Goal: Task Accomplishment & Management: Manage account settings

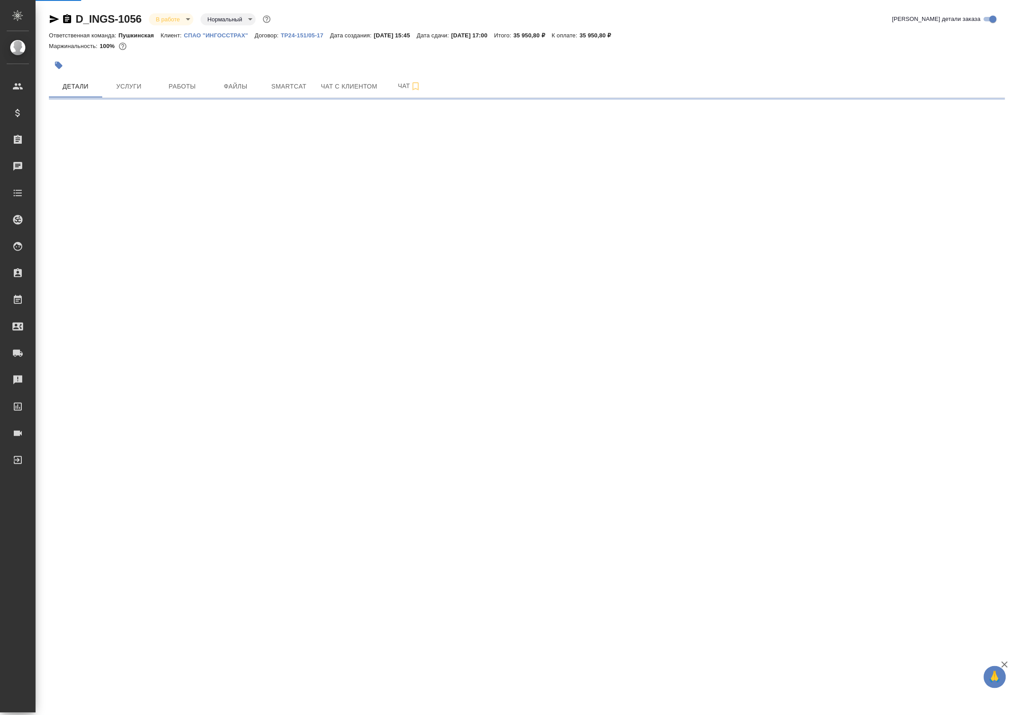
select select "RU"
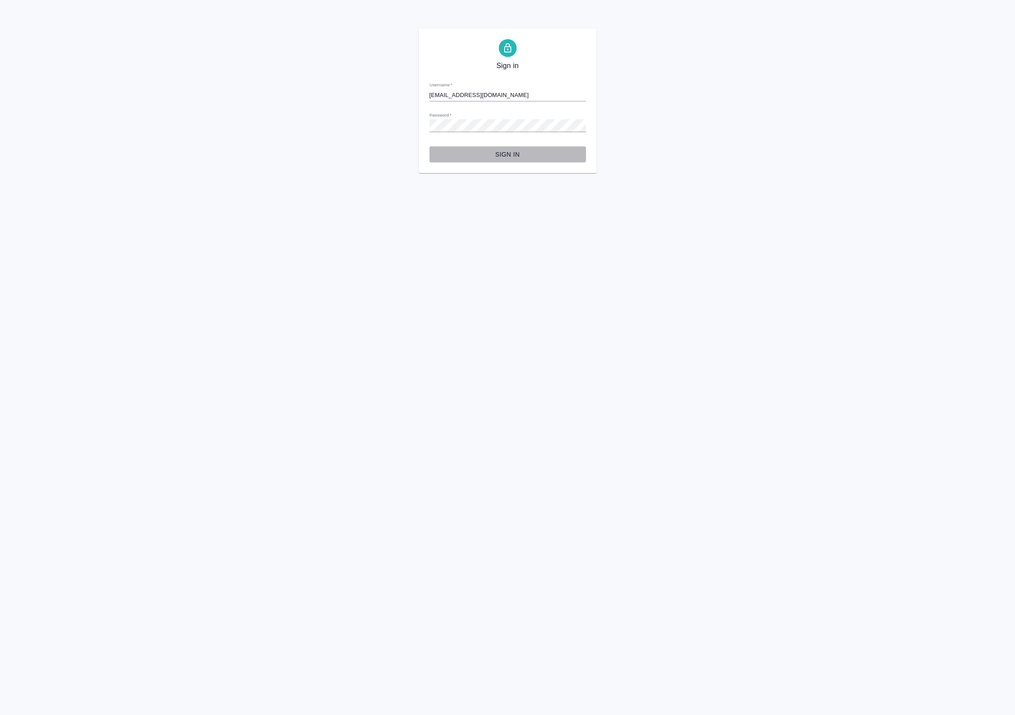
click at [506, 147] on button "Sign in" at bounding box center [508, 154] width 157 height 16
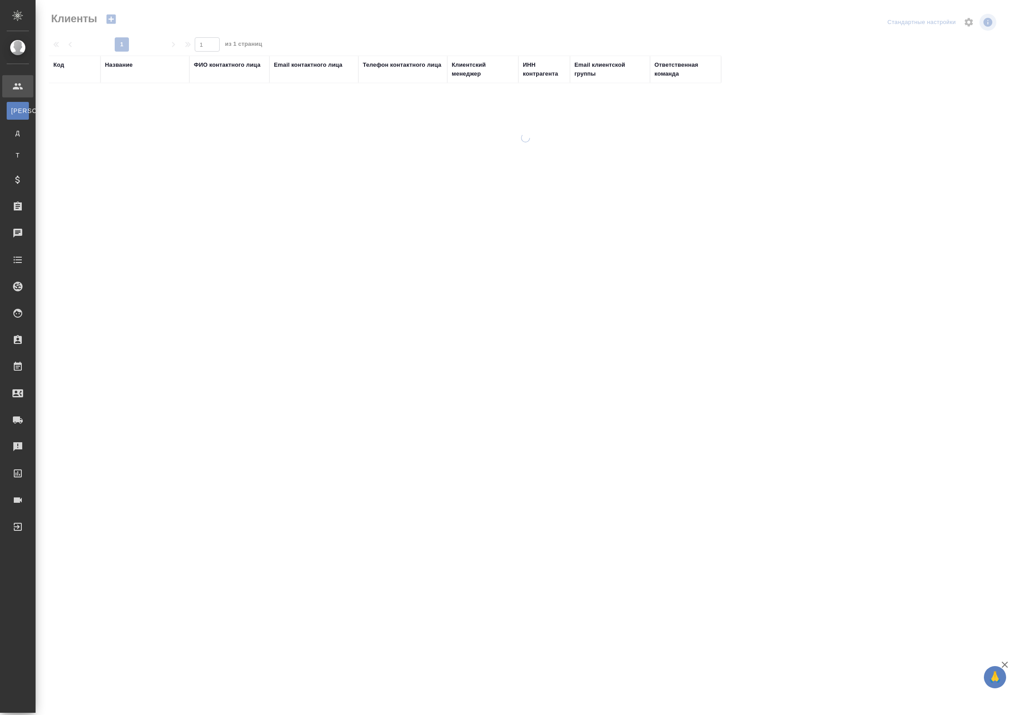
select select "RU"
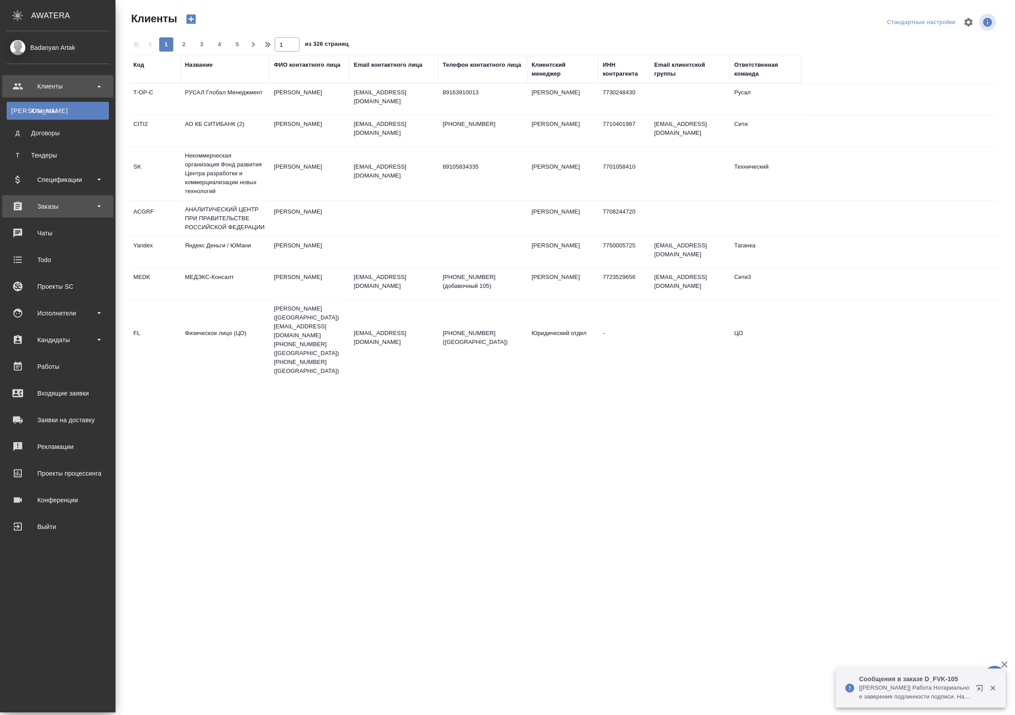
click at [40, 210] on div "Заказы" at bounding box center [58, 206] width 102 height 13
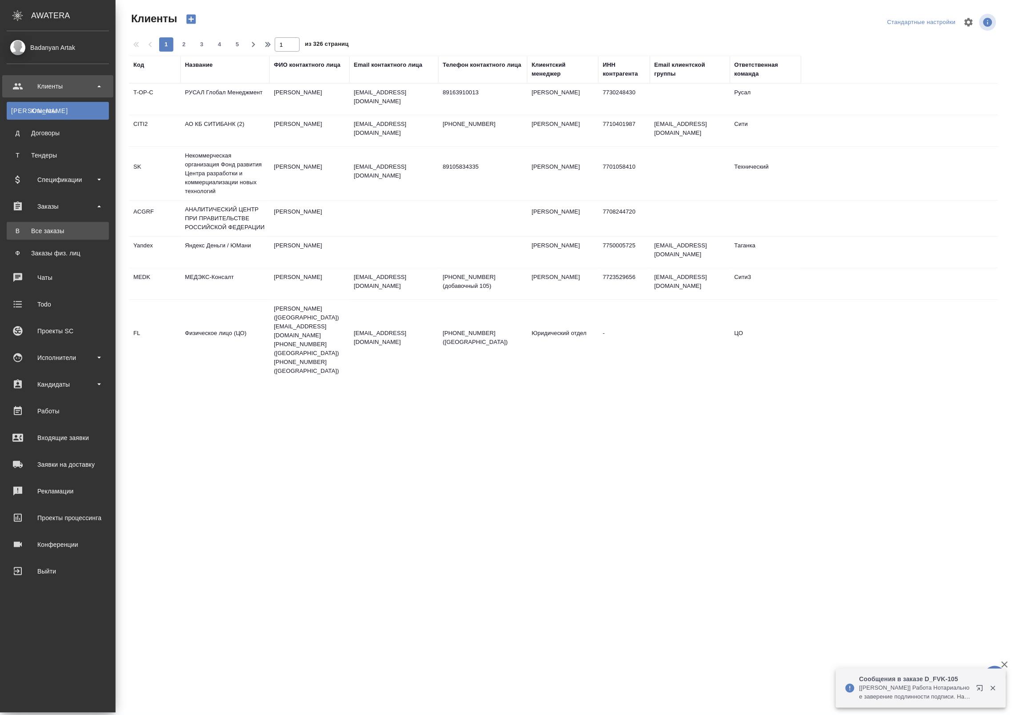
click at [53, 230] on div "Все заказы" at bounding box center [57, 230] width 93 height 9
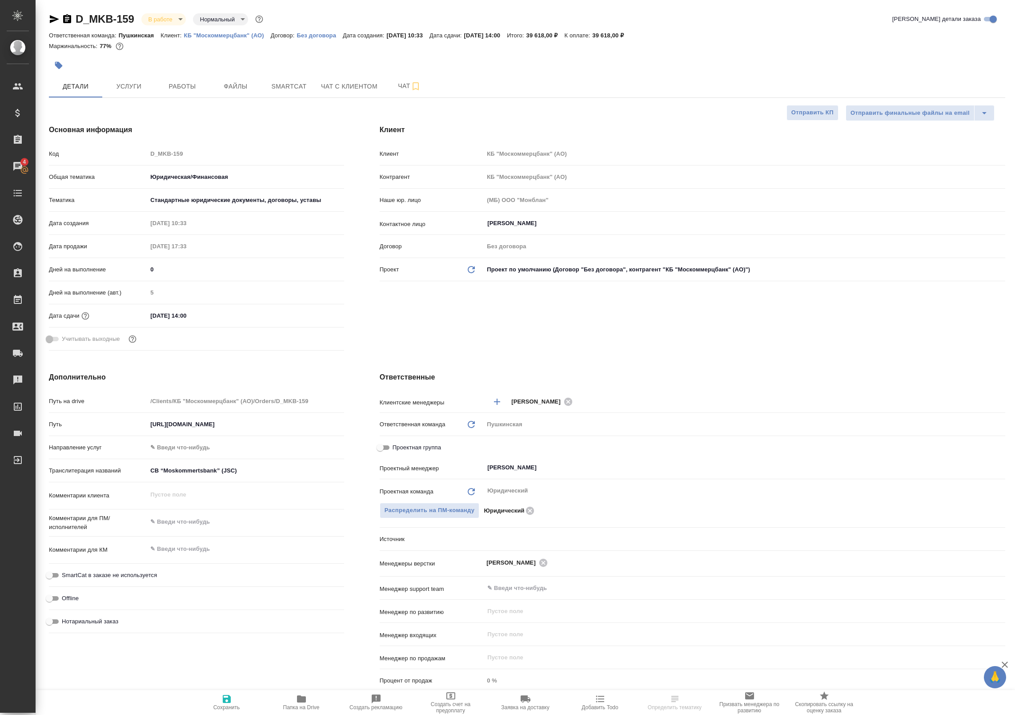
select select "RU"
type textarea "x"
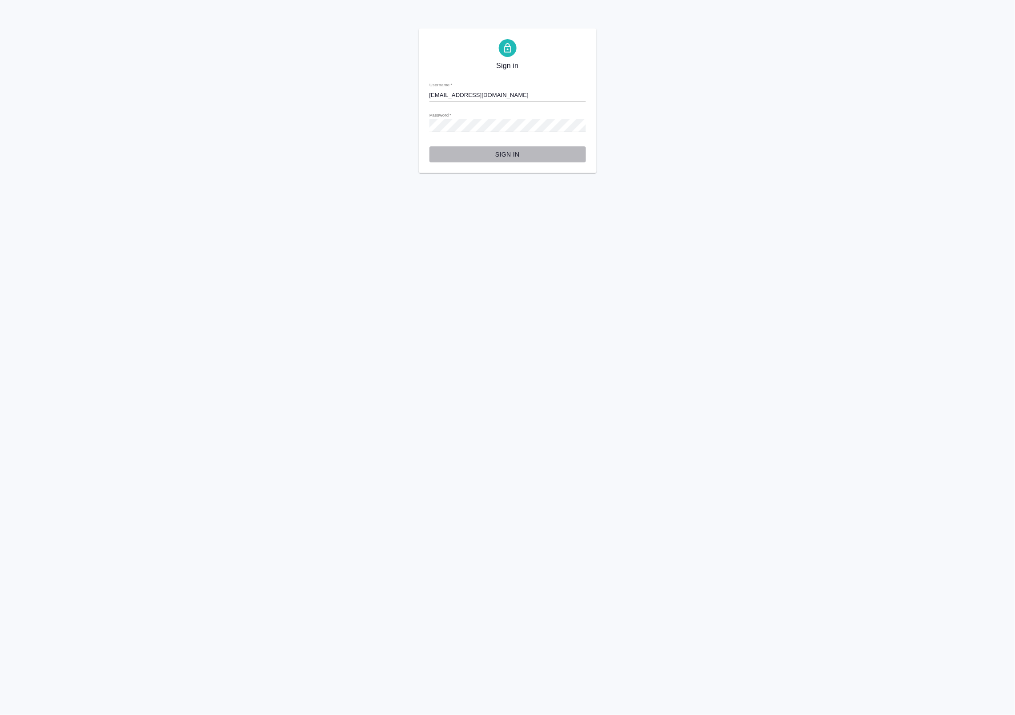
click at [500, 155] on span "Sign in" at bounding box center [508, 154] width 142 height 11
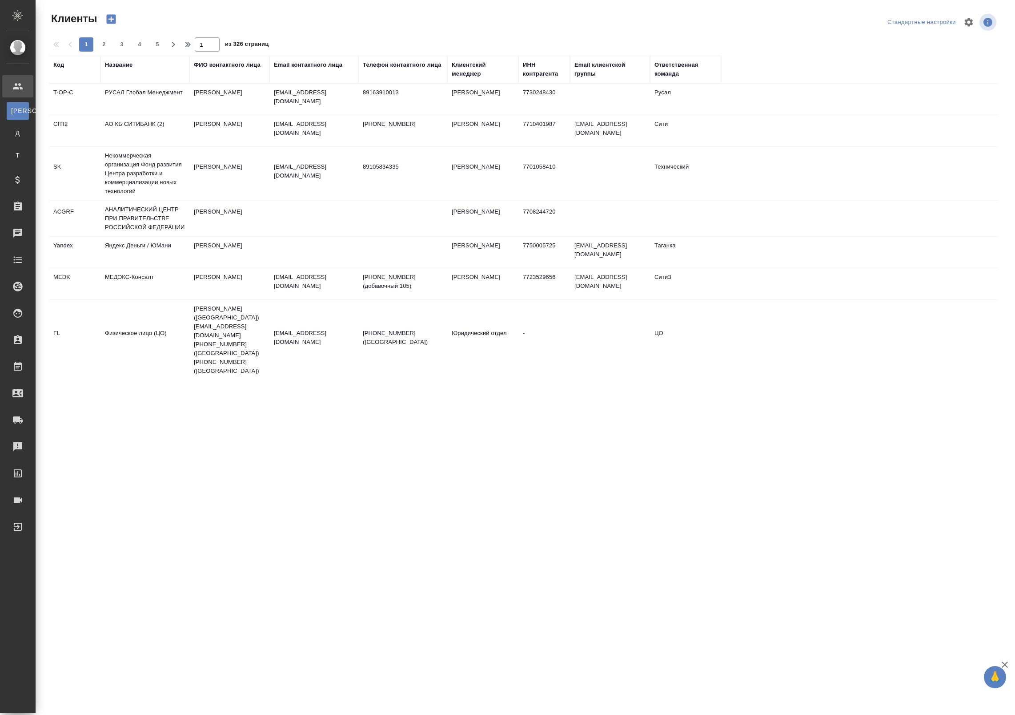
select select "RU"
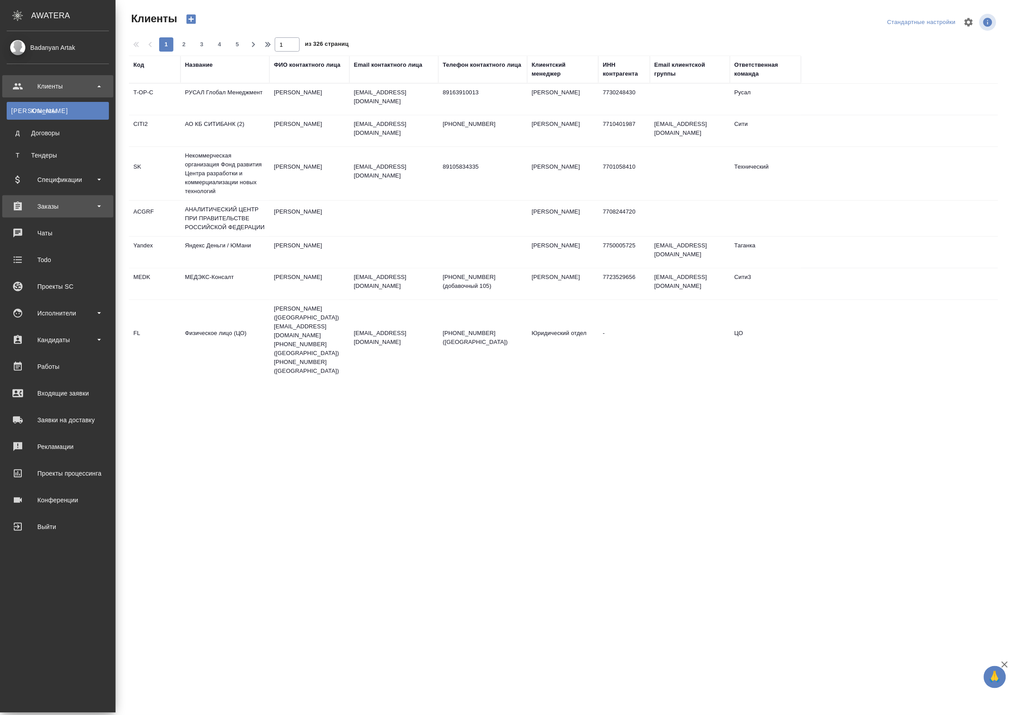
click at [36, 207] on div "Заказы" at bounding box center [58, 206] width 102 height 13
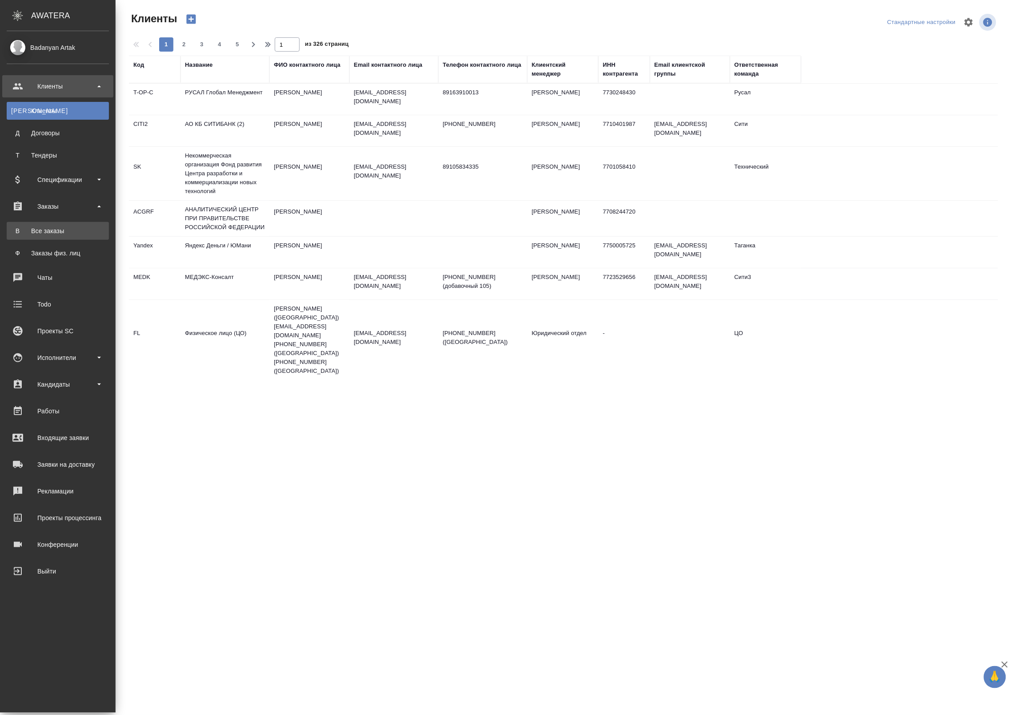
click at [44, 228] on div "Все заказы" at bounding box center [57, 230] width 93 height 9
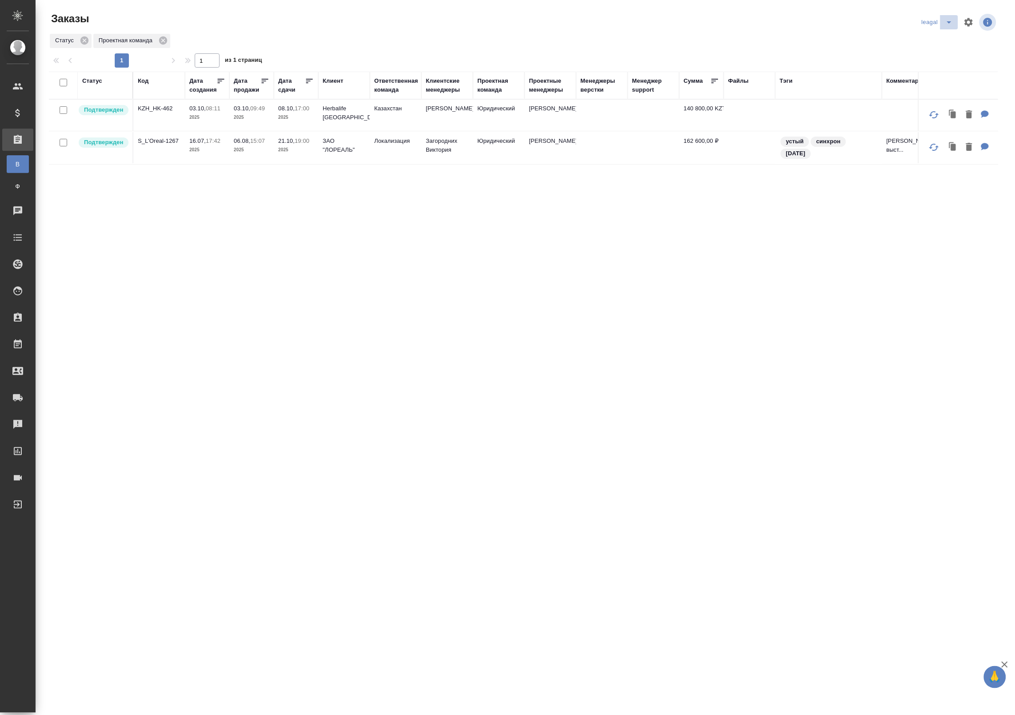
click at [952, 27] on icon "split button" at bounding box center [949, 22] width 11 height 11
click at [934, 40] on li "Артак" at bounding box center [952, 40] width 64 height 14
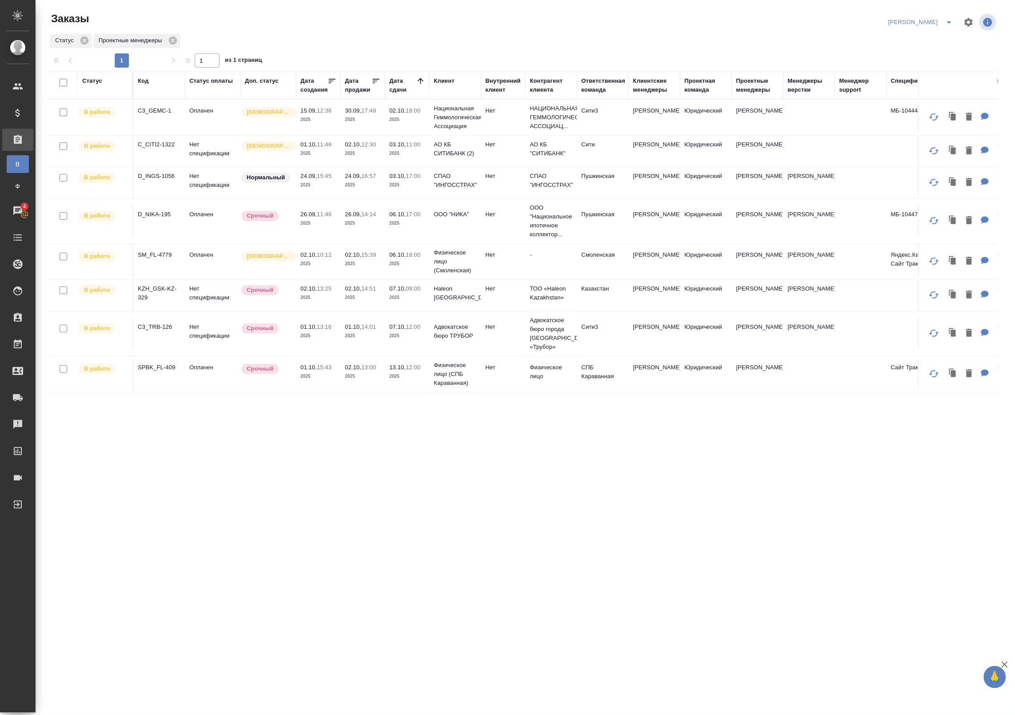
click at [420, 86] on div at bounding box center [420, 82] width 9 height 12
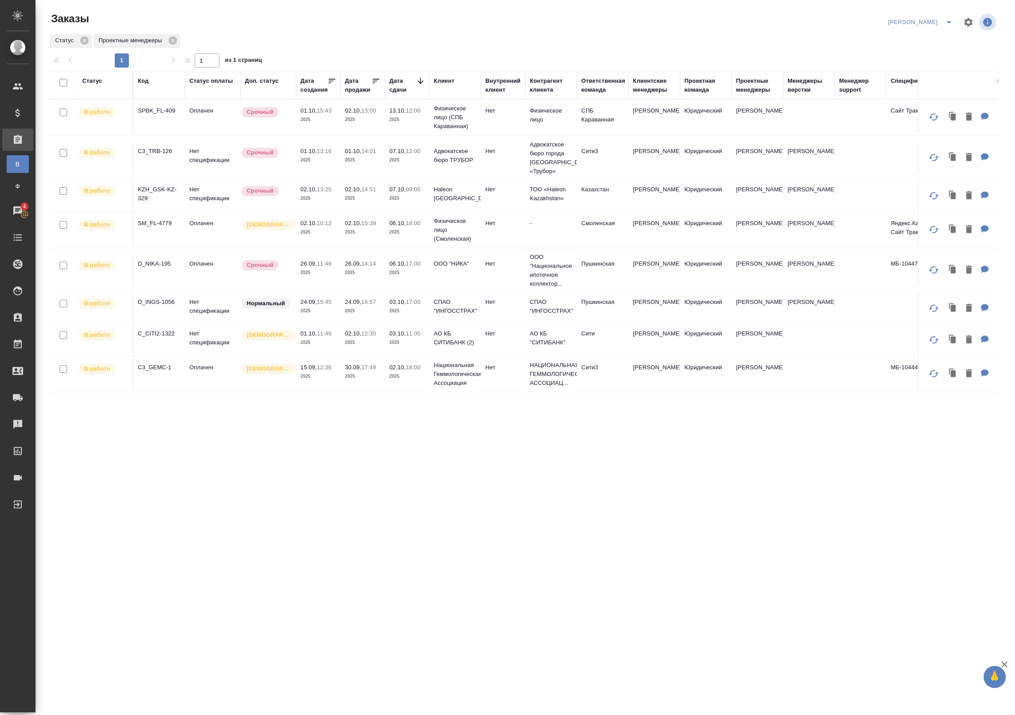
click at [420, 83] on icon at bounding box center [421, 81] width 6 height 6
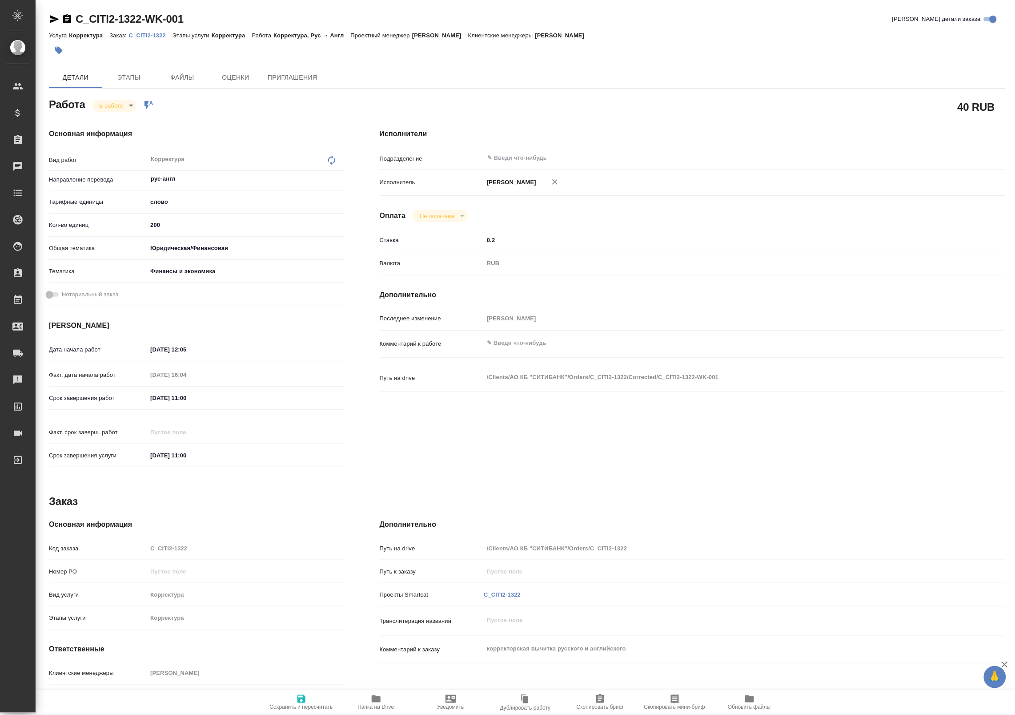
type textarea "x"
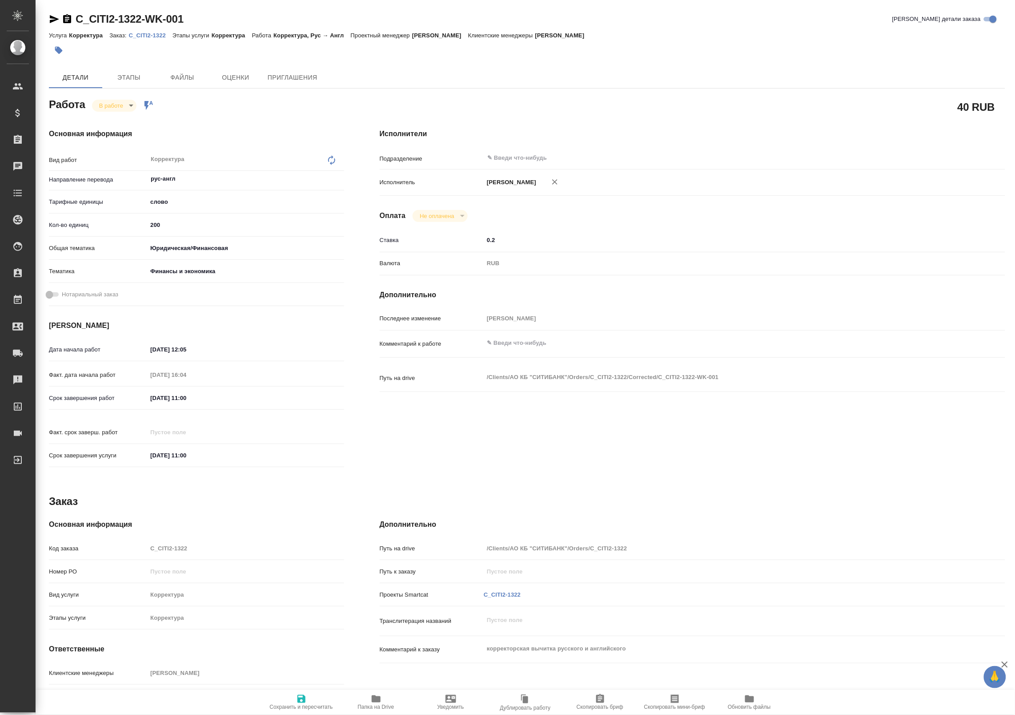
type textarea "x"
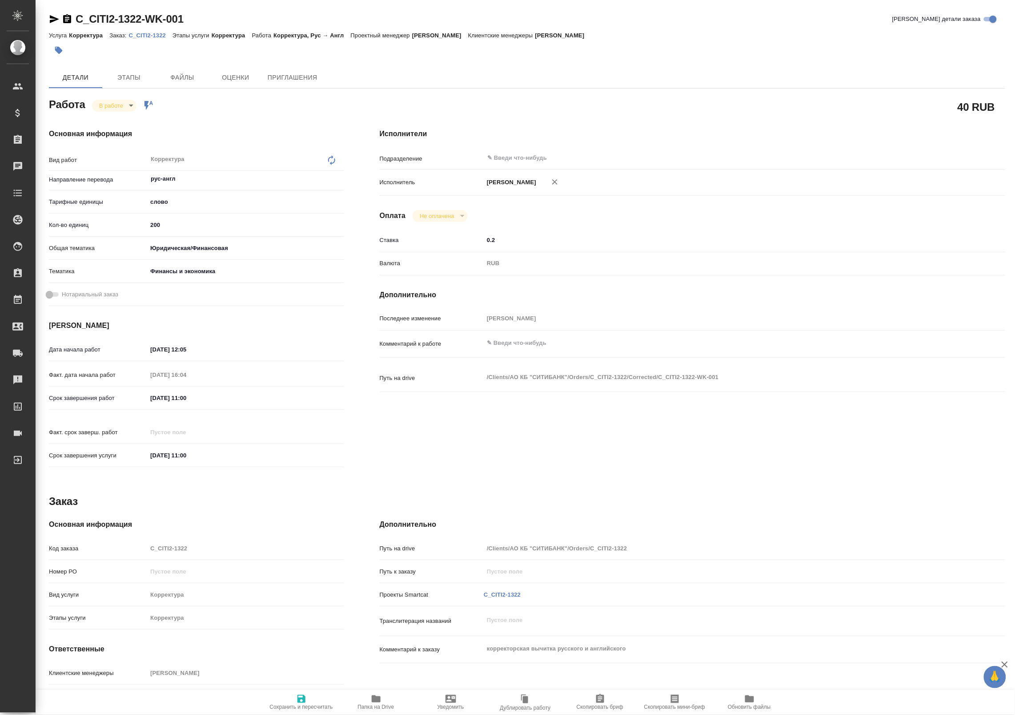
type textarea "x"
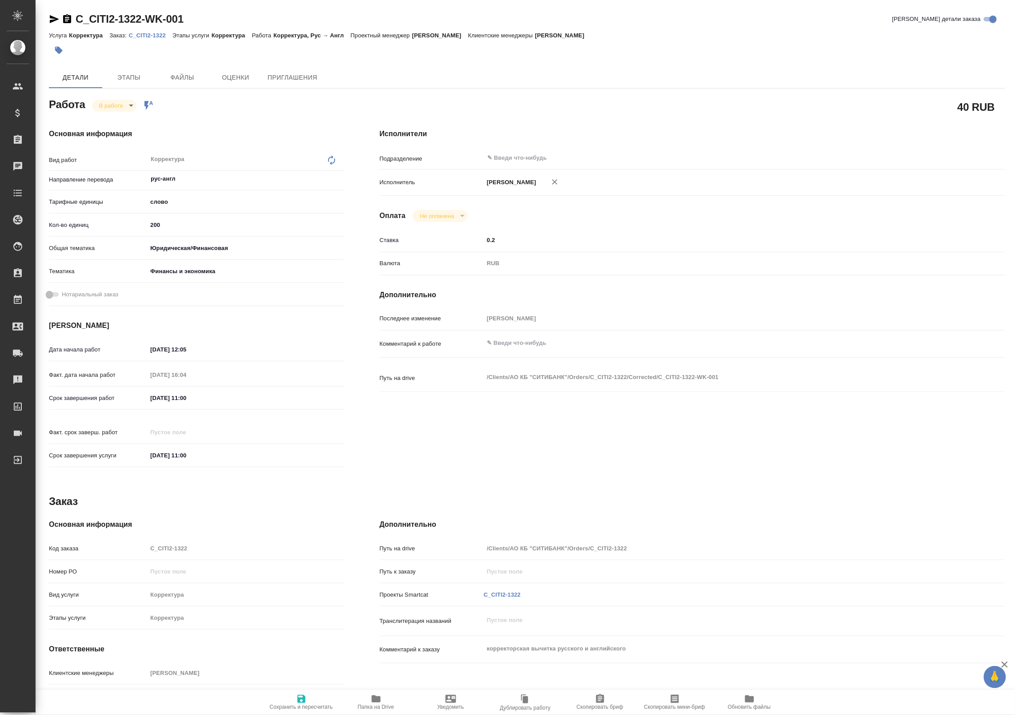
type textarea "x"
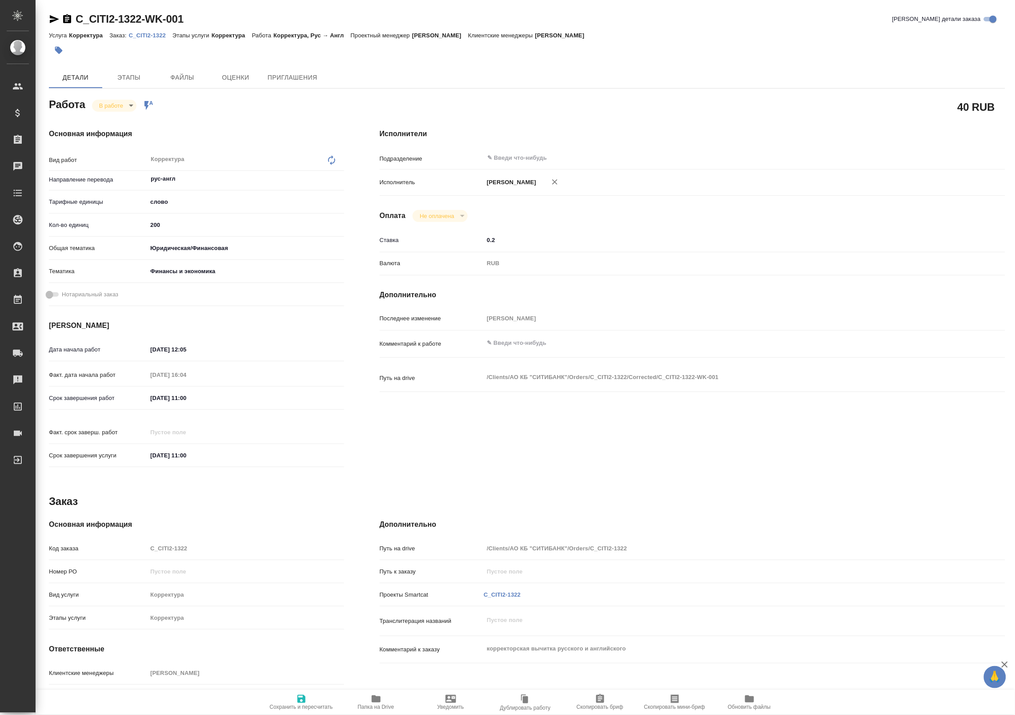
type textarea "x"
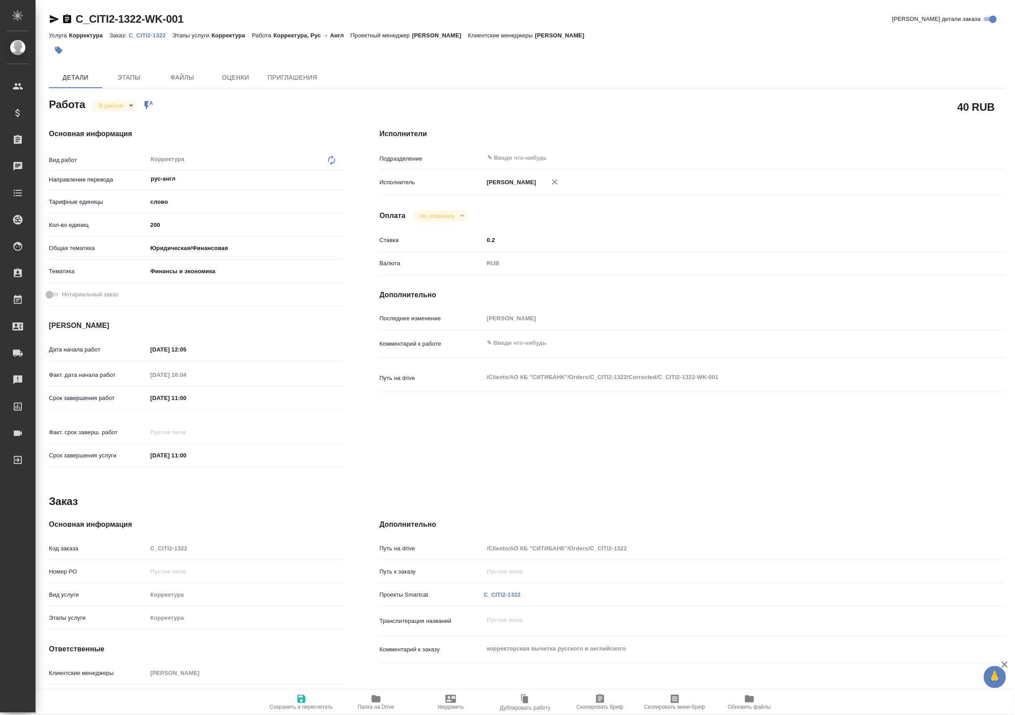
type textarea "x"
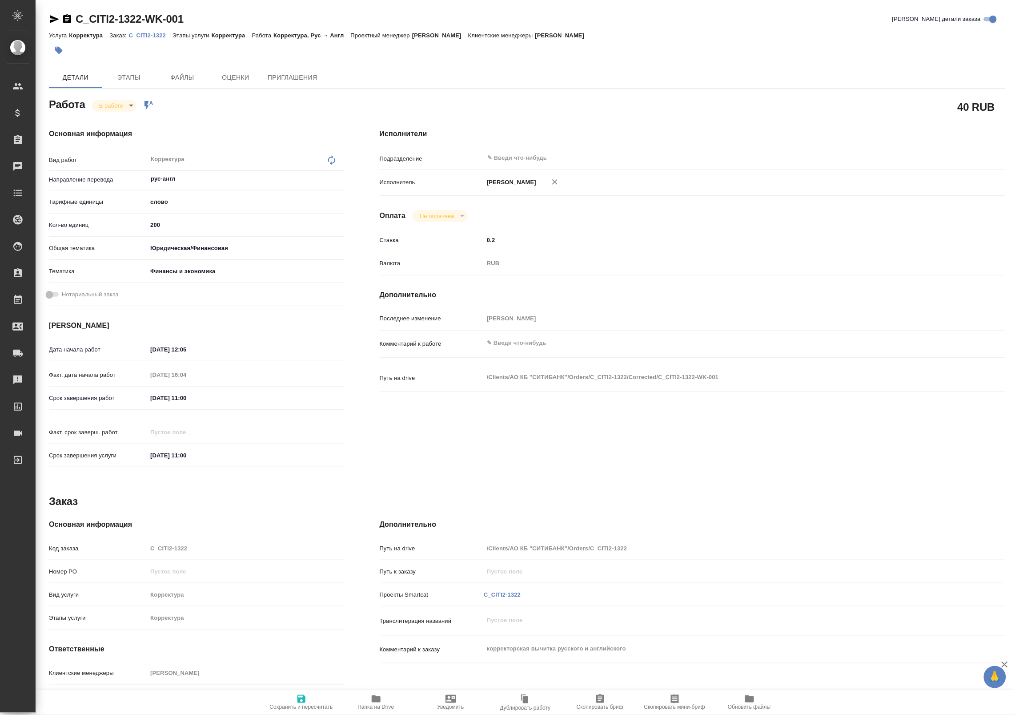
click at [145, 34] on p "C_CITI2-1322" at bounding box center [151, 35] width 44 height 7
type textarea "x"
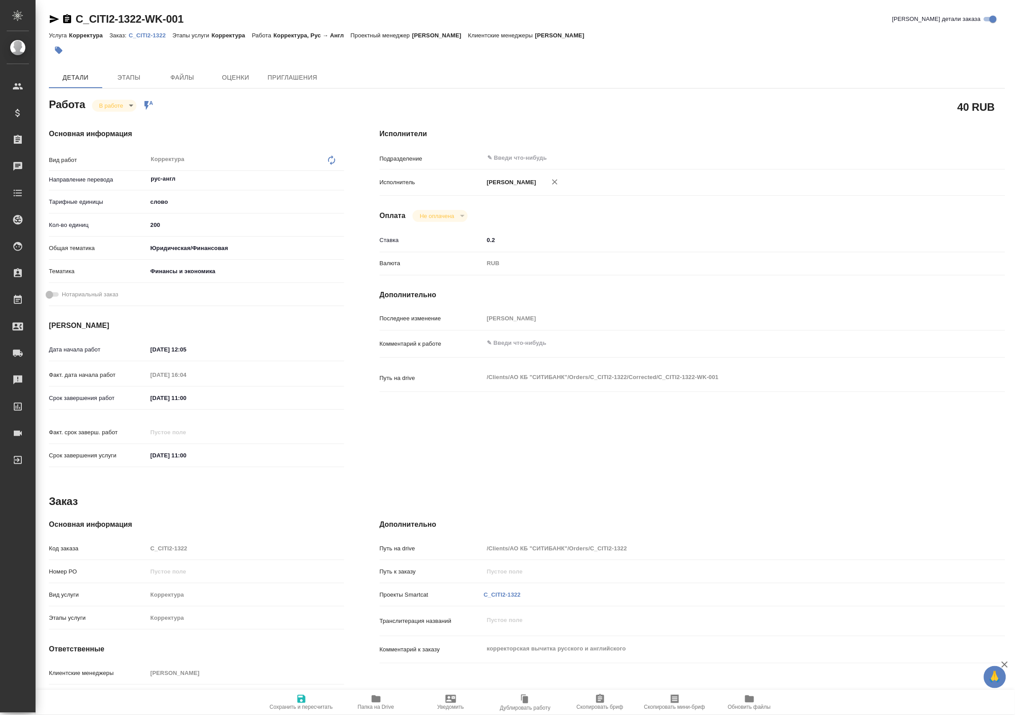
type textarea "x"
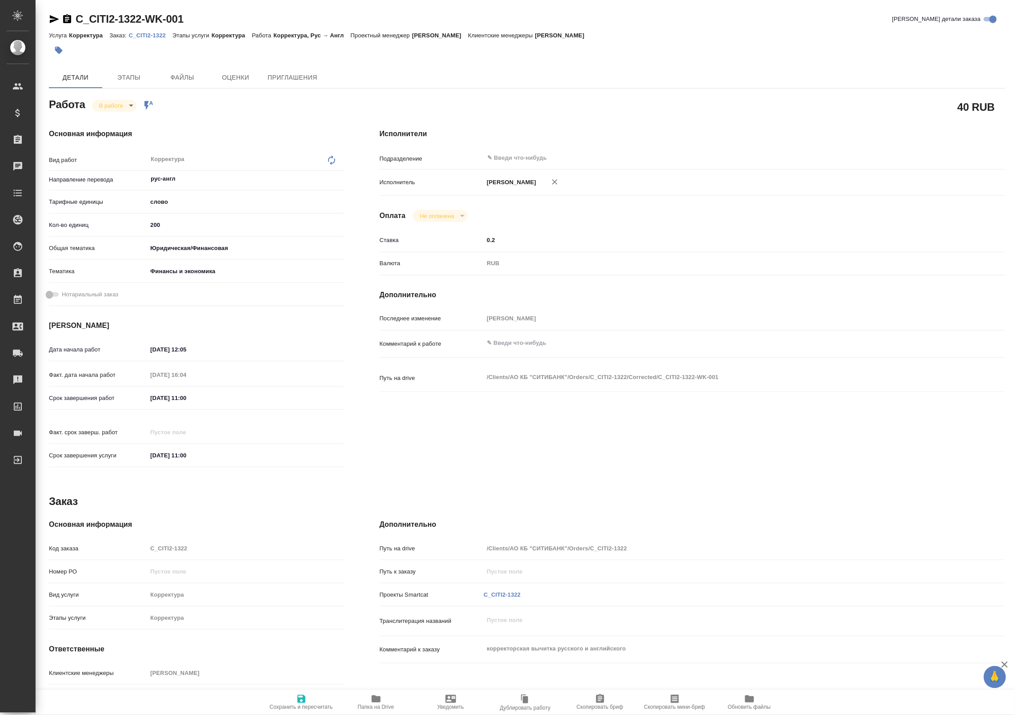
type textarea "x"
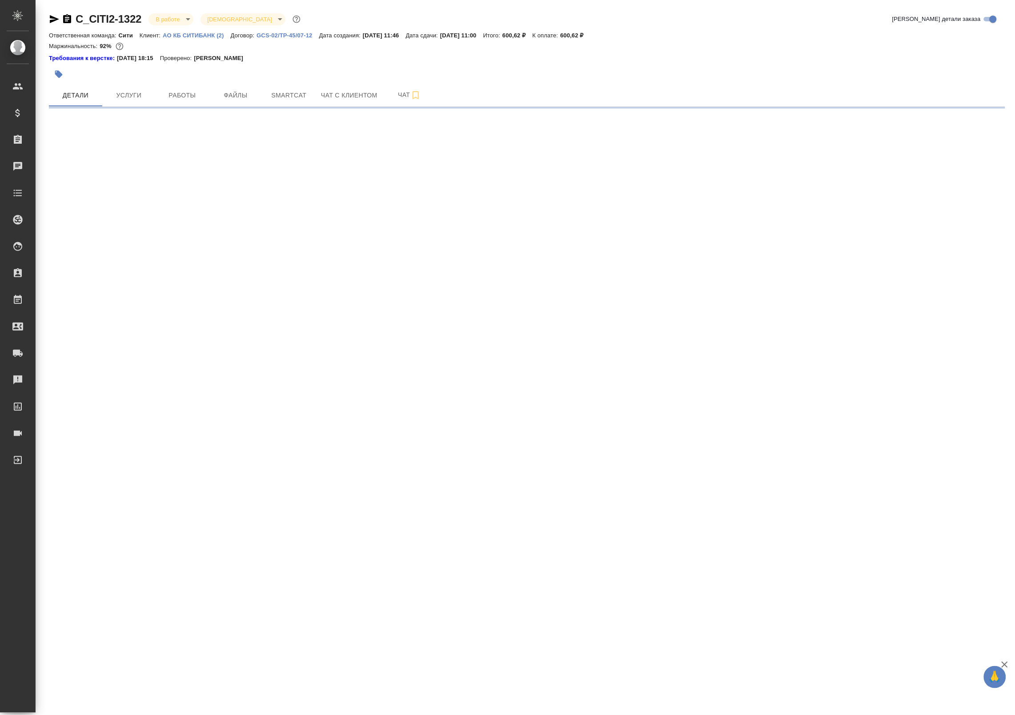
select select "RU"
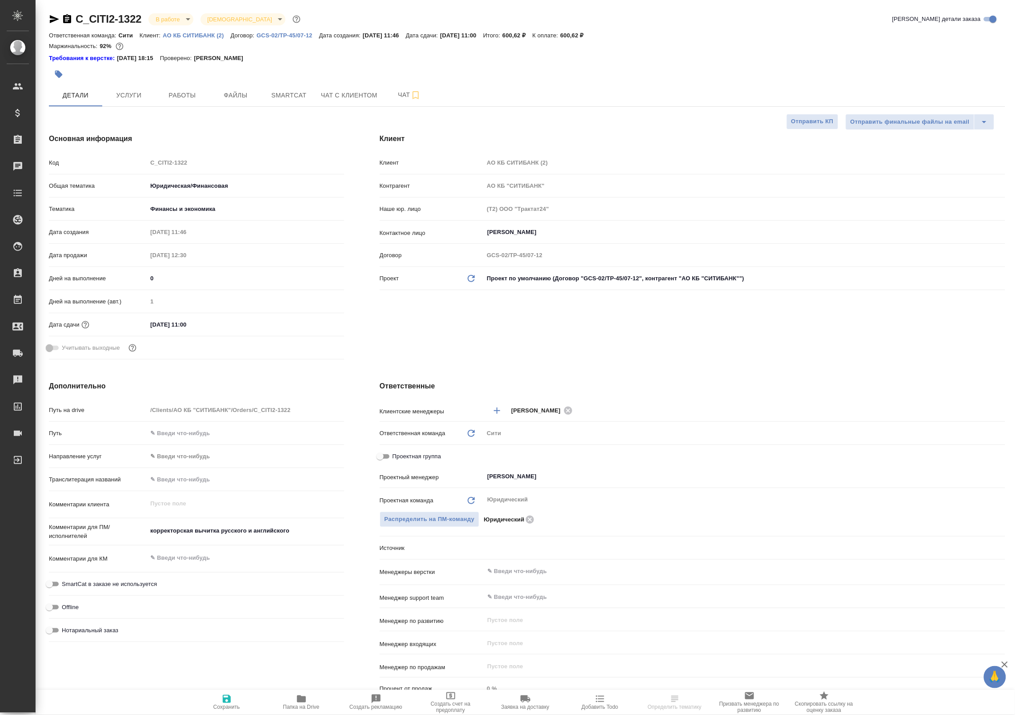
type textarea "x"
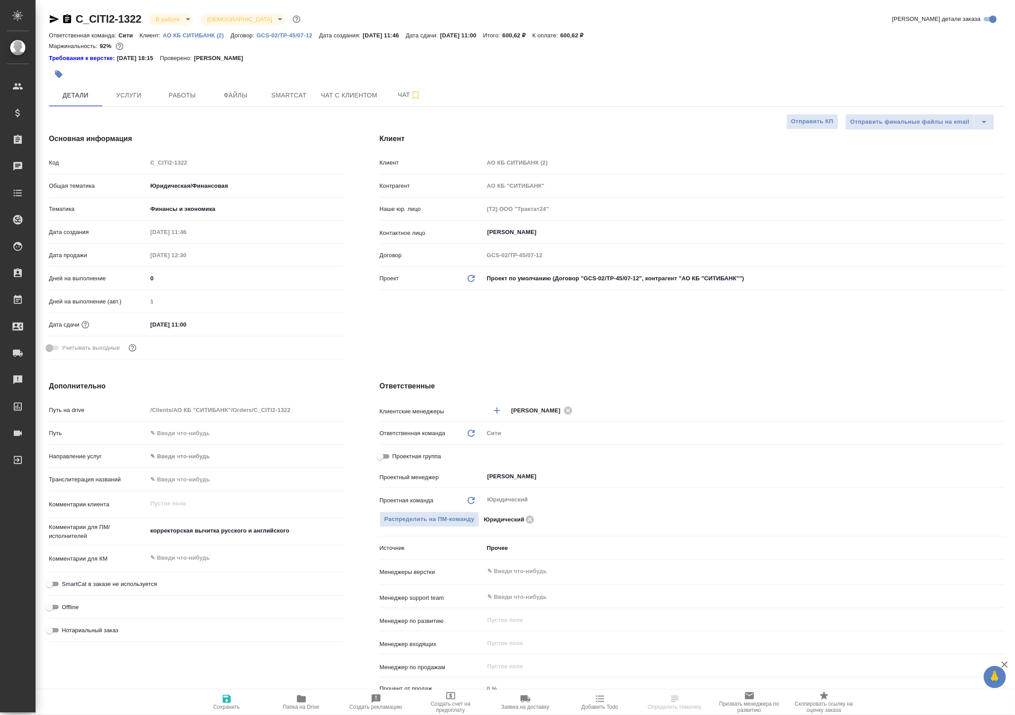
type textarea "x"
click at [186, 87] on button "Работы" at bounding box center [182, 95] width 53 height 22
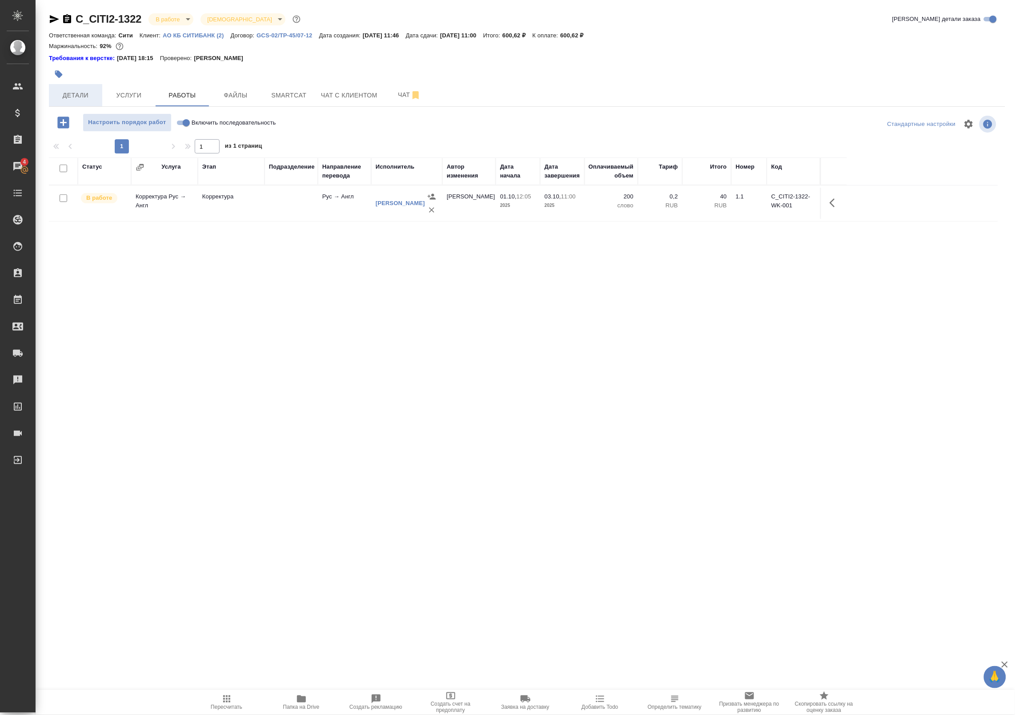
click at [79, 99] on span "Детали" at bounding box center [75, 95] width 43 height 11
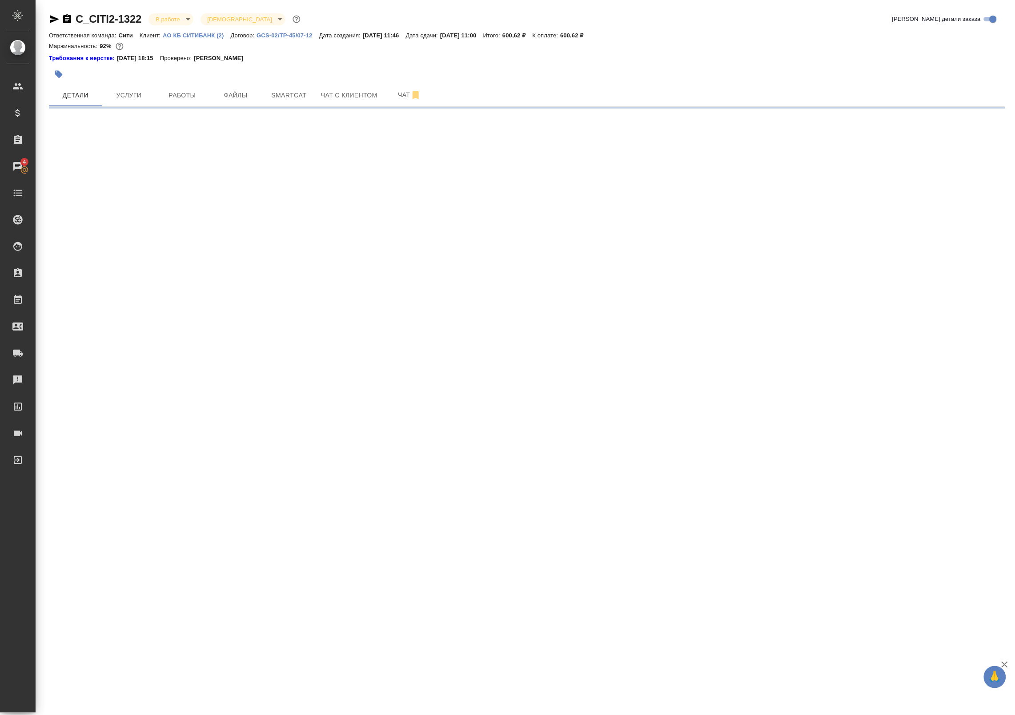
select select "RU"
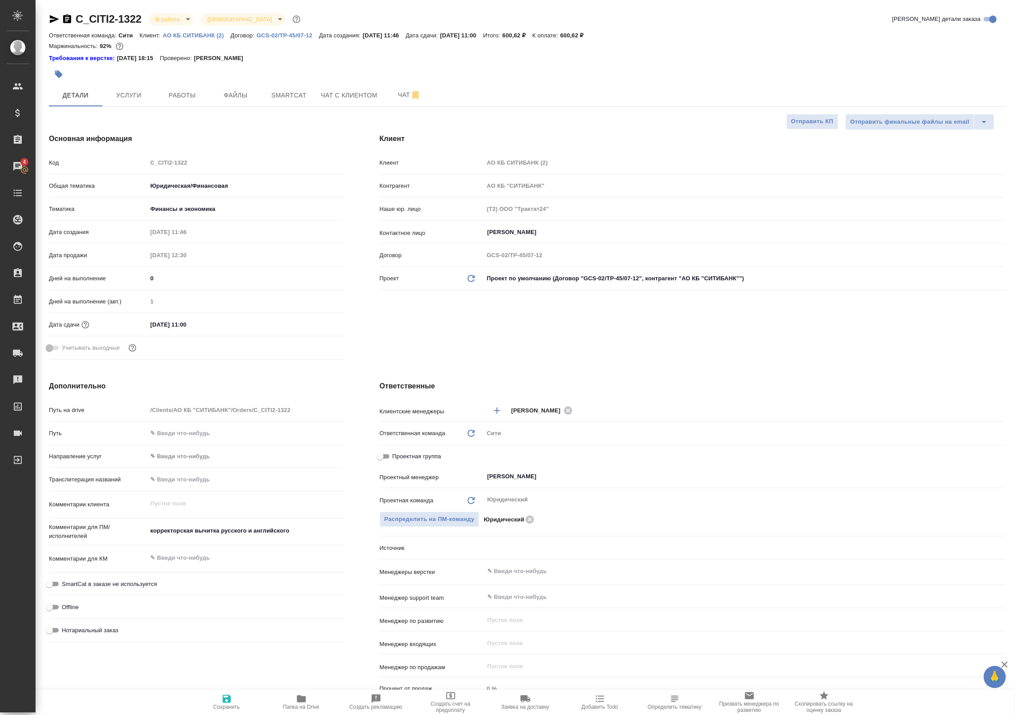
type textarea "x"
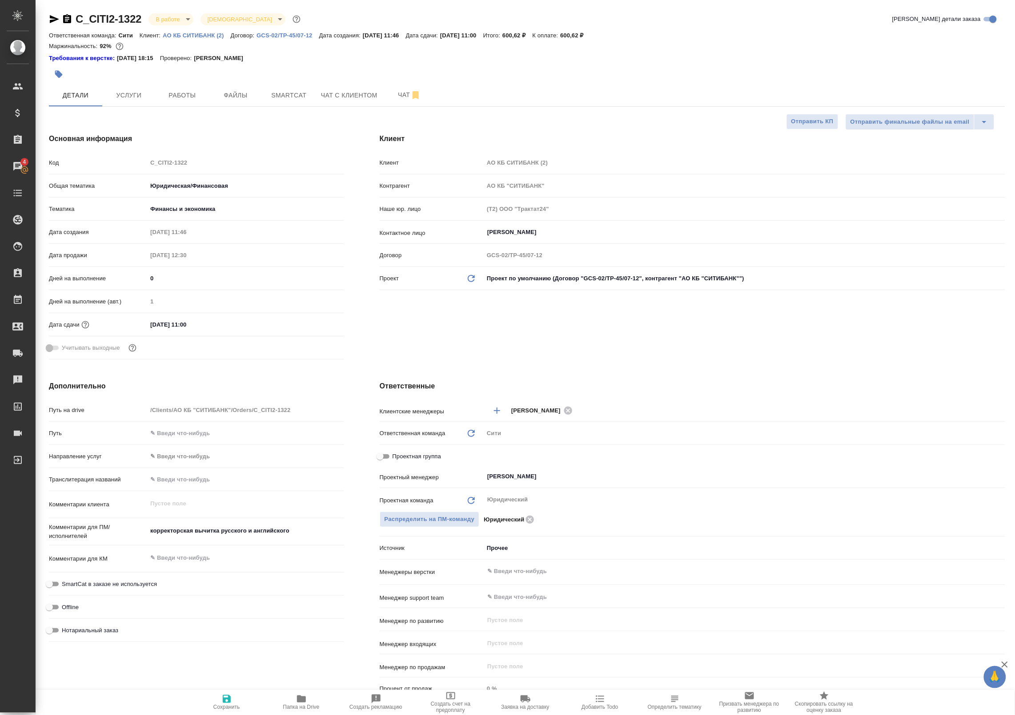
type textarea "x"
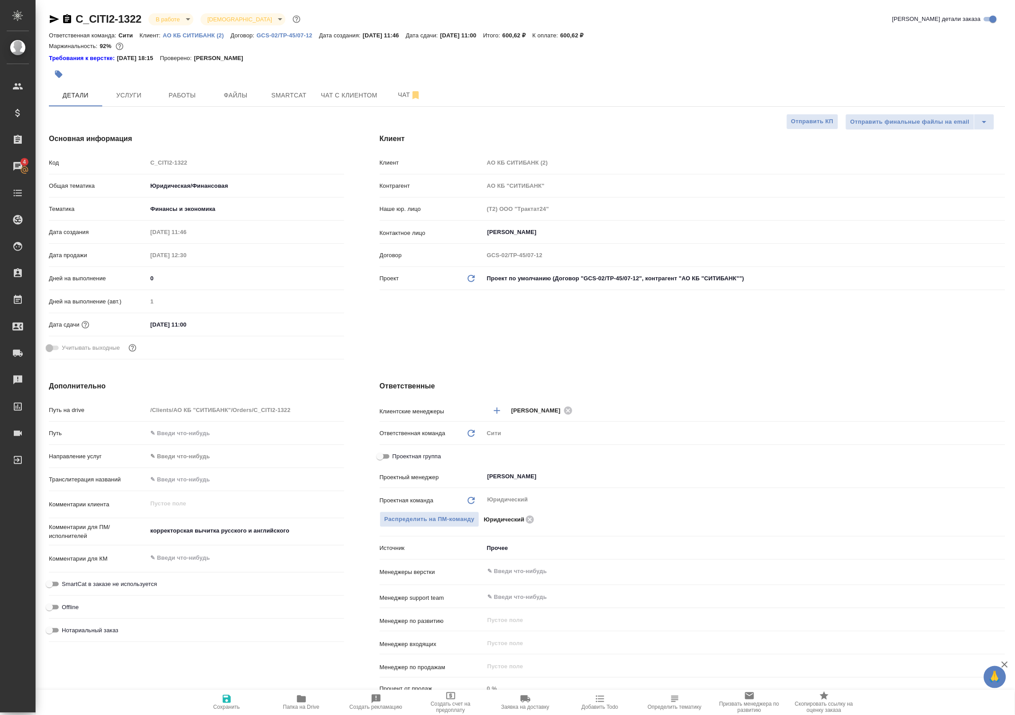
type textarea "x"
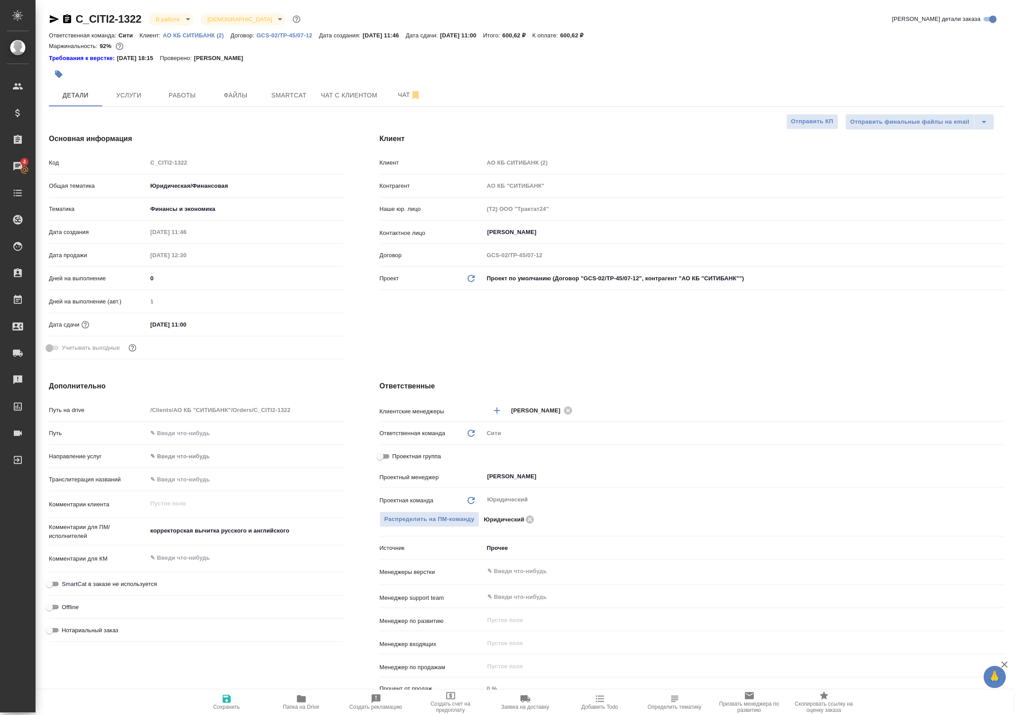
type textarea "x"
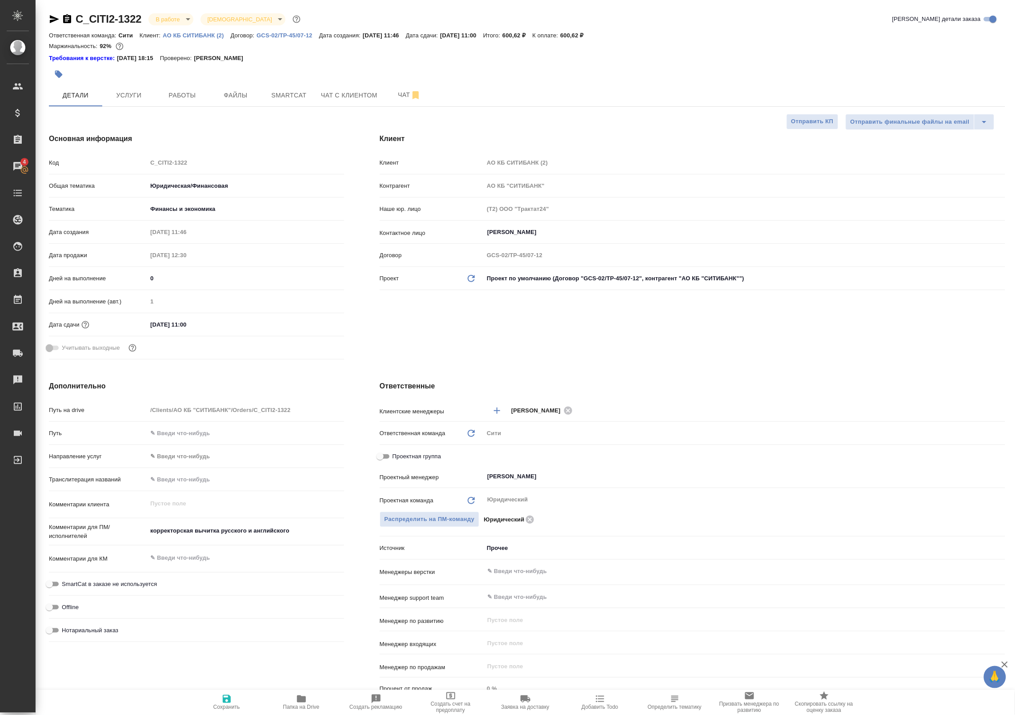
type textarea "x"
click at [303, 696] on icon "button" at bounding box center [301, 698] width 11 height 11
type textarea "x"
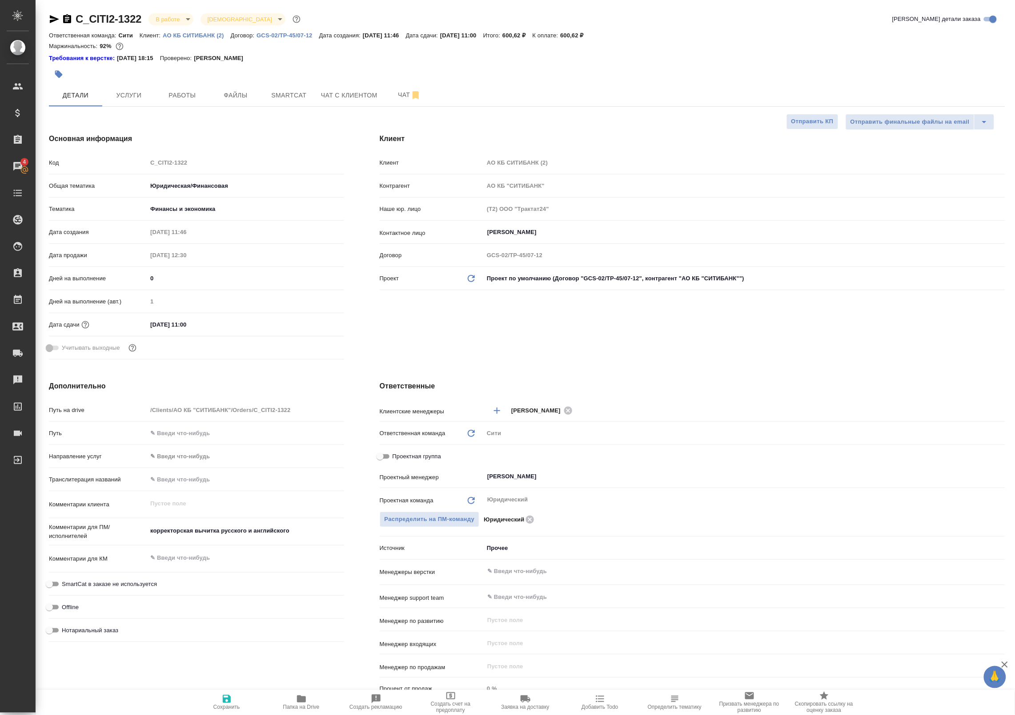
type textarea "x"
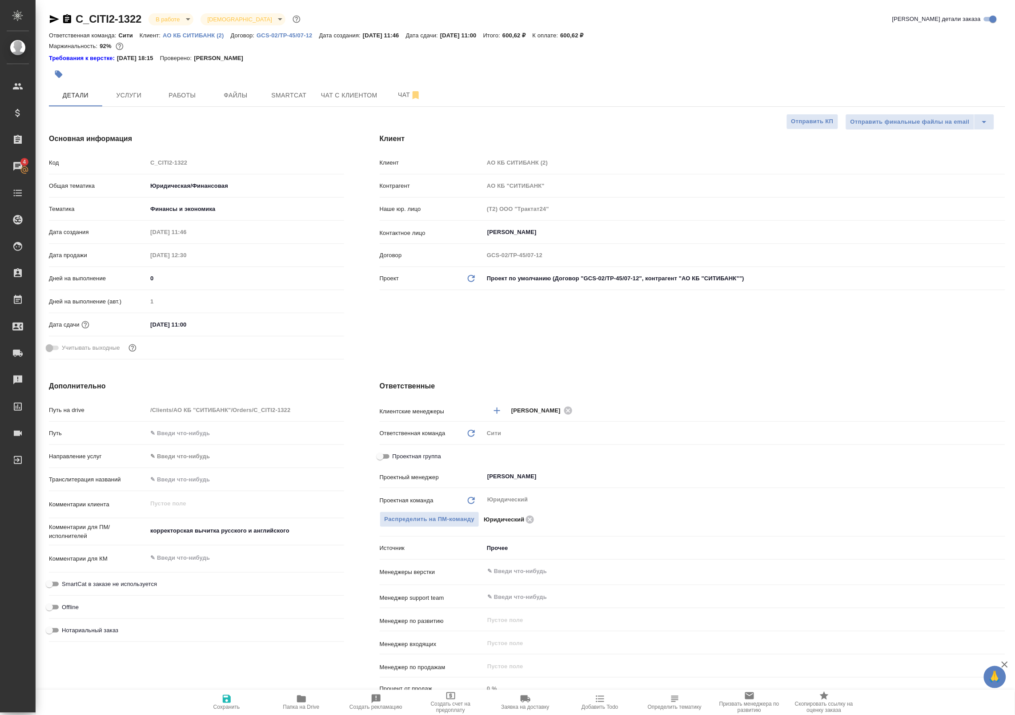
type textarea "x"
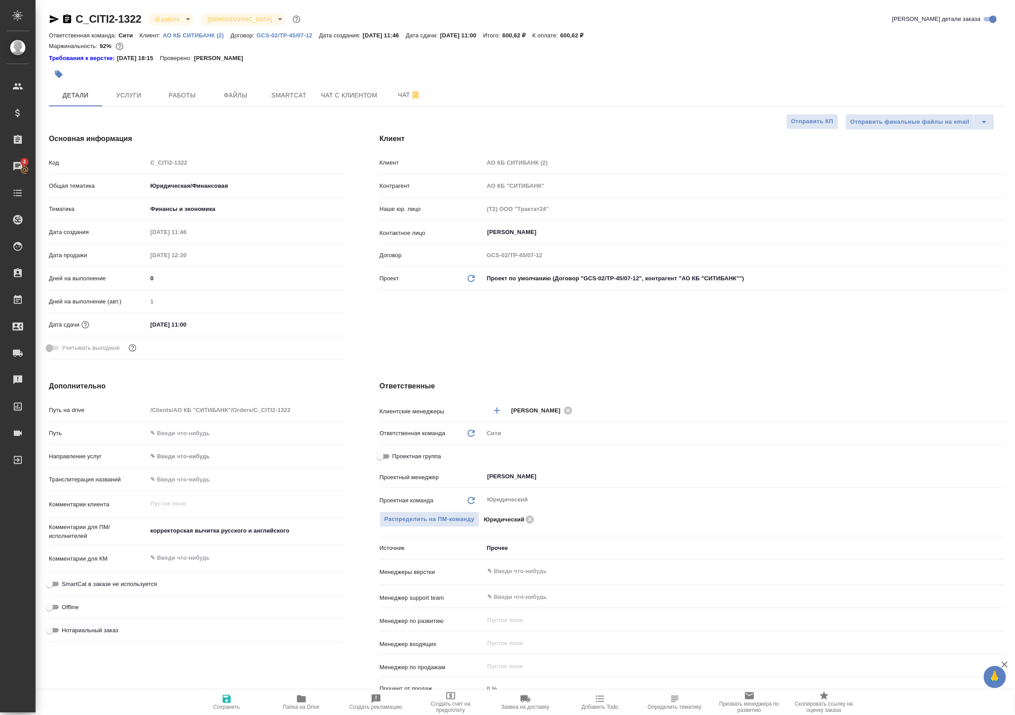
type textarea "x"
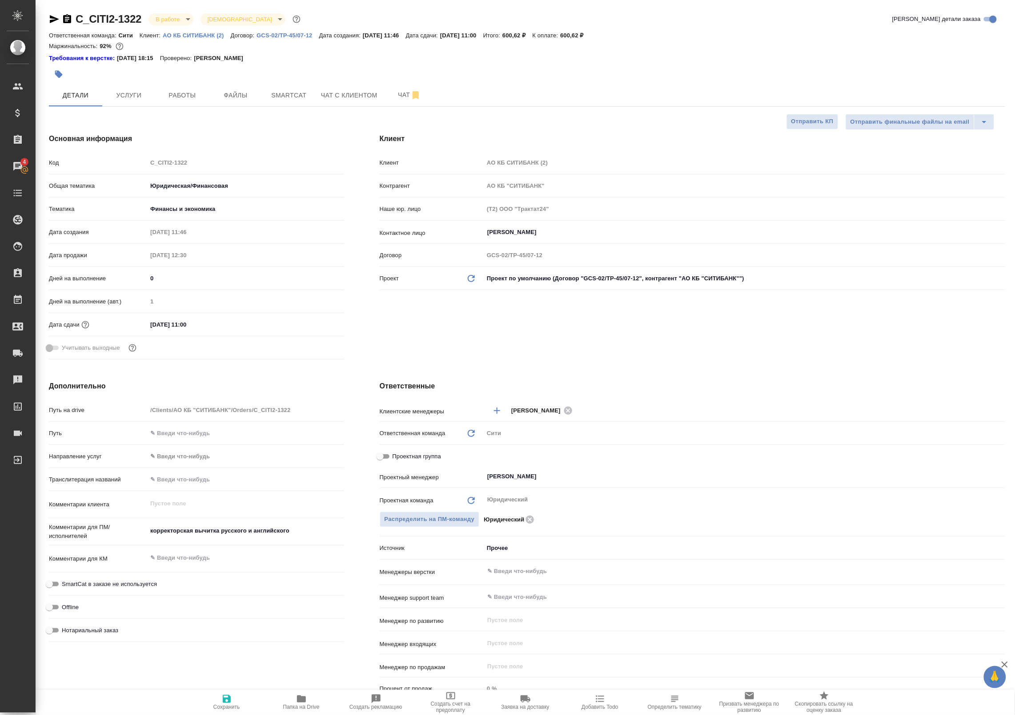
click at [176, 17] on body "🙏 .cls-1 fill:#fff; AWATERA Badanyan Artak Клиенты Спецификации Заказы 4 Чаты T…" at bounding box center [507, 357] width 1015 height 715
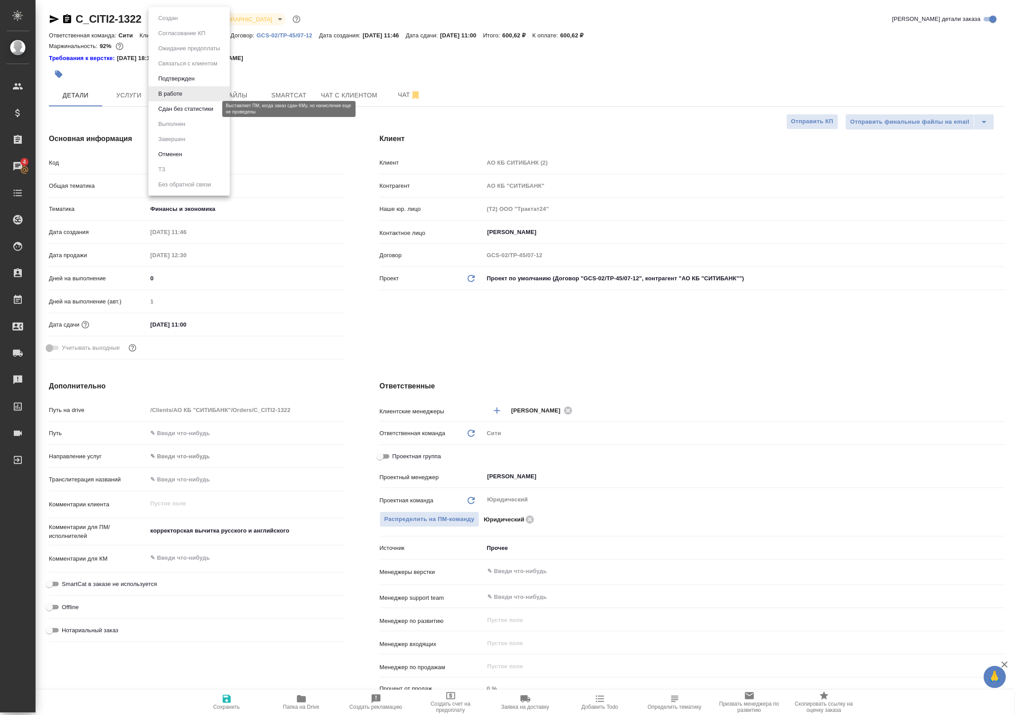
click at [179, 109] on button "Сдан без статистики" at bounding box center [186, 109] width 60 height 10
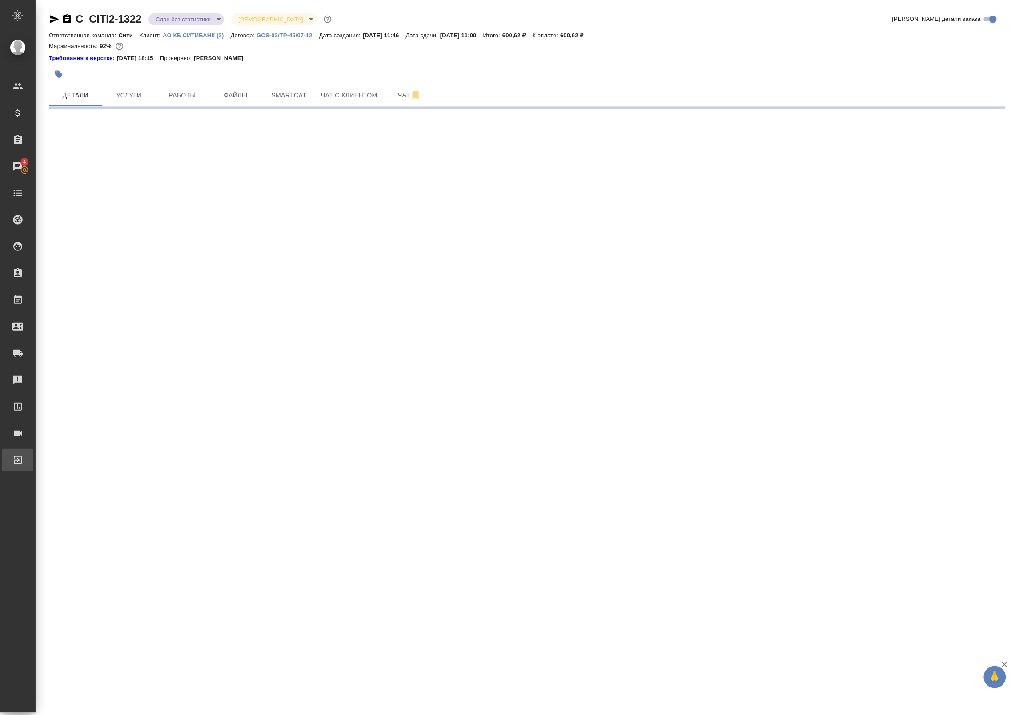
select select "RU"
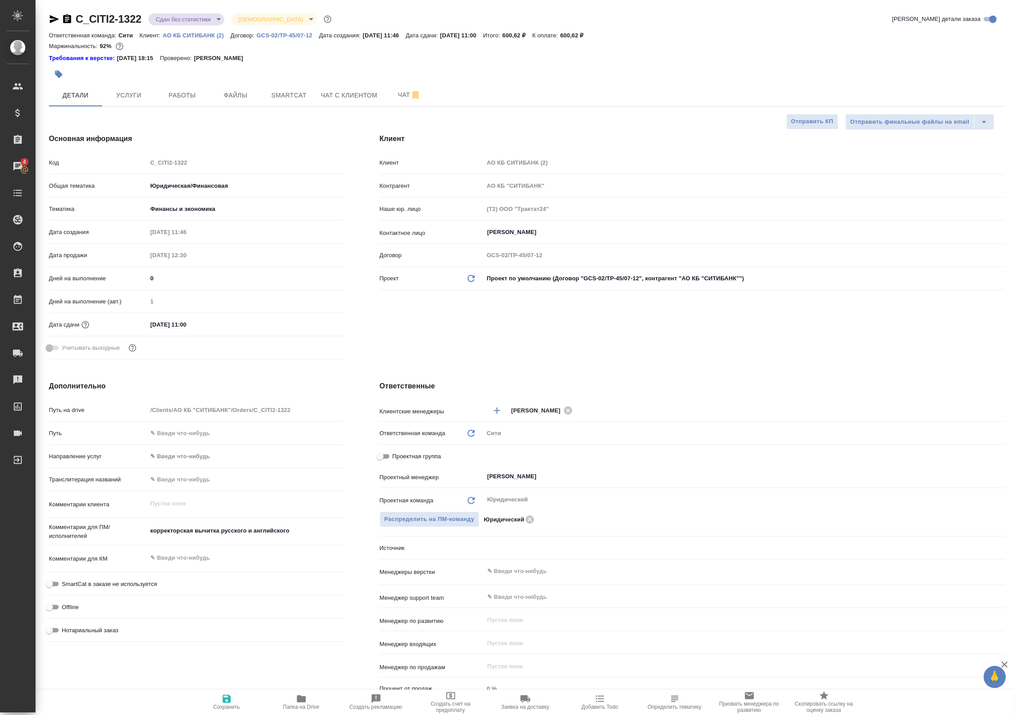
type textarea "x"
click at [172, 98] on span "Работы" at bounding box center [182, 95] width 43 height 11
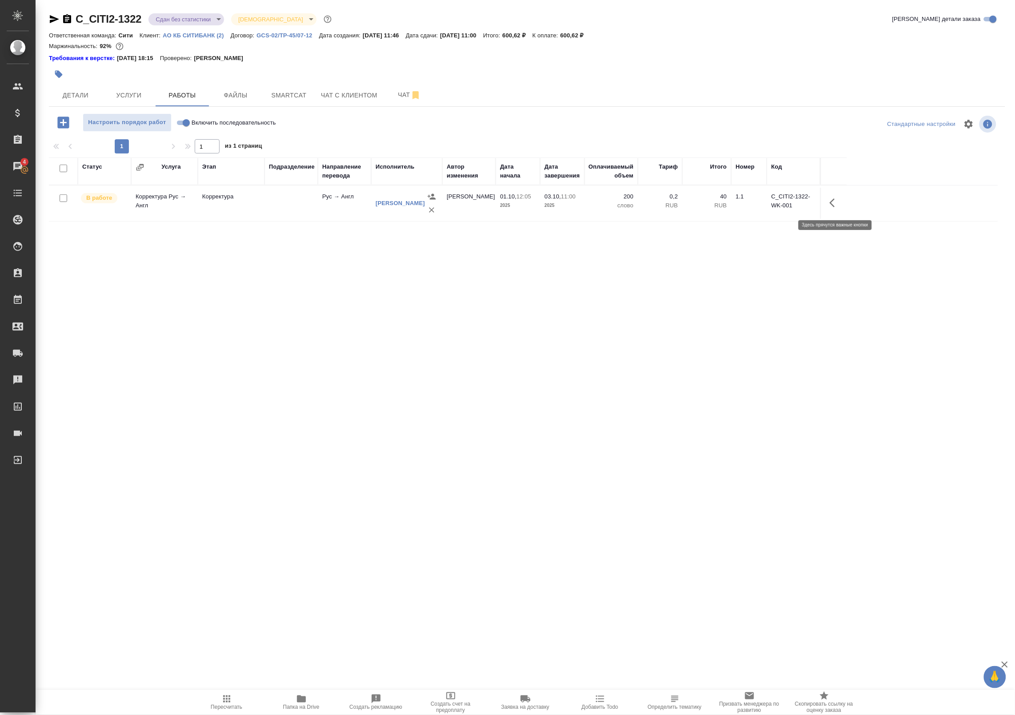
click at [835, 205] on icon "button" at bounding box center [835, 202] width 11 height 11
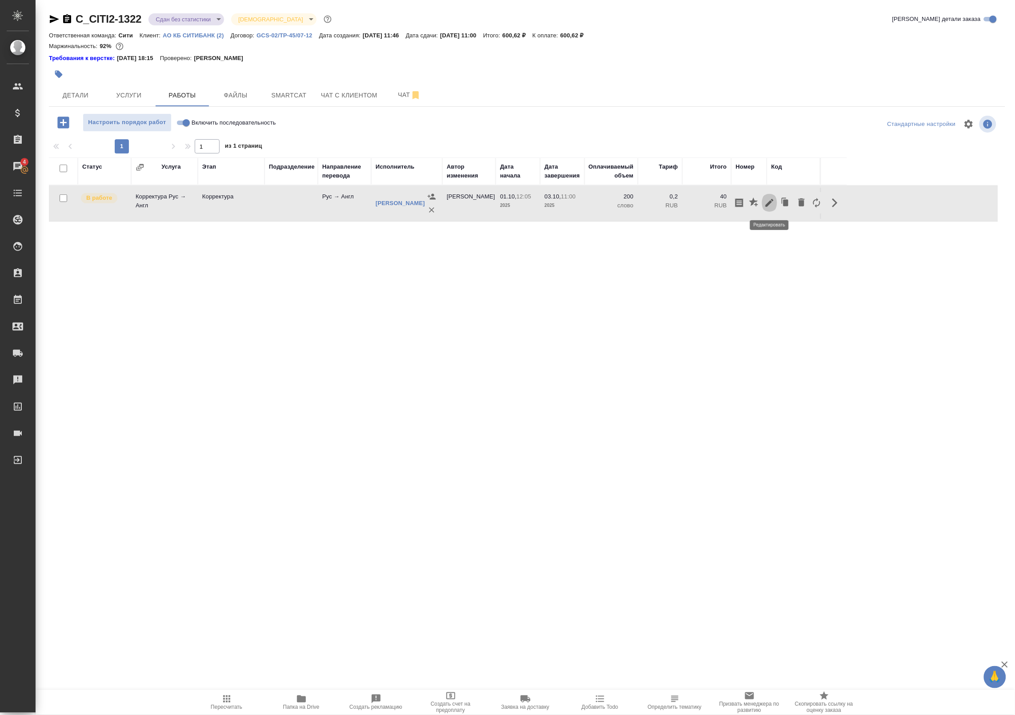
click at [768, 208] on icon "button" at bounding box center [769, 202] width 11 height 11
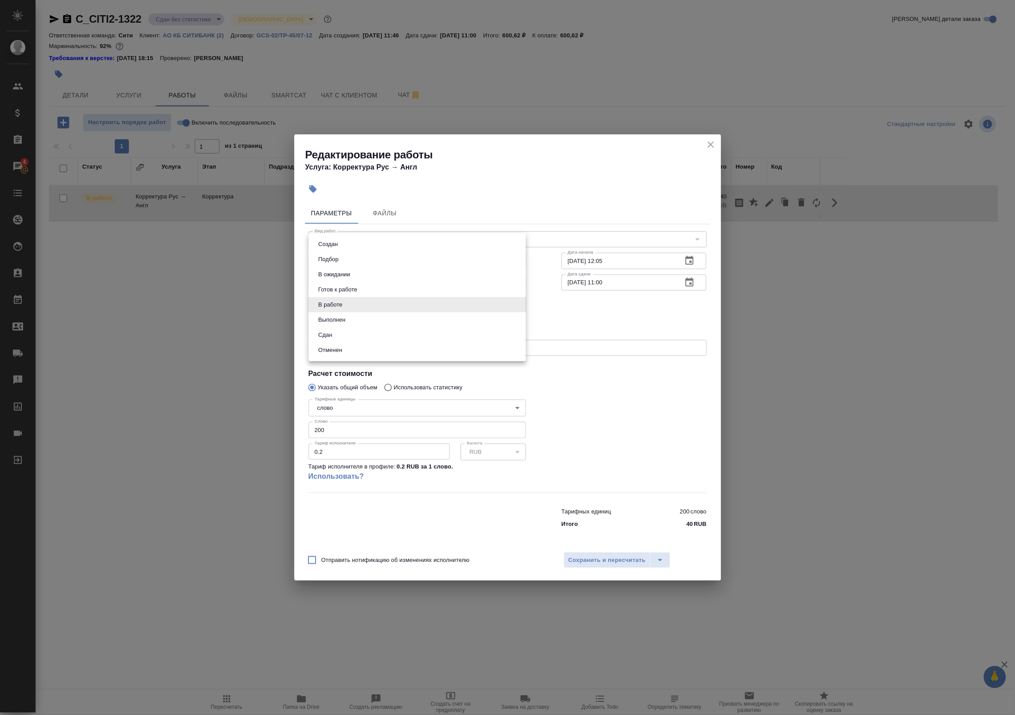
click at [392, 299] on body "🙏 .cls-1 fill:#fff; AWATERA Badanyan Artak Клиенты Спецификации Заказы 4 Чаты T…" at bounding box center [507, 357] width 1015 height 715
click at [375, 328] on li "Сдан" at bounding box center [417, 334] width 217 height 15
type input "closed"
click at [593, 550] on div "Отправить нотификацию об изменениях исполнителю Сохранить и пересчитать" at bounding box center [507, 563] width 427 height 34
click at [594, 556] on span "Сохранить и пересчитать" at bounding box center [607, 560] width 77 height 10
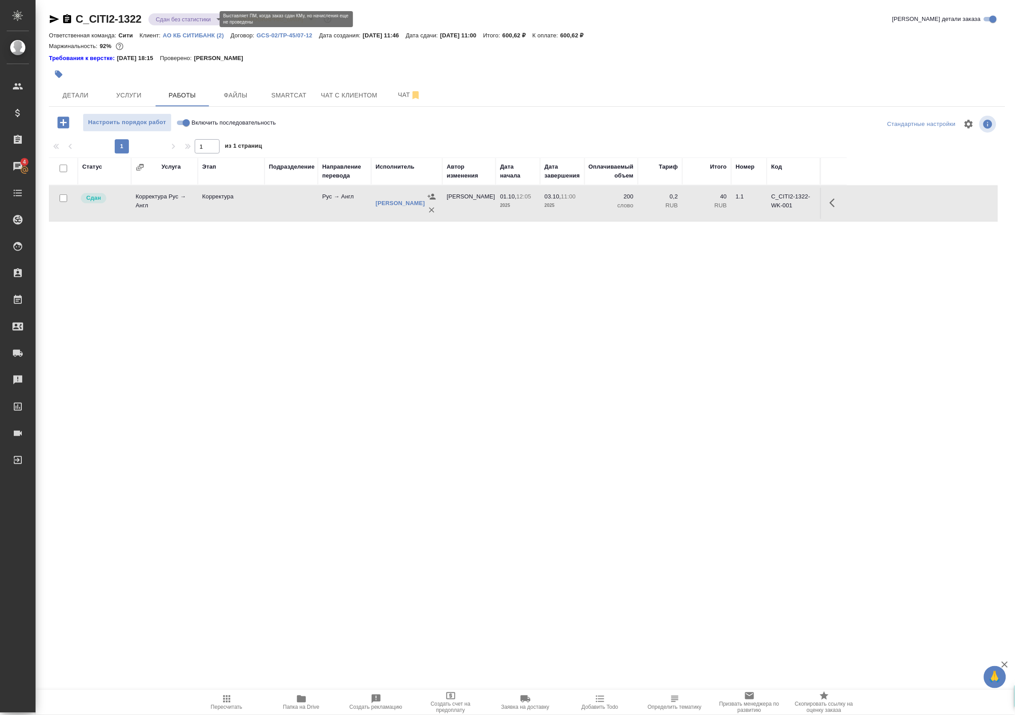
click at [200, 15] on body "🙏 .cls-1 fill:#fff; AWATERA Badanyan Artak Клиенты Спецификации Заказы 4 Чаты T…" at bounding box center [507, 357] width 1015 height 715
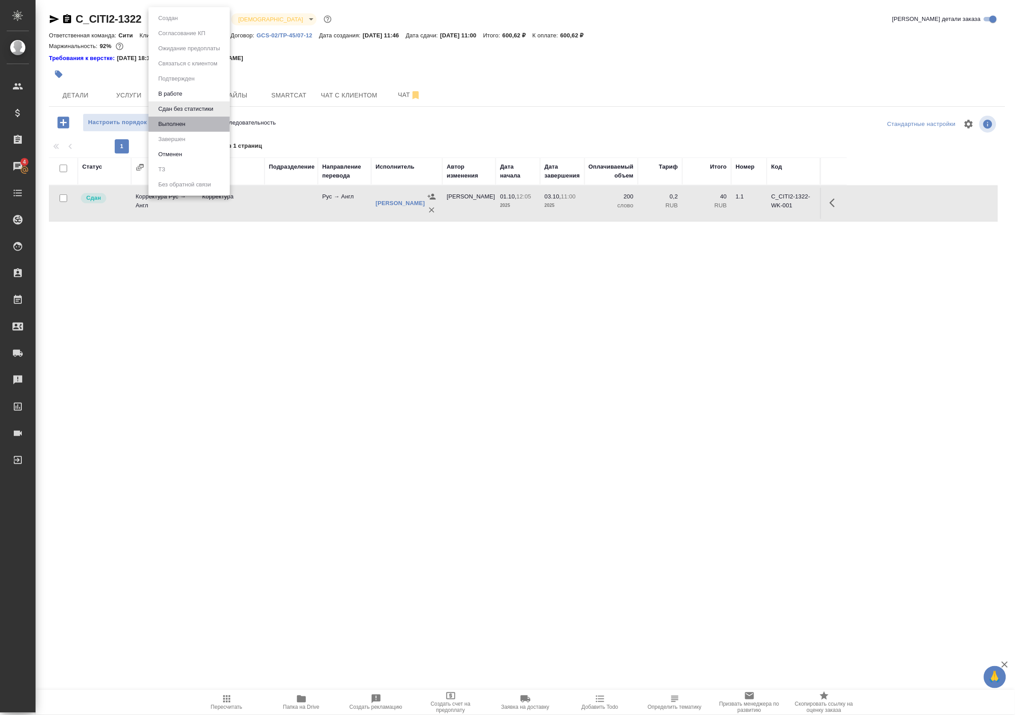
click at [193, 126] on li "Выполнен" at bounding box center [189, 124] width 81 height 15
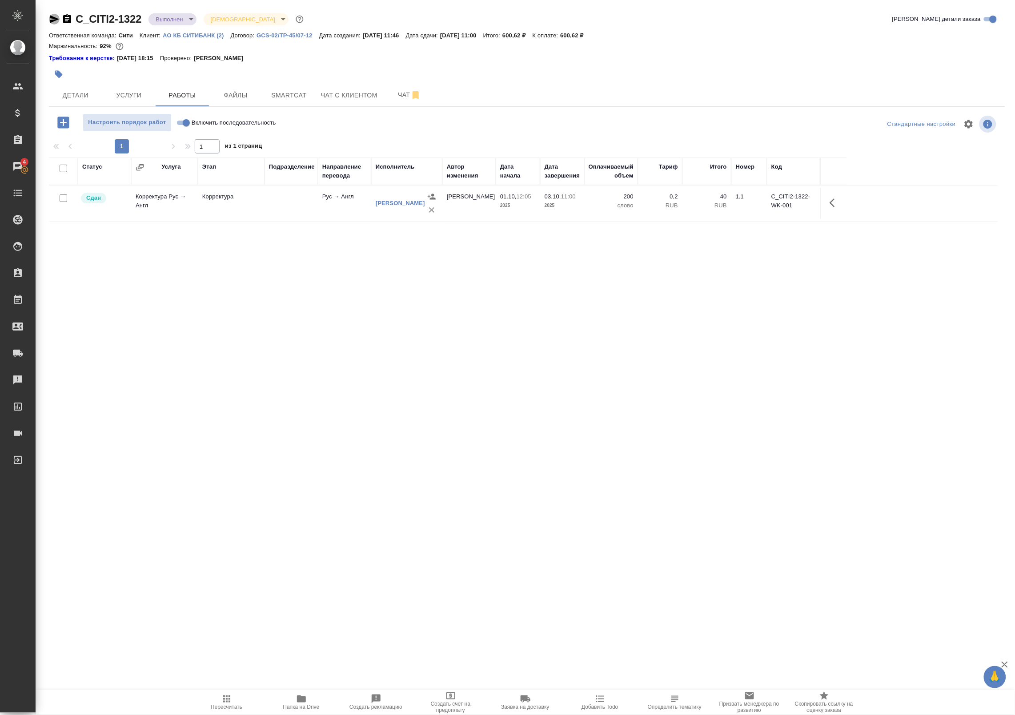
click at [54, 19] on icon "button" at bounding box center [54, 19] width 11 height 11
click at [69, 94] on span "Детали" at bounding box center [75, 95] width 43 height 11
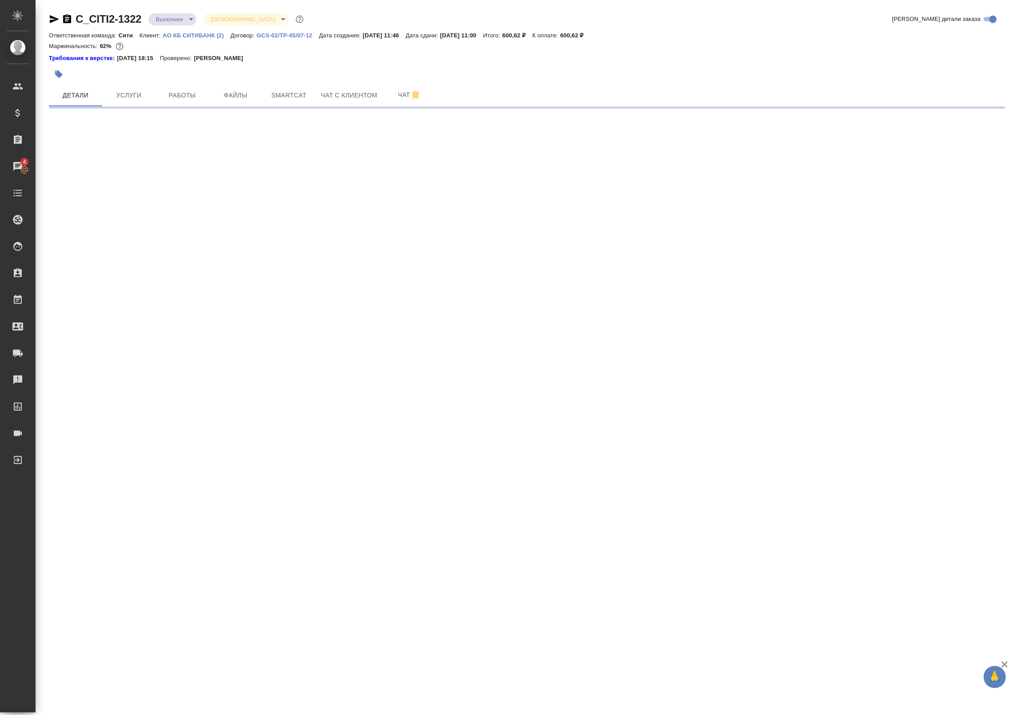
select select "RU"
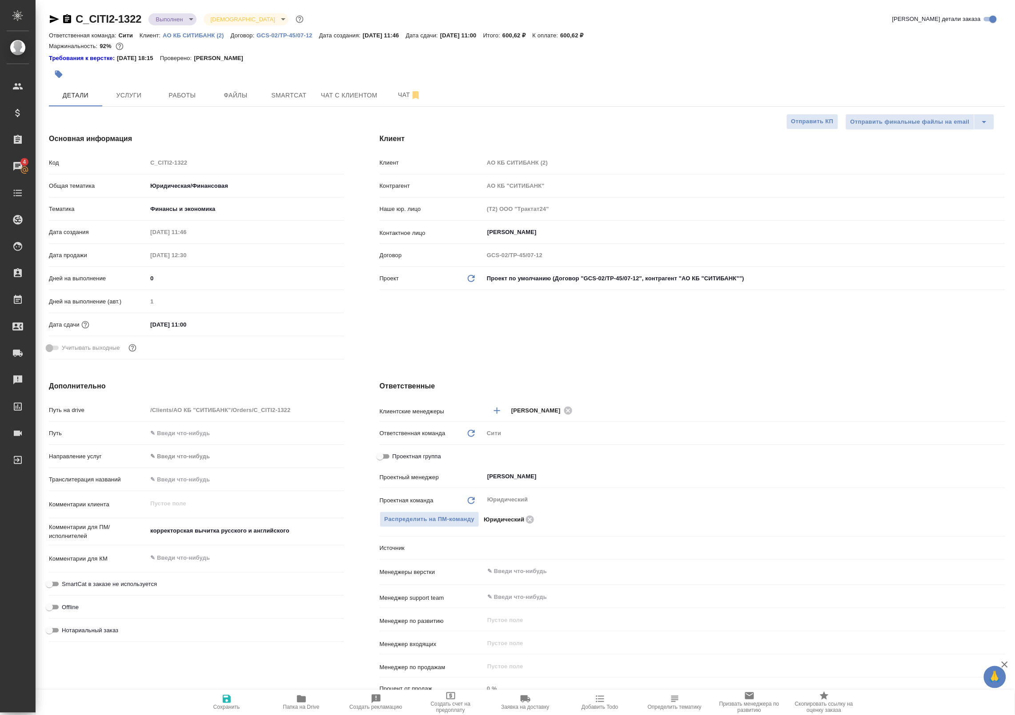
type textarea "x"
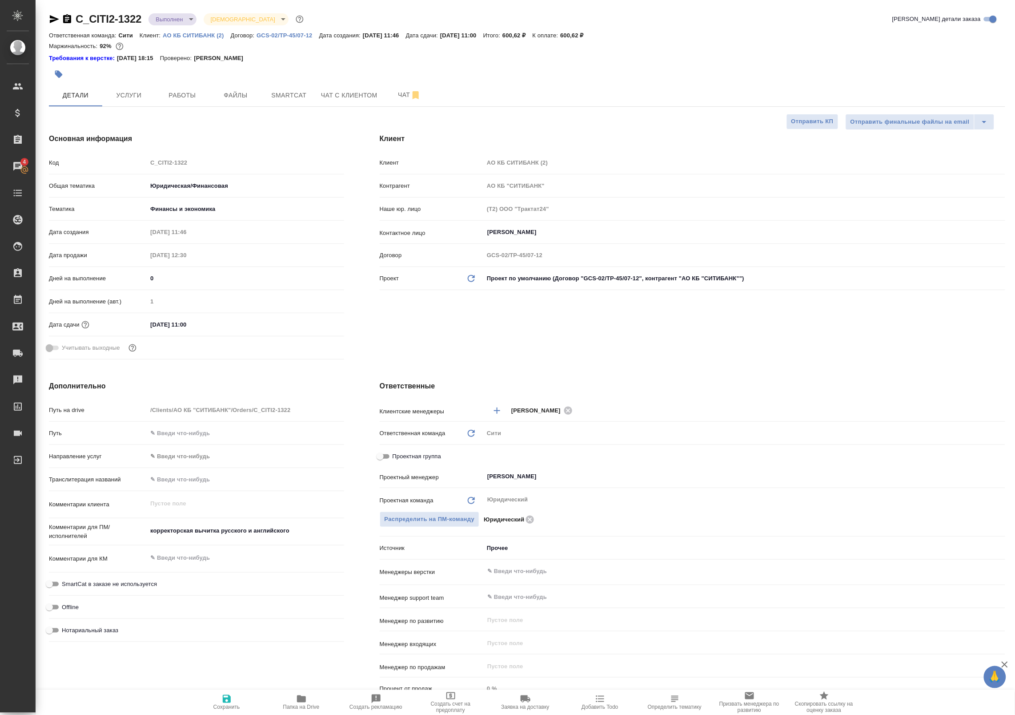
type textarea "x"
select select "RU"
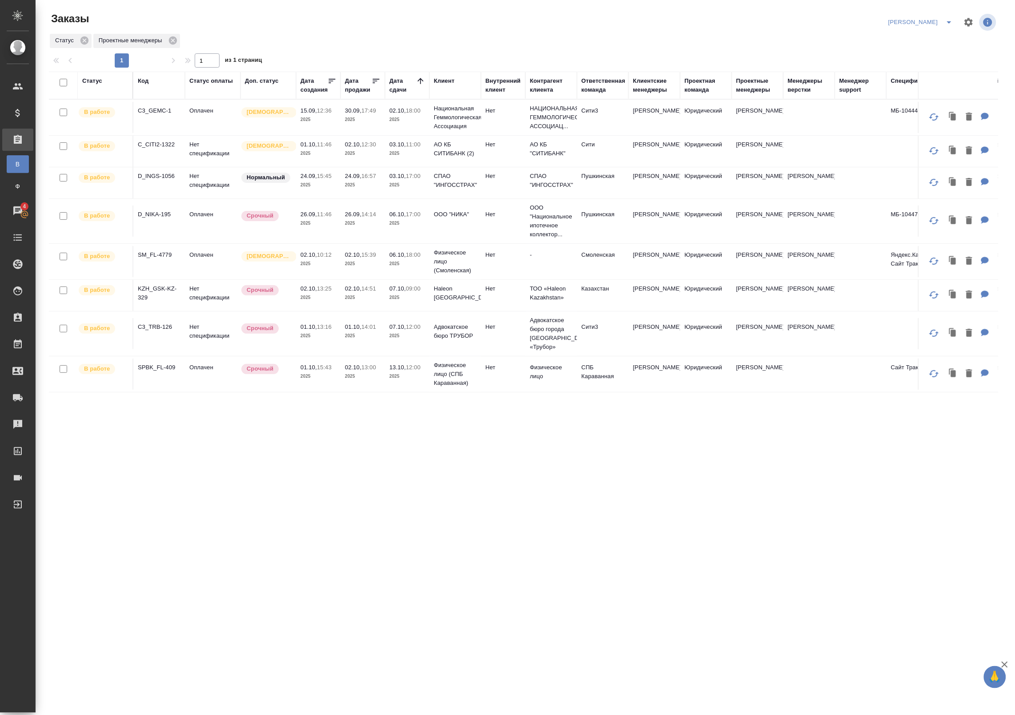
click at [518, 531] on div "Статус Код Статус оплаты Доп. статус Дата создания Дата продажи Дата сдачи Клие…" at bounding box center [523, 339] width 949 height 534
click at [437, 123] on p "Национальная Геммологическая Ассоциация" at bounding box center [455, 117] width 43 height 27
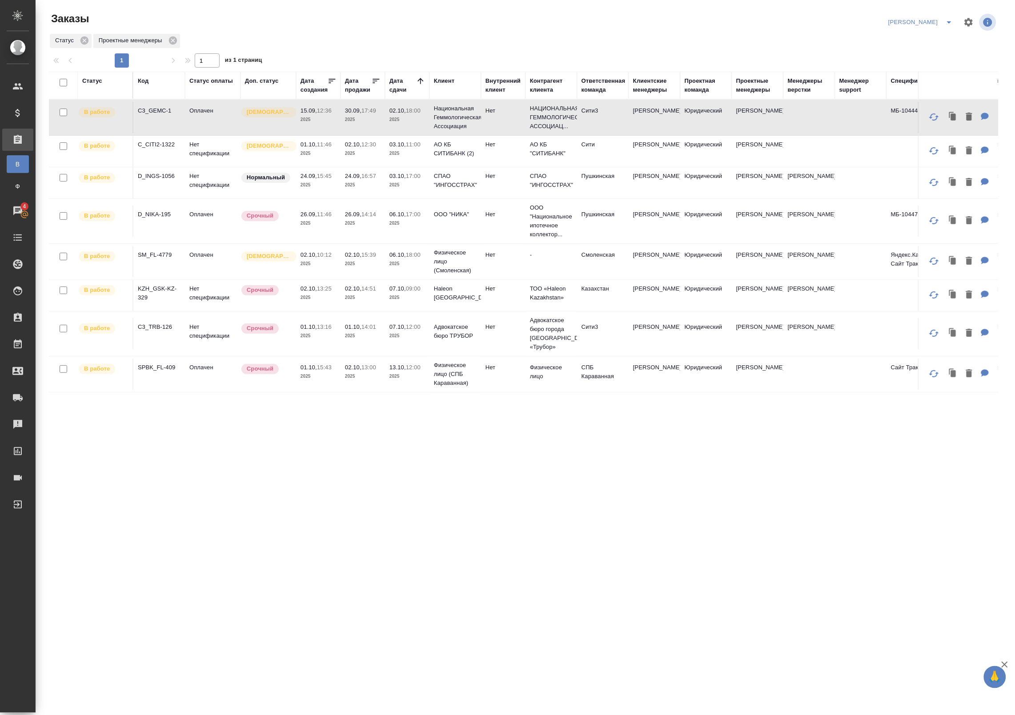
click at [423, 121] on p "2025" at bounding box center [408, 119] width 36 height 9
click at [950, 23] on icon "split button" at bounding box center [949, 22] width 11 height 11
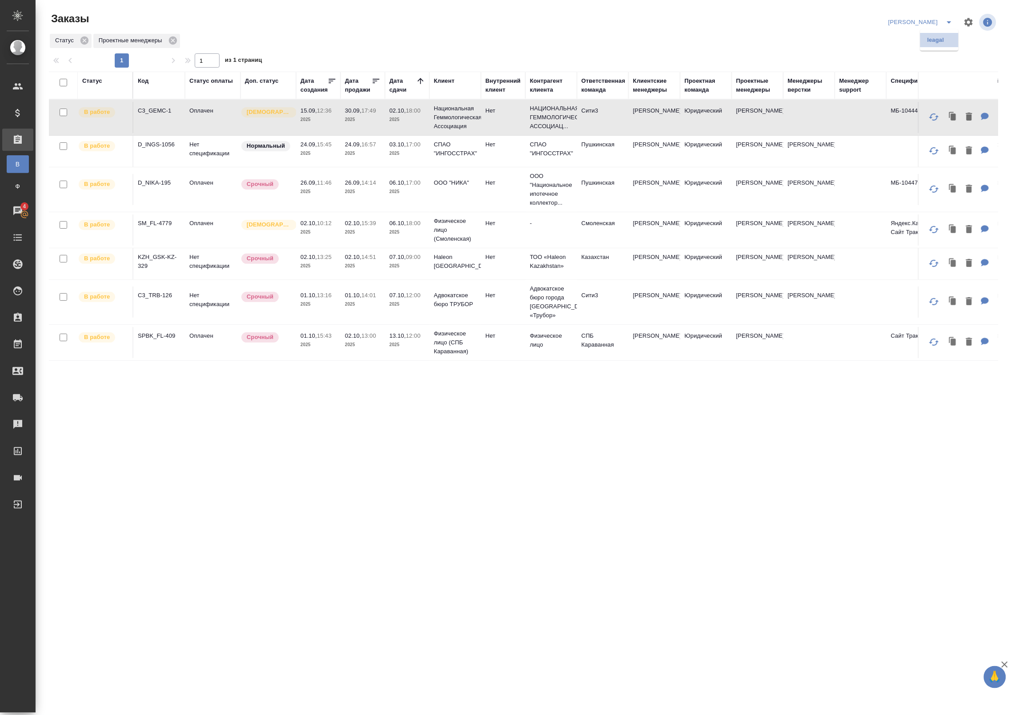
click at [939, 43] on li "leagal" at bounding box center [939, 40] width 38 height 14
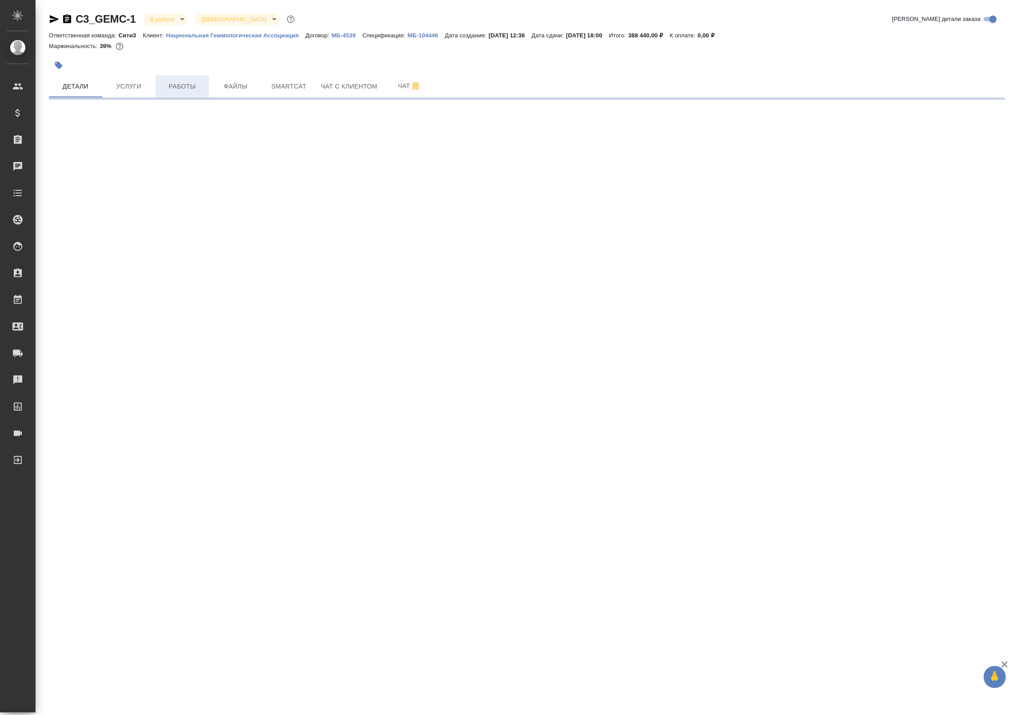
select select "RU"
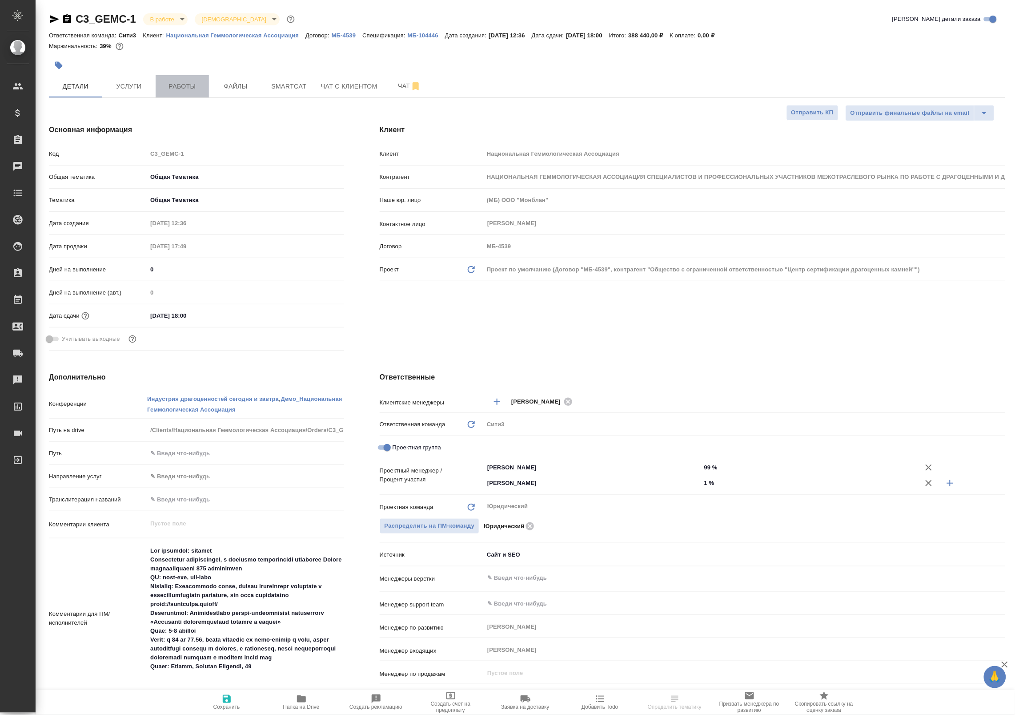
type textarea "x"
click at [193, 77] on button "Работы" at bounding box center [182, 86] width 53 height 22
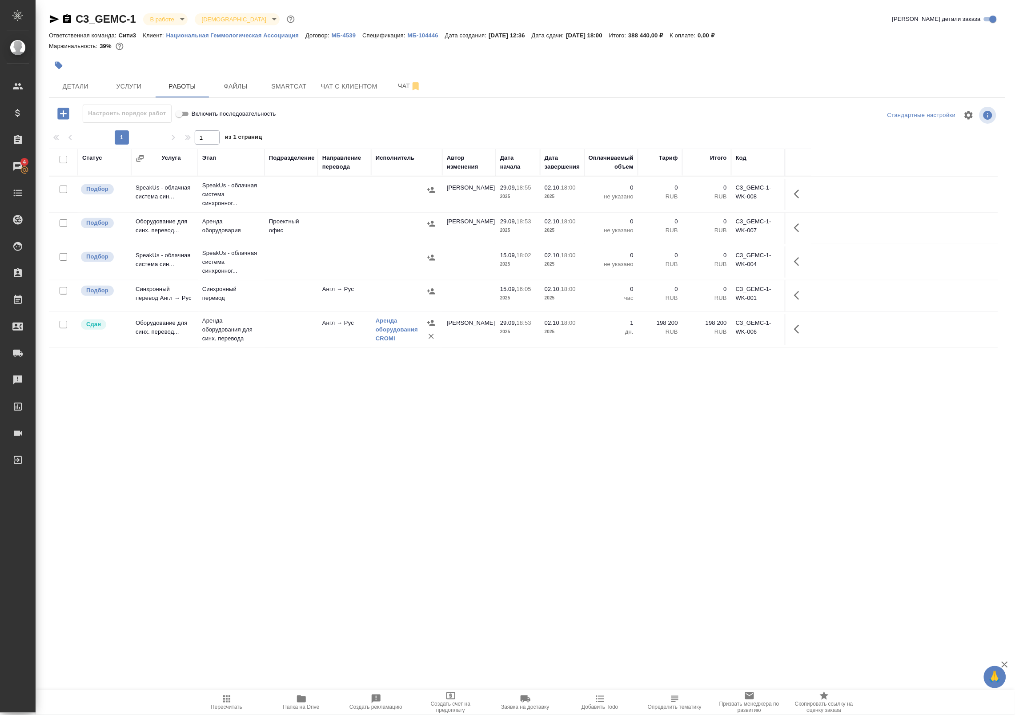
click at [347, 189] on td at bounding box center [344, 194] width 53 height 31
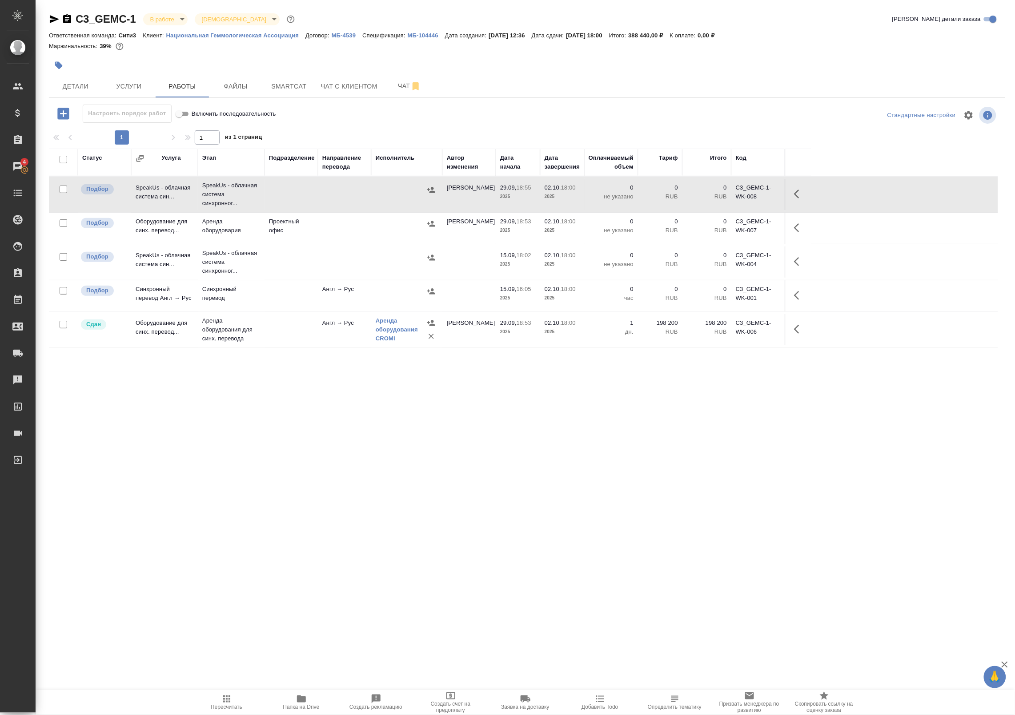
click at [339, 220] on td at bounding box center [344, 228] width 53 height 31
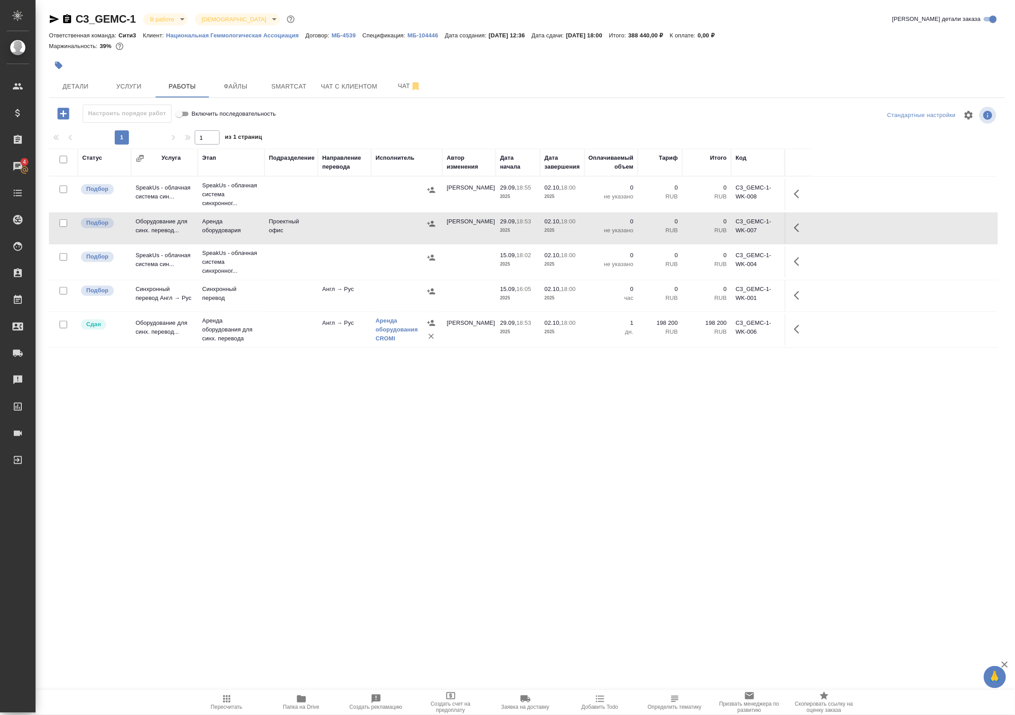
click at [323, 260] on td at bounding box center [344, 261] width 53 height 31
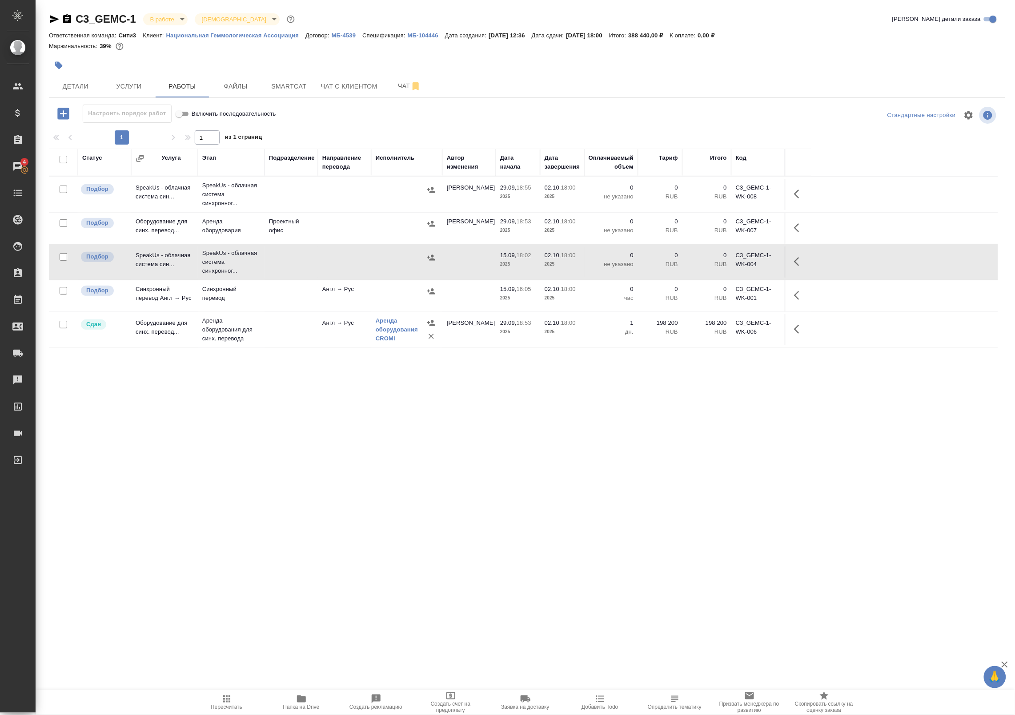
click at [335, 303] on td "Англ → Рус" at bounding box center [344, 295] width 53 height 31
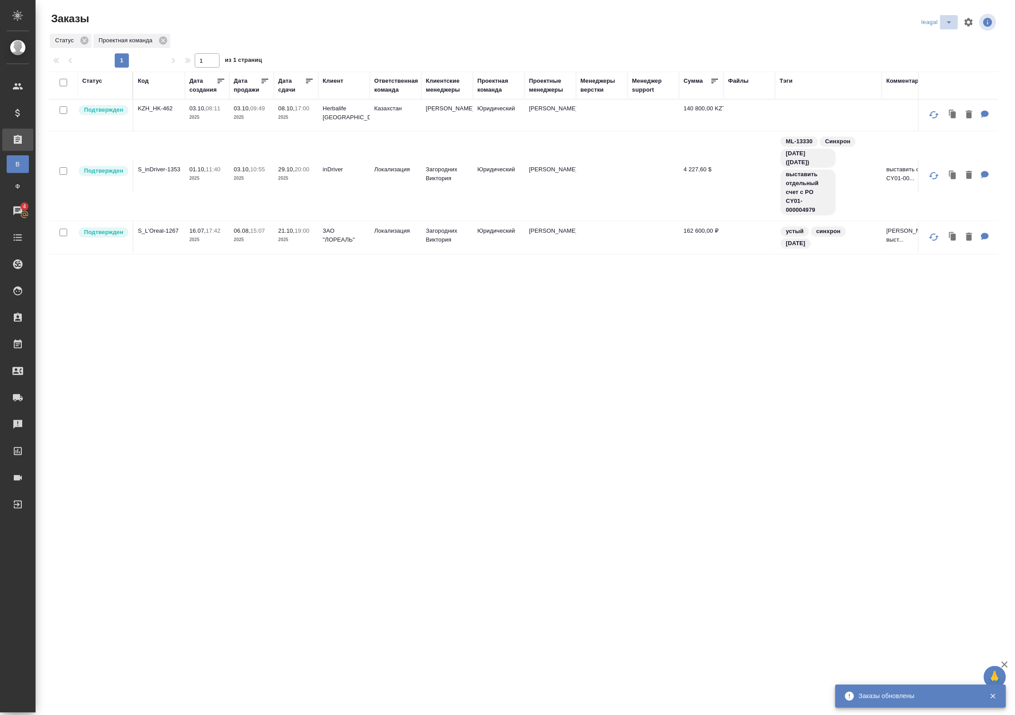
click at [946, 21] on icon "split button" at bounding box center [949, 22] width 11 height 11
click at [935, 40] on li "[PERSON_NAME]" at bounding box center [952, 40] width 64 height 14
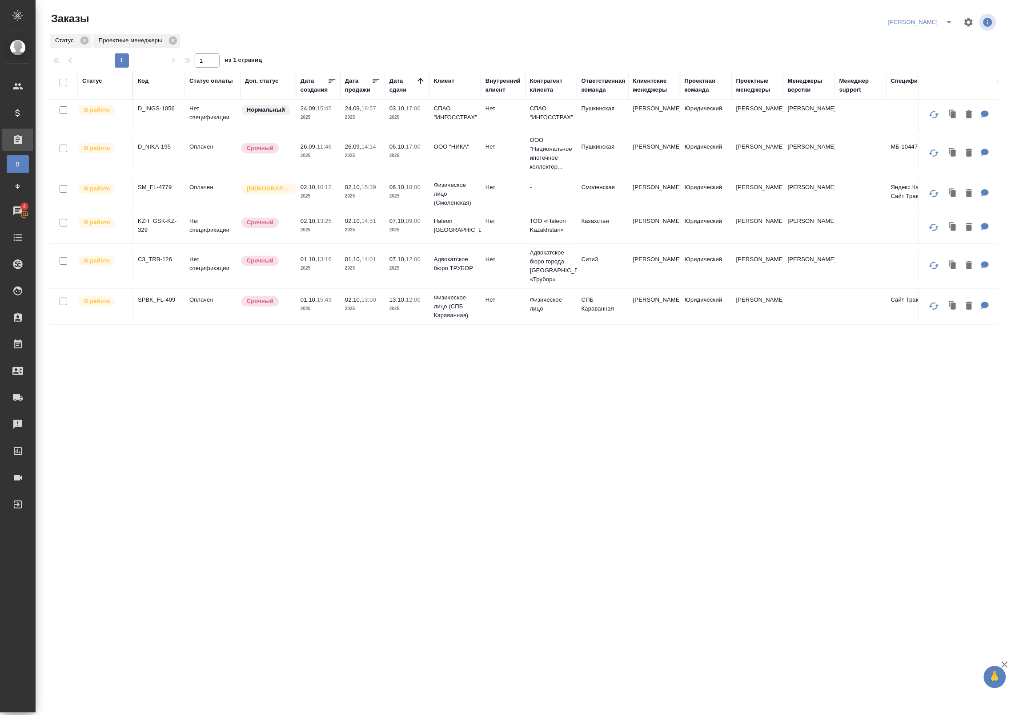
click at [425, 144] on span "06.10, 17:00" at bounding box center [408, 146] width 36 height 9
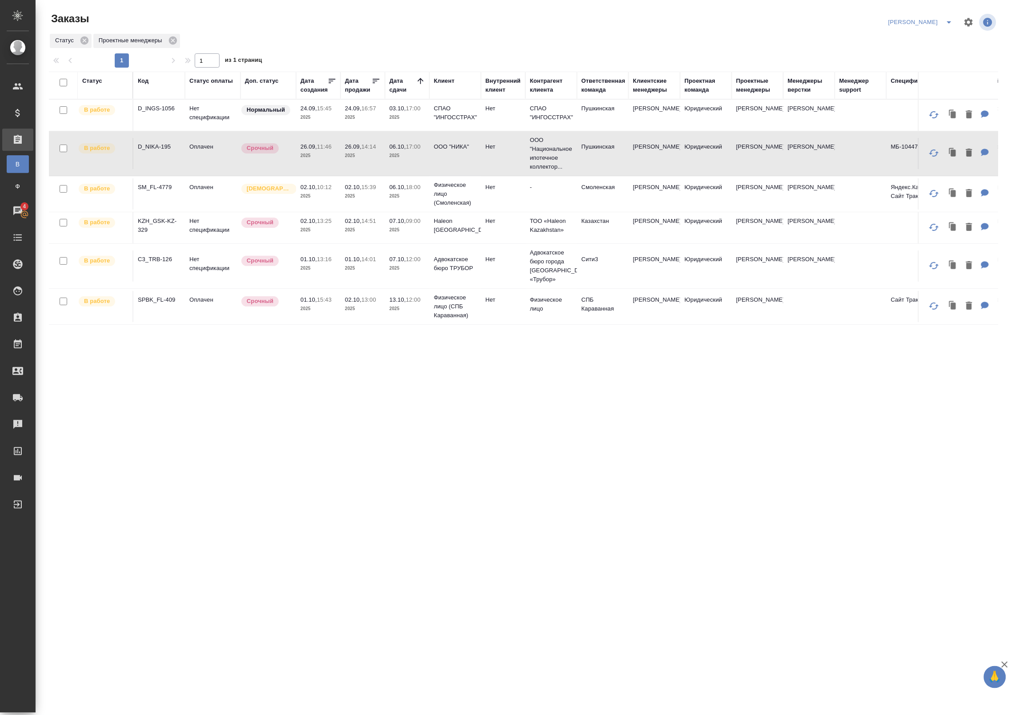
click at [423, 81] on icon at bounding box center [420, 80] width 9 height 9
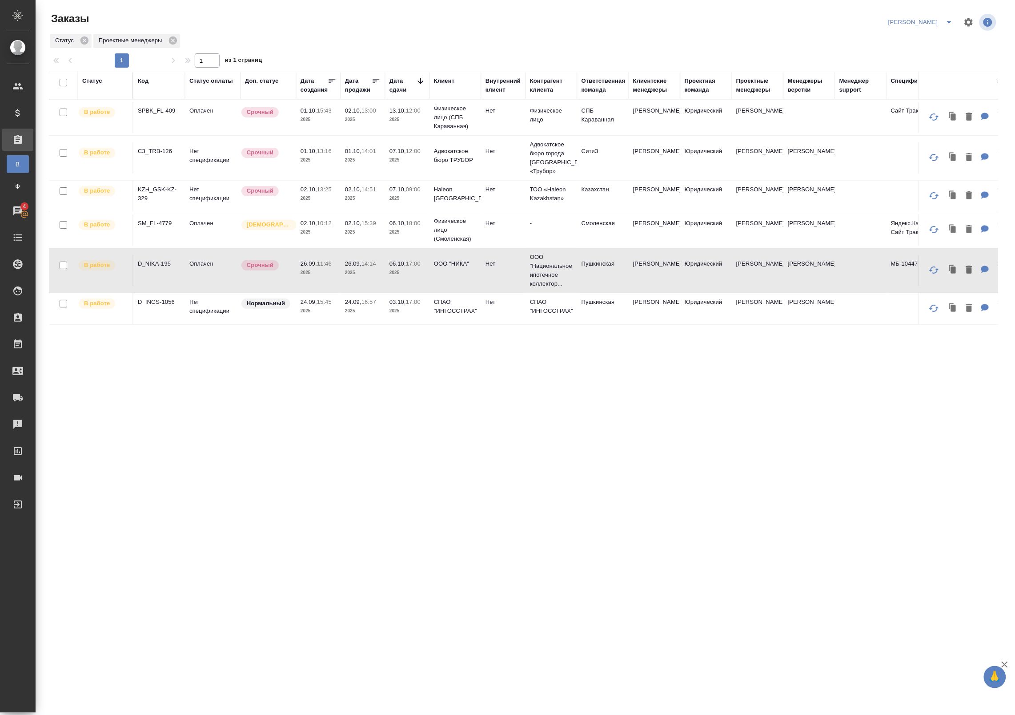
click at [422, 80] on icon at bounding box center [420, 80] width 9 height 9
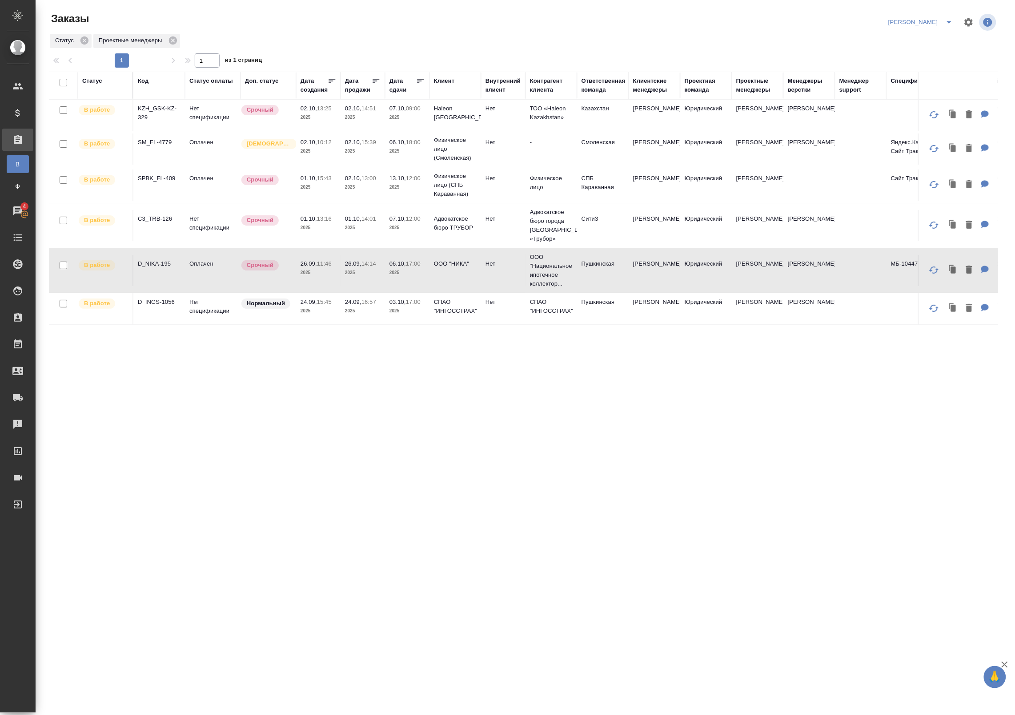
click at [398, 109] on p "07.10," at bounding box center [398, 108] width 16 height 7
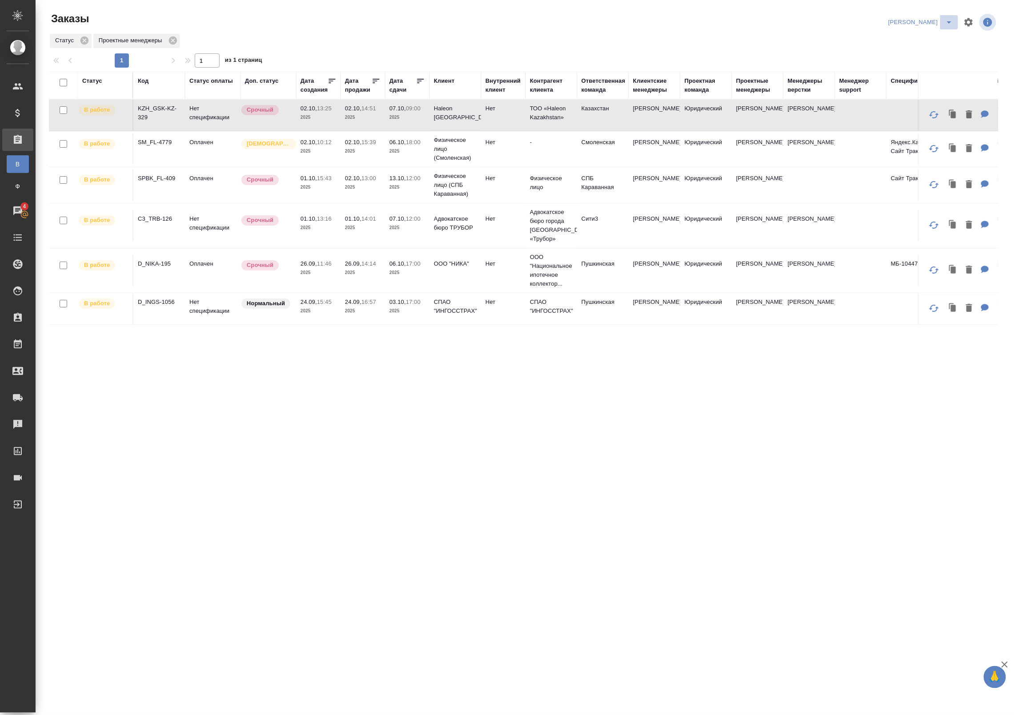
click at [946, 23] on icon "split button" at bounding box center [949, 22] width 11 height 11
click at [938, 36] on li "leagal" at bounding box center [939, 40] width 38 height 14
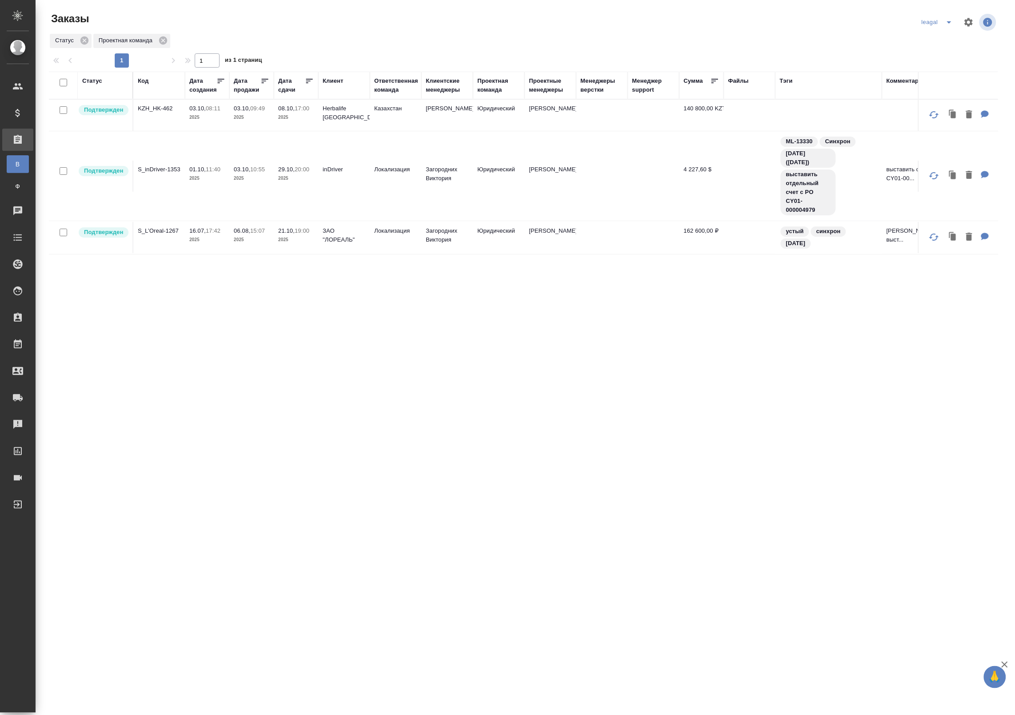
click at [950, 20] on icon "split button" at bounding box center [949, 22] width 11 height 11
click at [933, 43] on li "Артак" at bounding box center [952, 40] width 64 height 14
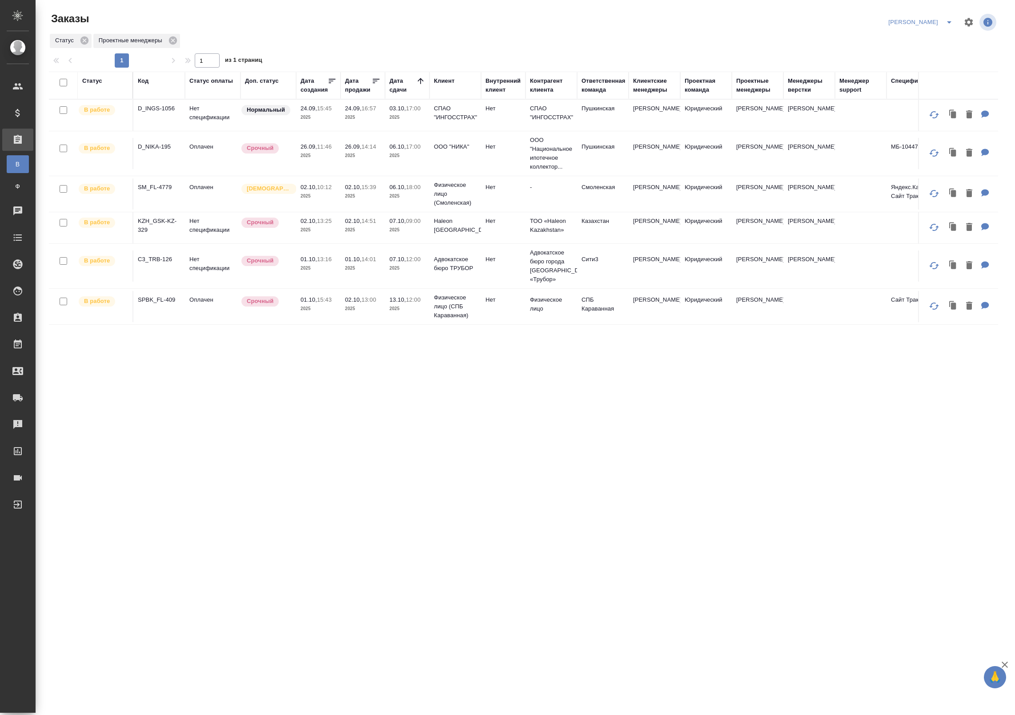
click at [948, 19] on icon "split button" at bounding box center [949, 22] width 11 height 11
click at [947, 24] on icon "split button" at bounding box center [949, 22] width 11 height 11
click at [946, 24] on icon "split button" at bounding box center [949, 22] width 11 height 11
click at [936, 40] on li "leagal" at bounding box center [939, 40] width 38 height 14
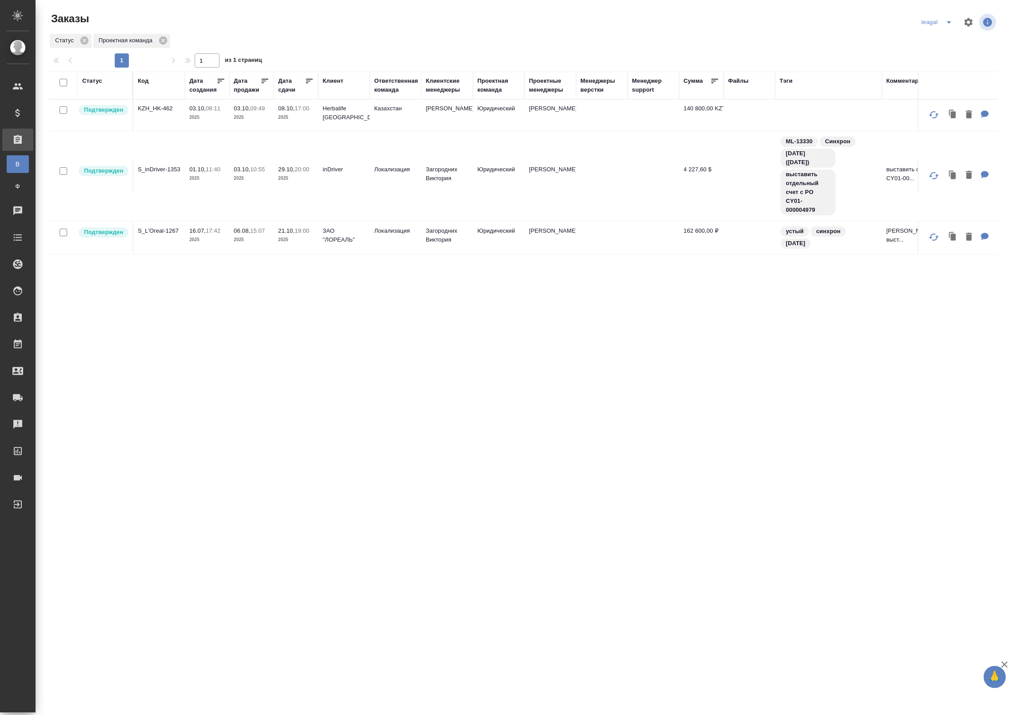
click at [405, 123] on td "Казахстан" at bounding box center [396, 115] width 52 height 31
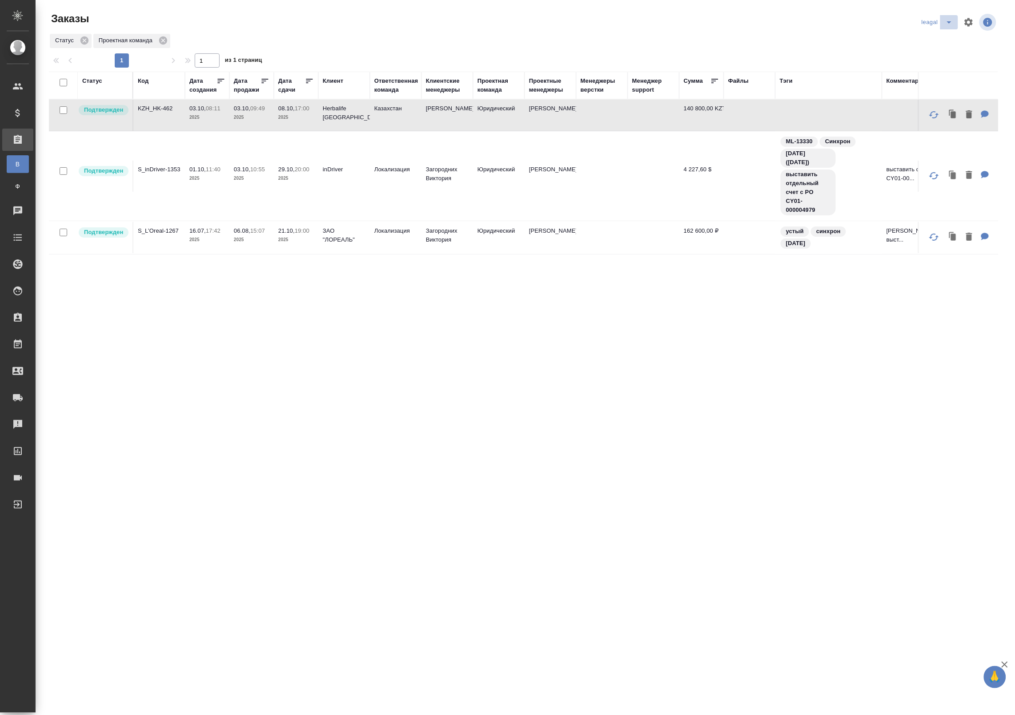
click at [948, 23] on icon "split button" at bounding box center [949, 22] width 11 height 11
click at [932, 41] on li "Артак" at bounding box center [952, 40] width 64 height 14
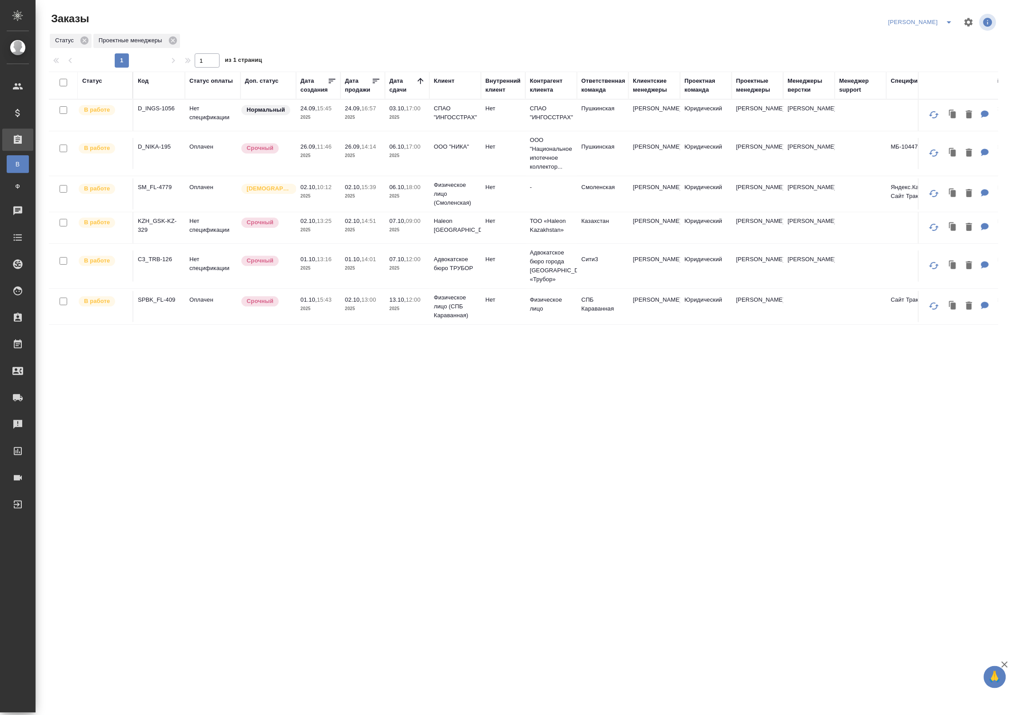
click at [324, 117] on p "2025" at bounding box center [319, 117] width 36 height 9
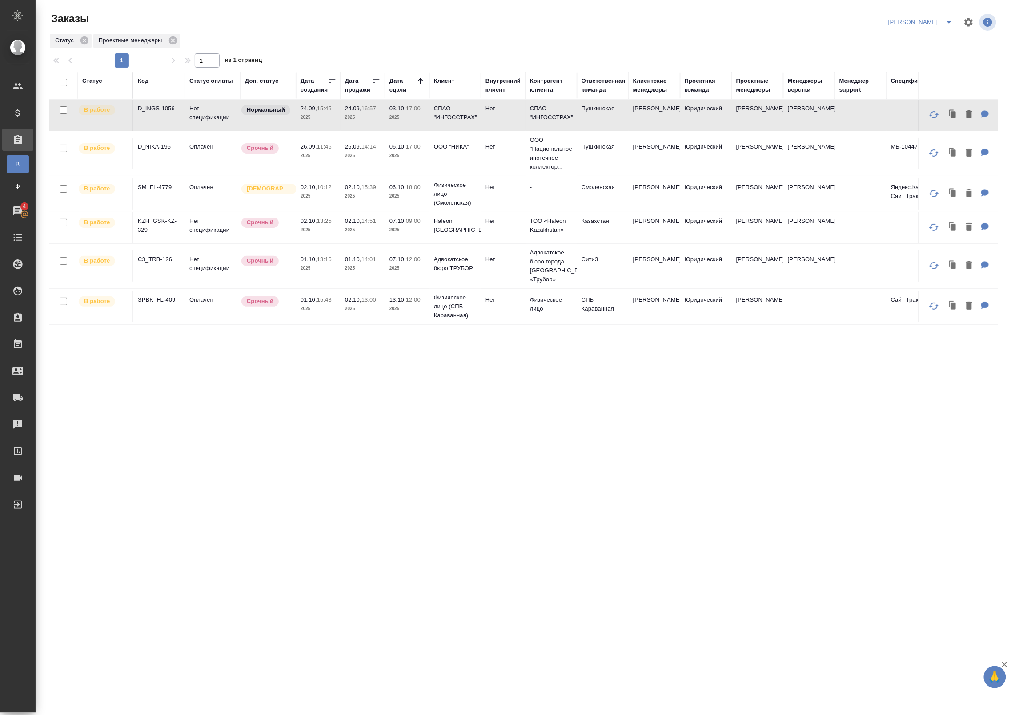
click at [356, 113] on p "2025" at bounding box center [363, 117] width 36 height 9
click at [398, 119] on p "2025" at bounding box center [408, 117] width 36 height 9
click at [348, 146] on p "26.09," at bounding box center [353, 146] width 16 height 7
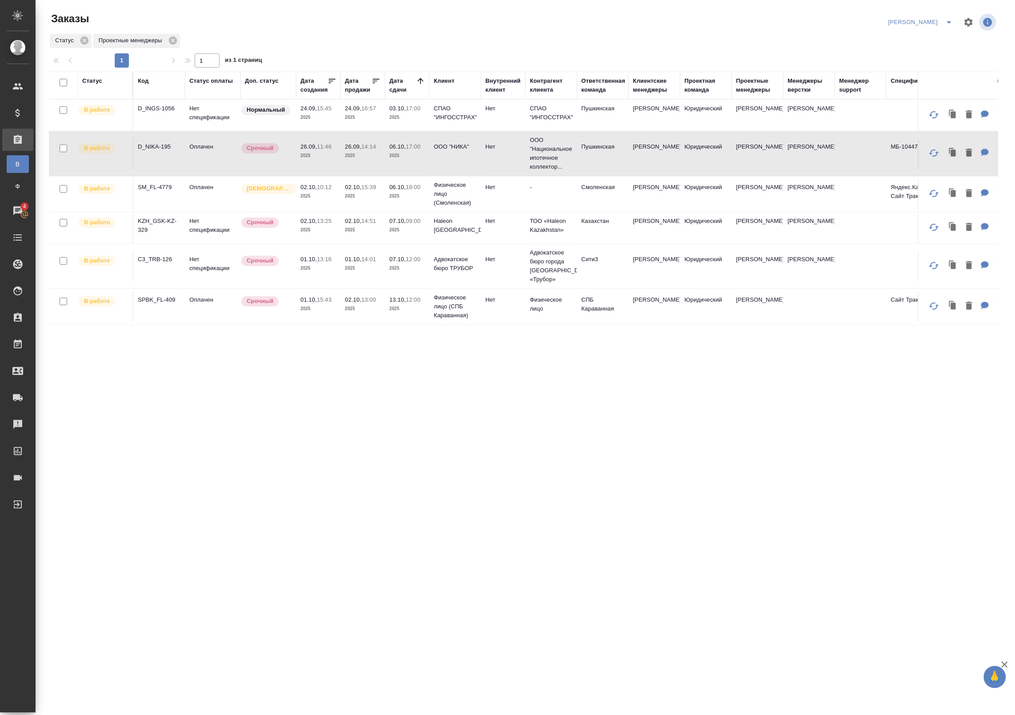
click at [418, 192] on p "2025" at bounding box center [408, 196] width 36 height 9
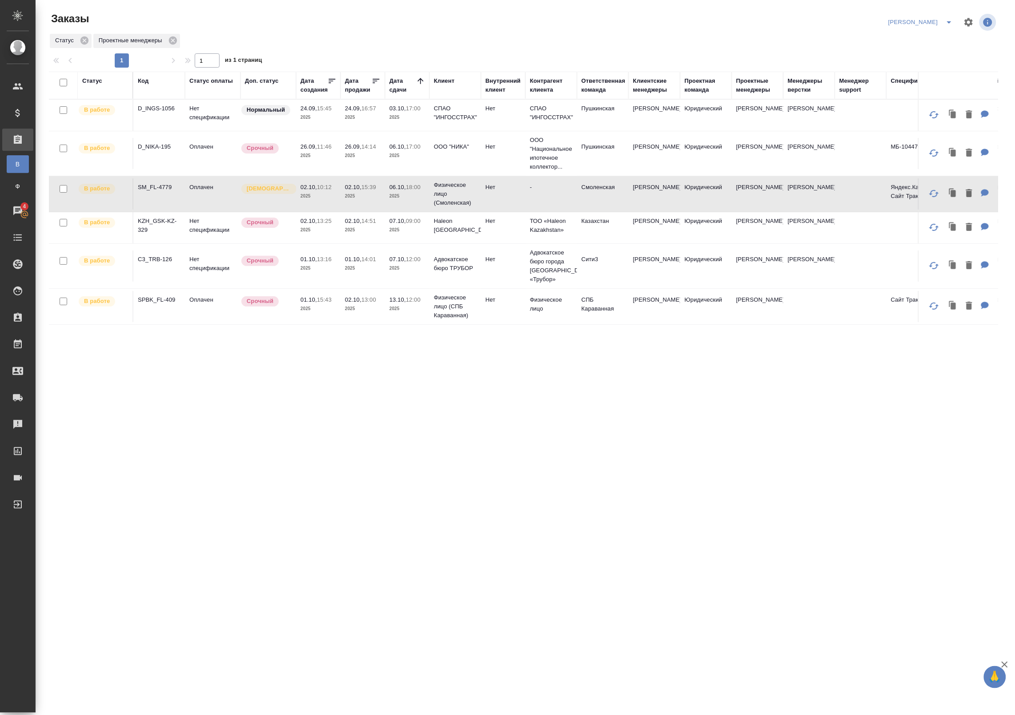
click at [414, 150] on span "06.10, 17:00" at bounding box center [408, 146] width 36 height 9
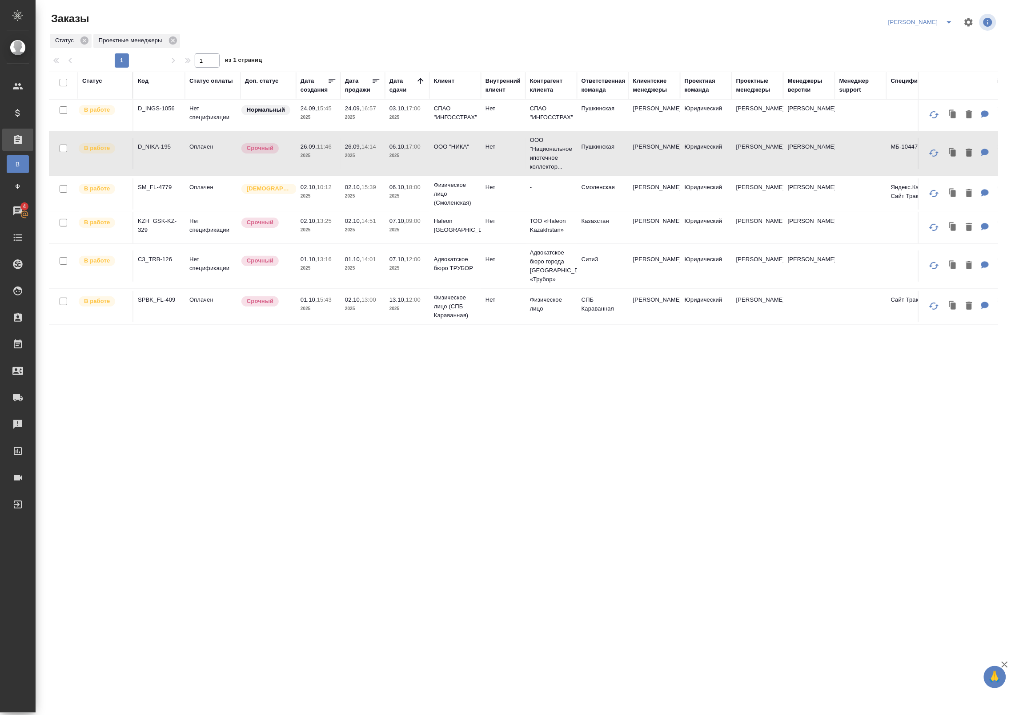
click at [425, 201] on td "06.10, 18:00 2025" at bounding box center [407, 193] width 44 height 31
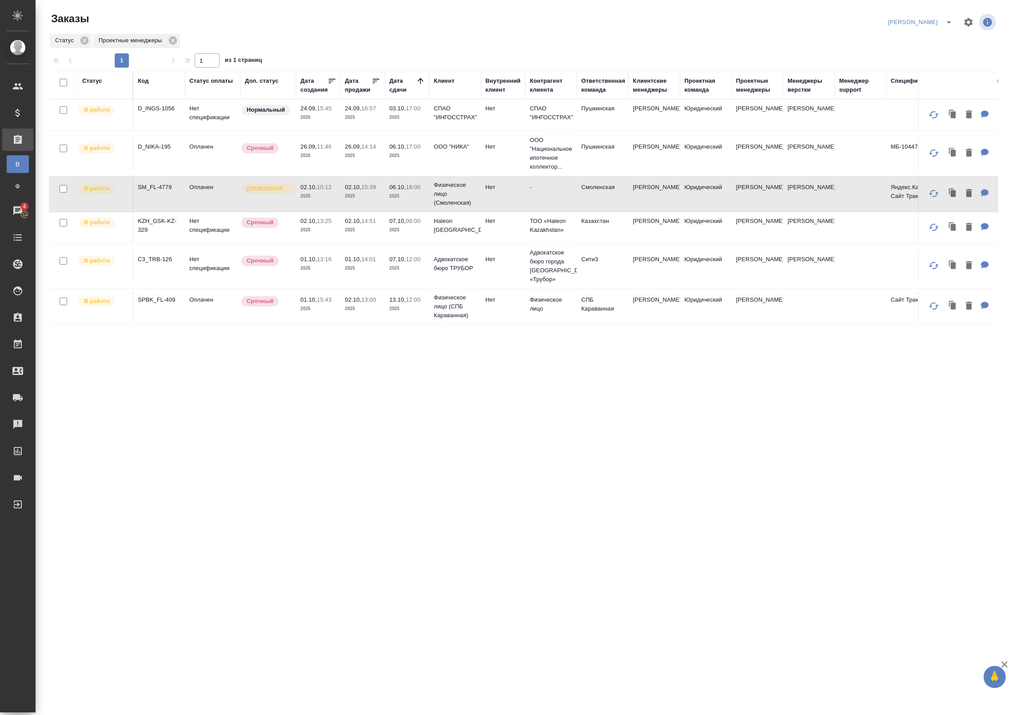
drag, startPoint x: 416, startPoint y: 226, endPoint x: 414, endPoint y: 238, distance: 12.7
click at [416, 227] on p "2025" at bounding box center [408, 229] width 36 height 9
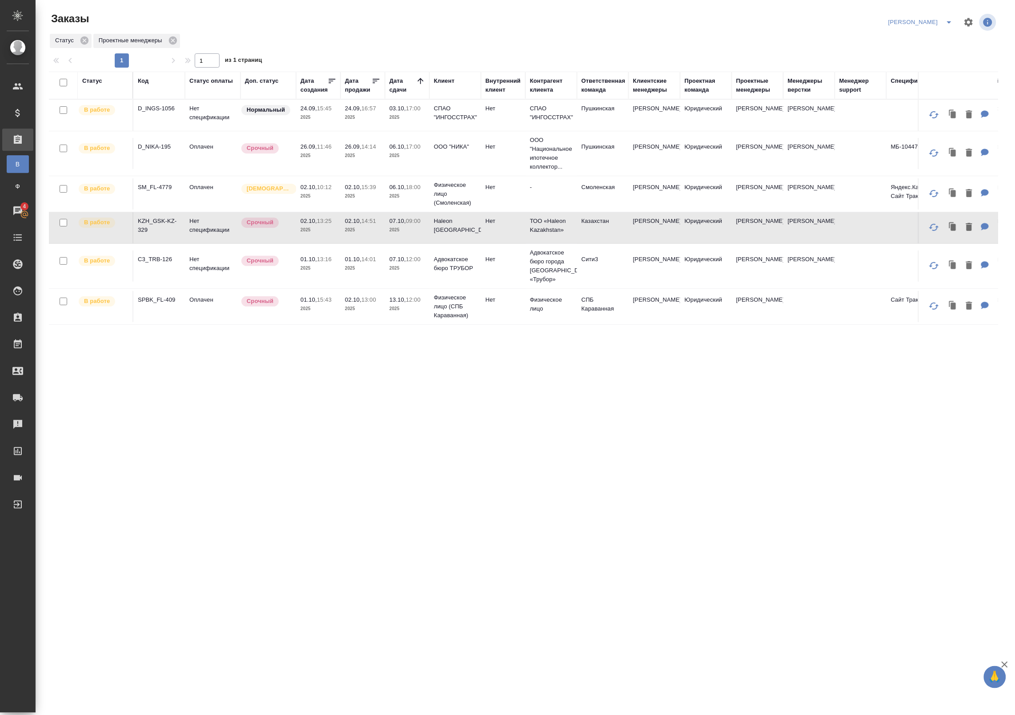
click at [411, 261] on p "12:00" at bounding box center [413, 259] width 15 height 7
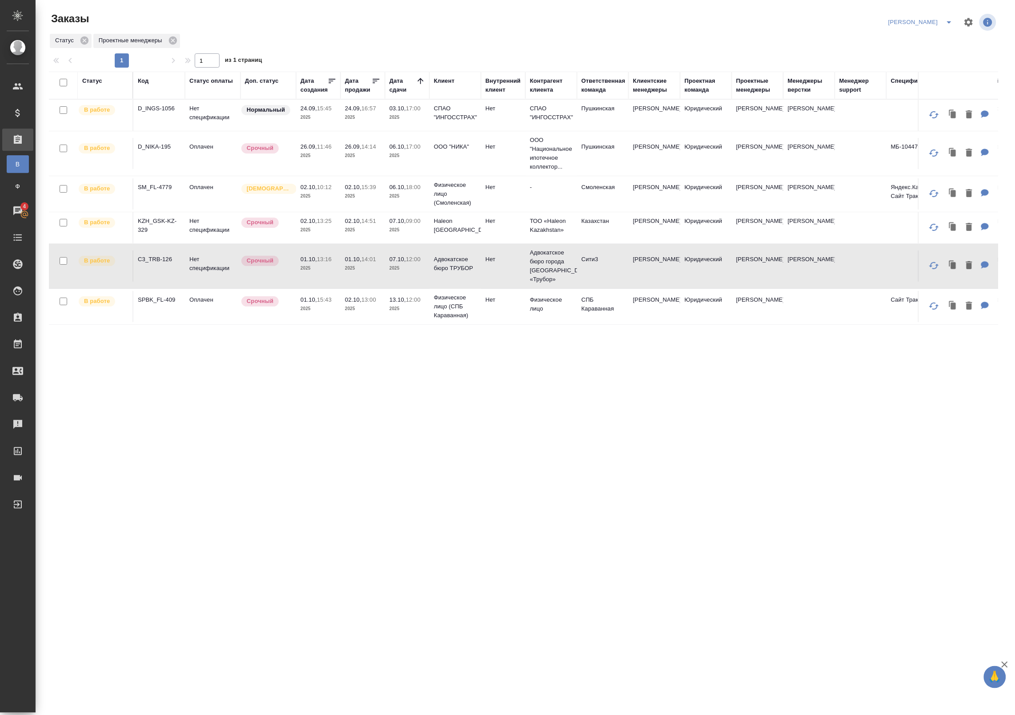
click at [412, 303] on span "13.10, 12:00" at bounding box center [408, 299] width 36 height 9
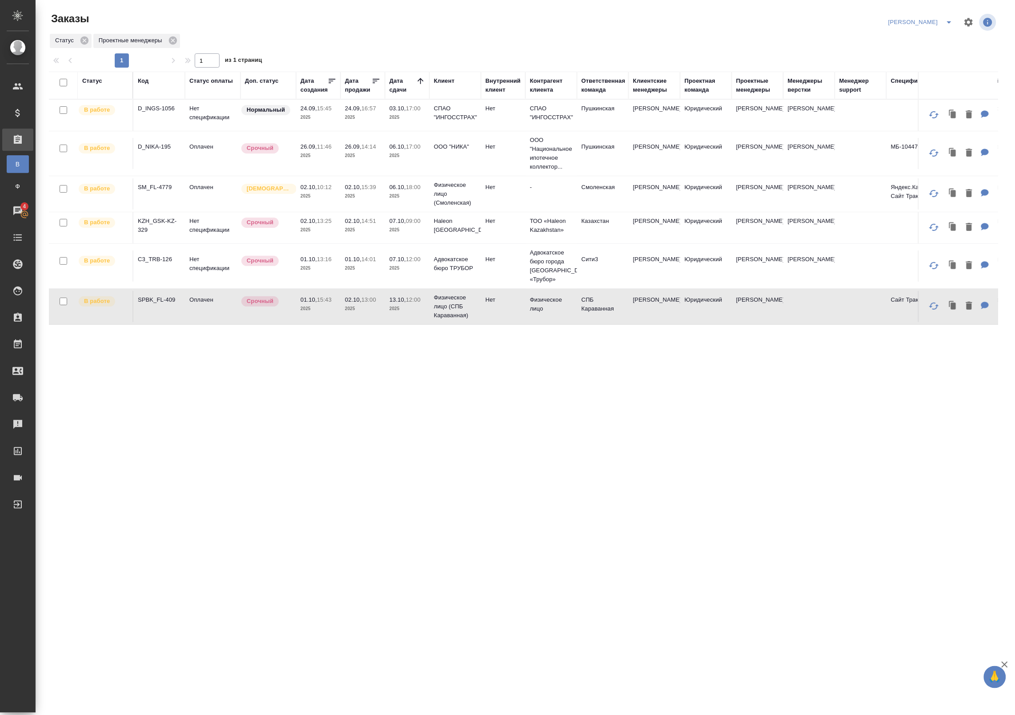
click at [456, 384] on div "Статус Код Статус оплаты Доп. статус Дата создания Дата продажи Дата сдачи Клие…" at bounding box center [523, 339] width 949 height 534
click at [380, 161] on td "26.09, 14:14 2025" at bounding box center [363, 153] width 44 height 31
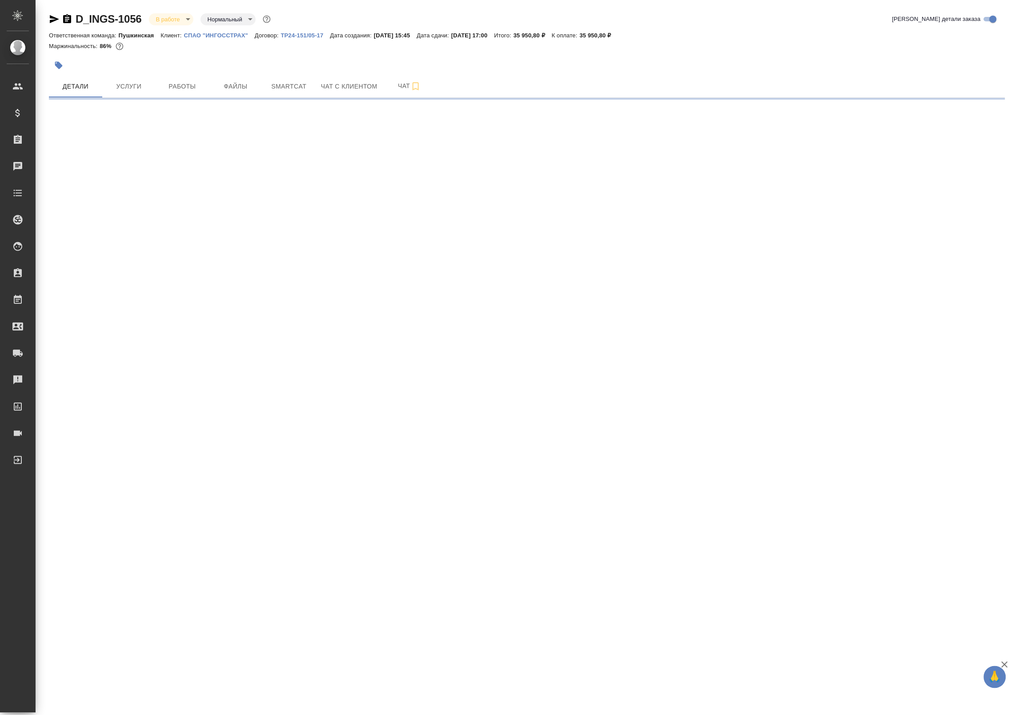
select select "RU"
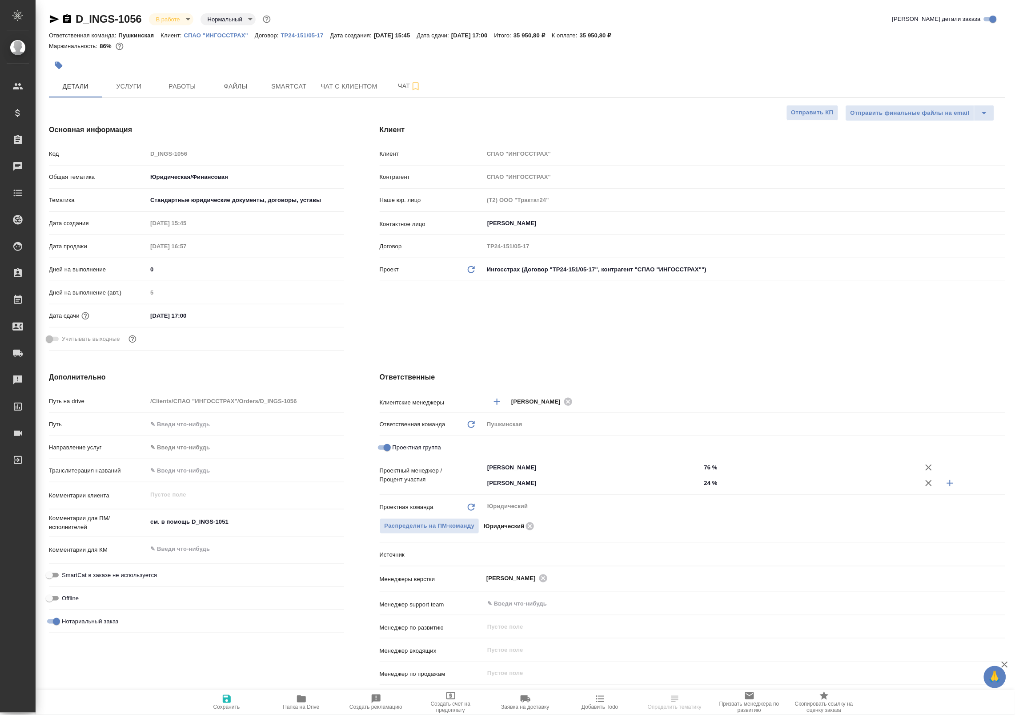
type textarea "x"
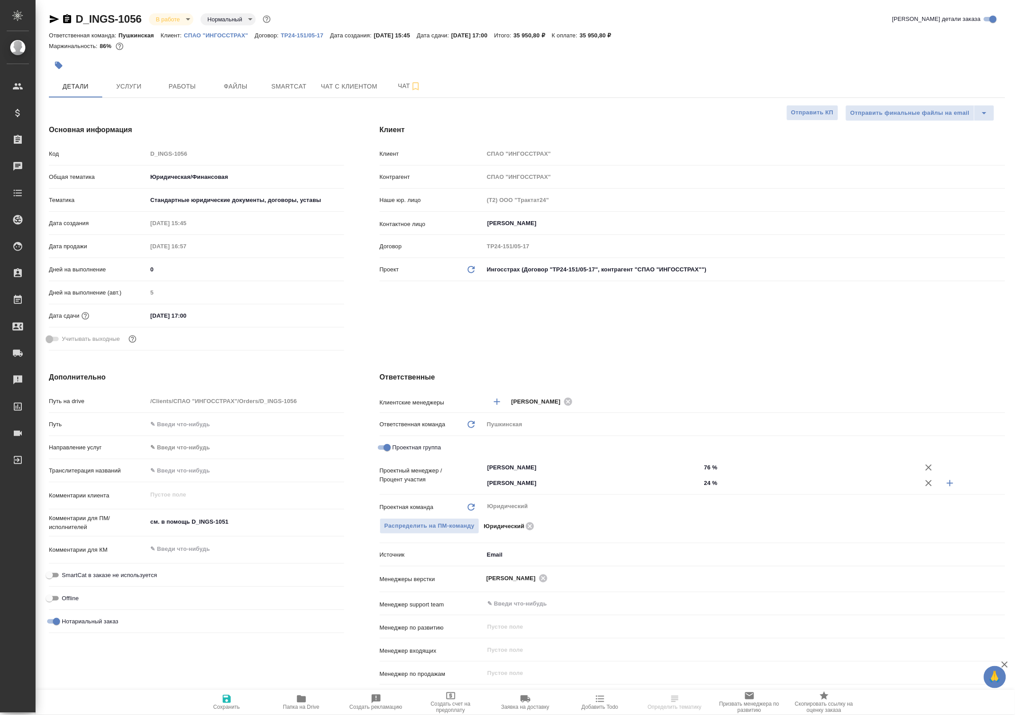
type textarea "x"
click at [172, 77] on button "Работы" at bounding box center [182, 86] width 53 height 22
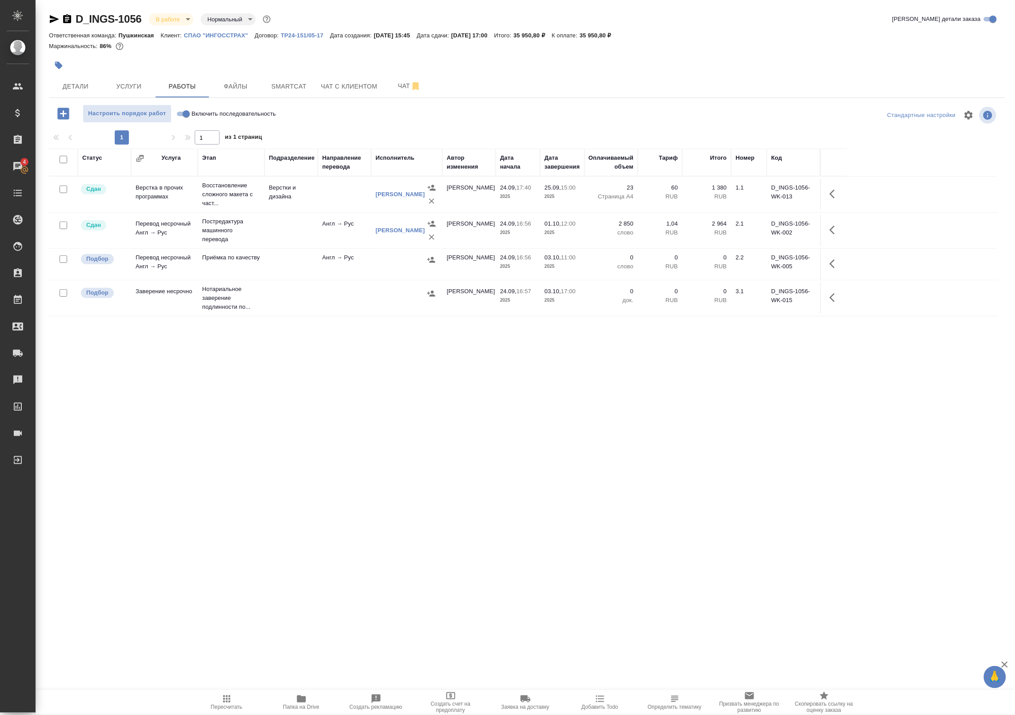
click at [287, 703] on span "Папка на Drive" at bounding box center [301, 701] width 64 height 17
click at [303, 83] on span "Smartcat" at bounding box center [289, 86] width 43 height 11
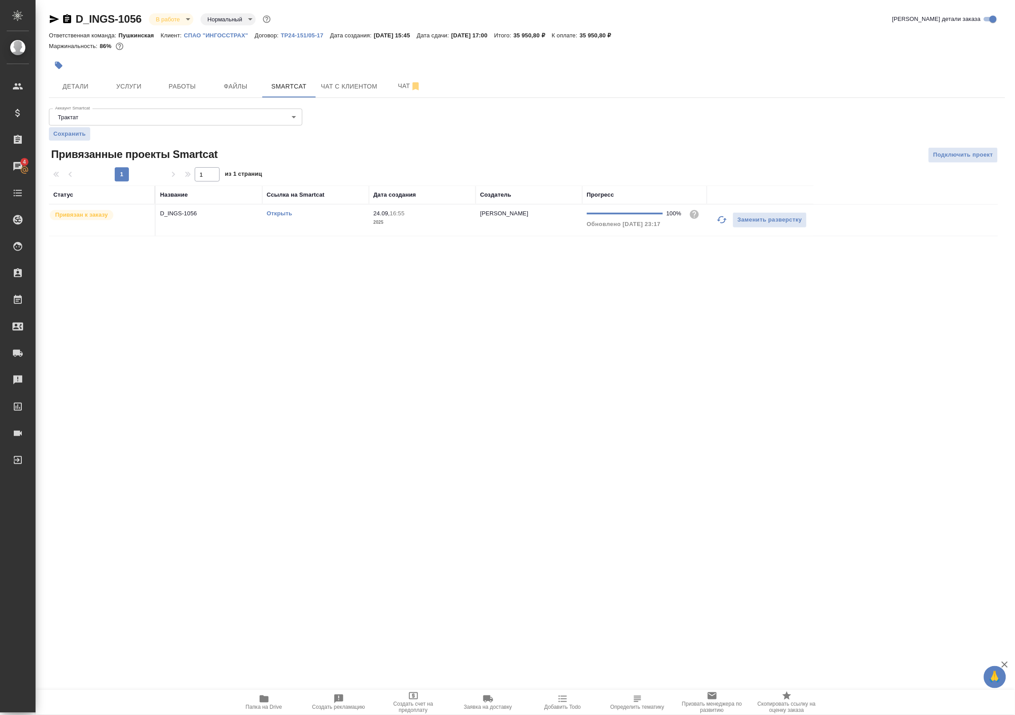
click at [281, 217] on div "Открыть" at bounding box center [316, 213] width 98 height 9
click at [279, 213] on link "Открыть" at bounding box center [279, 213] width 25 height 7
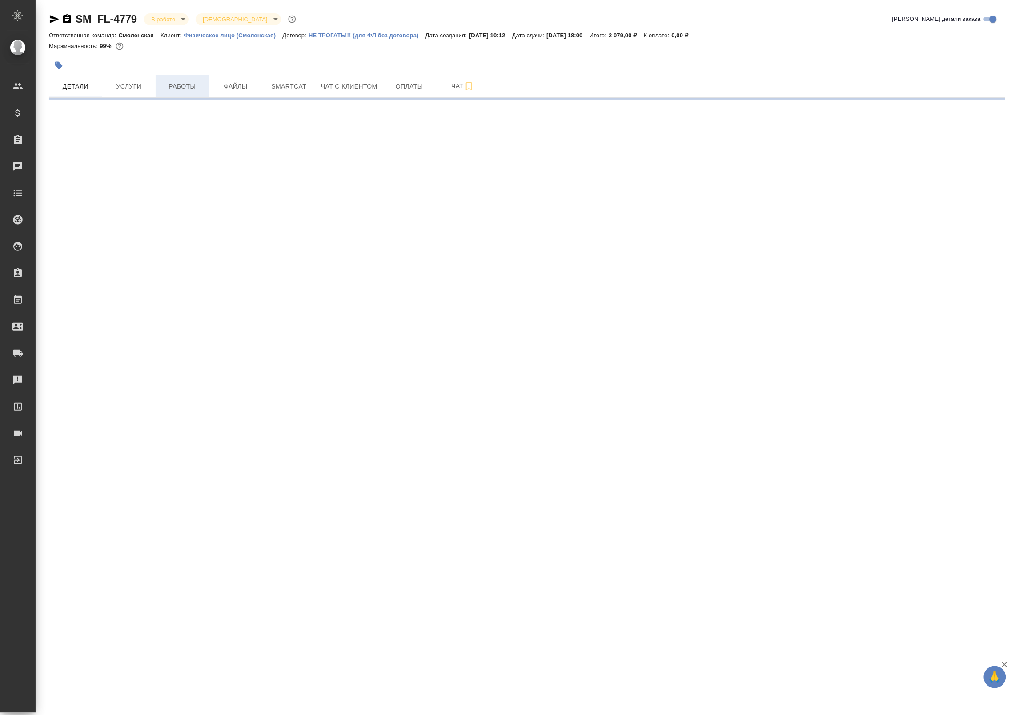
click at [194, 84] on span "Работы" at bounding box center [182, 86] width 43 height 11
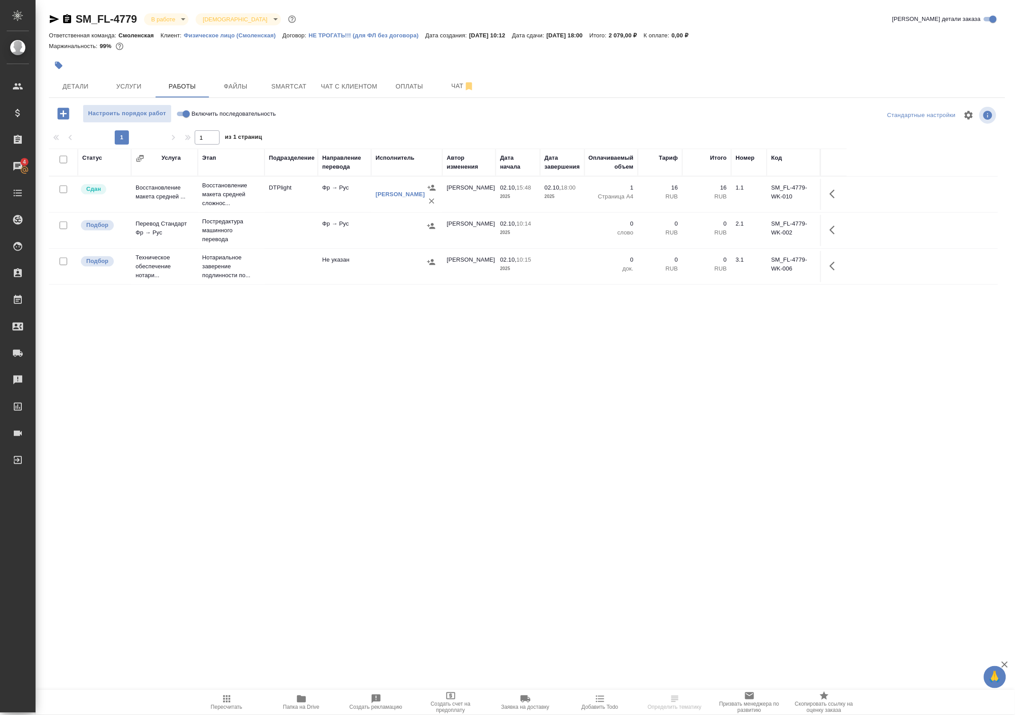
click at [277, 219] on td at bounding box center [291, 230] width 53 height 31
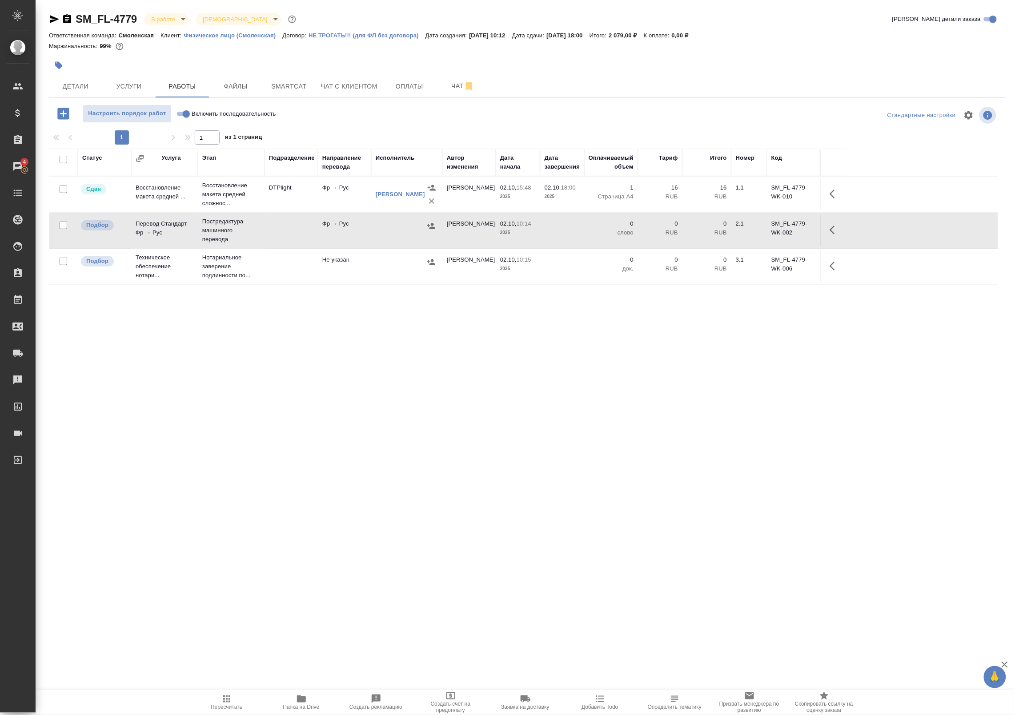
click at [323, 189] on td "Фр → Рус" at bounding box center [344, 194] width 53 height 31
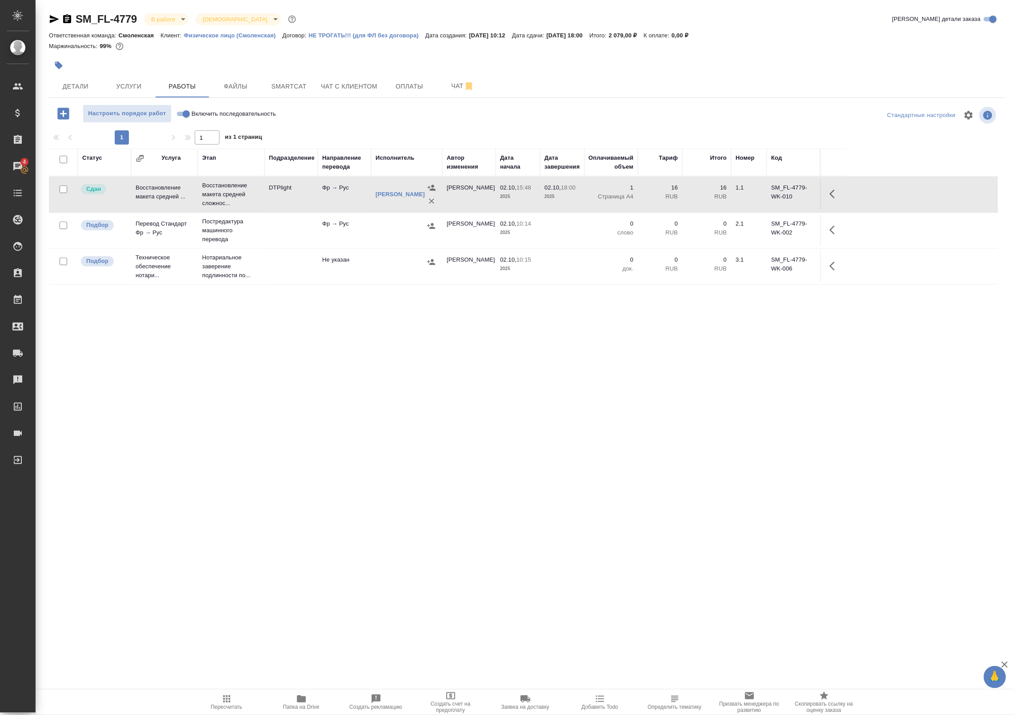
click at [349, 236] on td "Фр → Рус" at bounding box center [344, 230] width 53 height 31
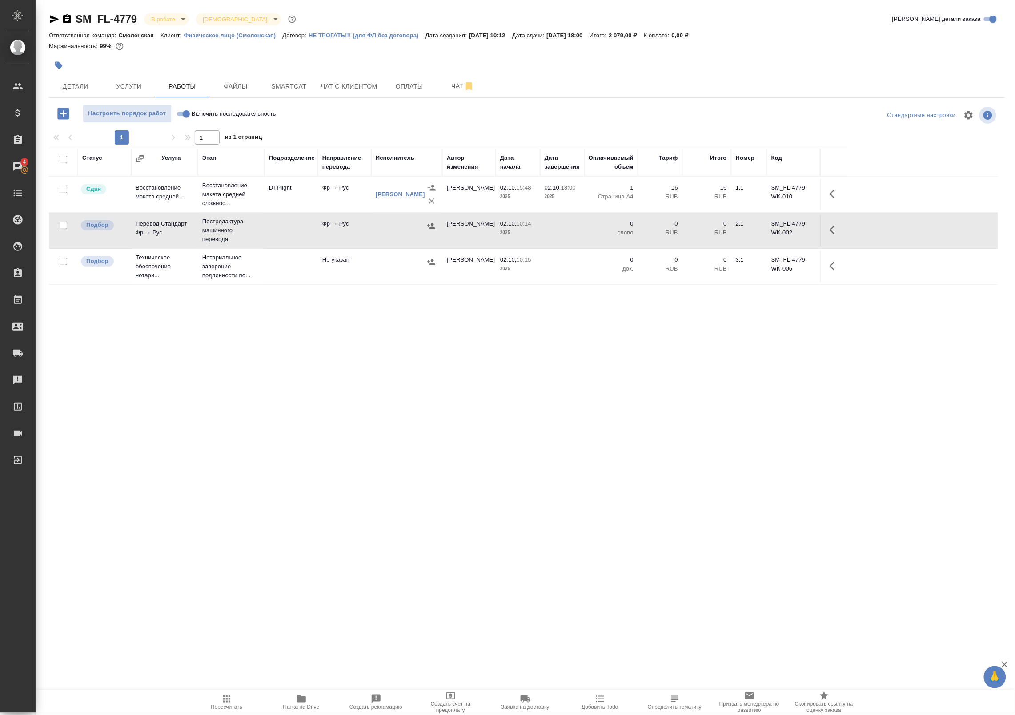
click at [338, 187] on td "Фр → Рус" at bounding box center [344, 194] width 53 height 31
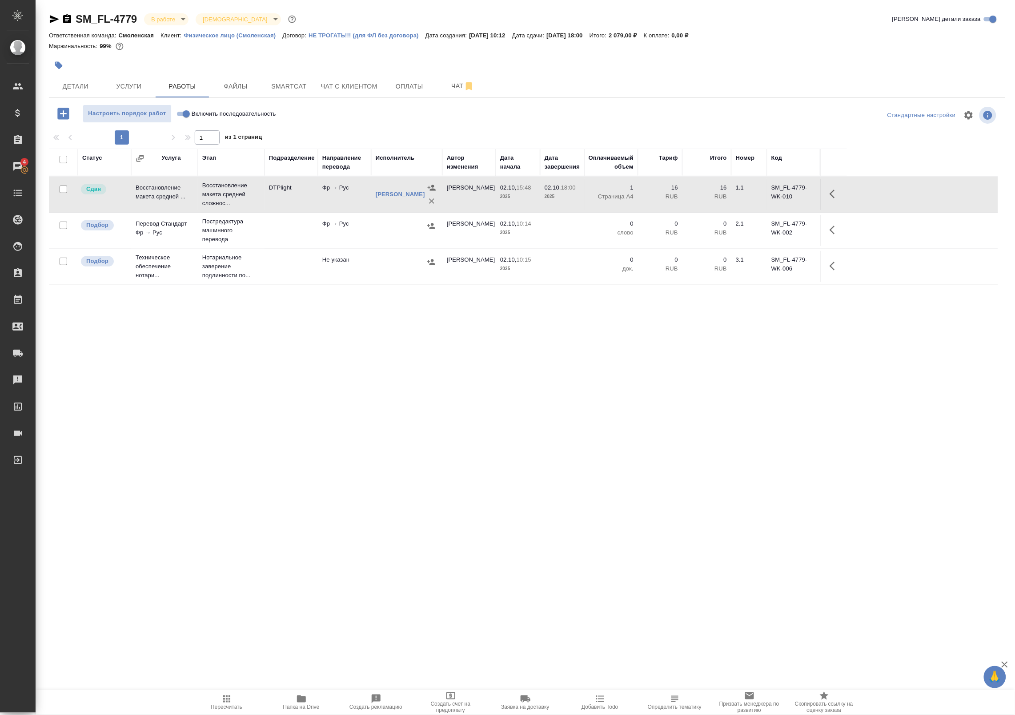
click at [338, 187] on td "Фр → Рус" at bounding box center [344, 194] width 53 height 31
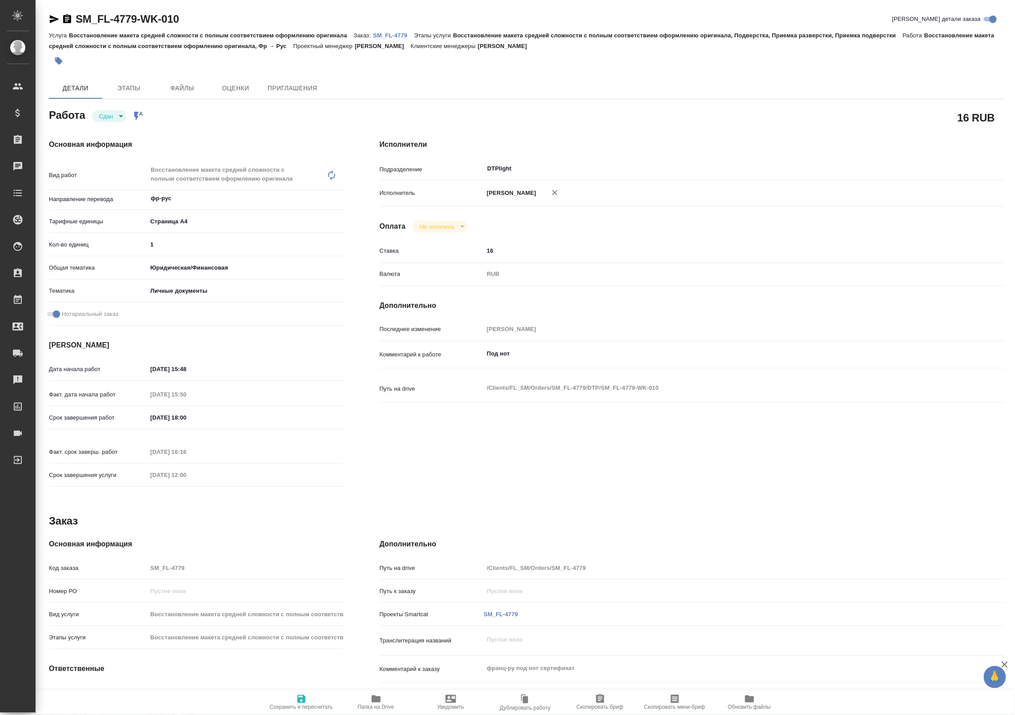
type textarea "x"
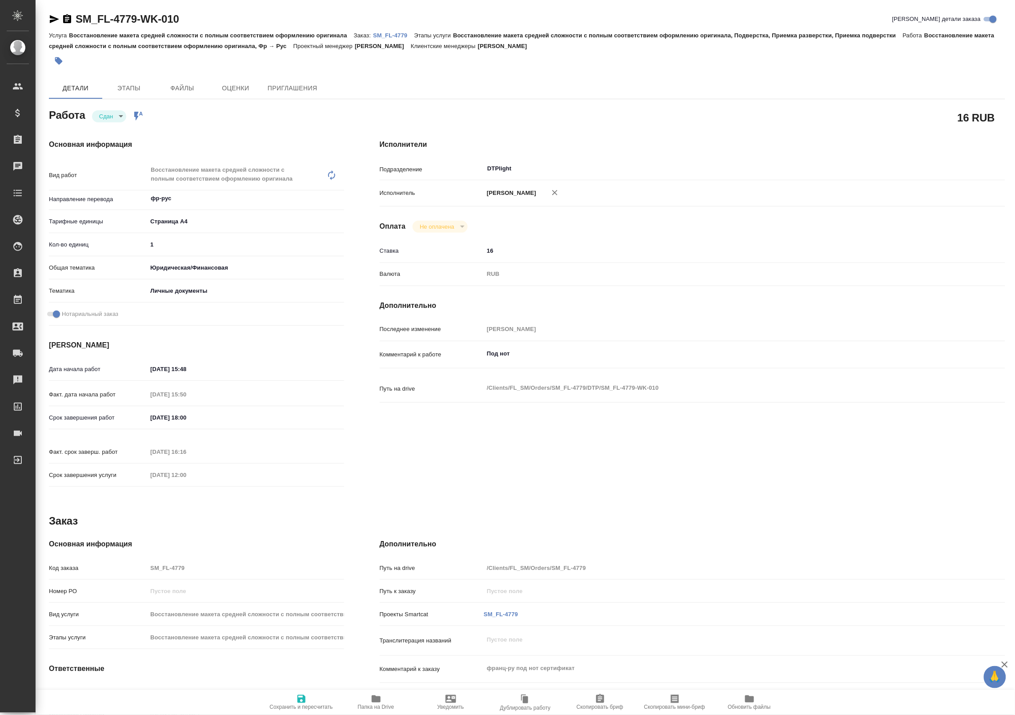
type textarea "x"
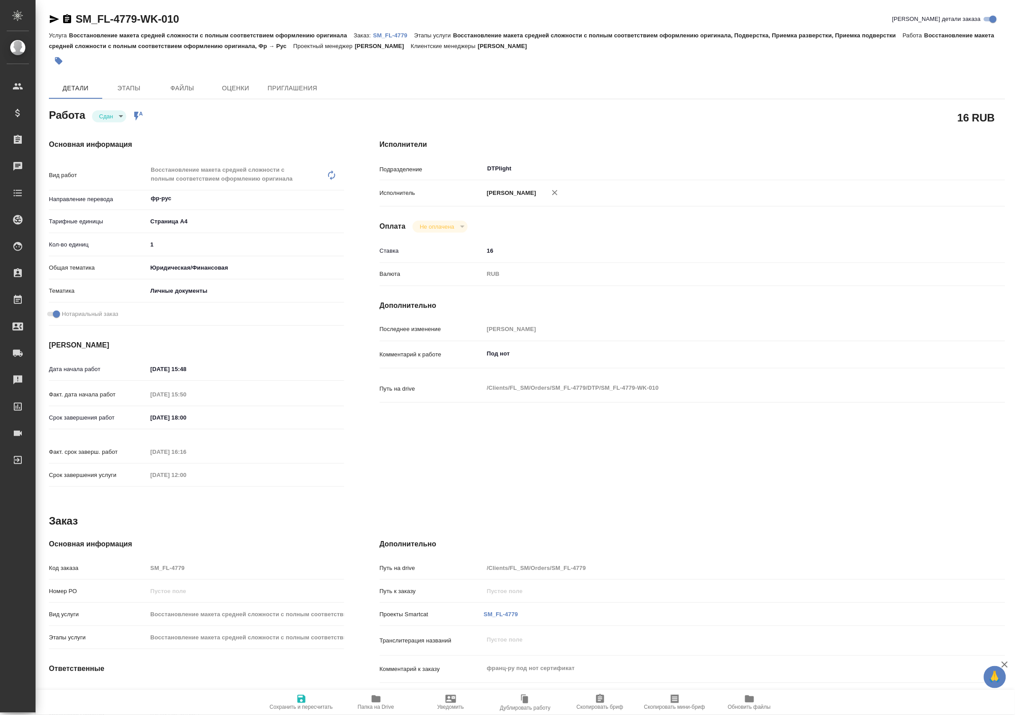
type textarea "x"
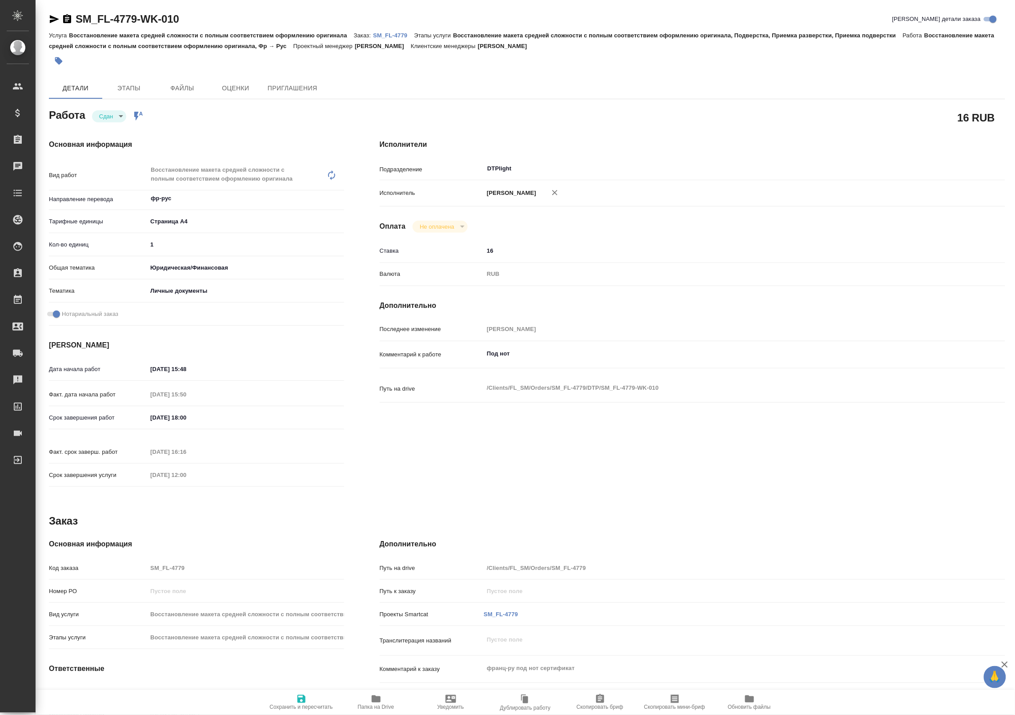
type textarea "x"
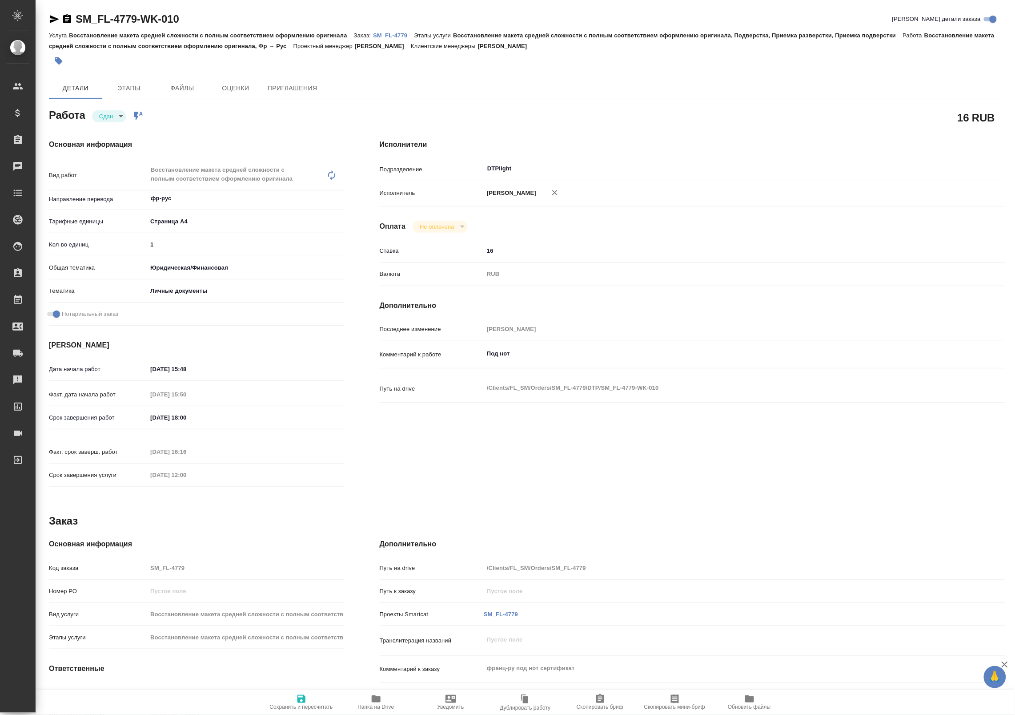
click at [372, 708] on span "Папка на Drive" at bounding box center [376, 707] width 36 height 6
type textarea "x"
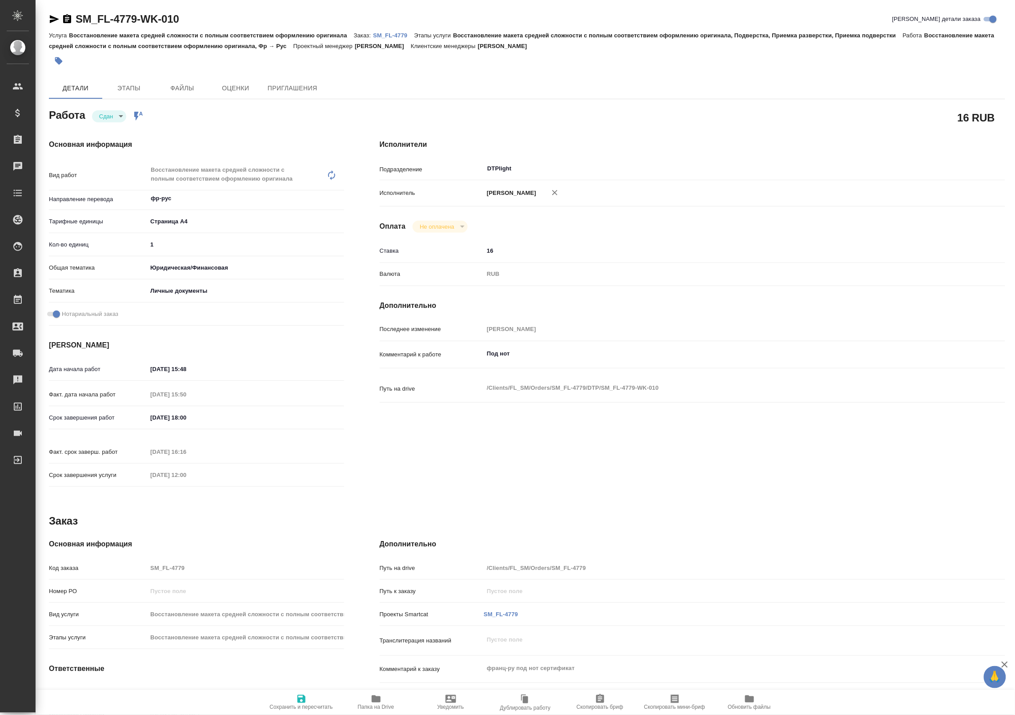
type textarea "x"
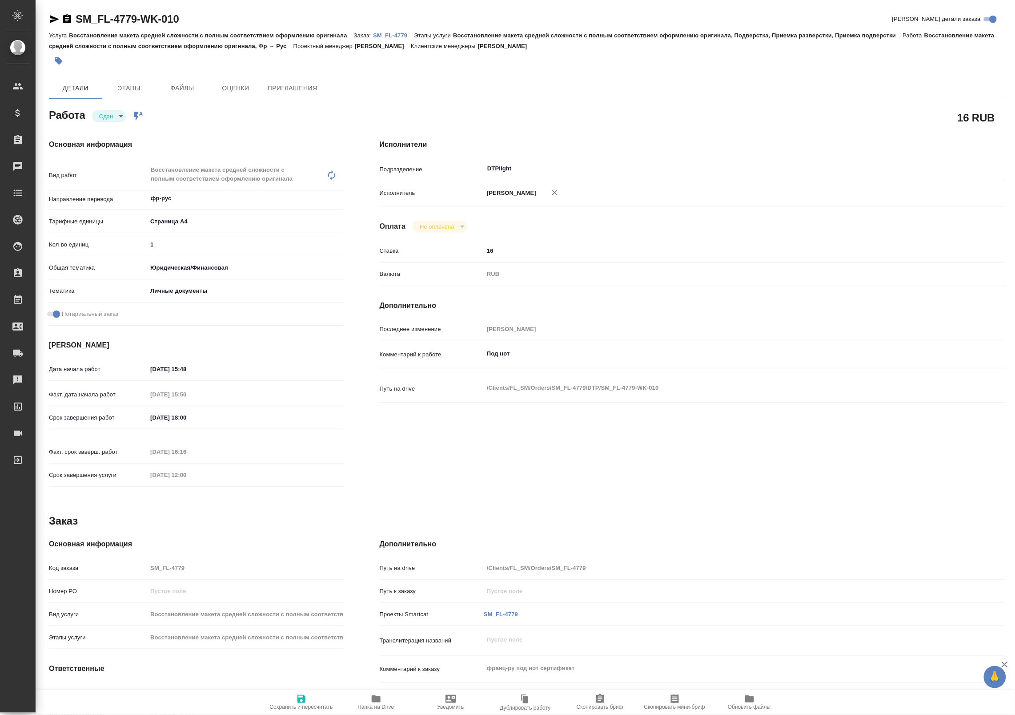
type textarea "x"
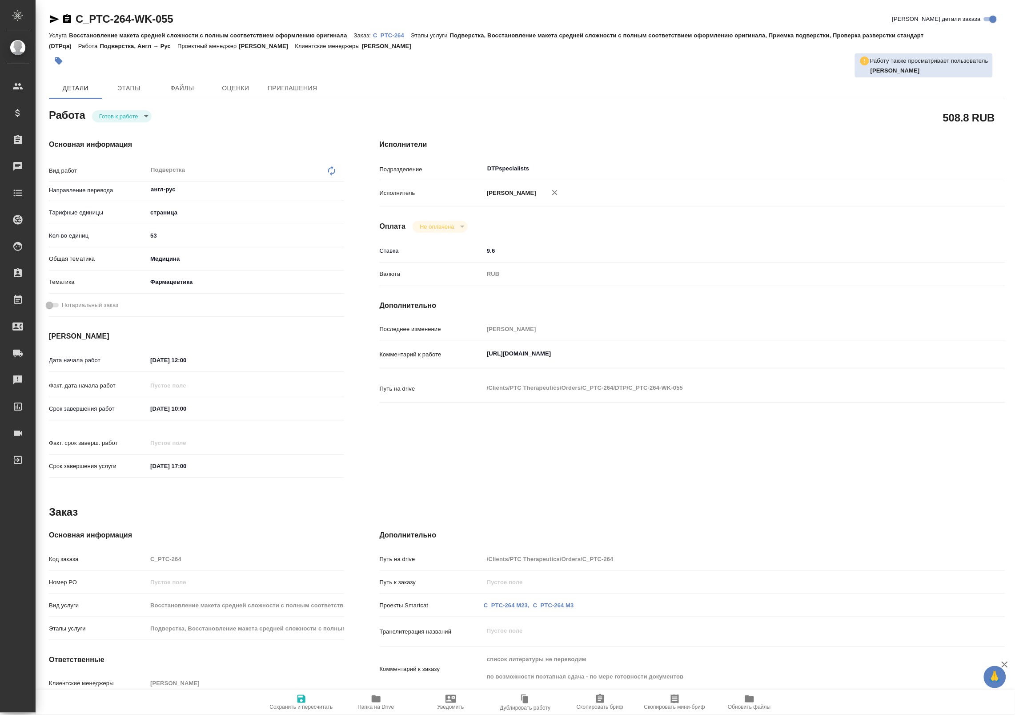
type textarea "x"
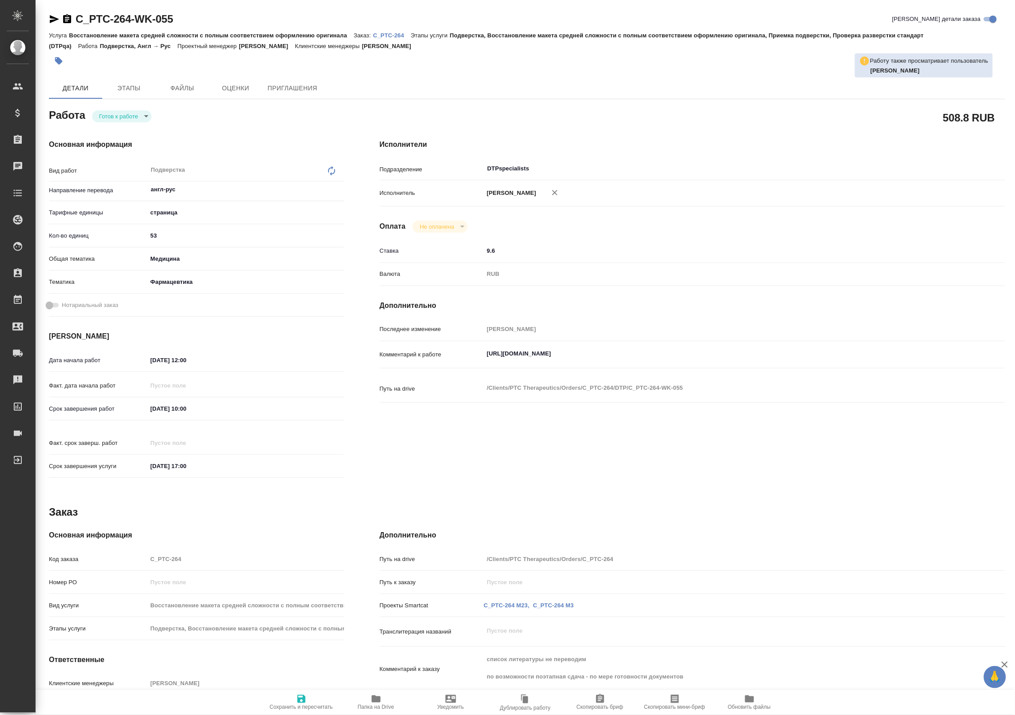
type textarea "x"
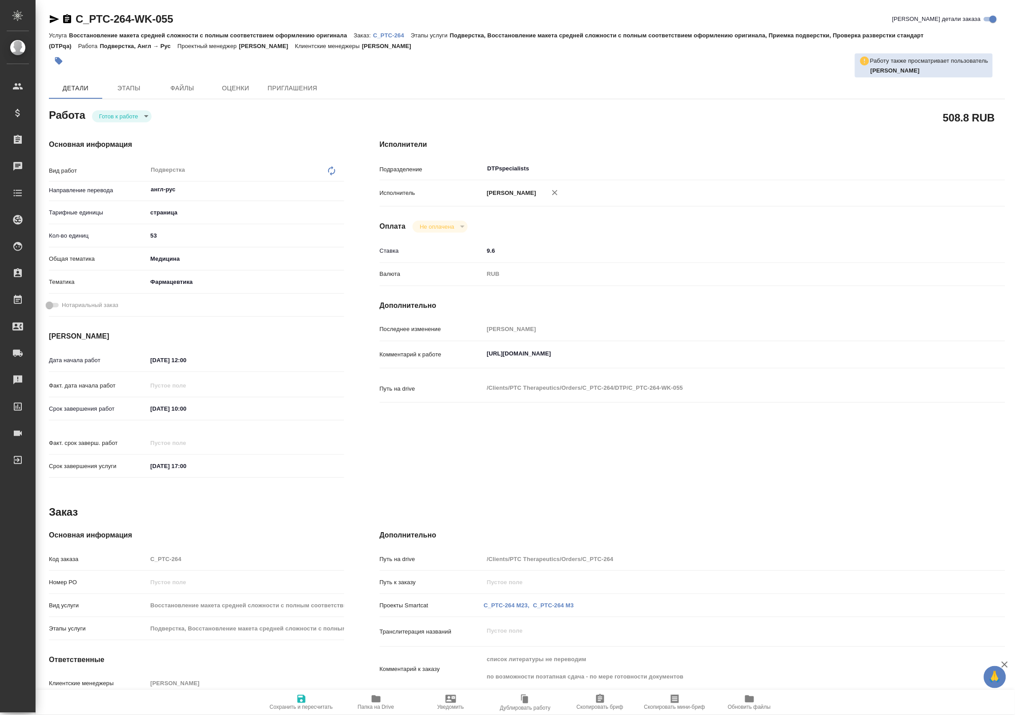
type textarea "x"
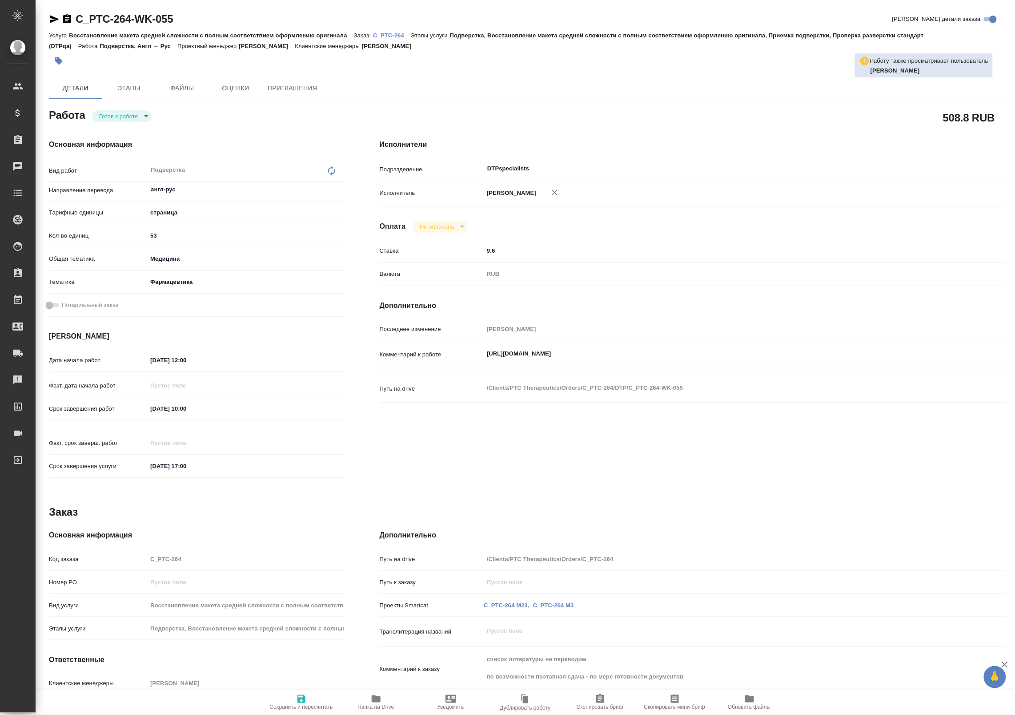
type textarea "x"
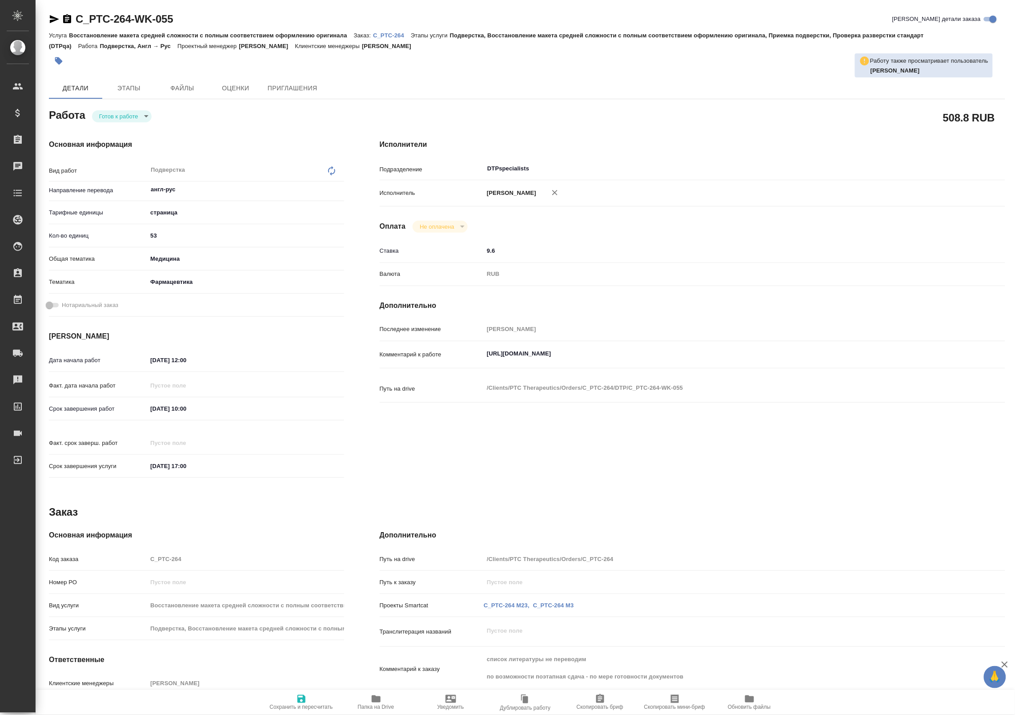
type textarea "x"
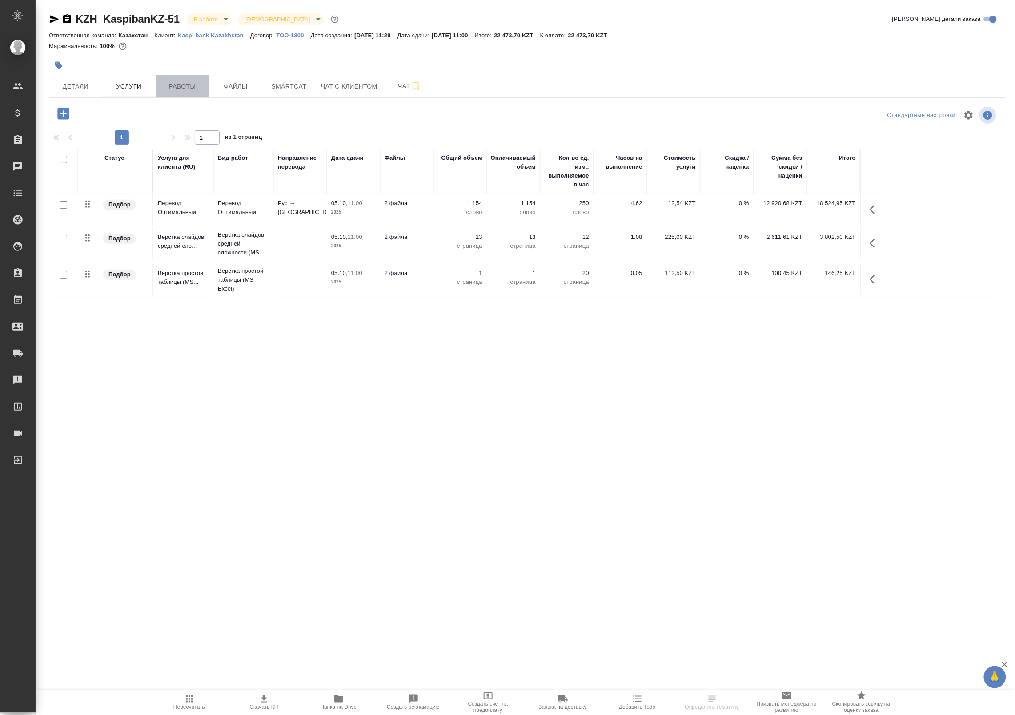
click at [196, 83] on span "Работы" at bounding box center [182, 86] width 43 height 11
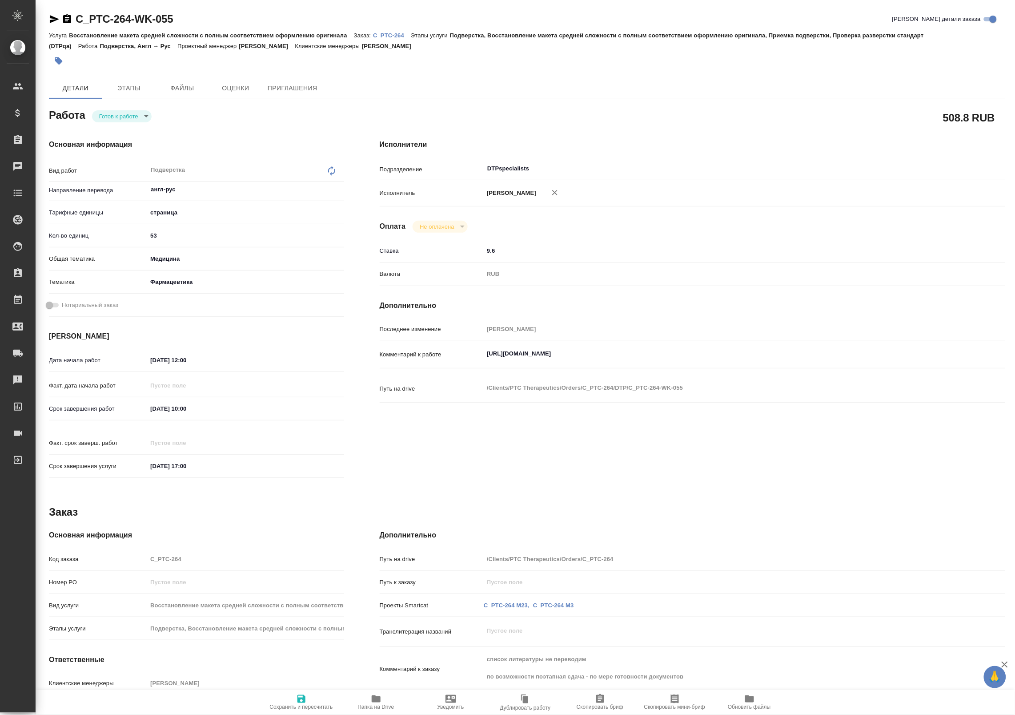
type textarea "x"
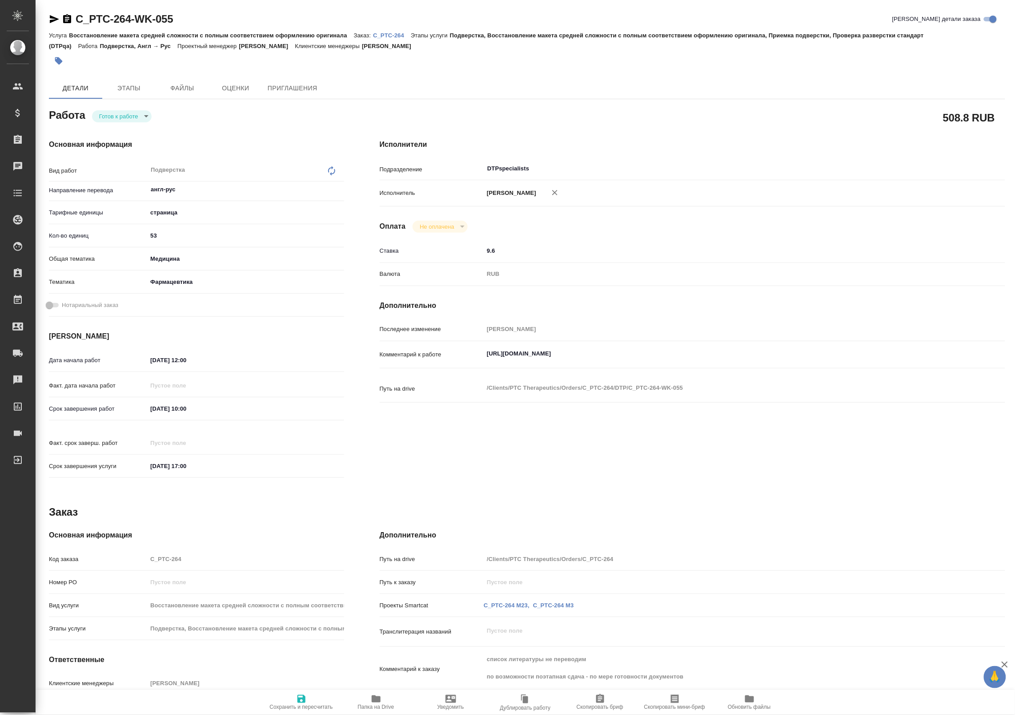
type textarea "x"
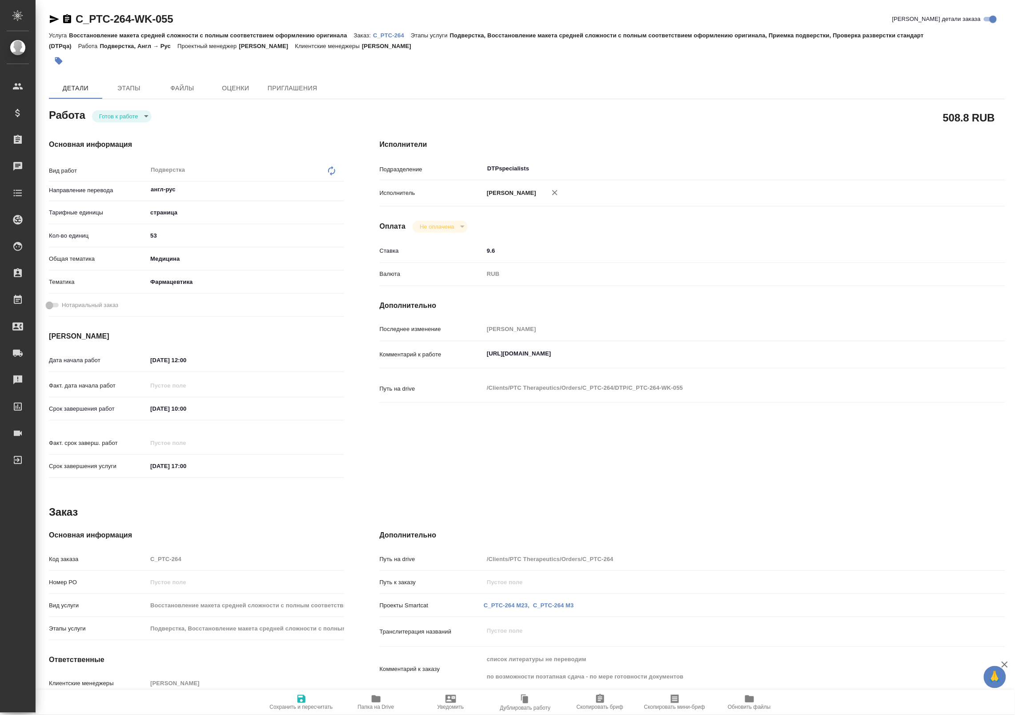
type textarea "x"
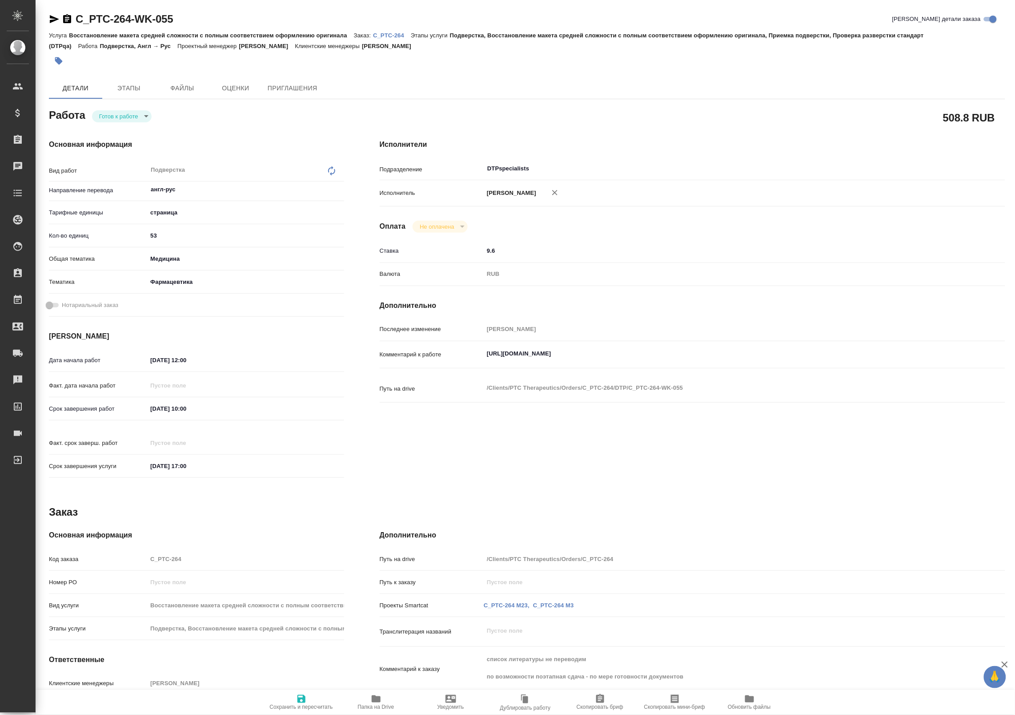
type textarea "x"
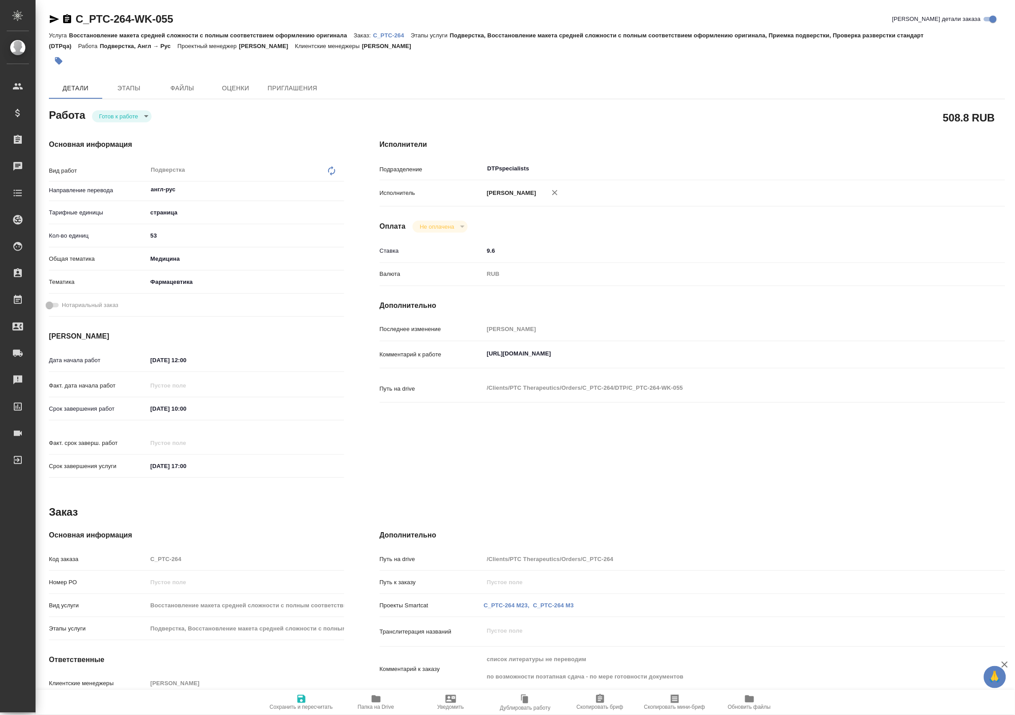
type textarea "x"
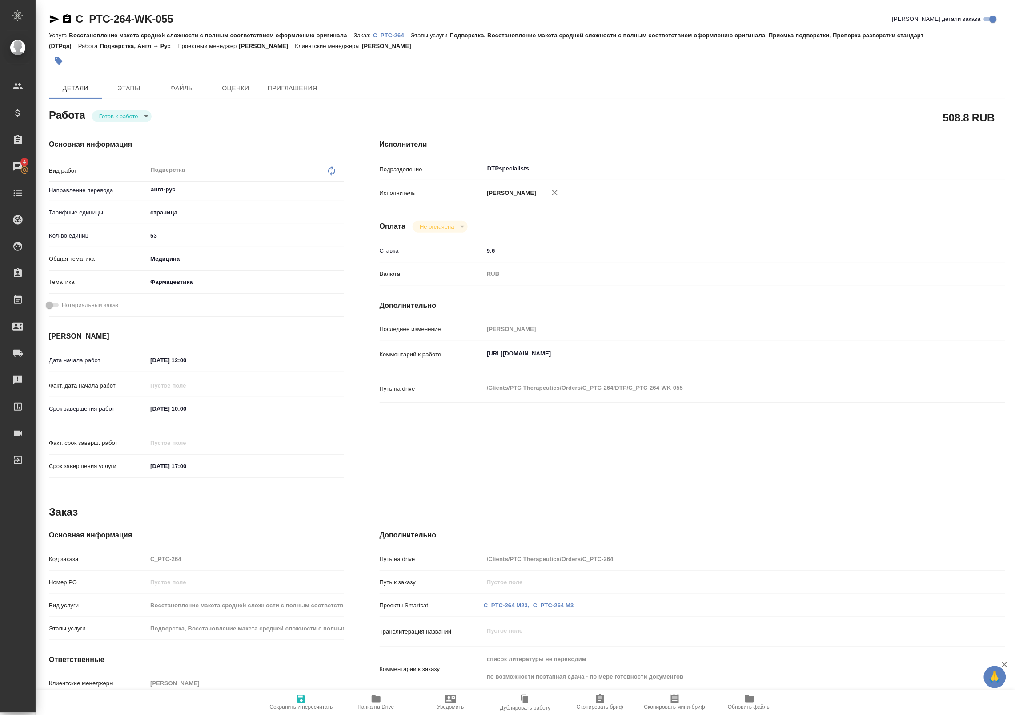
type textarea "x"
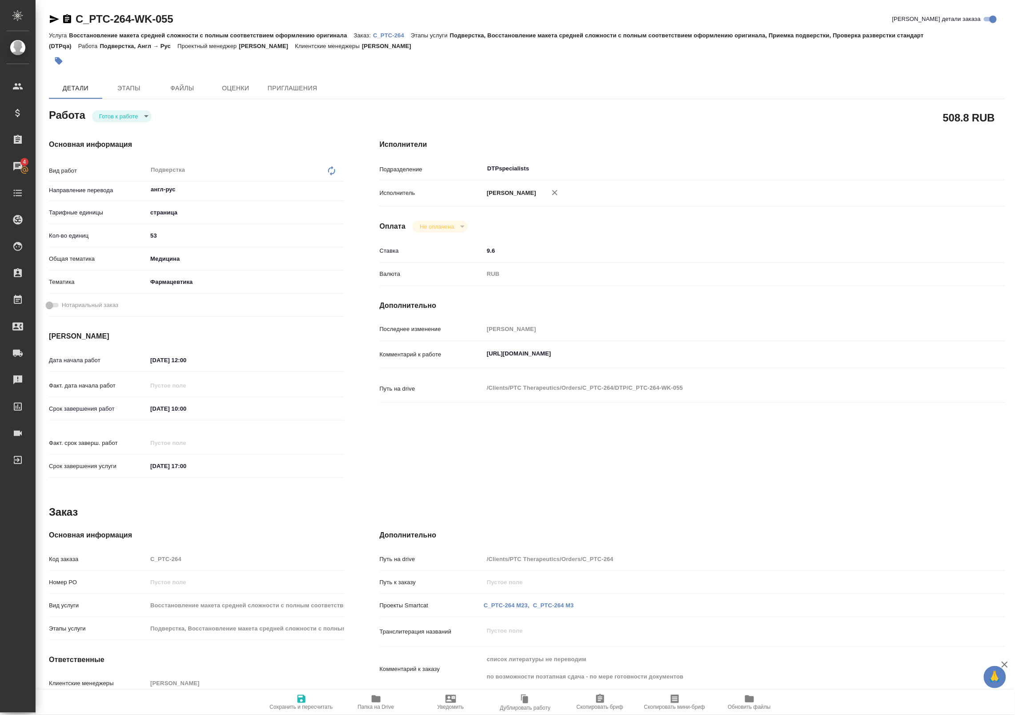
type textarea "x"
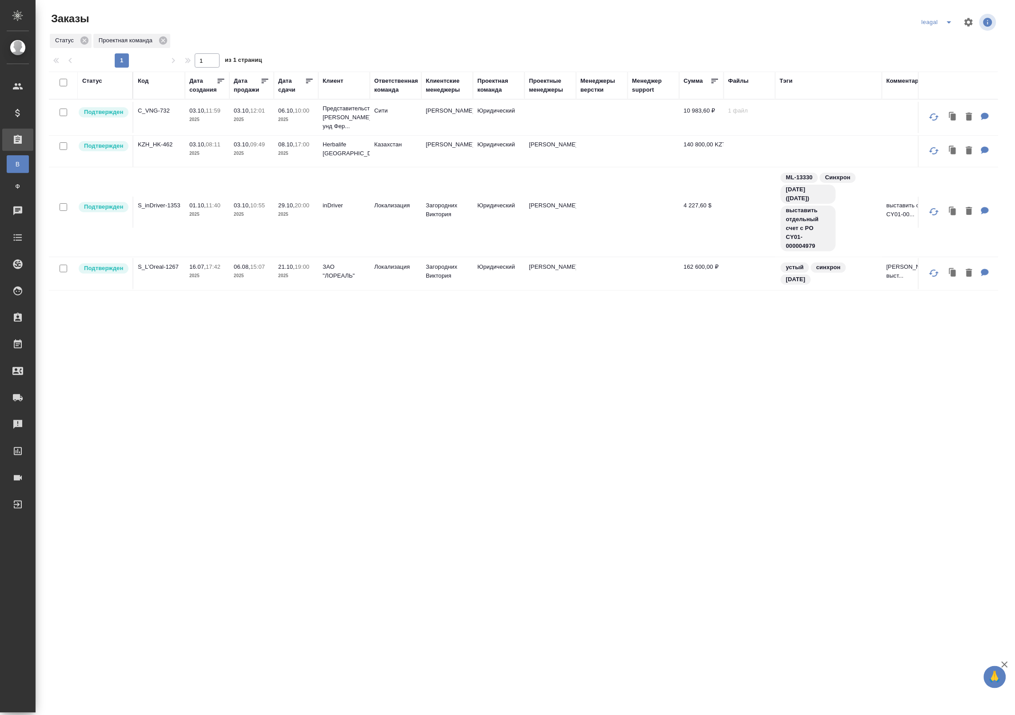
click at [942, 21] on button "split button" at bounding box center [949, 22] width 18 height 14
click at [932, 48] on ul "[PERSON_NAME]" at bounding box center [952, 39] width 64 height 21
click at [932, 43] on li "[PERSON_NAME]" at bounding box center [952, 40] width 64 height 14
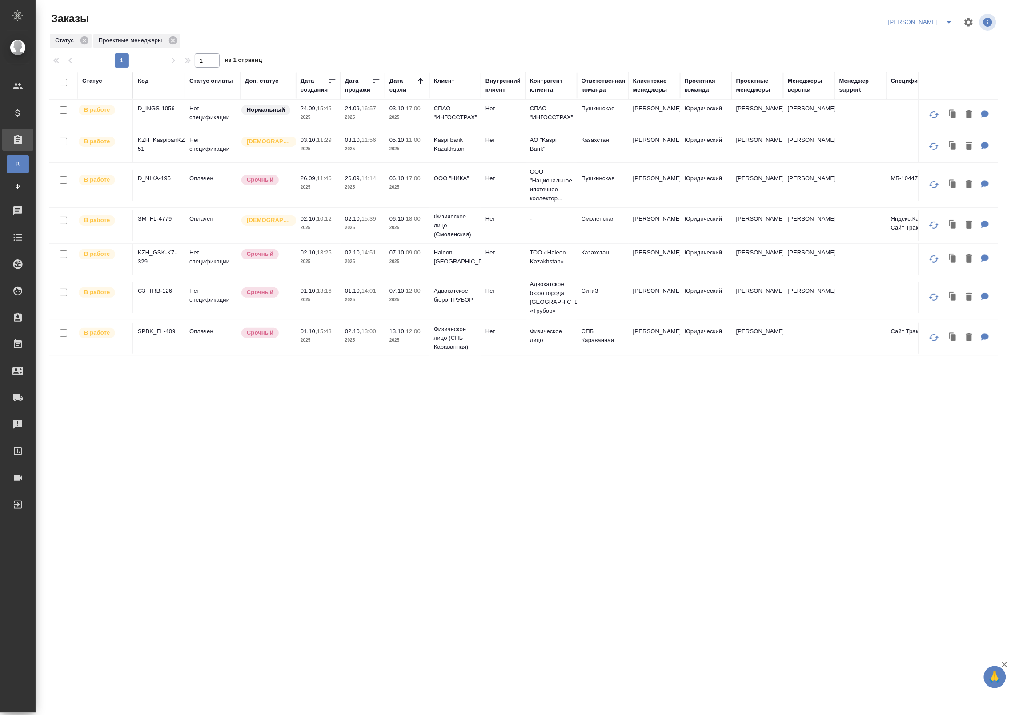
click at [365, 111] on p "16:57" at bounding box center [369, 108] width 15 height 7
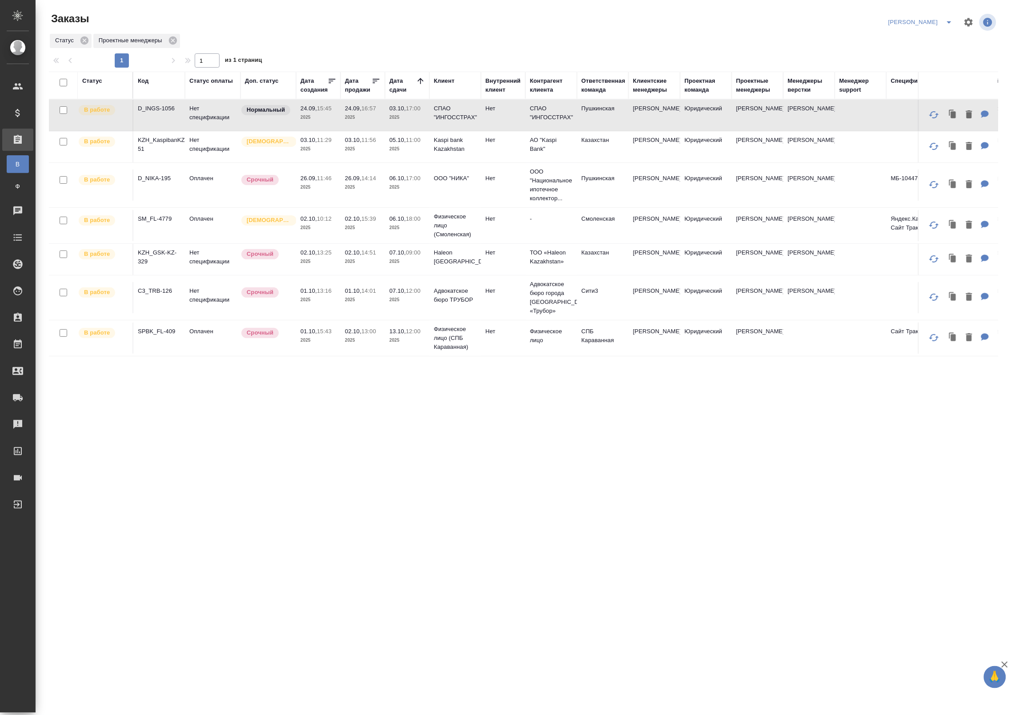
click at [408, 119] on p "2025" at bounding box center [408, 117] width 36 height 9
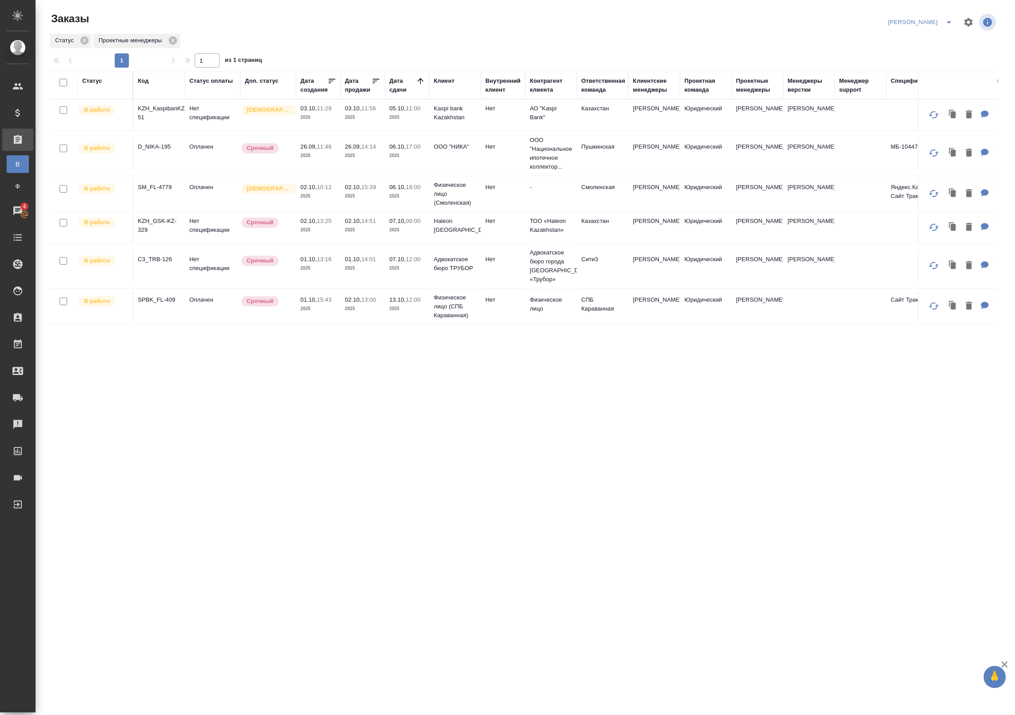
click at [334, 308] on p "2025" at bounding box center [319, 308] width 36 height 9
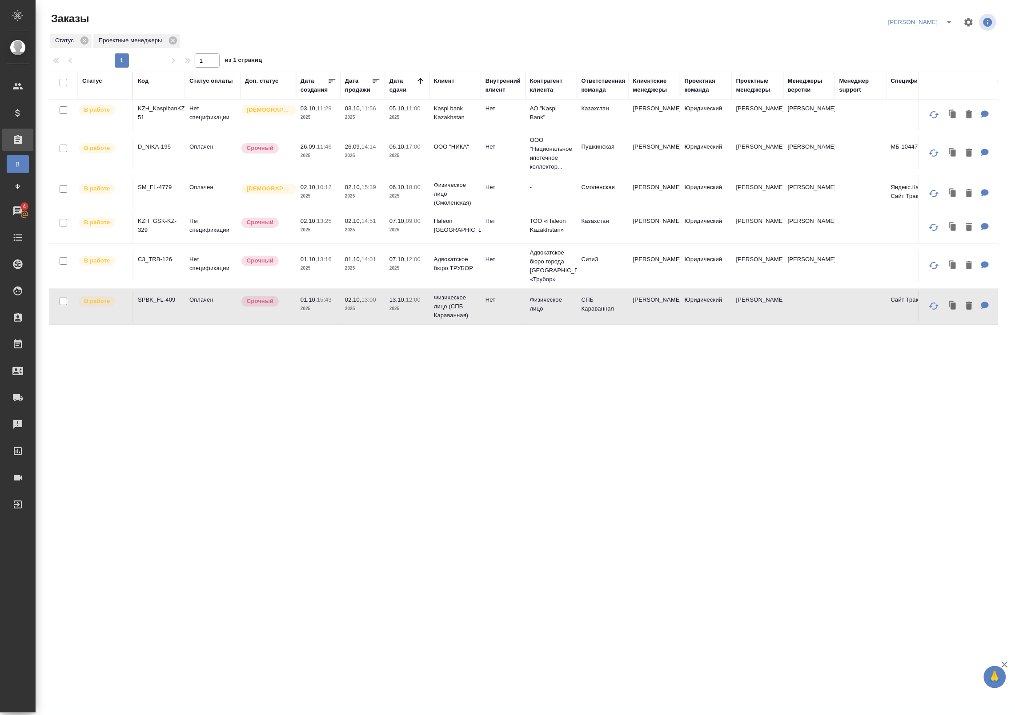
click at [335, 308] on p "2025" at bounding box center [319, 308] width 36 height 9
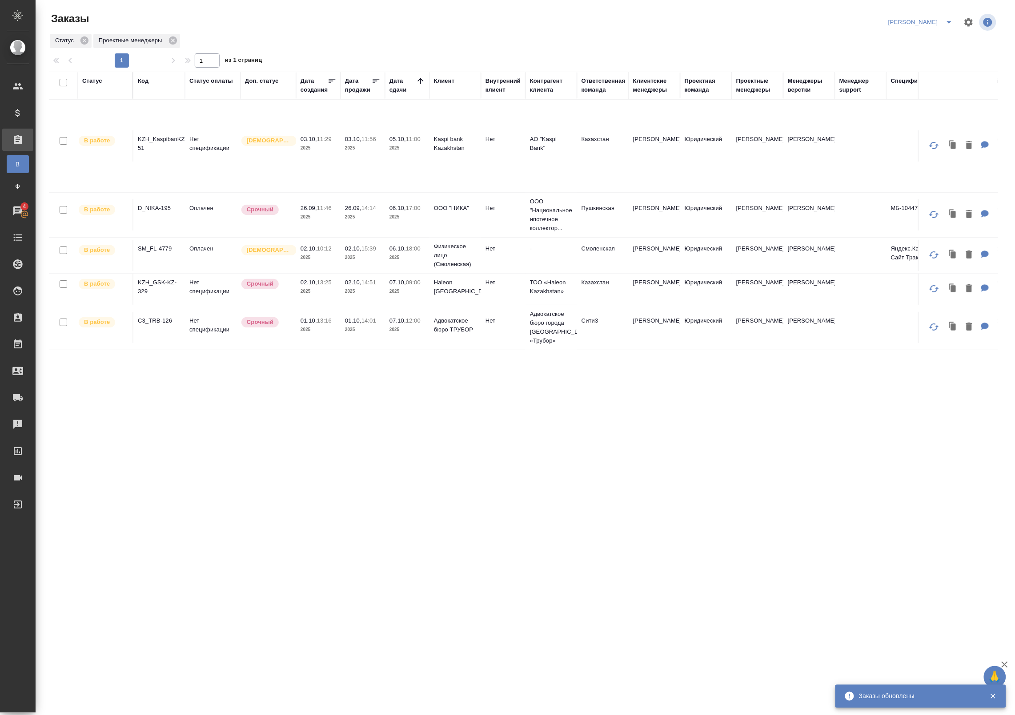
click at [348, 228] on td "26.09, 14:14 2025" at bounding box center [363, 214] width 44 height 31
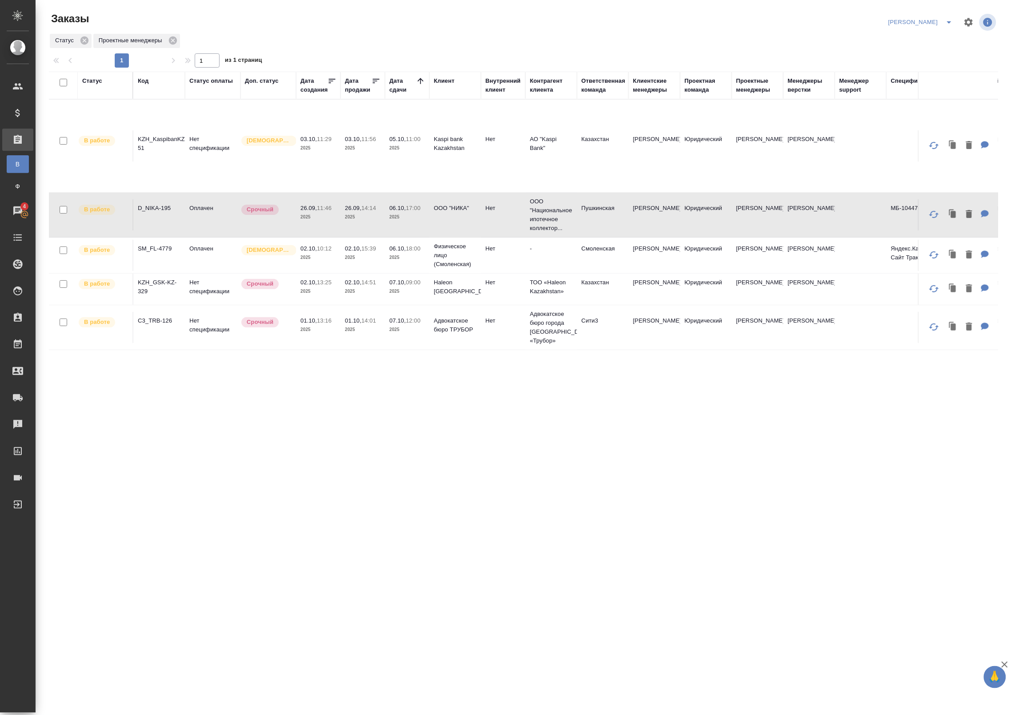
click at [418, 225] on td "06.10, 17:00 2025" at bounding box center [407, 214] width 44 height 31
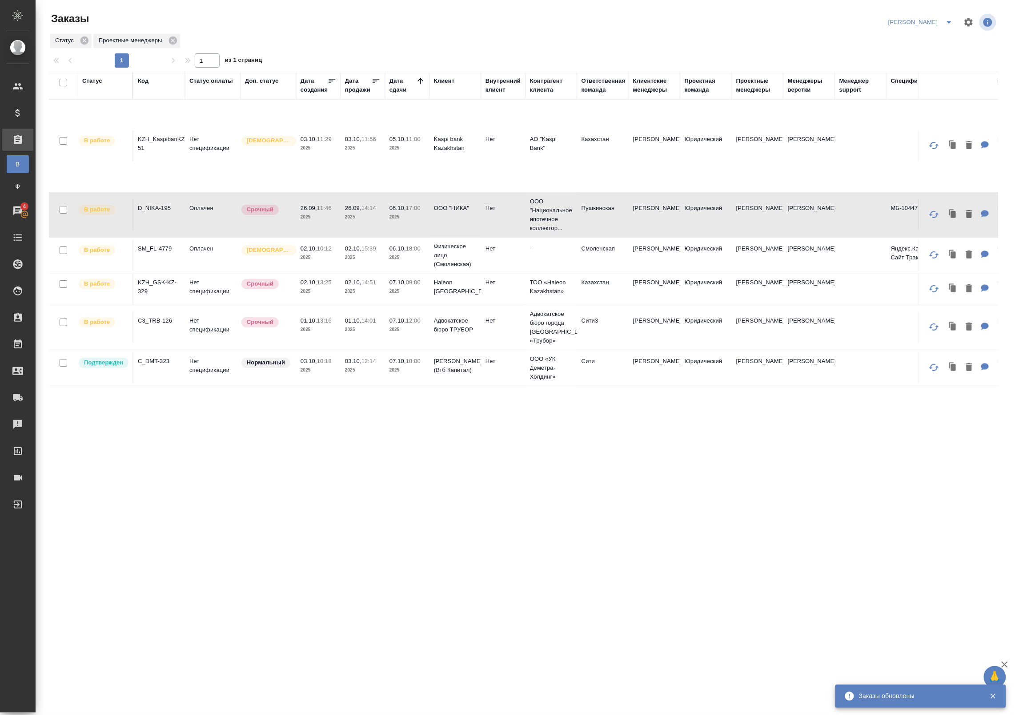
click at [439, 367] on p "Деметра Холдинг (Втб Капитал)" at bounding box center [455, 366] width 43 height 18
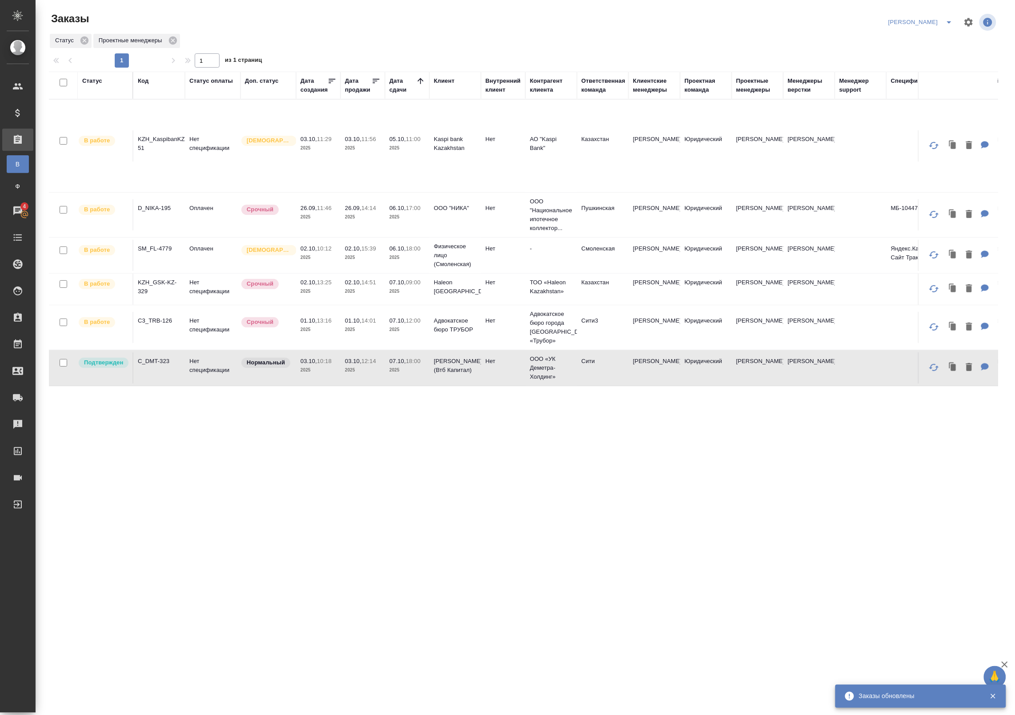
click at [499, 370] on td "Нет" at bounding box center [503, 367] width 44 height 31
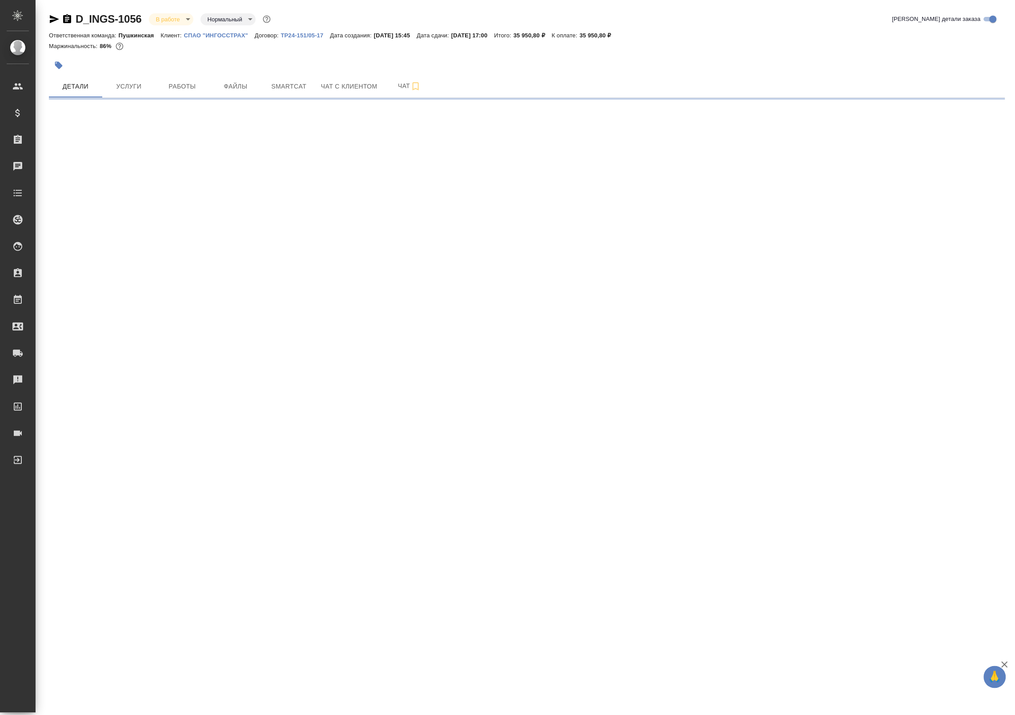
select select "RU"
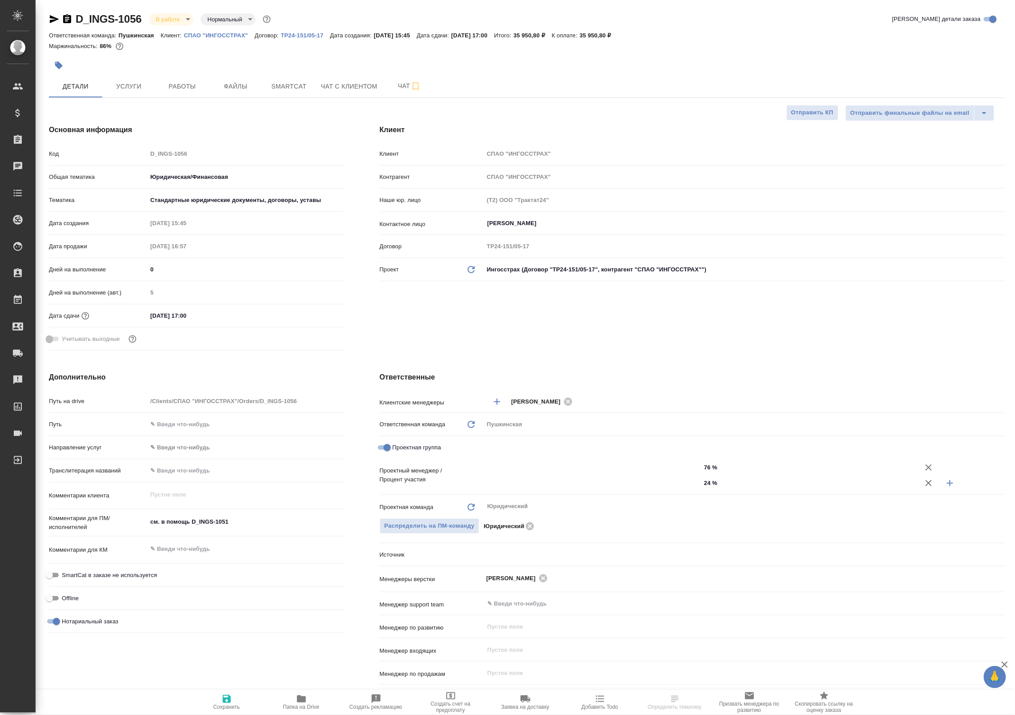
type textarea "x"
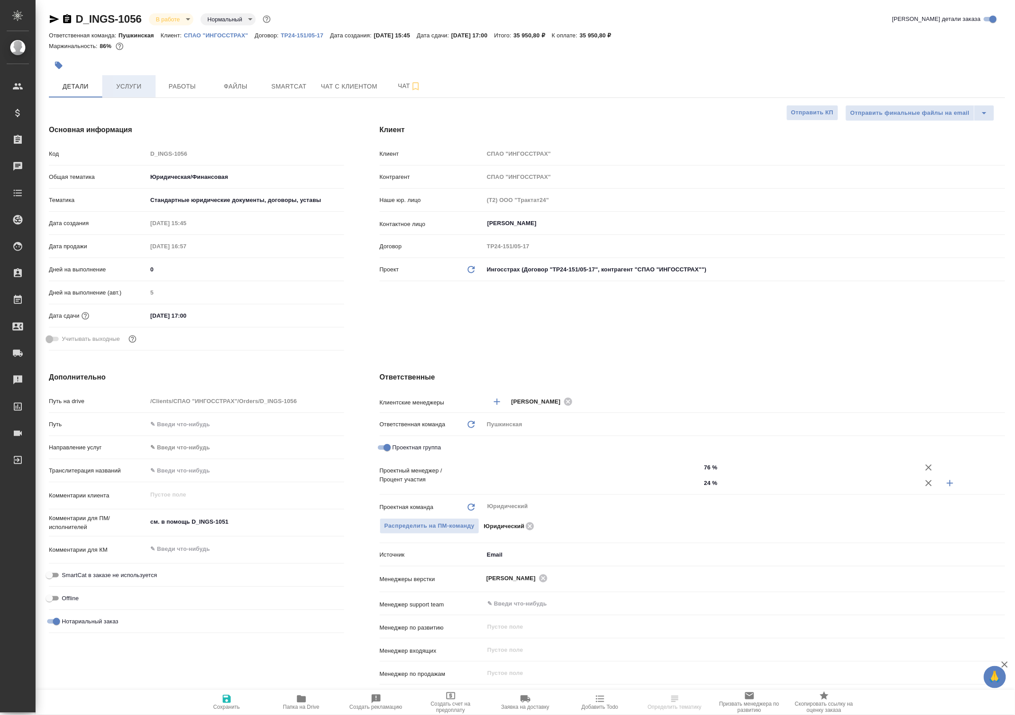
type textarea "x"
type input "Баданян Артак"
type input "Булахова Елена"
type textarea "x"
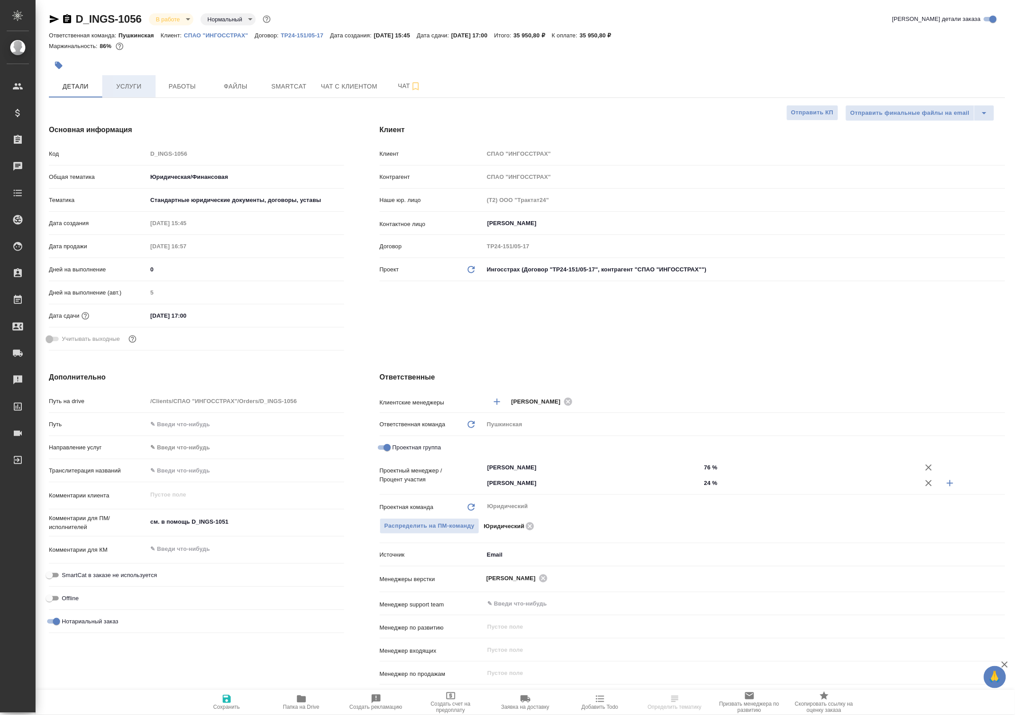
type textarea "x"
click at [147, 89] on span "Услуги" at bounding box center [129, 86] width 43 height 11
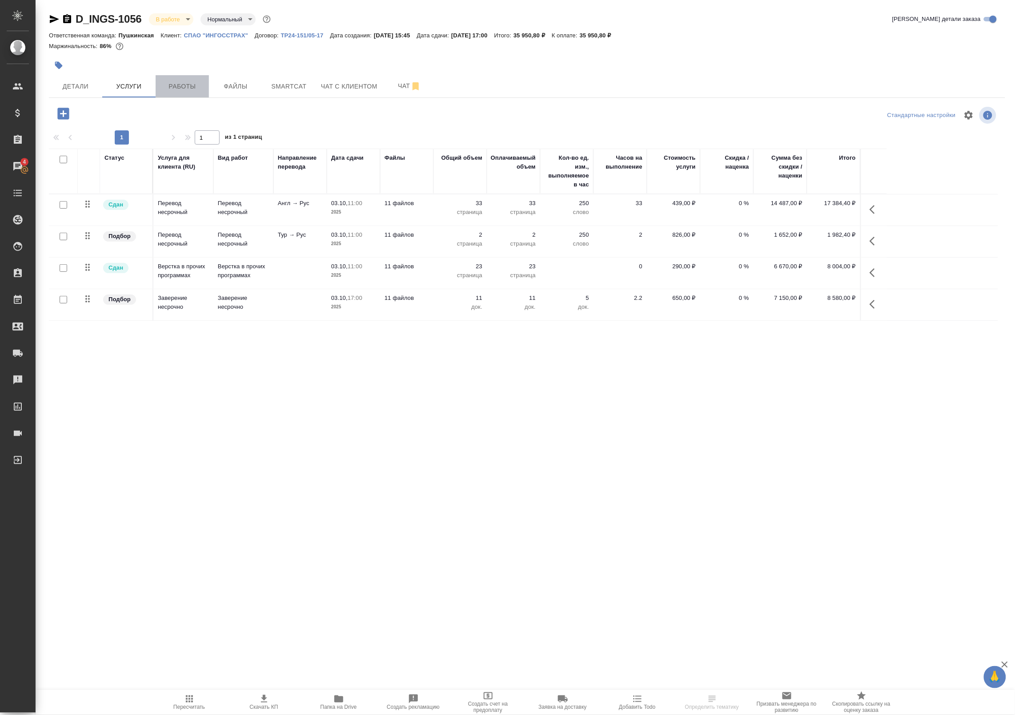
click at [178, 78] on button "Работы" at bounding box center [182, 86] width 53 height 22
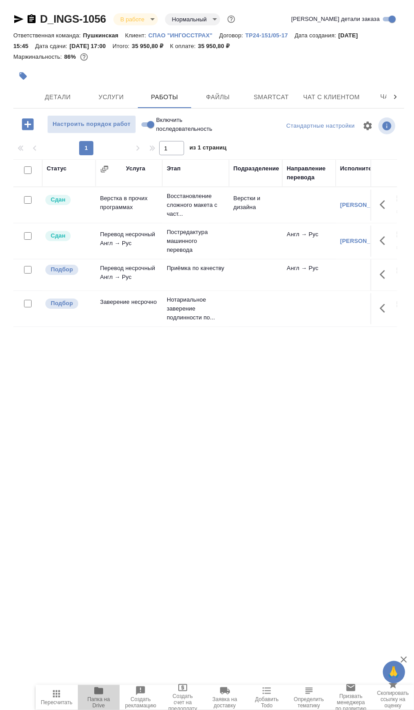
click at [107, 699] on span "Папка на Drive" at bounding box center [99, 702] width 32 height 12
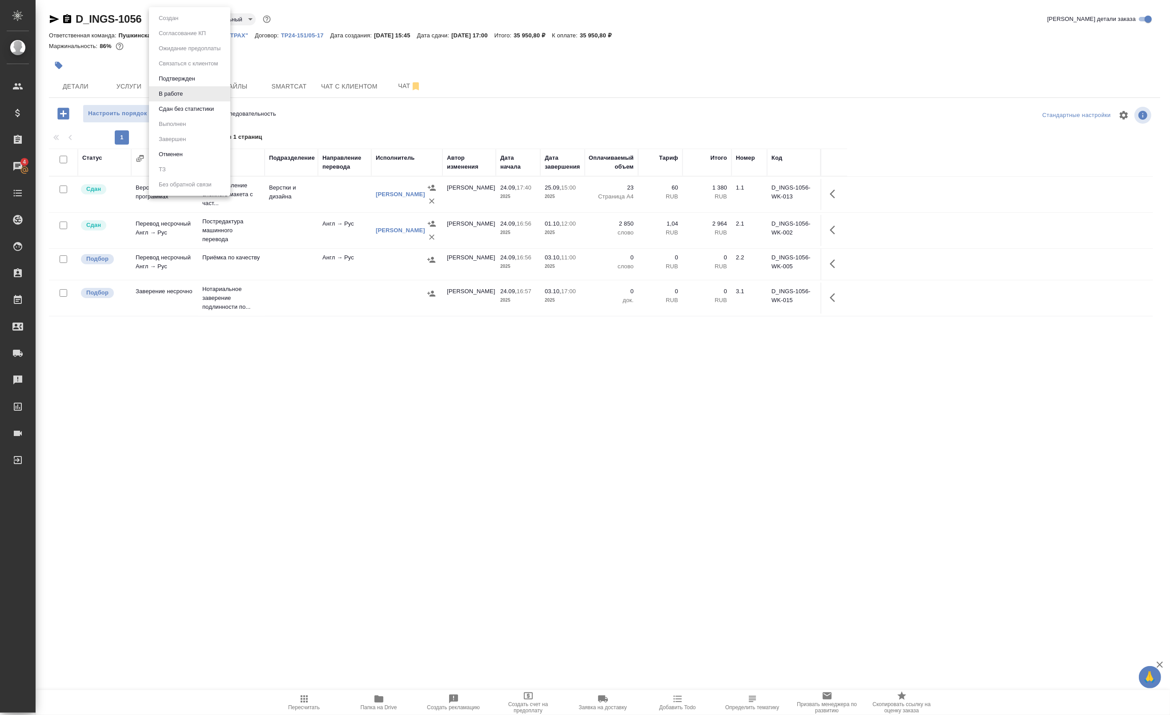
click at [187, 23] on body "🙏 .cls-1 fill:#fff; AWATERA Badanyan Artak Клиенты Спецификации Заказы 4 Чаты T…" at bounding box center [585, 357] width 1170 height 715
click at [166, 112] on button "Сдан без статистики" at bounding box center [186, 109] width 60 height 10
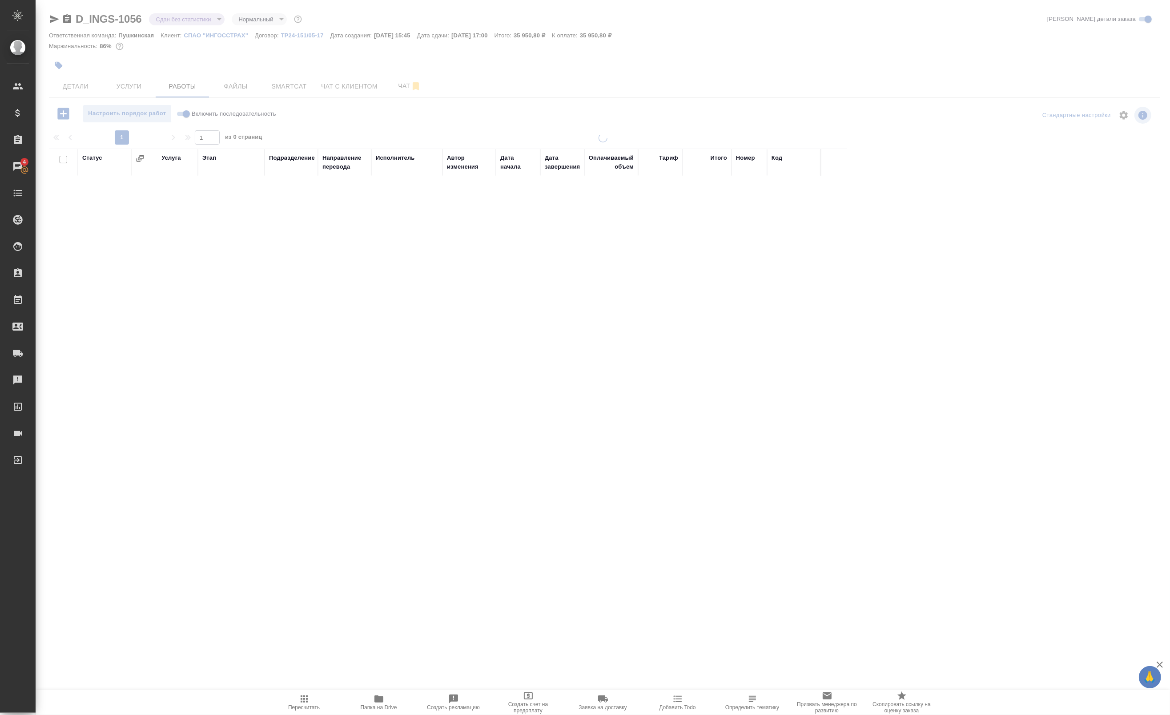
click at [163, 19] on body "🙏 .cls-1 fill:#fff; AWATERA Badanyan Artak Клиенты Спецификации Заказы 4 Чаты T…" at bounding box center [585, 357] width 1170 height 715
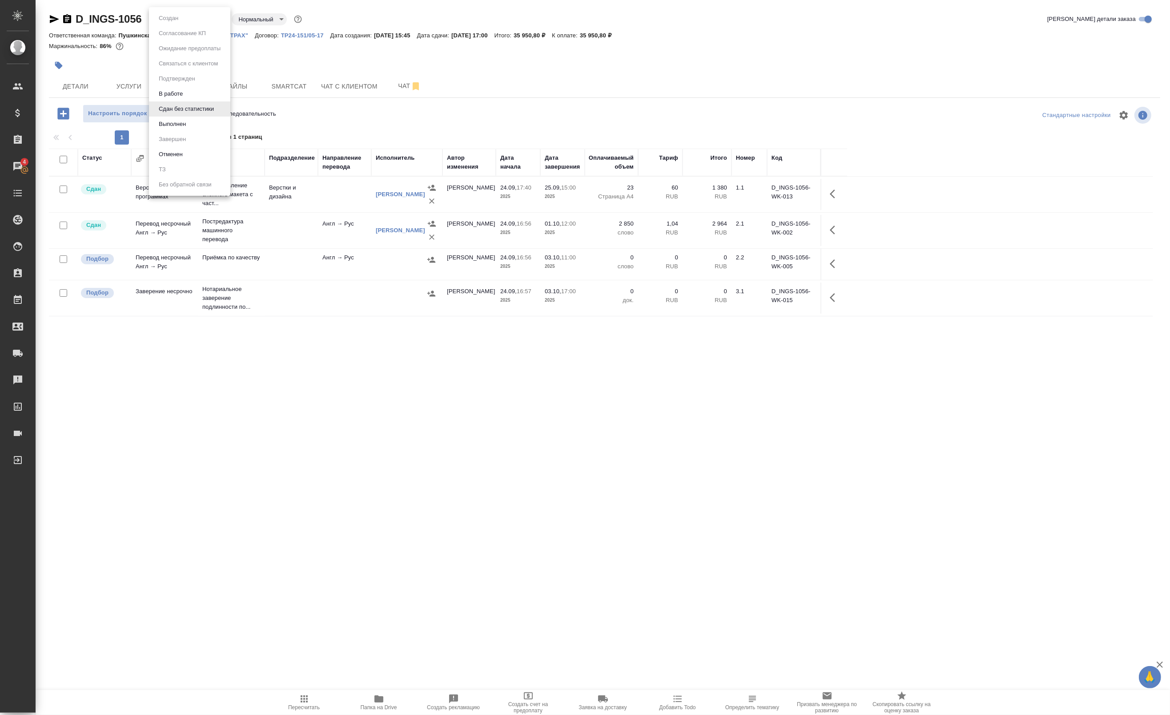
click at [170, 129] on li "Выполнен" at bounding box center [189, 124] width 81 height 15
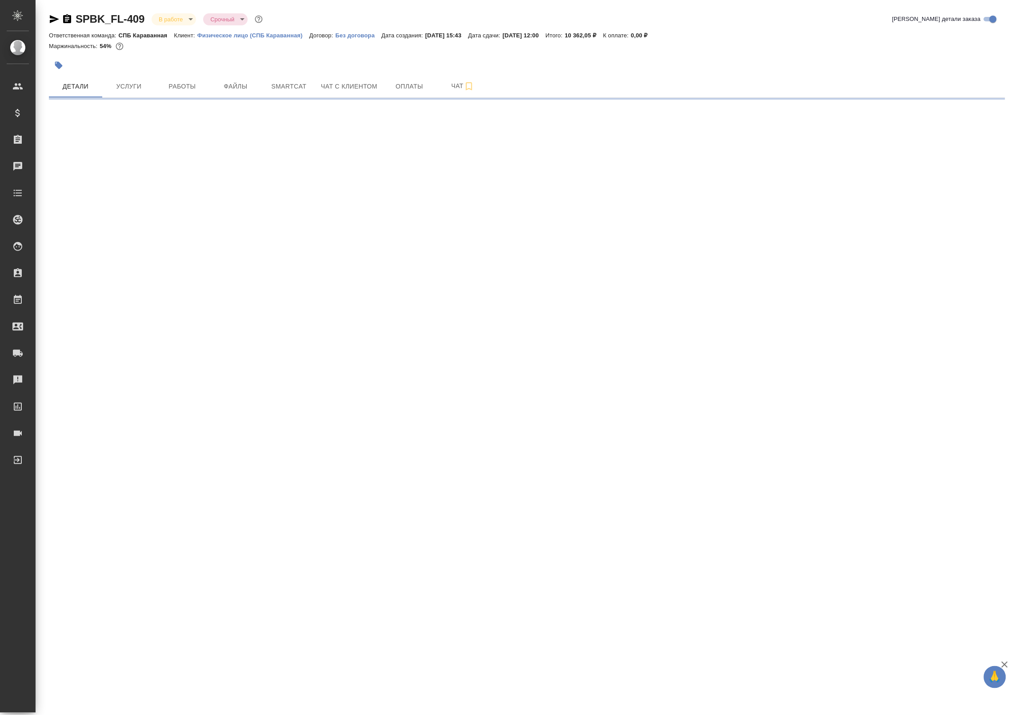
select select "RU"
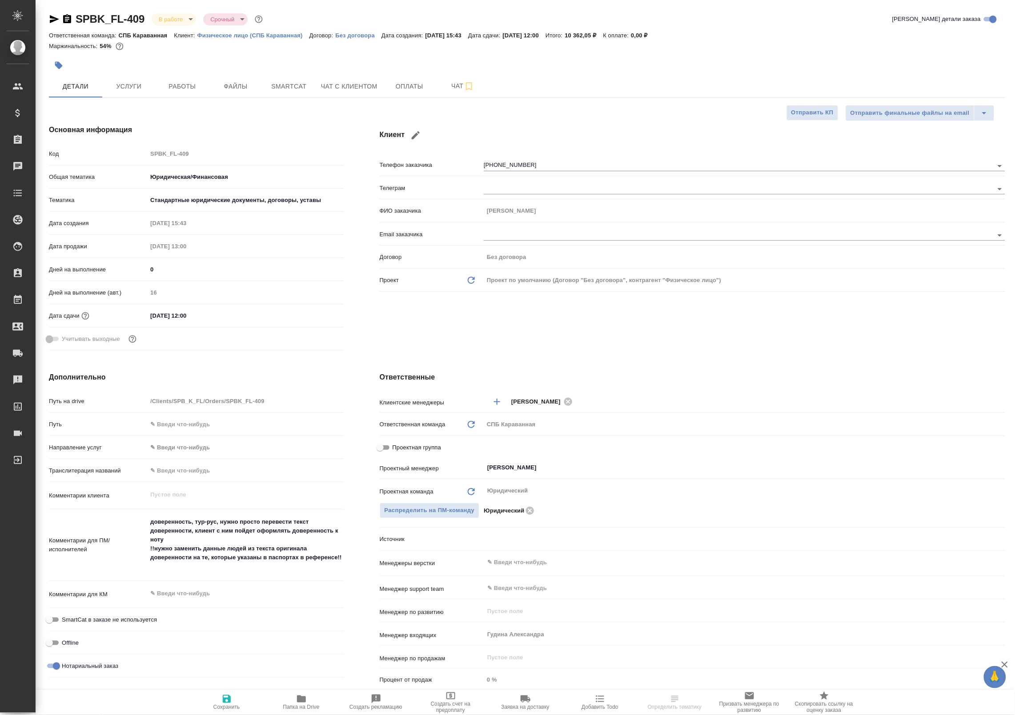
type textarea "x"
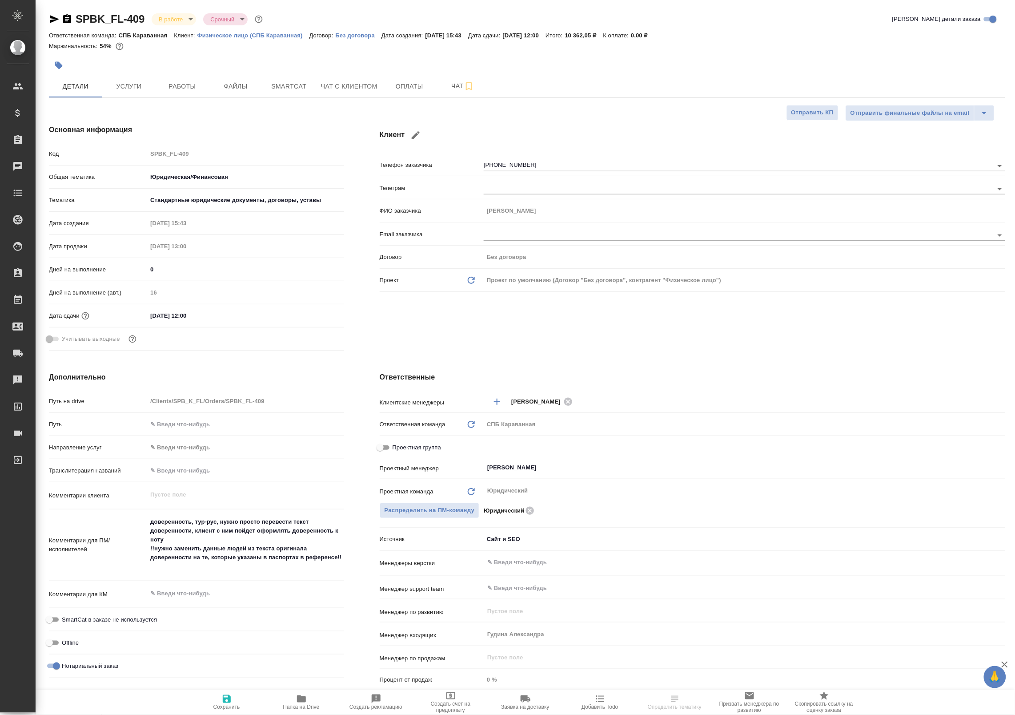
type textarea "x"
click at [133, 82] on span "Услуги" at bounding box center [129, 86] width 43 height 11
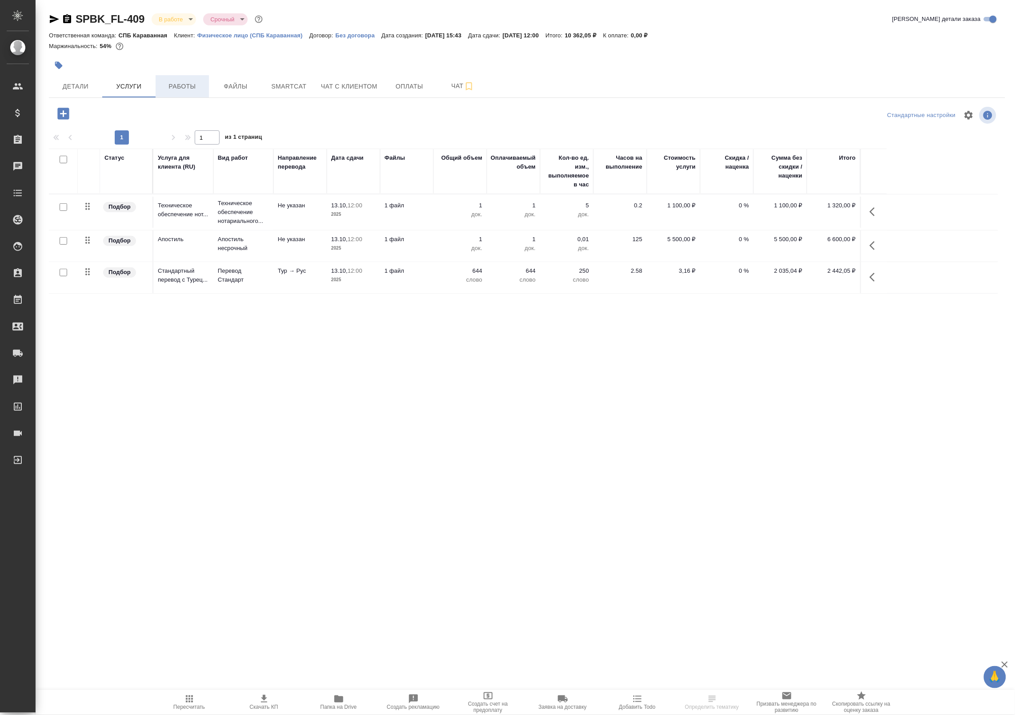
click at [196, 82] on span "Работы" at bounding box center [182, 86] width 43 height 11
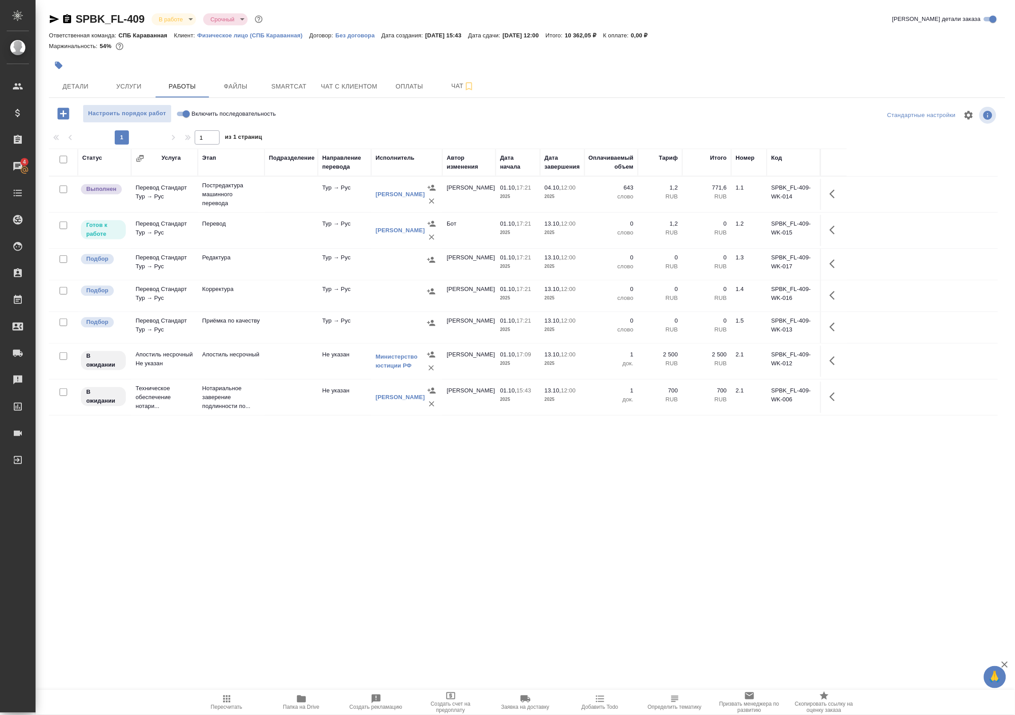
click at [63, 226] on input "checkbox" at bounding box center [64, 225] width 8 height 8
checkbox input "true"
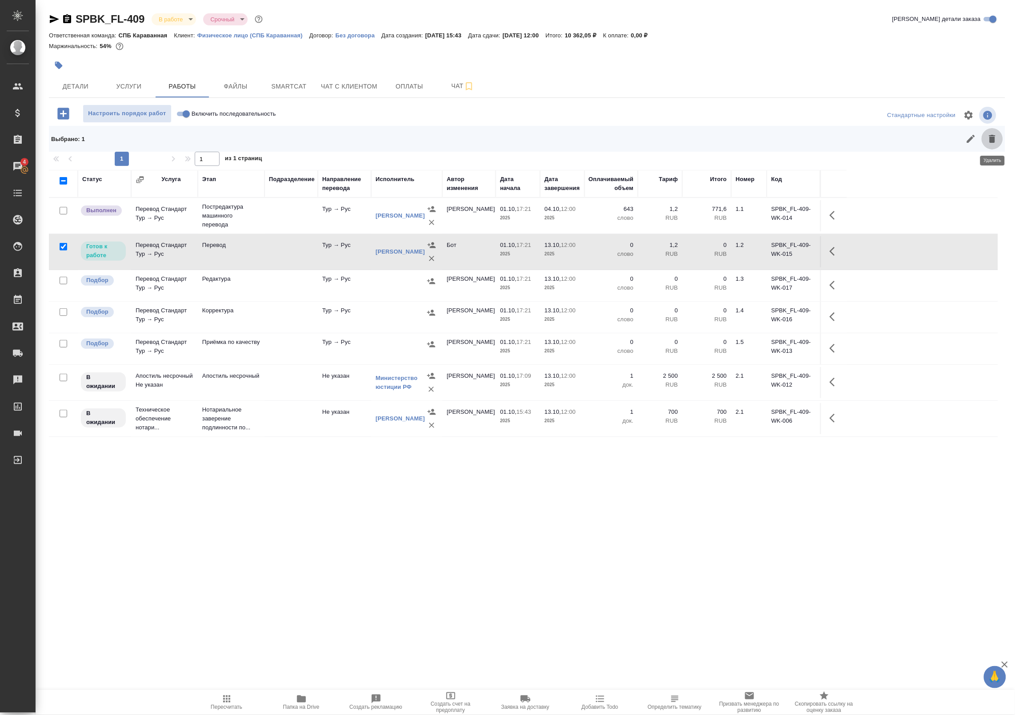
click at [994, 138] on icon "button" at bounding box center [992, 139] width 6 height 8
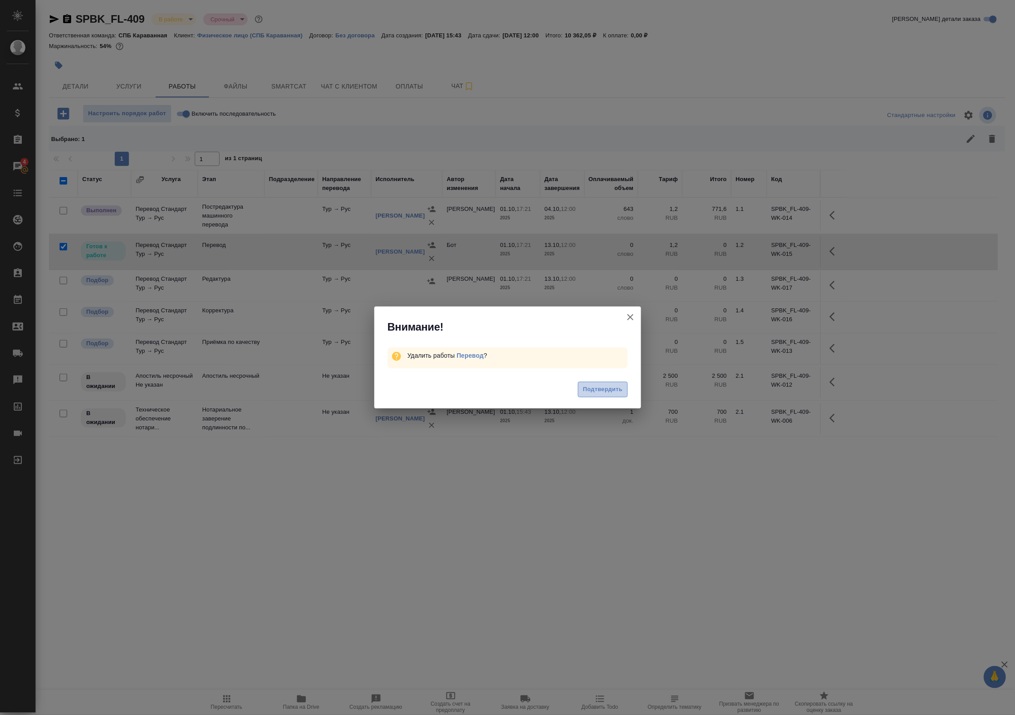
click at [608, 391] on span "Подтвердить" at bounding box center [603, 389] width 40 height 10
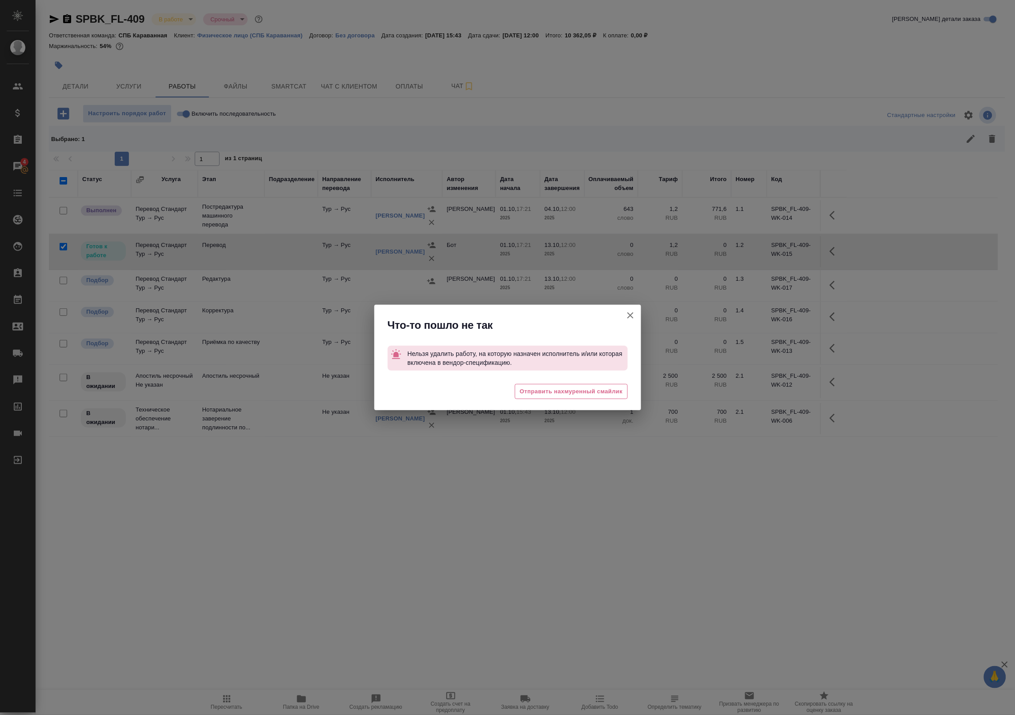
click at [629, 316] on icon "button" at bounding box center [630, 315] width 11 height 11
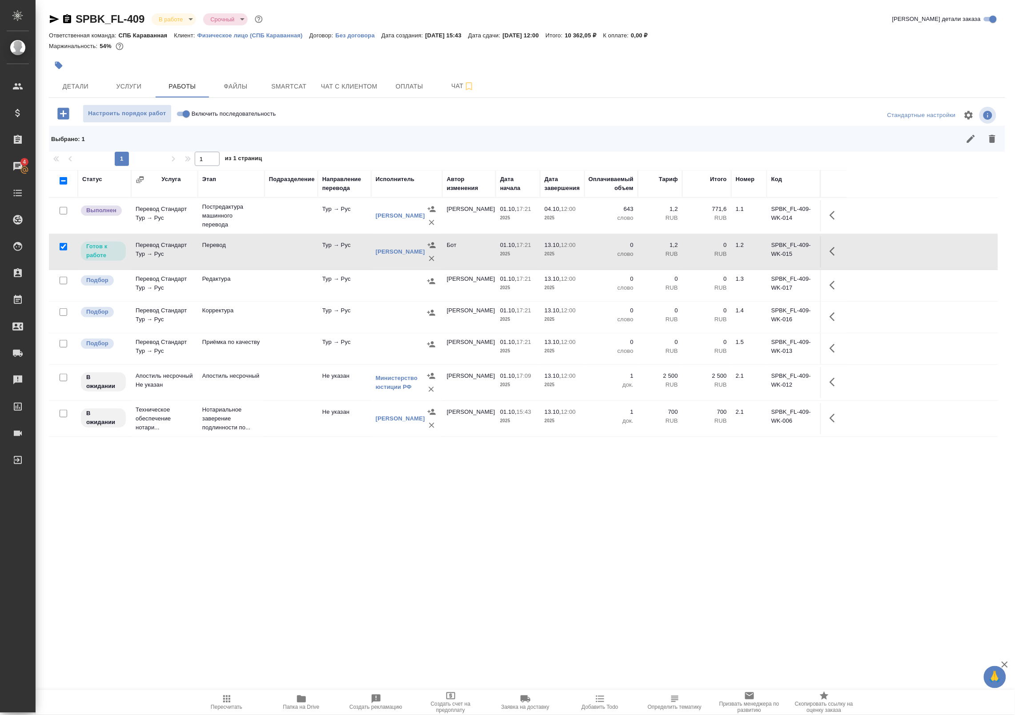
click at [431, 257] on icon "button" at bounding box center [431, 258] width 9 height 9
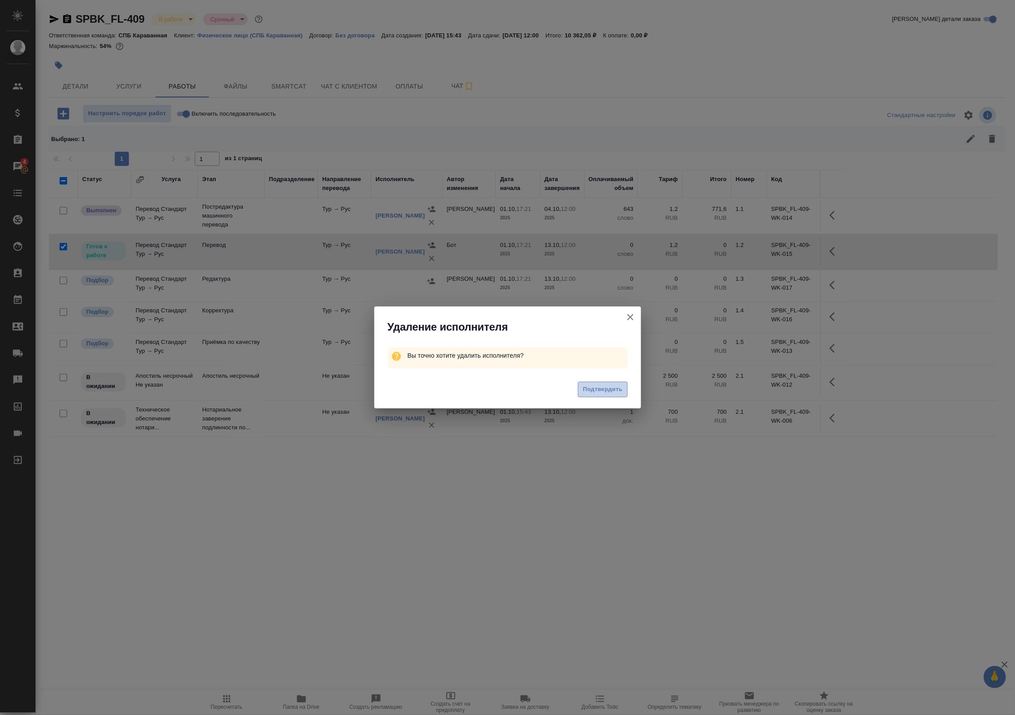
click at [607, 387] on span "Подтвердить" at bounding box center [603, 389] width 40 height 10
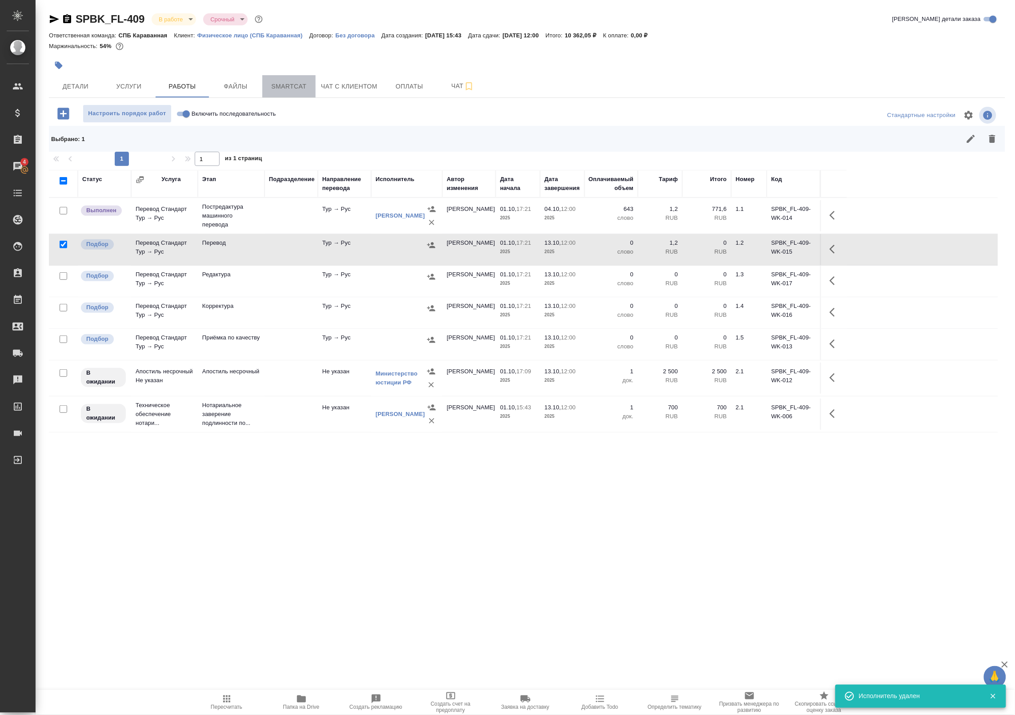
click at [303, 85] on span "Smartcat" at bounding box center [289, 86] width 43 height 11
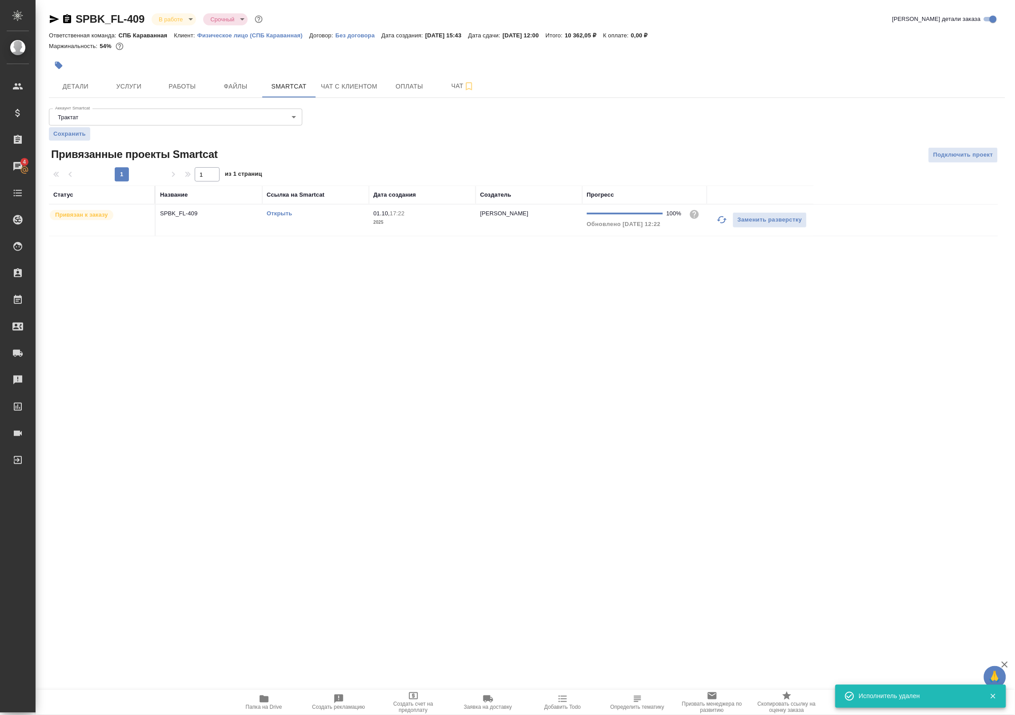
click at [369, 231] on td "01.10, 17:22 2025" at bounding box center [422, 220] width 107 height 31
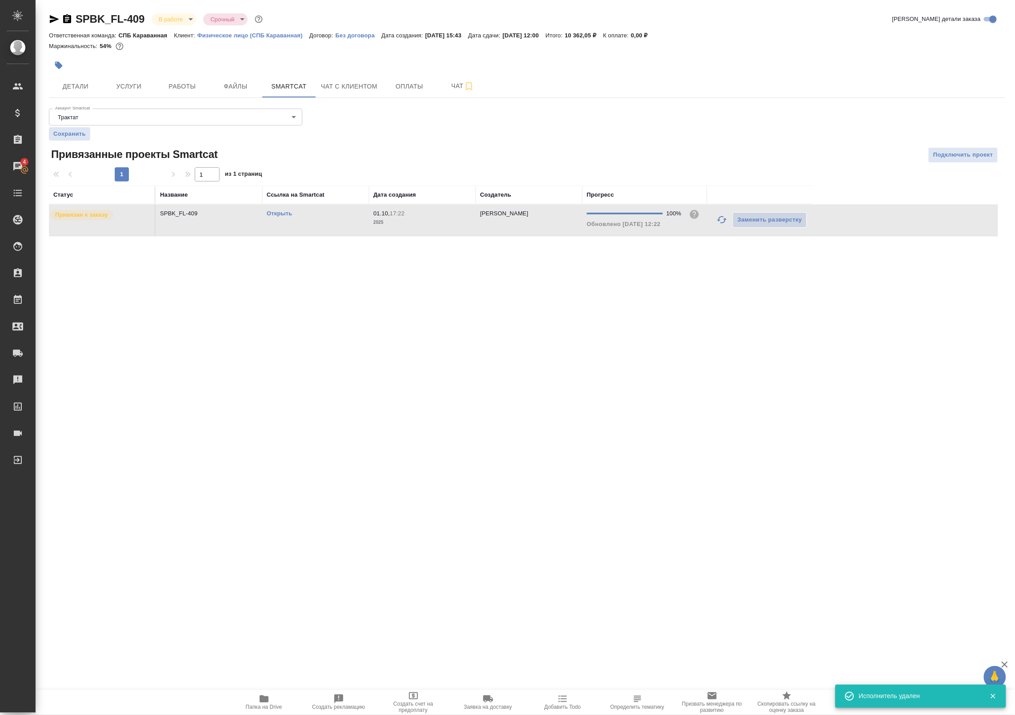
click at [369, 231] on td "01.10, 17:22 2025" at bounding box center [422, 220] width 107 height 31
drag, startPoint x: 130, startPoint y: 80, endPoint x: 117, endPoint y: 83, distance: 14.0
click at [130, 81] on span "Услуги" at bounding box center [129, 86] width 43 height 11
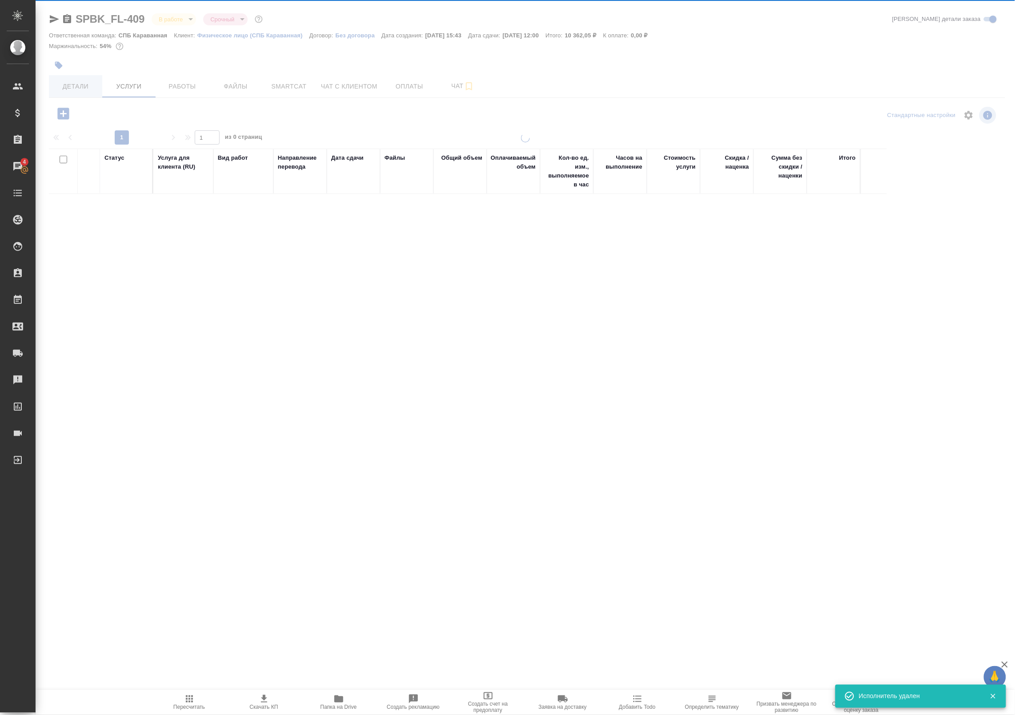
click at [70, 83] on div "SPBK_FL-409 В работе inProgress Срочный urgent Кратко детали заказа Ответственн…" at bounding box center [527, 285] width 966 height 571
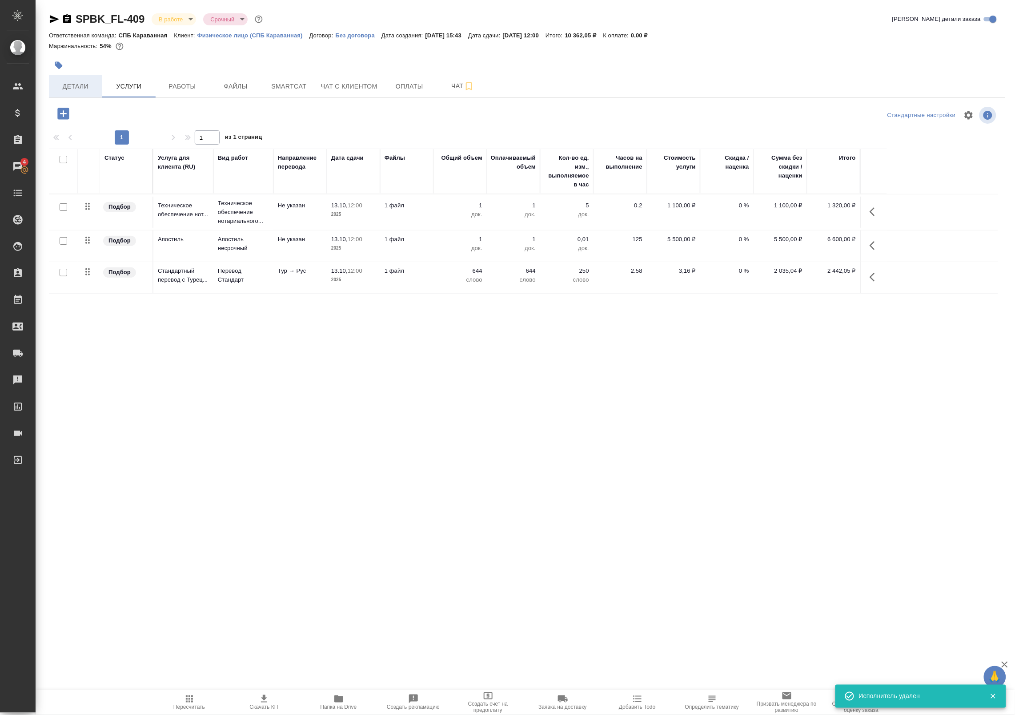
click at [70, 83] on span "Детали" at bounding box center [75, 86] width 43 height 11
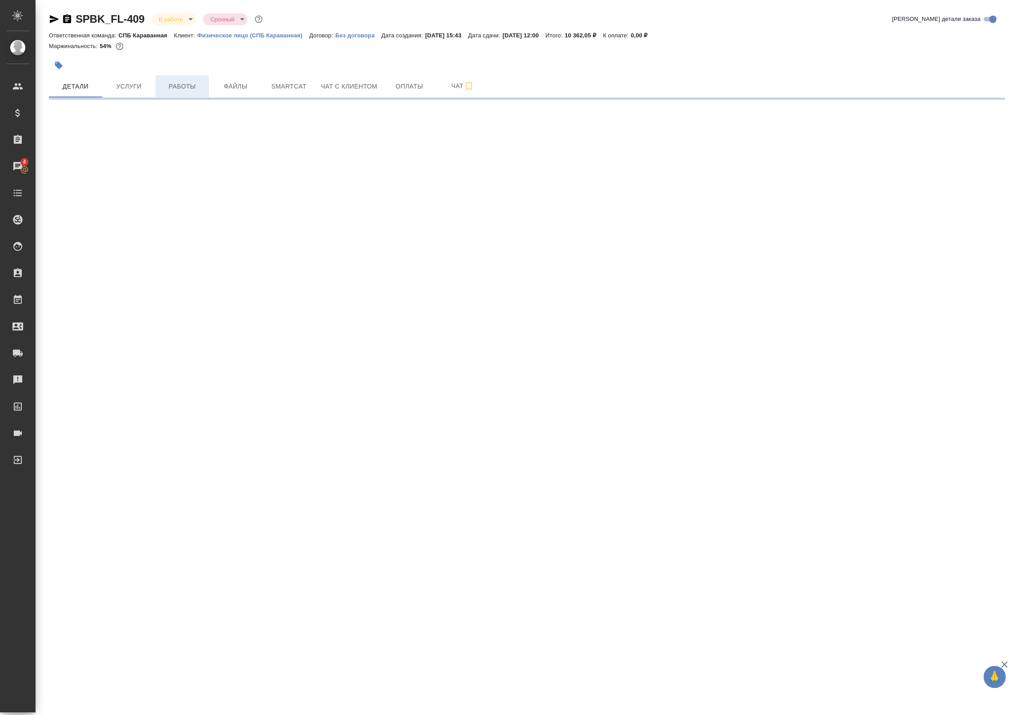
select select "RU"
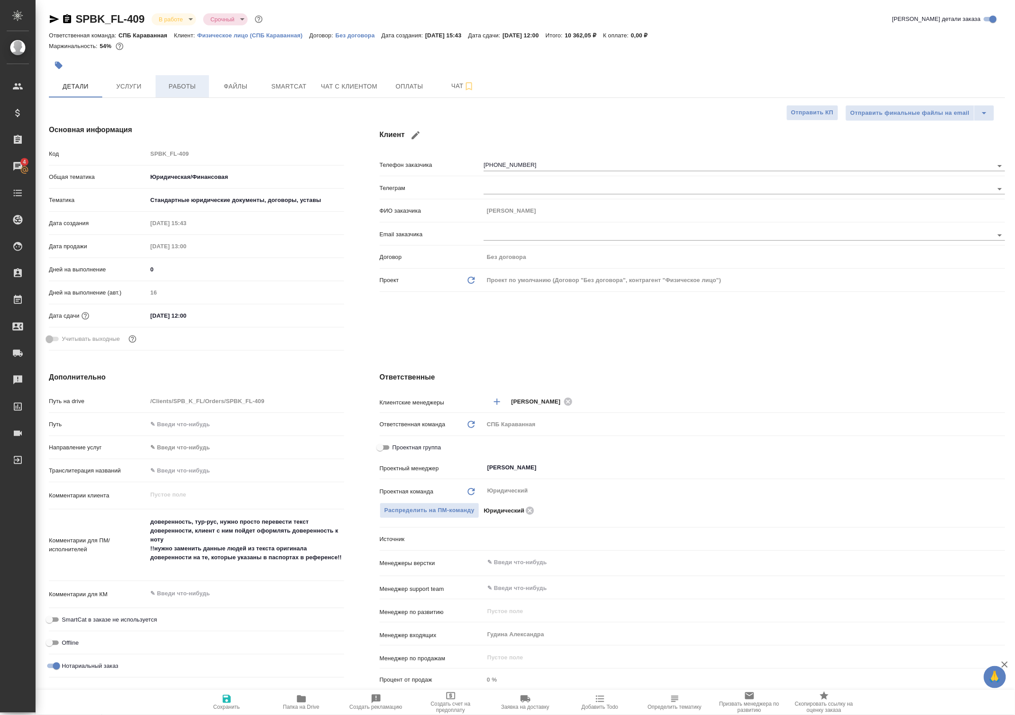
type textarea "x"
click at [178, 89] on span "Работы" at bounding box center [182, 86] width 43 height 11
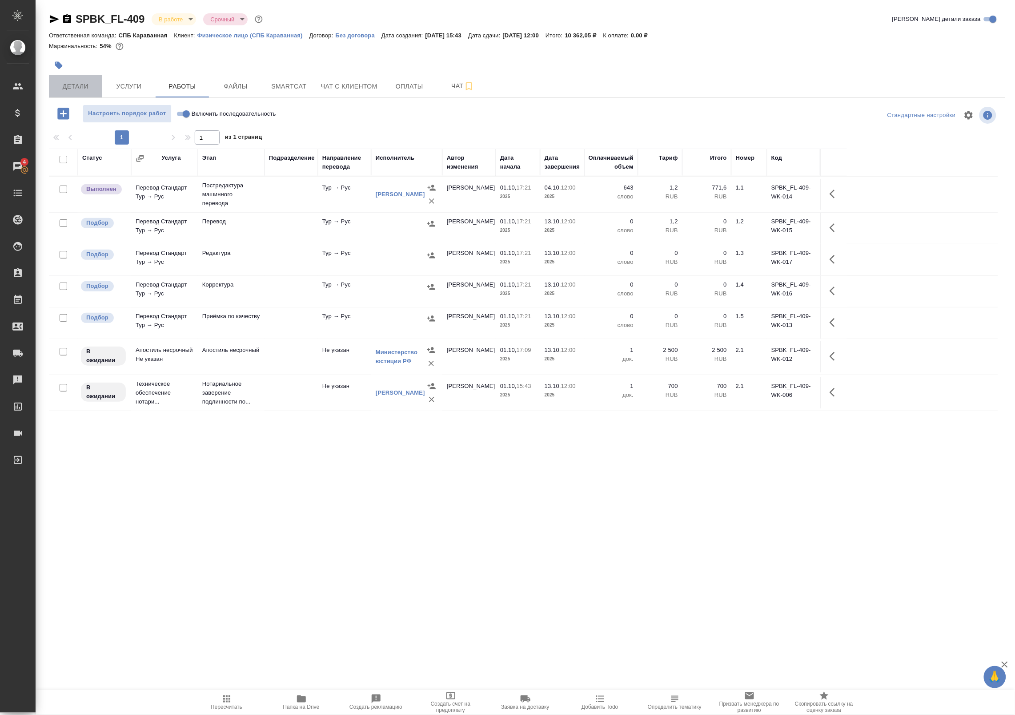
click at [75, 89] on span "Детали" at bounding box center [75, 86] width 43 height 11
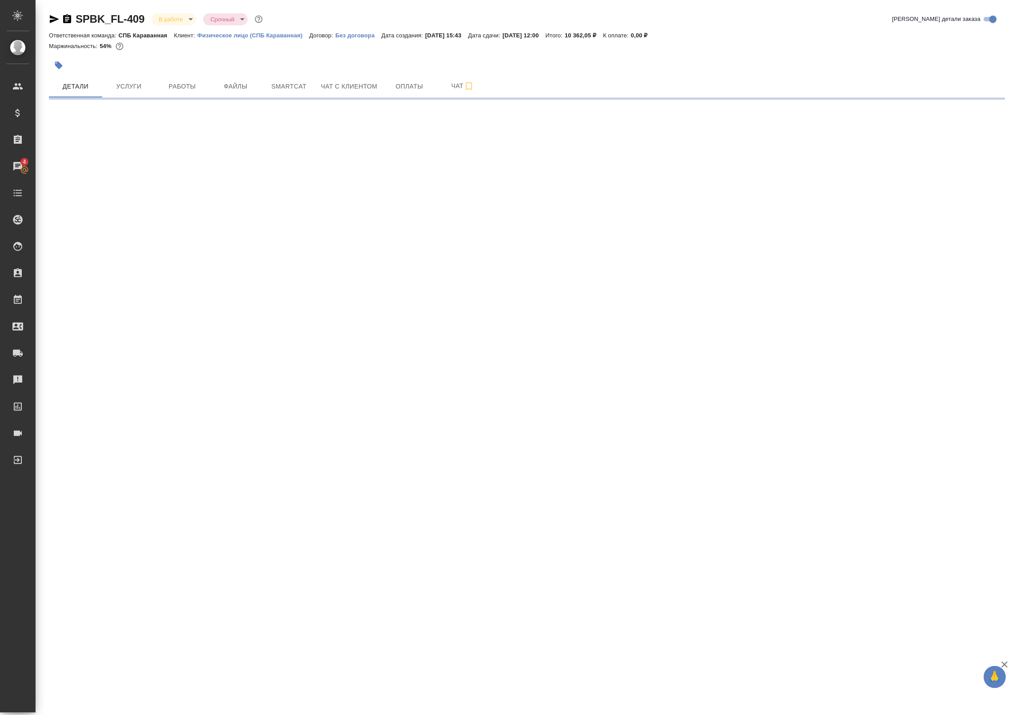
select select "RU"
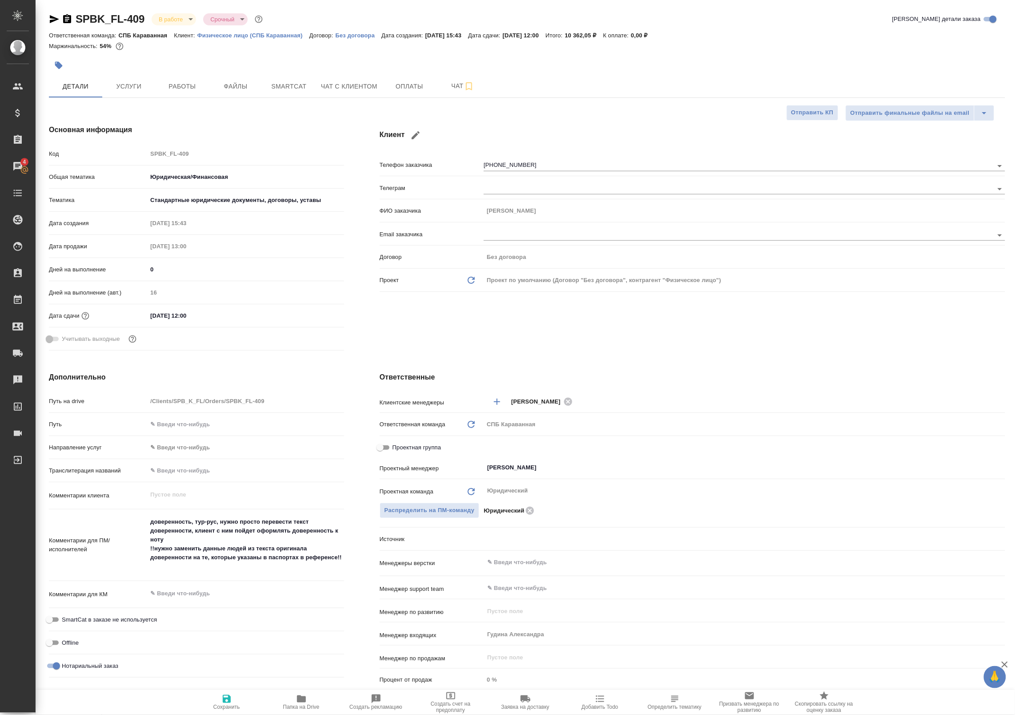
type textarea "x"
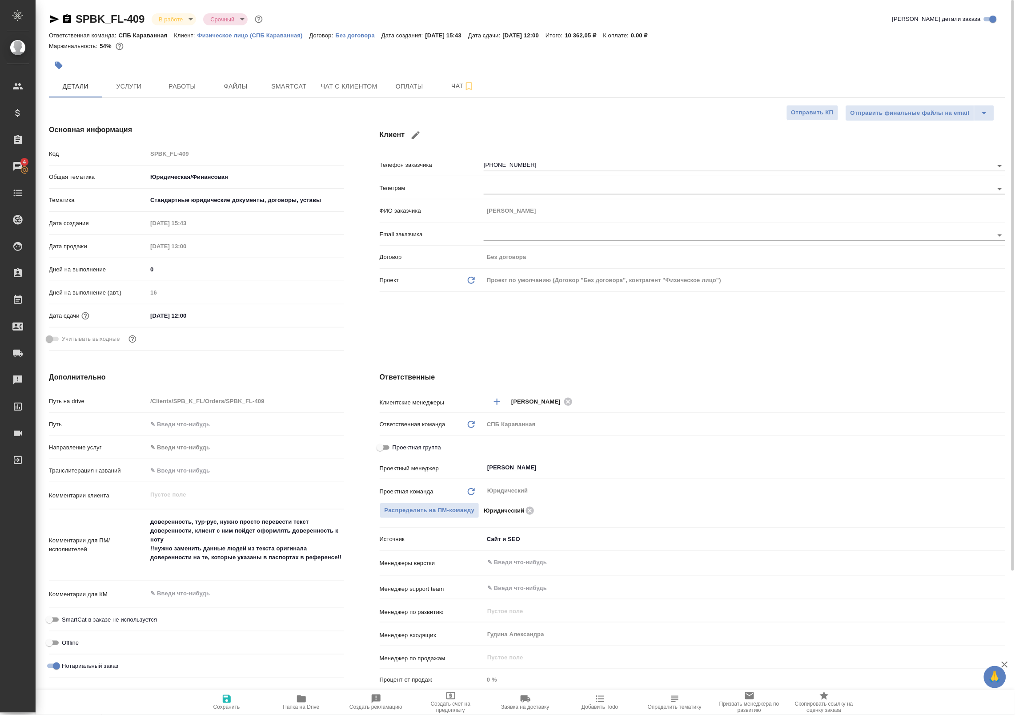
type textarea "x"
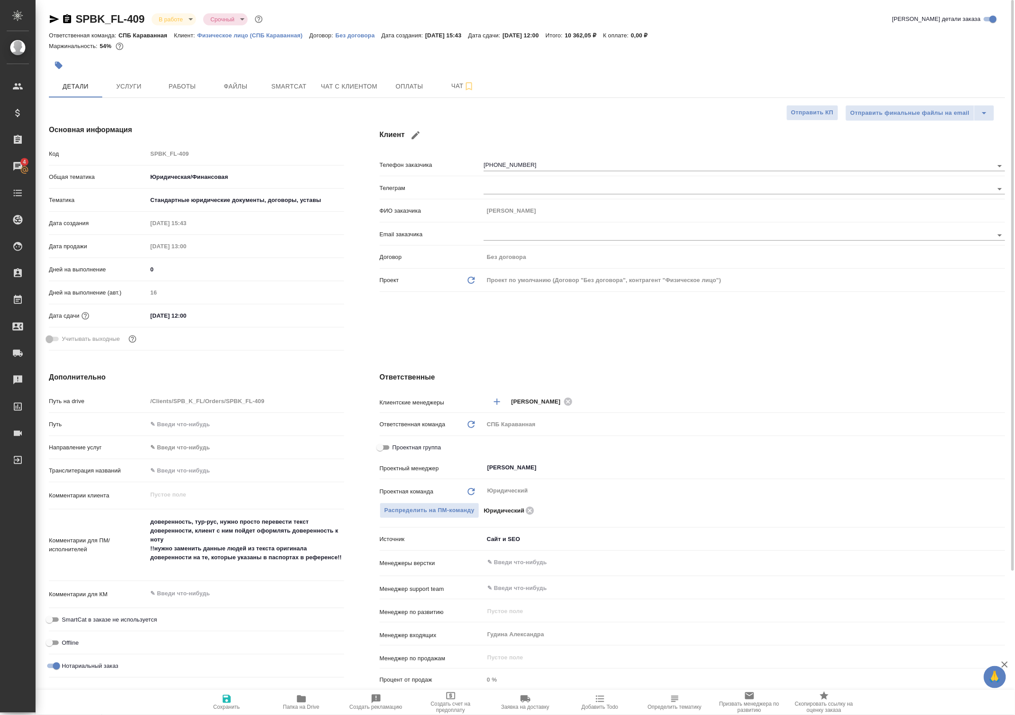
type textarea "x"
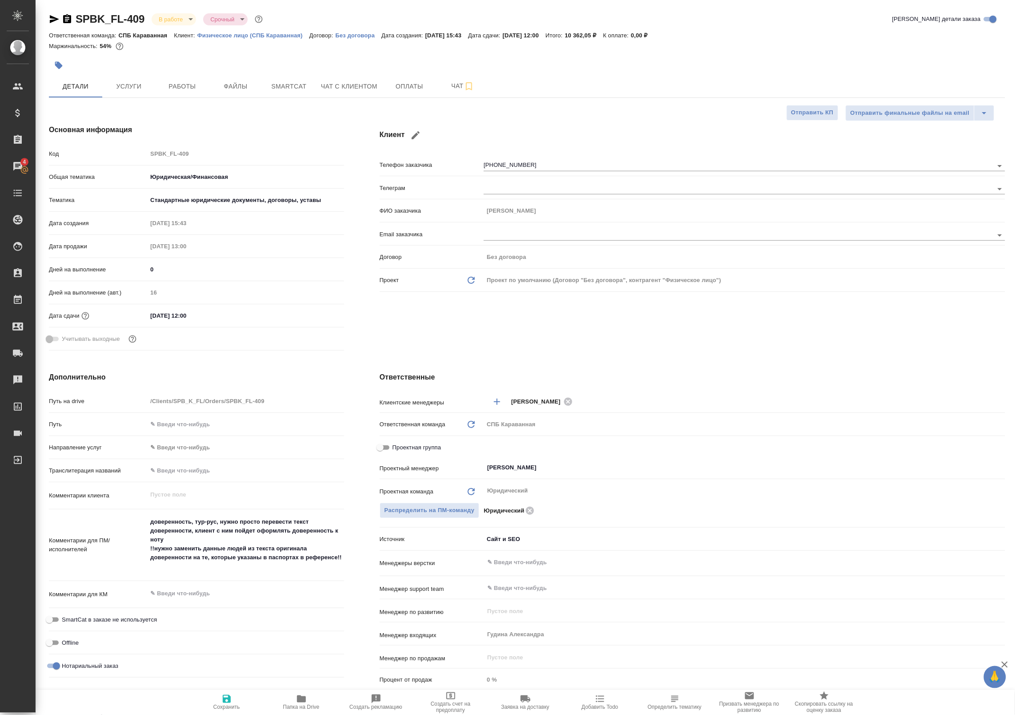
click at [303, 699] on icon "button" at bounding box center [301, 698] width 9 height 7
type textarea "x"
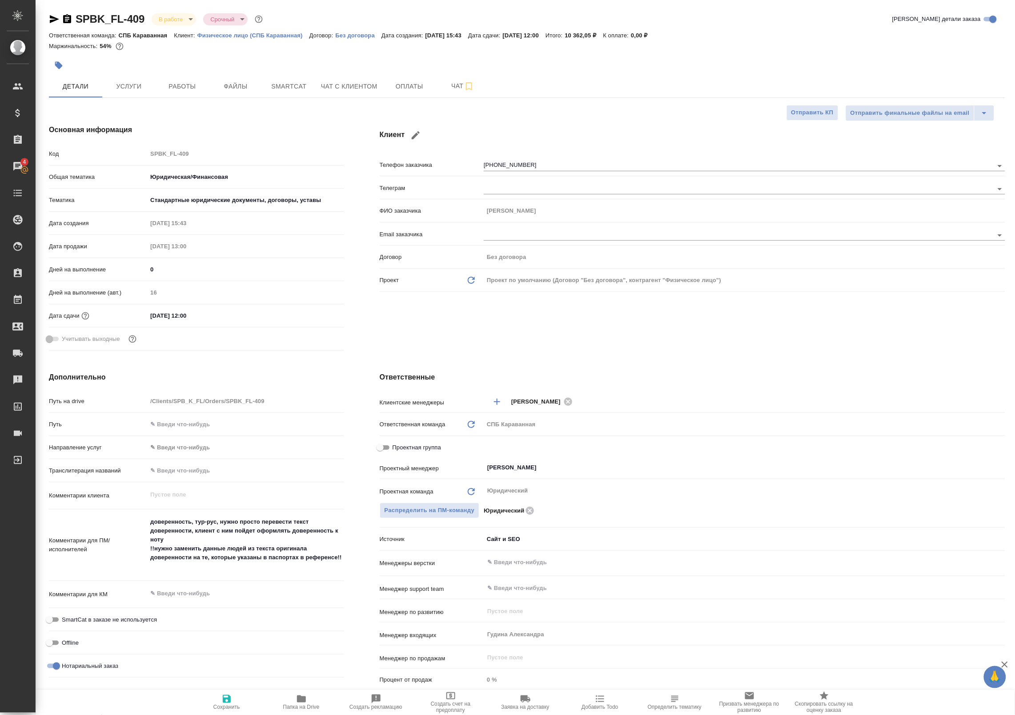
type textarea "x"
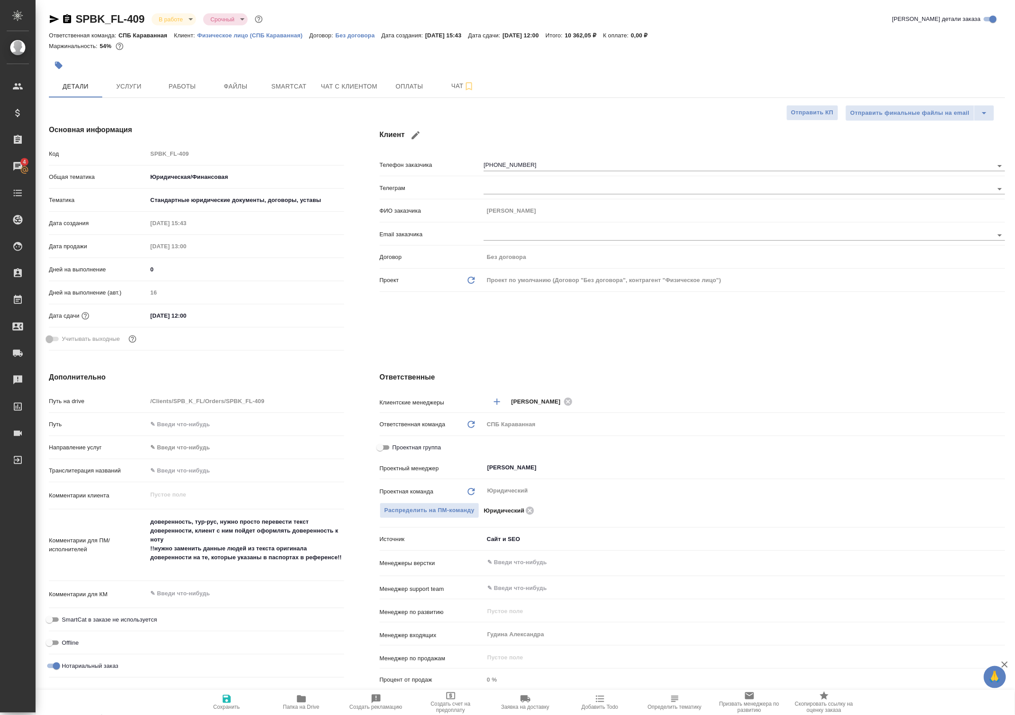
type textarea "x"
click at [178, 76] on button "Работы" at bounding box center [182, 86] width 53 height 22
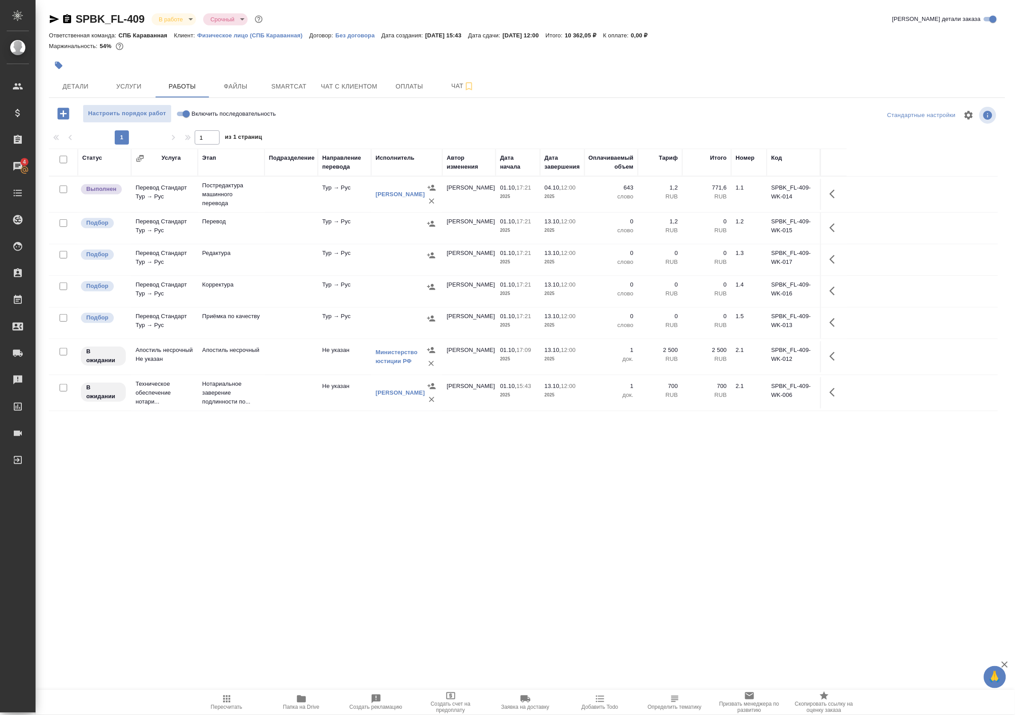
click at [830, 192] on icon "button" at bounding box center [835, 194] width 11 height 11
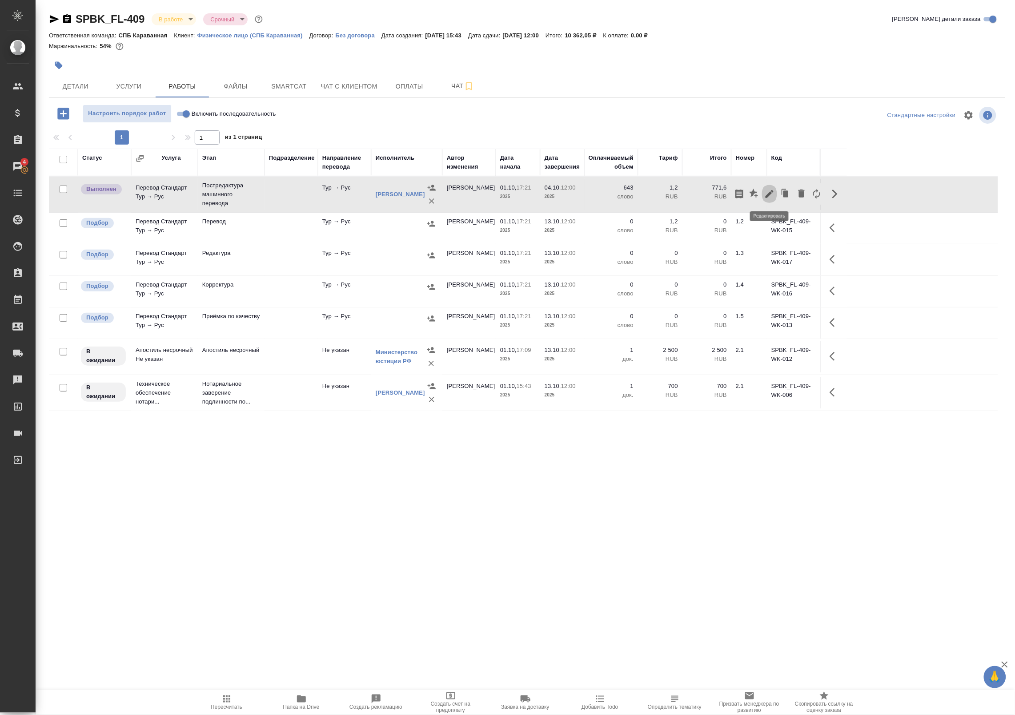
click at [769, 194] on icon "button" at bounding box center [770, 194] width 8 height 8
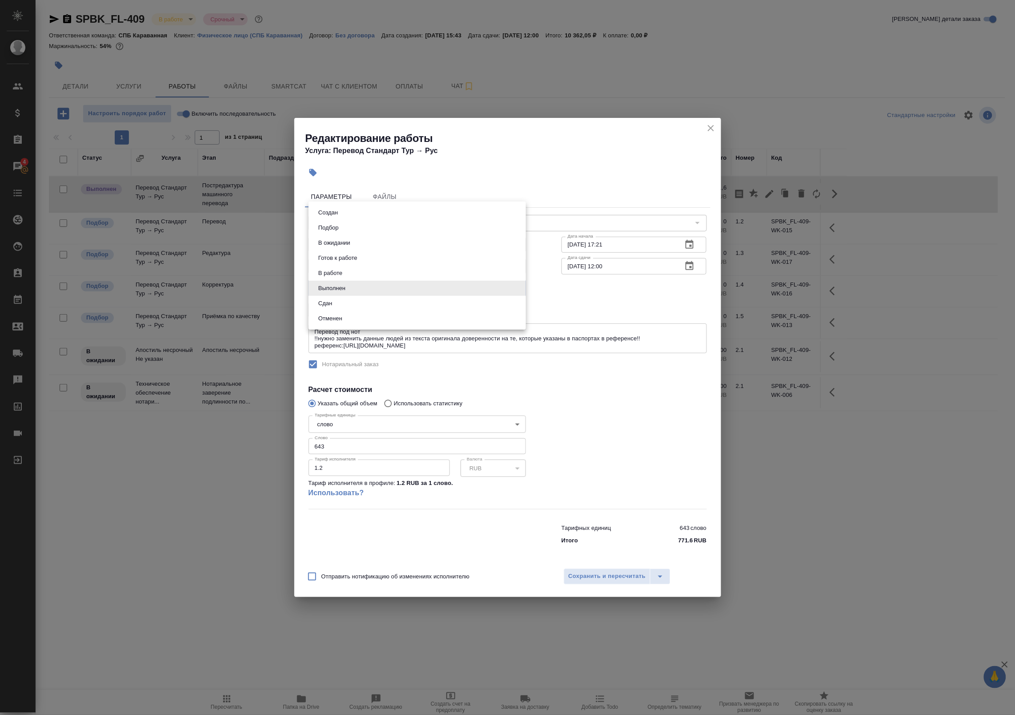
click at [386, 284] on body "🙏 .cls-1 fill:#fff; AWATERA Badanyan Artak Клиенты Спецификации Заказы 4 Чаты T…" at bounding box center [507, 357] width 1015 height 715
click at [371, 303] on li "Сдан" at bounding box center [417, 303] width 217 height 15
type input "closed"
click at [595, 580] on span "Сохранить и пересчитать" at bounding box center [607, 576] width 77 height 10
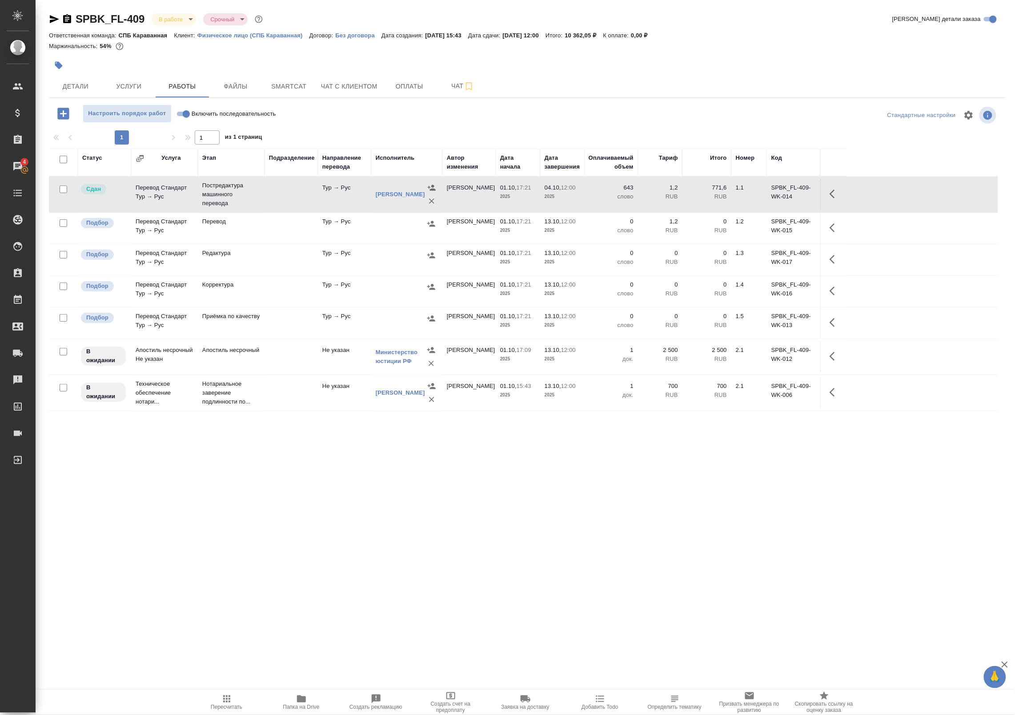
click at [61, 225] on input "checkbox" at bounding box center [64, 223] width 8 height 8
checkbox input "true"
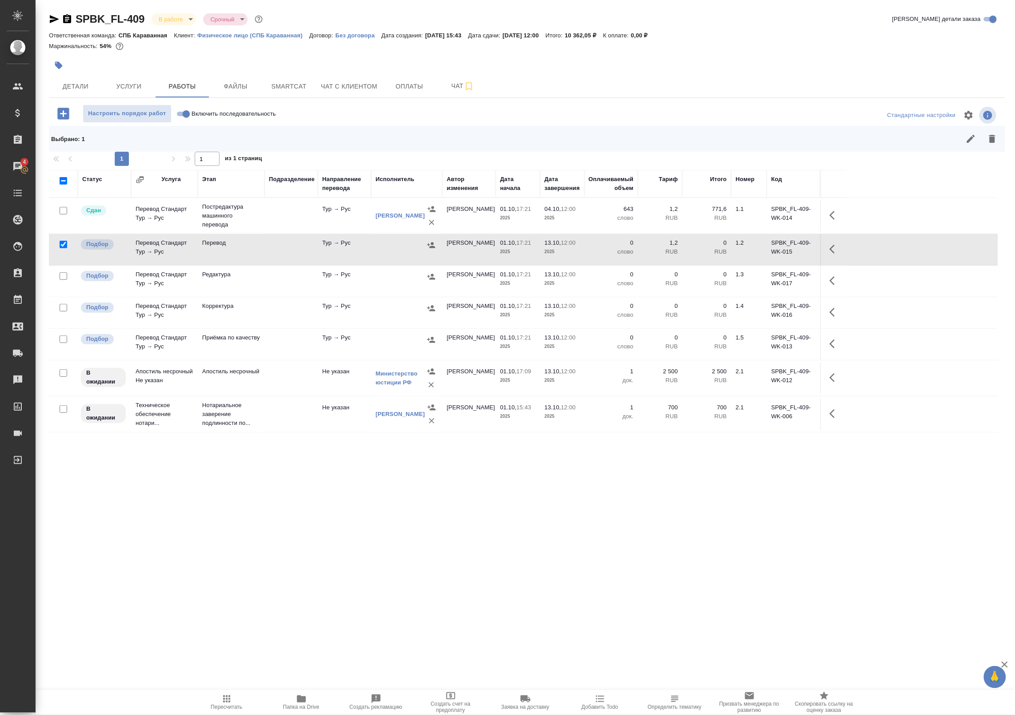
drag, startPoint x: 63, startPoint y: 277, endPoint x: 60, endPoint y: 296, distance: 19.3
click at [63, 277] on input "checkbox" at bounding box center [64, 276] width 8 height 8
checkbox input "true"
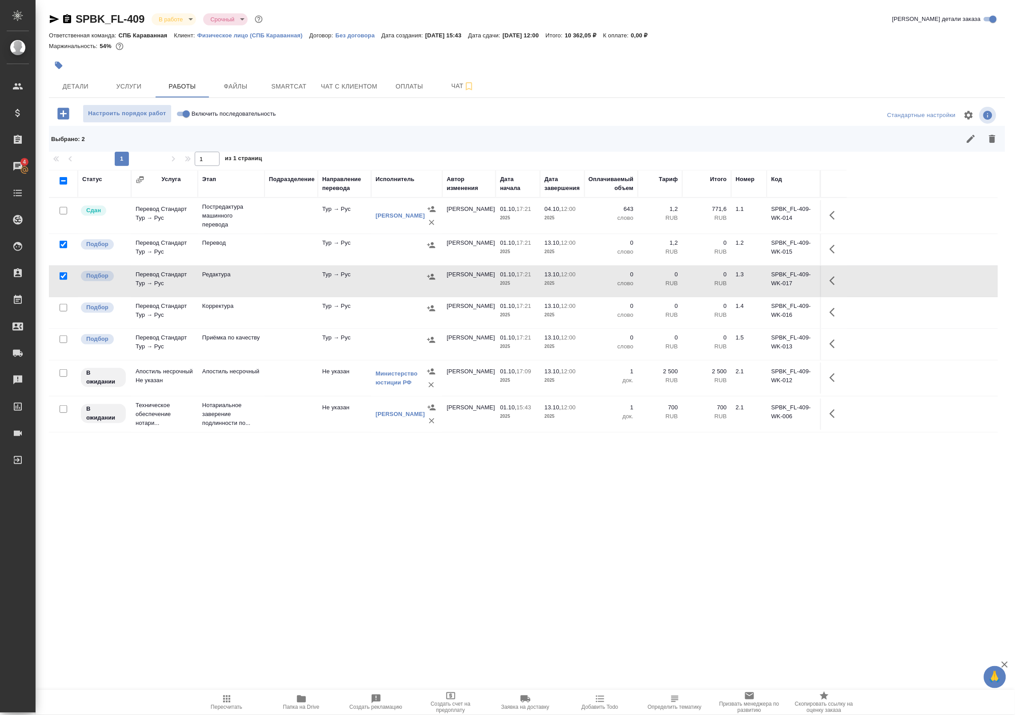
drag, startPoint x: 62, startPoint y: 310, endPoint x: 61, endPoint y: 318, distance: 7.7
click at [62, 311] on input "checkbox" at bounding box center [64, 308] width 8 height 8
checkbox input "true"
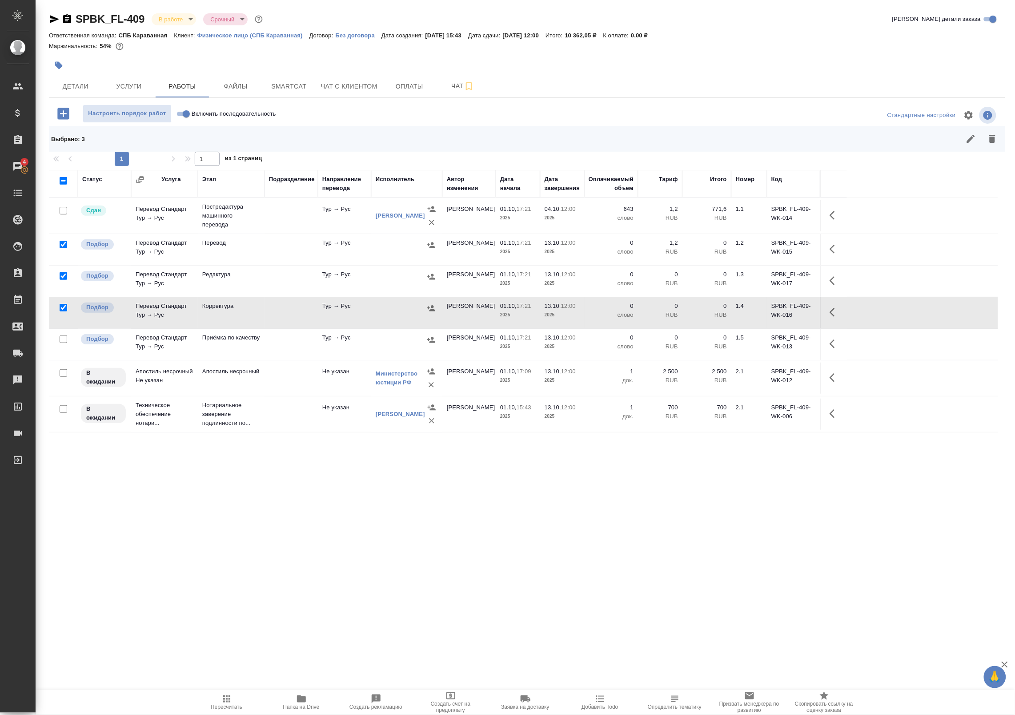
click at [60, 340] on input "checkbox" at bounding box center [64, 339] width 8 height 8
checkbox input "true"
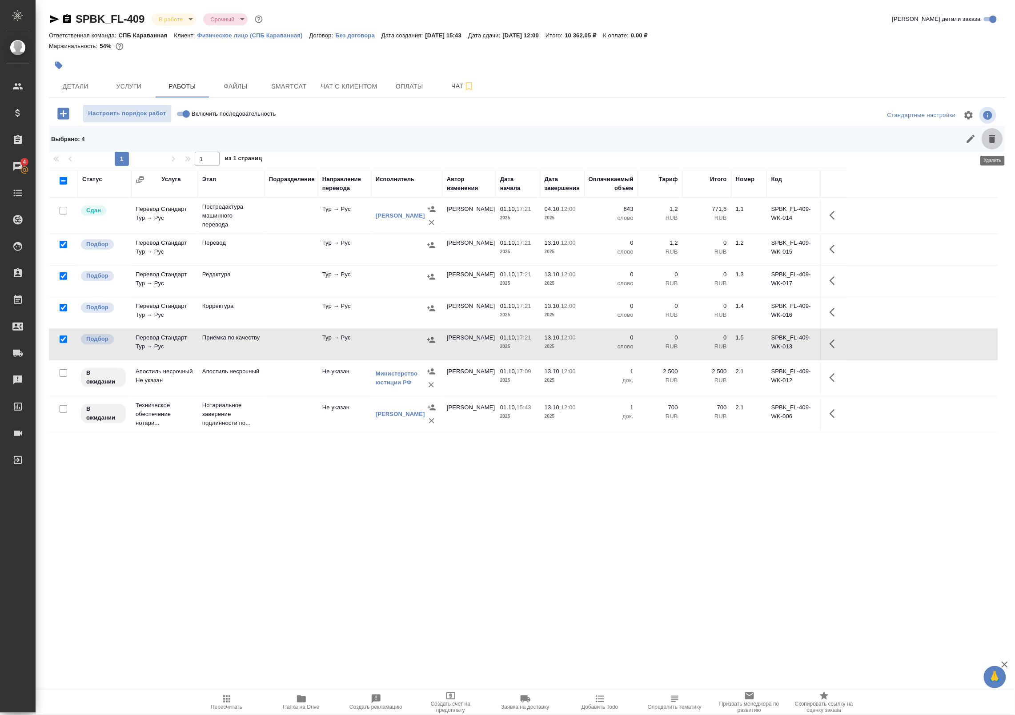
click at [1000, 136] on button "button" at bounding box center [992, 138] width 21 height 21
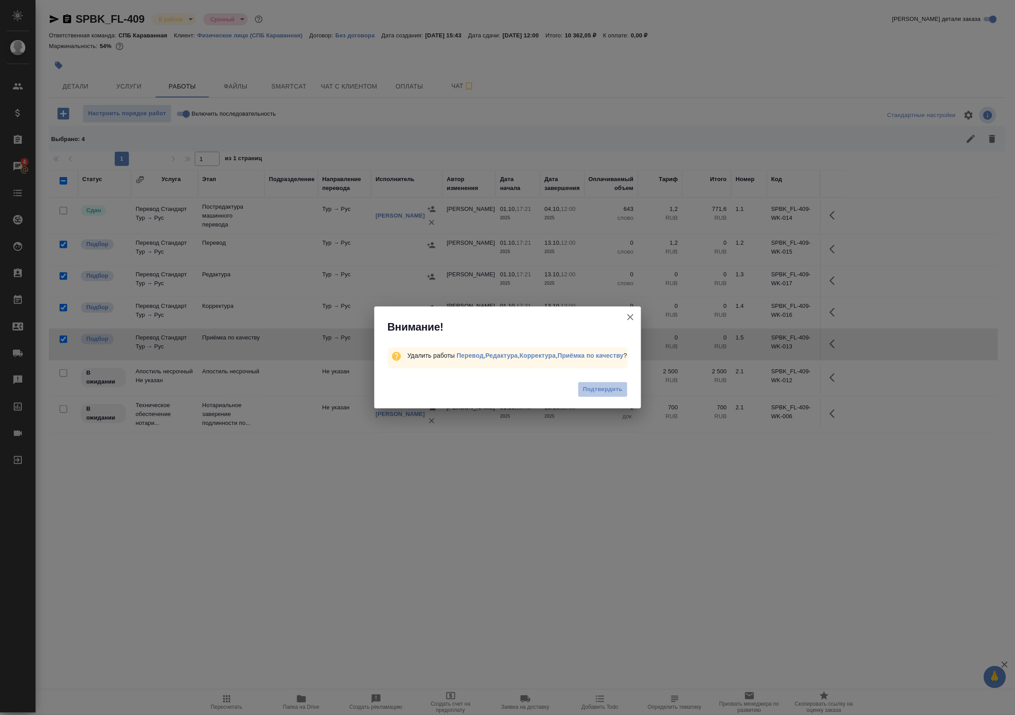
click at [608, 391] on span "Подтвердить" at bounding box center [603, 389] width 40 height 10
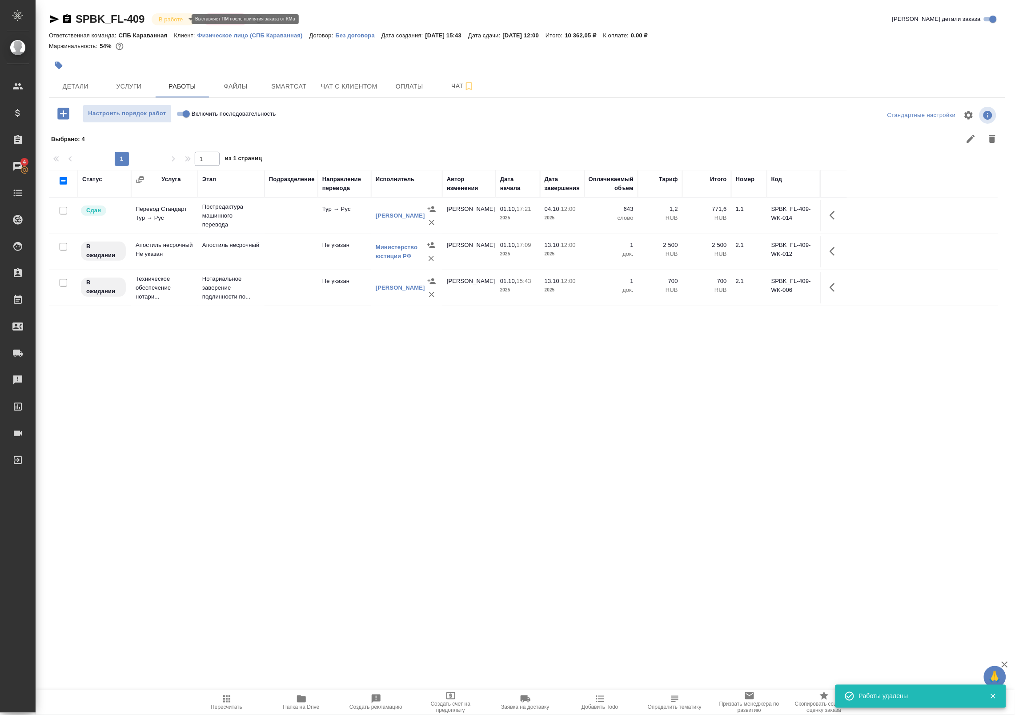
click at [176, 18] on body "🙏 .cls-1 fill:#fff; AWATERA Badanyan Artak Клиенты Спецификации Заказы 4 Чаты T…" at bounding box center [507, 357] width 1015 height 715
click at [175, 115] on li "Сдан без статистики" at bounding box center [192, 108] width 81 height 15
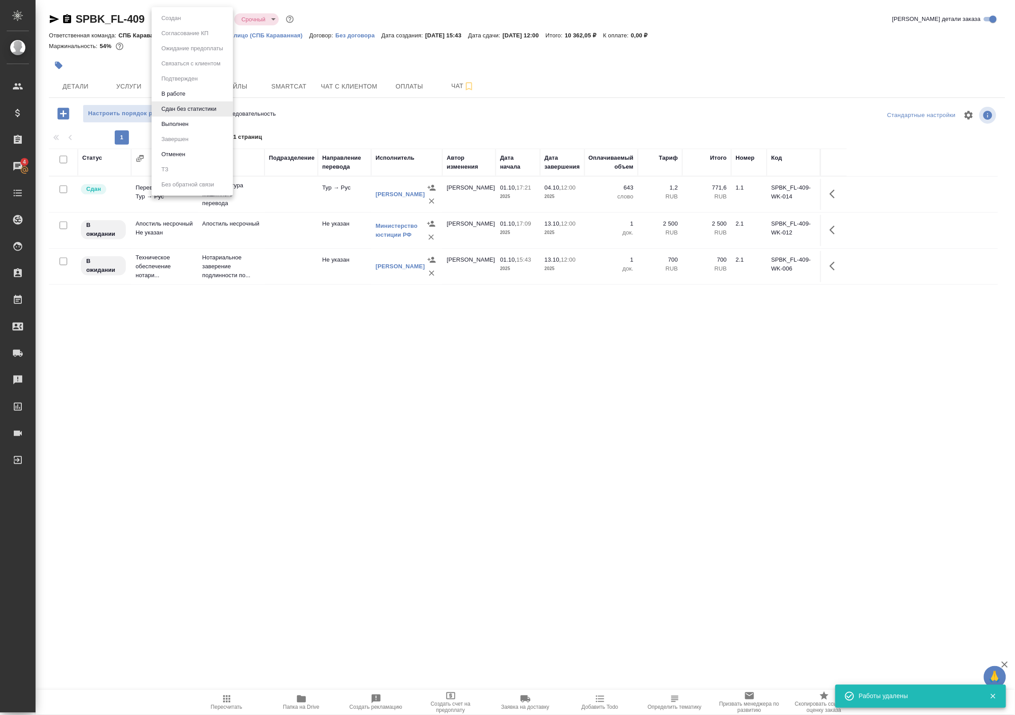
click at [194, 19] on body "🙏 .cls-1 fill:#fff; AWATERA Badanyan Artak Клиенты Спецификации Заказы 4 Чаты T…" at bounding box center [507, 357] width 1015 height 715
click at [175, 129] on li "Выполнен" at bounding box center [192, 124] width 81 height 15
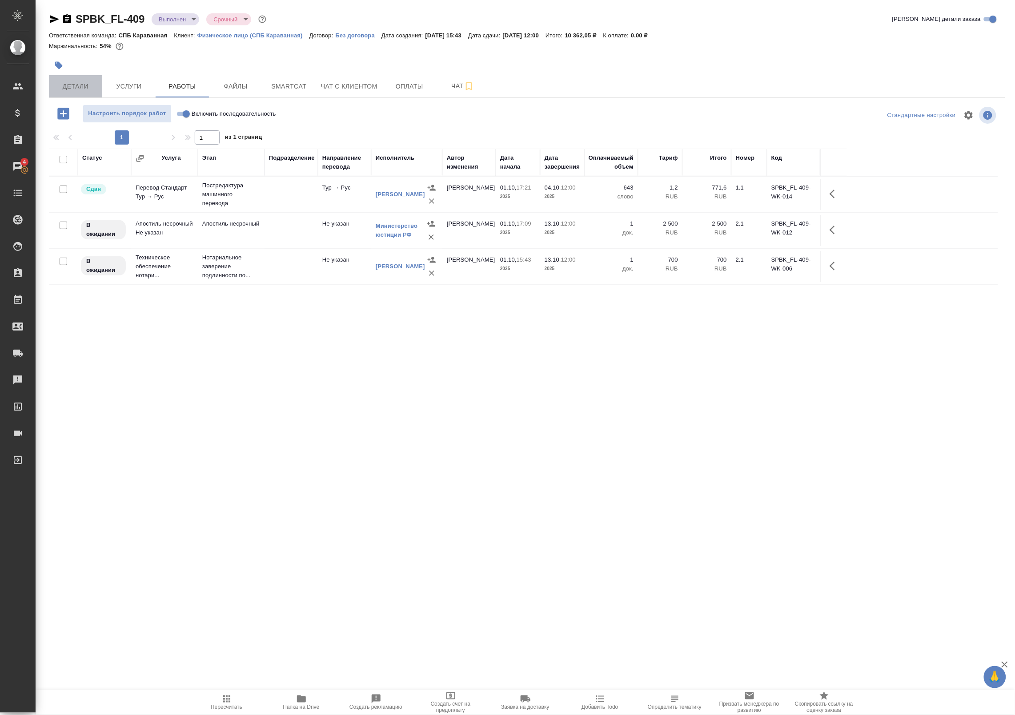
click at [75, 87] on span "Детали" at bounding box center [75, 86] width 43 height 11
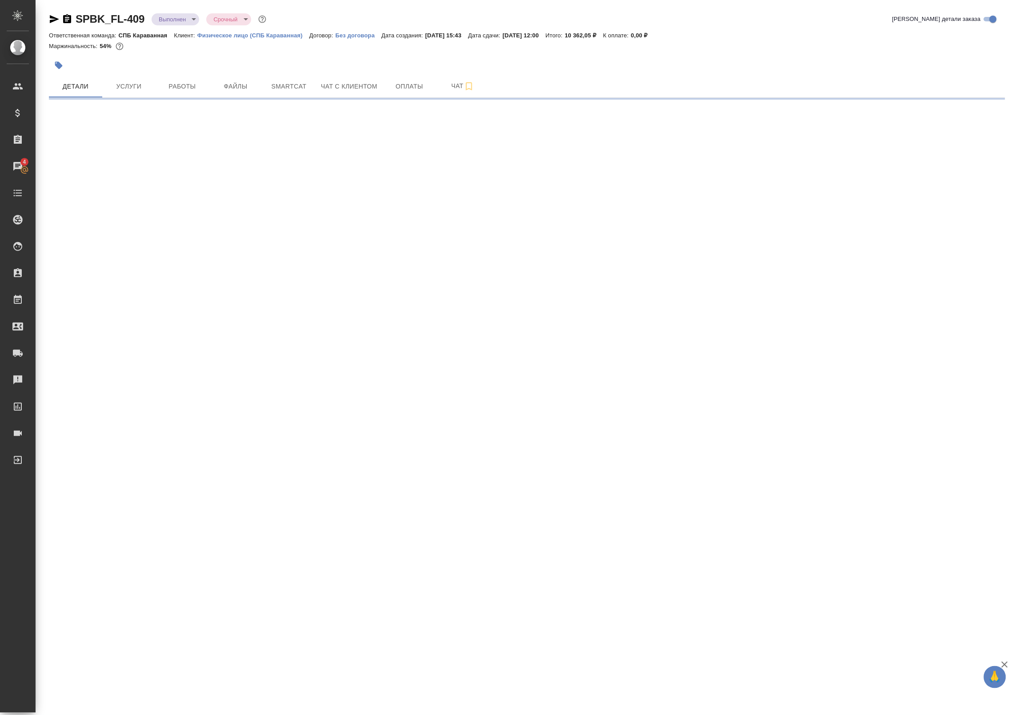
click at [49, 19] on icon "button" at bounding box center [54, 19] width 11 height 11
select select "RU"
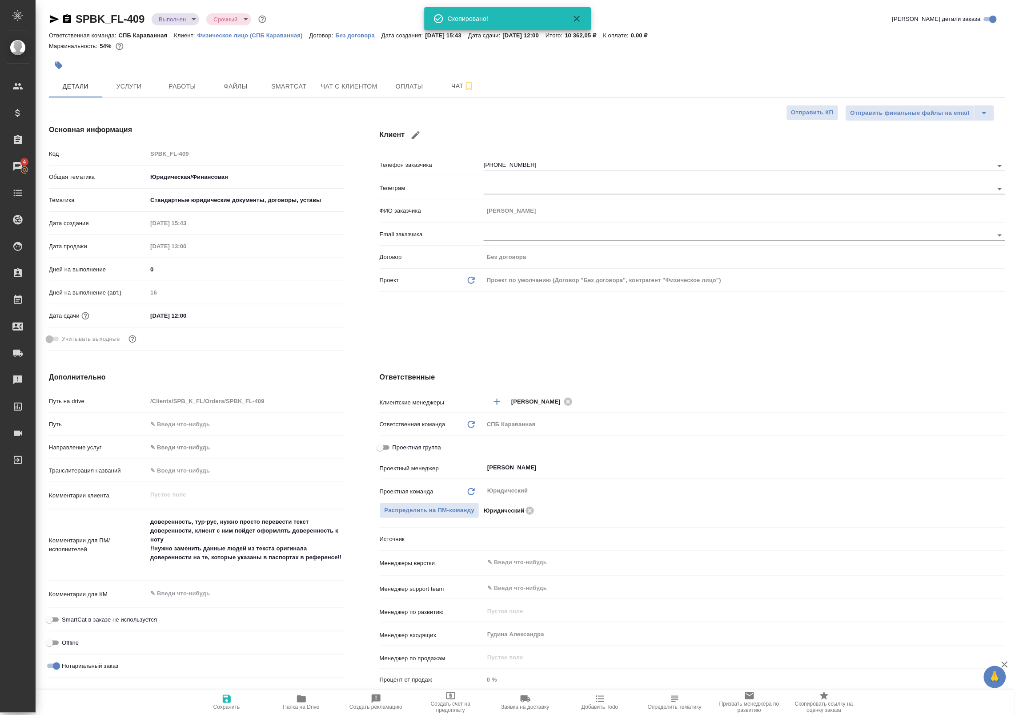
type textarea "x"
click at [48, 18] on div "SPBK_FL-409 Выполнен completed Срочный urgent Кратко детали заказа Ответственна…" at bounding box center [527, 448] width 966 height 896
click at [53, 20] on icon "button" at bounding box center [54, 19] width 9 height 8
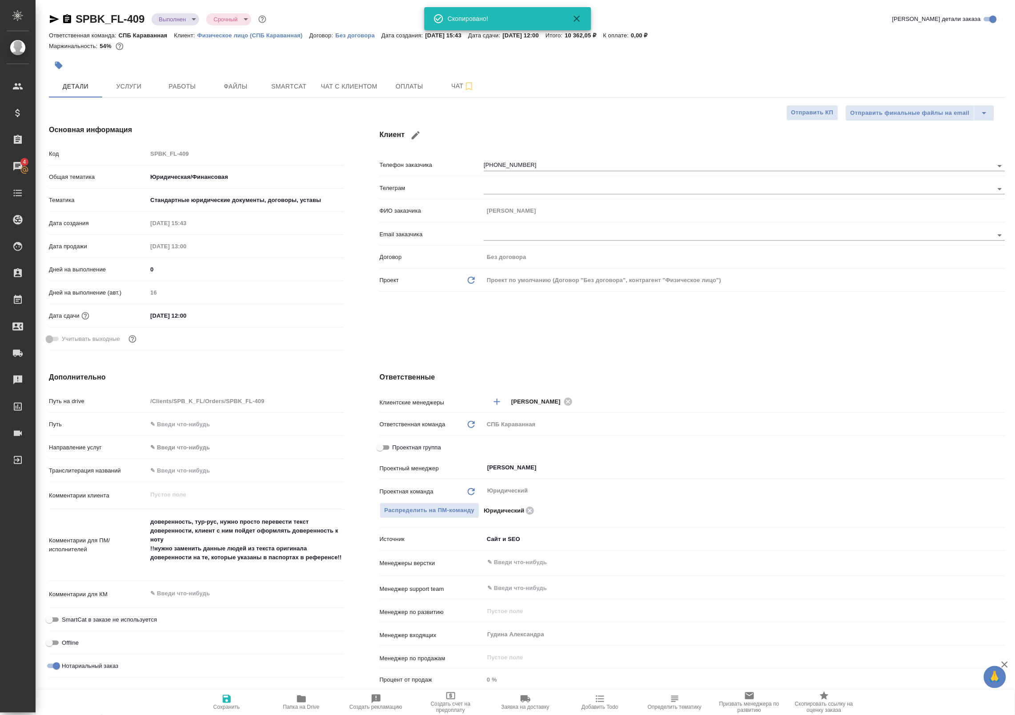
type textarea "x"
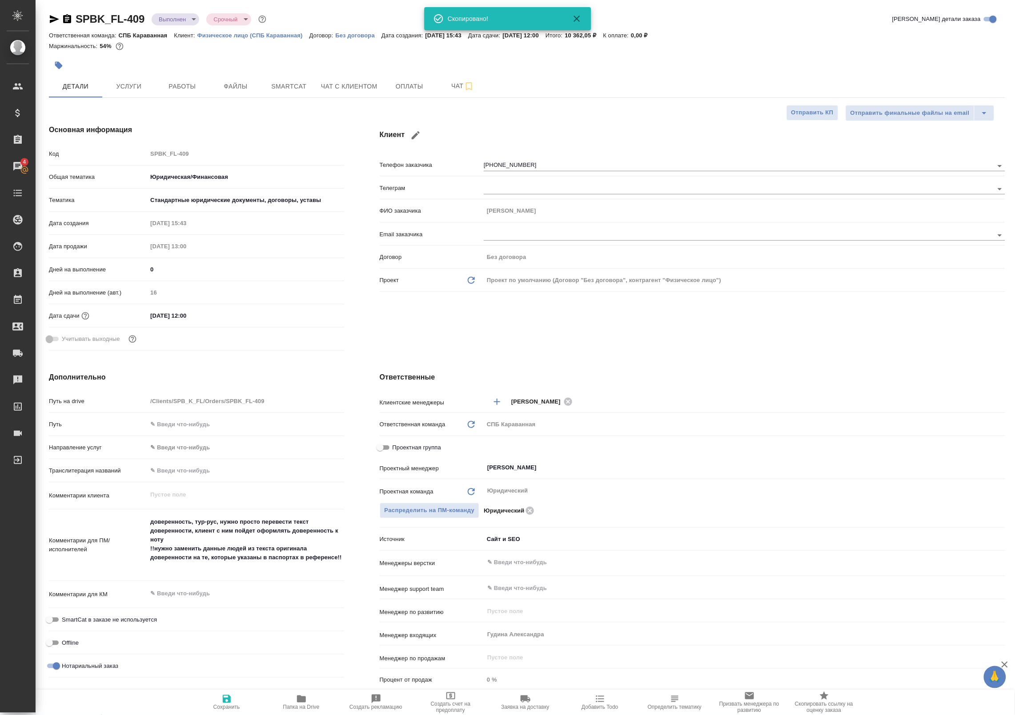
type textarea "x"
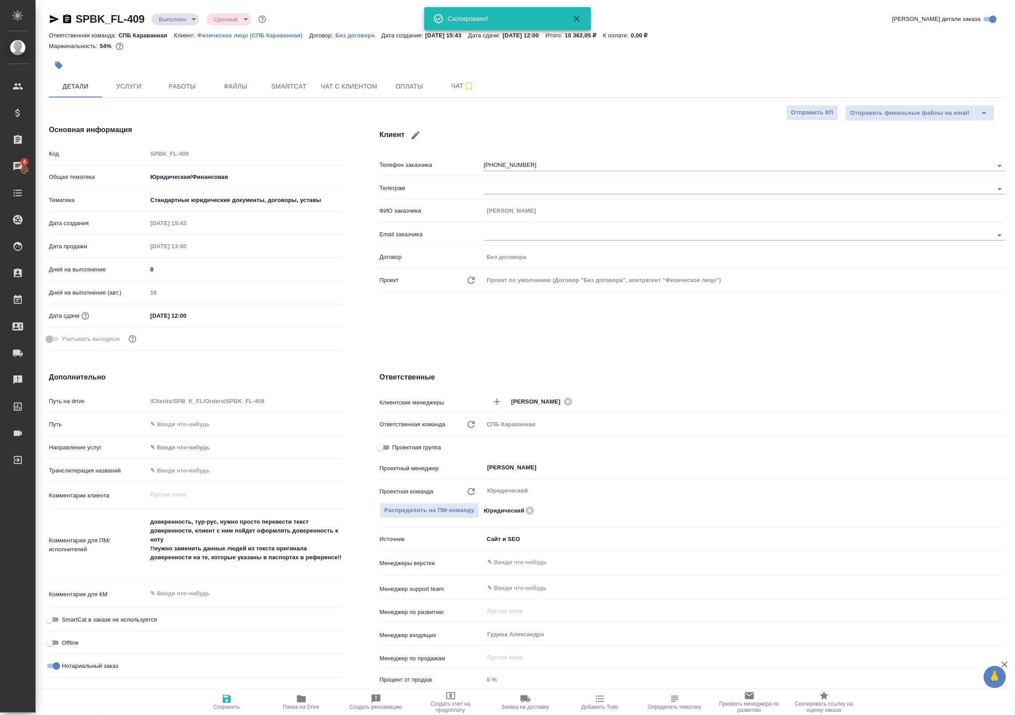
type textarea "x"
click at [61, 84] on span "Детали" at bounding box center [75, 86] width 43 height 11
click at [126, 81] on span "Услуги" at bounding box center [129, 86] width 43 height 11
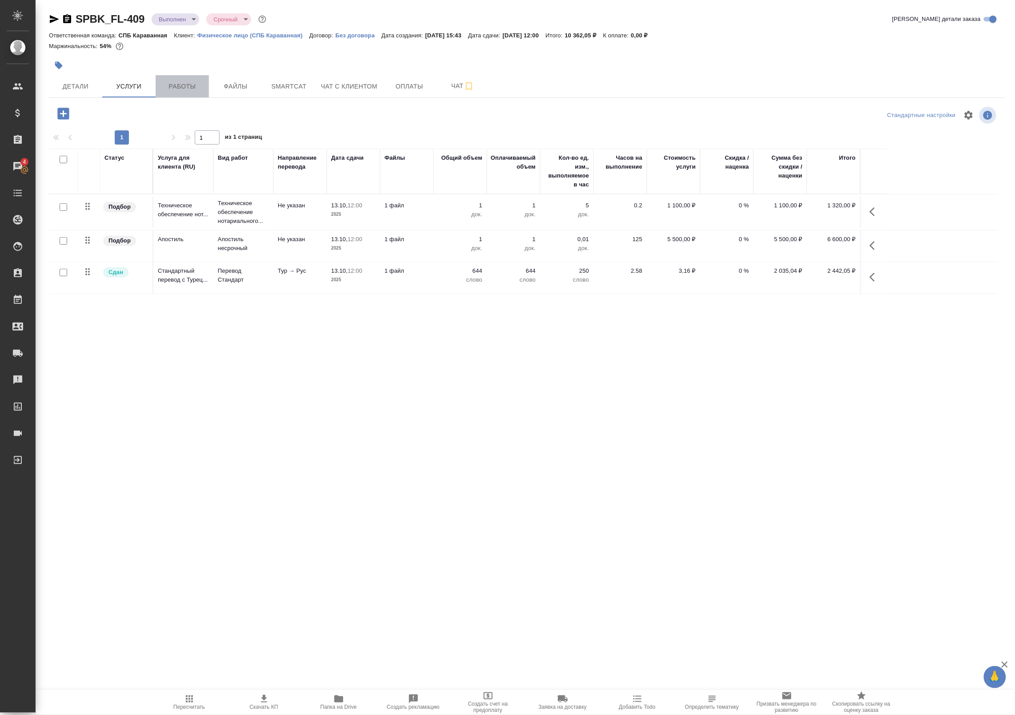
click at [173, 83] on span "Работы" at bounding box center [182, 86] width 43 height 11
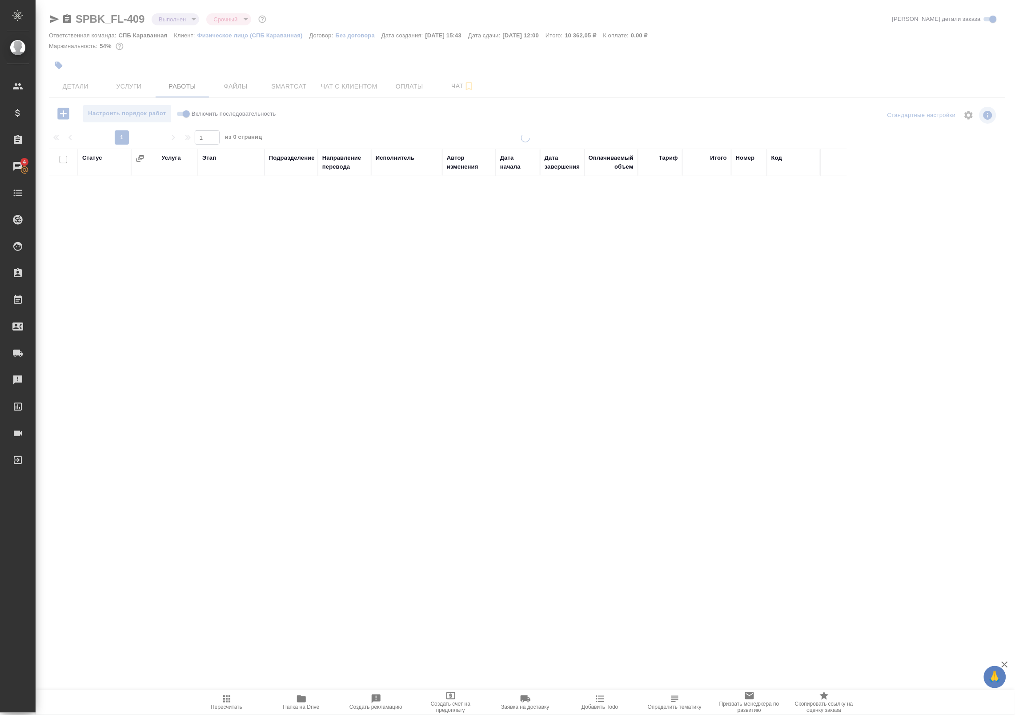
click at [88, 82] on div at bounding box center [526, 285] width 980 height 571
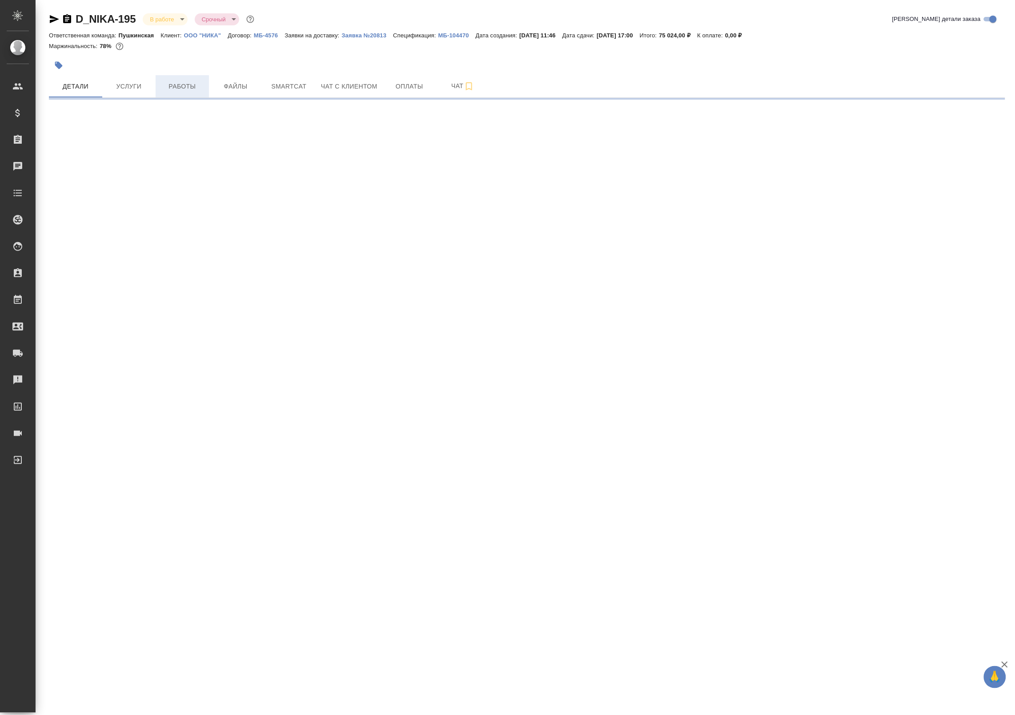
select select "RU"
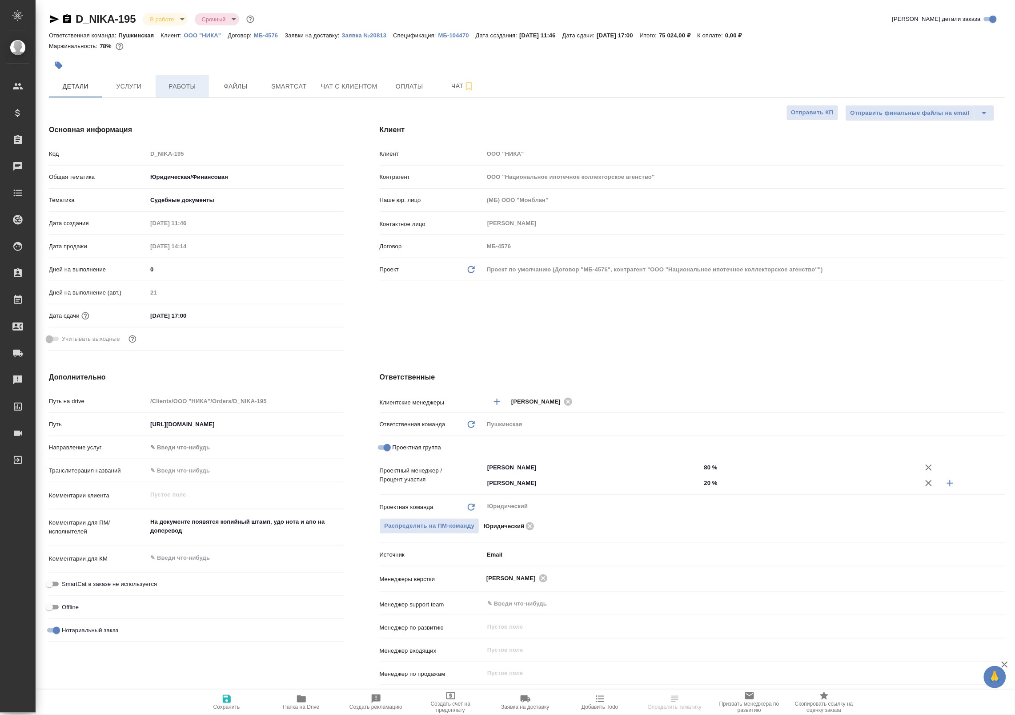
type textarea "x"
click at [182, 89] on span "Работы" at bounding box center [182, 86] width 43 height 11
type textarea "x"
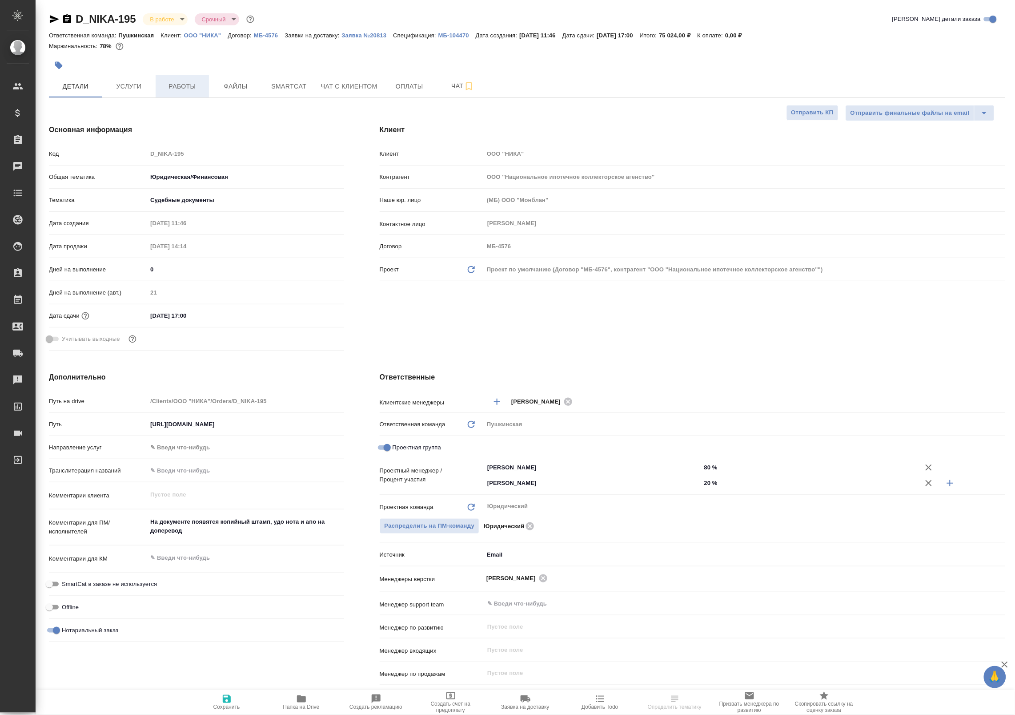
type textarea "x"
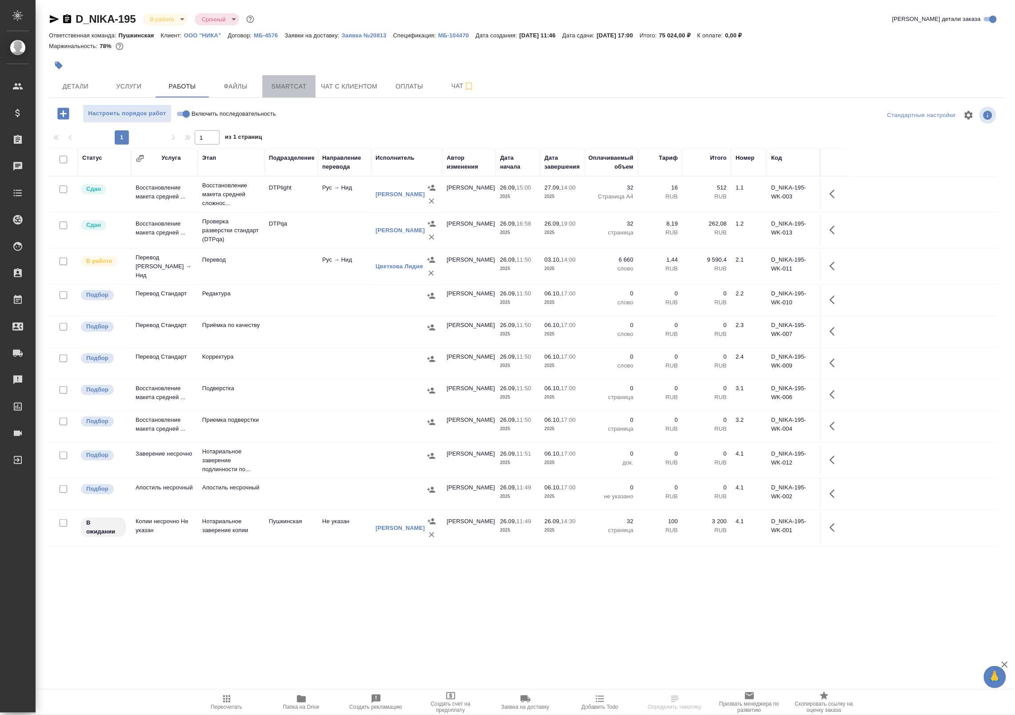
click at [294, 87] on span "Smartcat" at bounding box center [289, 86] width 43 height 11
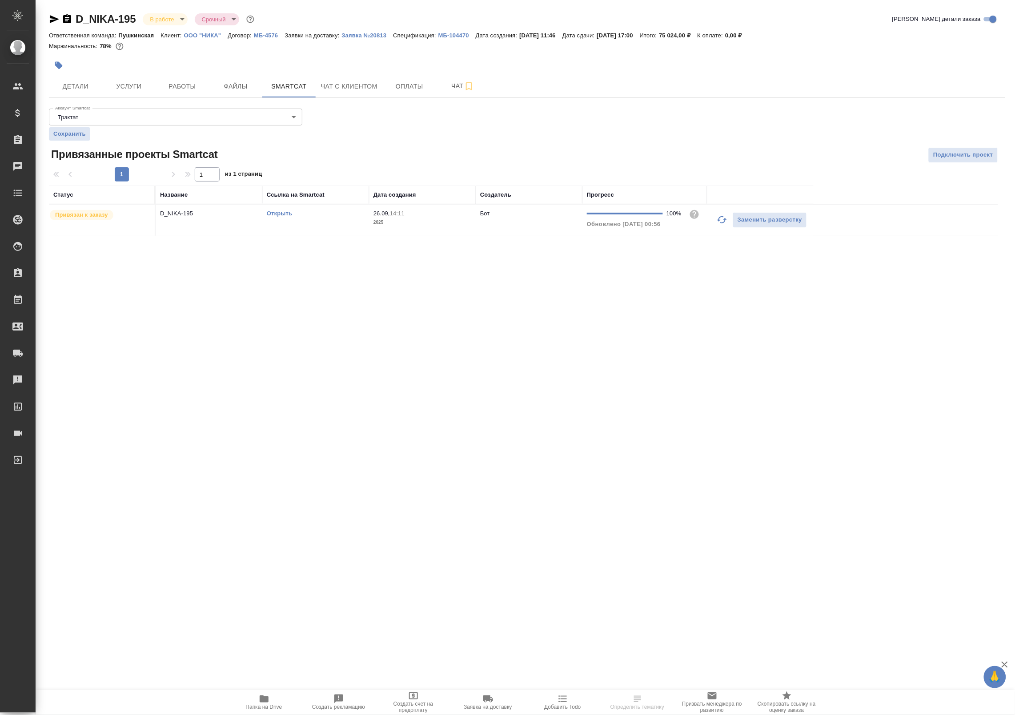
click at [723, 219] on icon "button" at bounding box center [722, 219] width 11 height 11
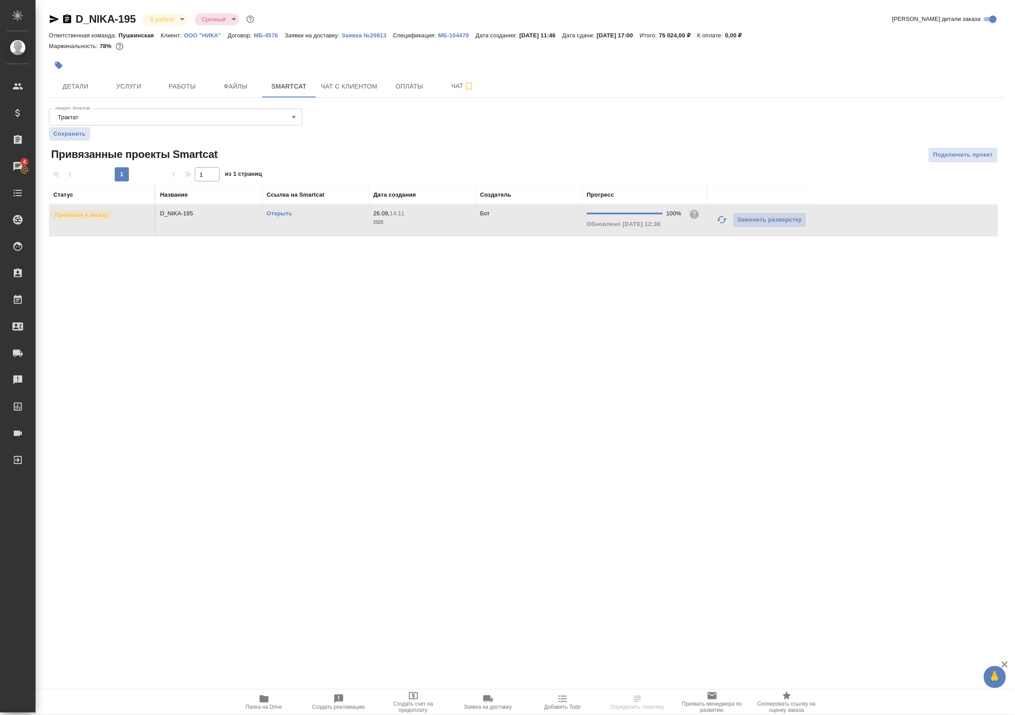
click at [272, 213] on link "Открыть" at bounding box center [279, 213] width 25 height 7
click at [168, 81] on span "Работы" at bounding box center [182, 86] width 43 height 11
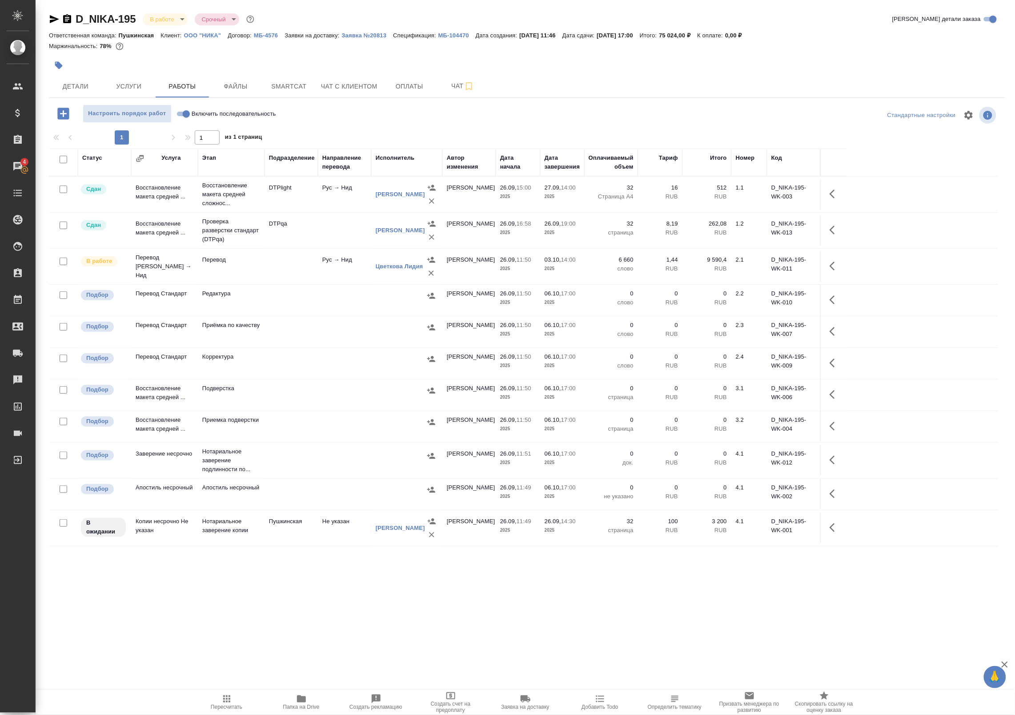
click at [272, 301] on td at bounding box center [291, 300] width 53 height 31
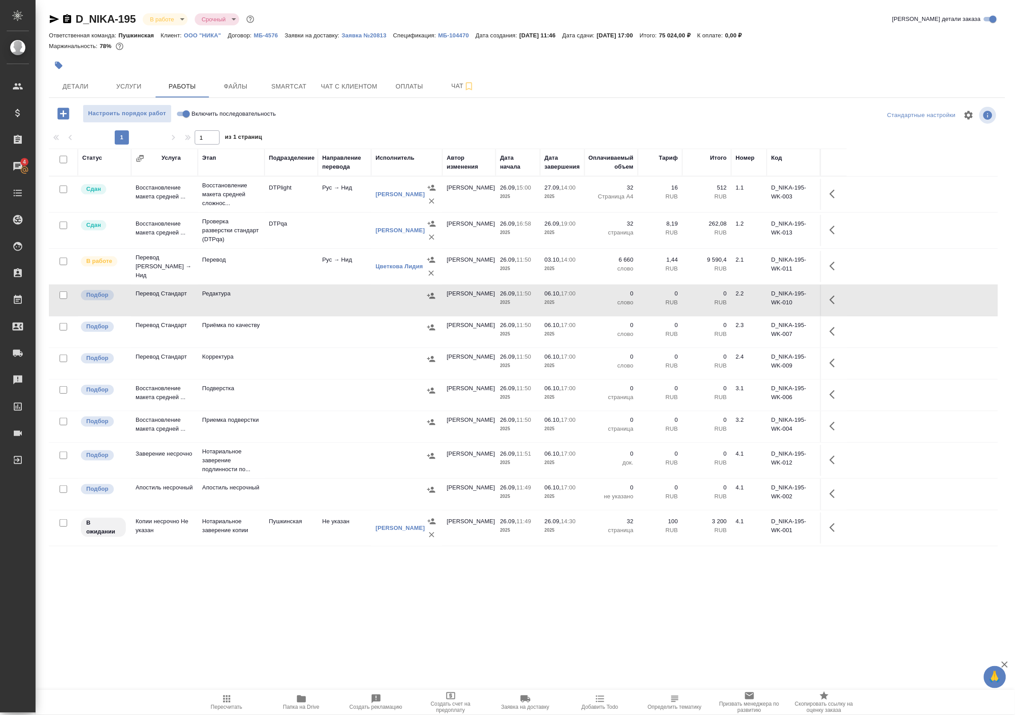
click at [298, 381] on td at bounding box center [291, 394] width 53 height 31
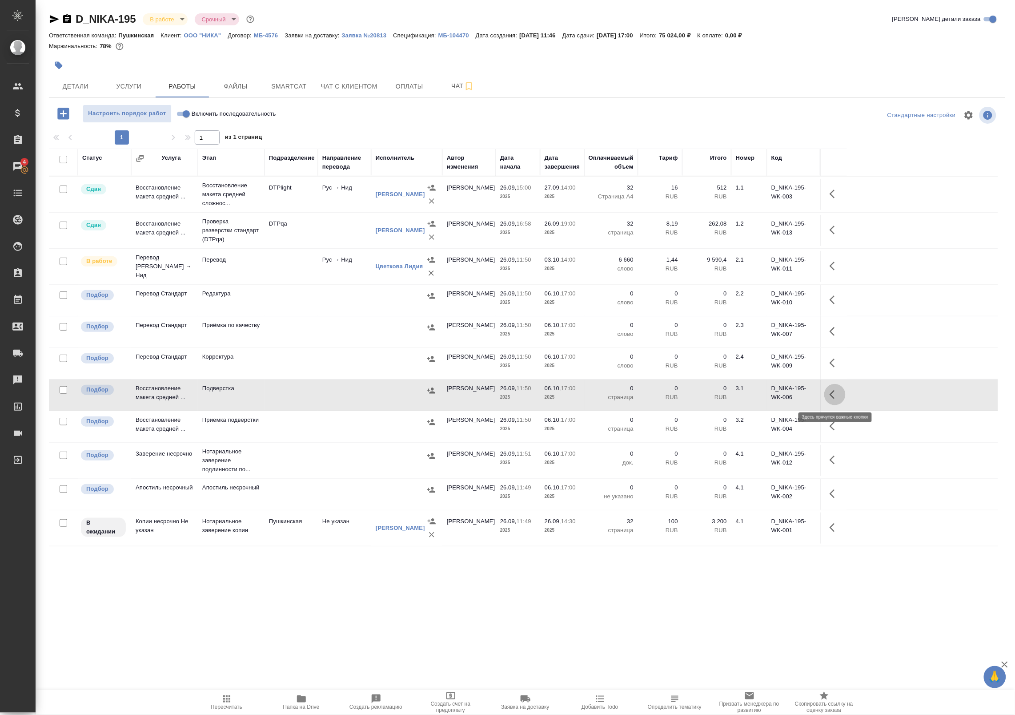
click at [837, 388] on button "button" at bounding box center [834, 394] width 21 height 21
click at [770, 394] on icon "button" at bounding box center [770, 394] width 8 height 8
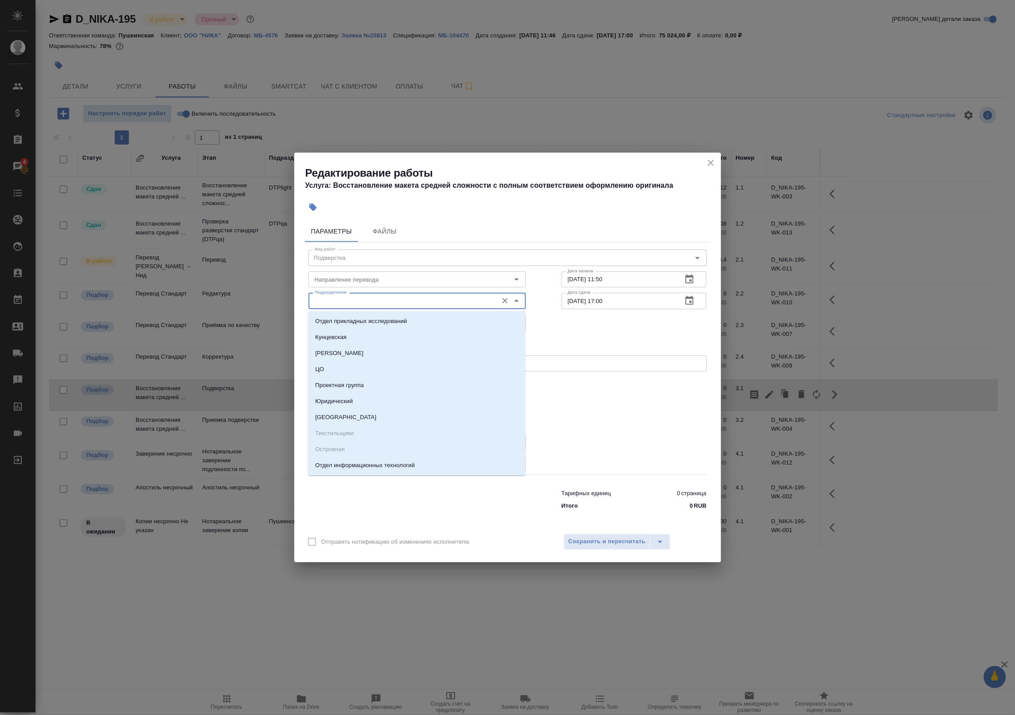
click at [380, 301] on input "Подразделение" at bounding box center [402, 300] width 182 height 11
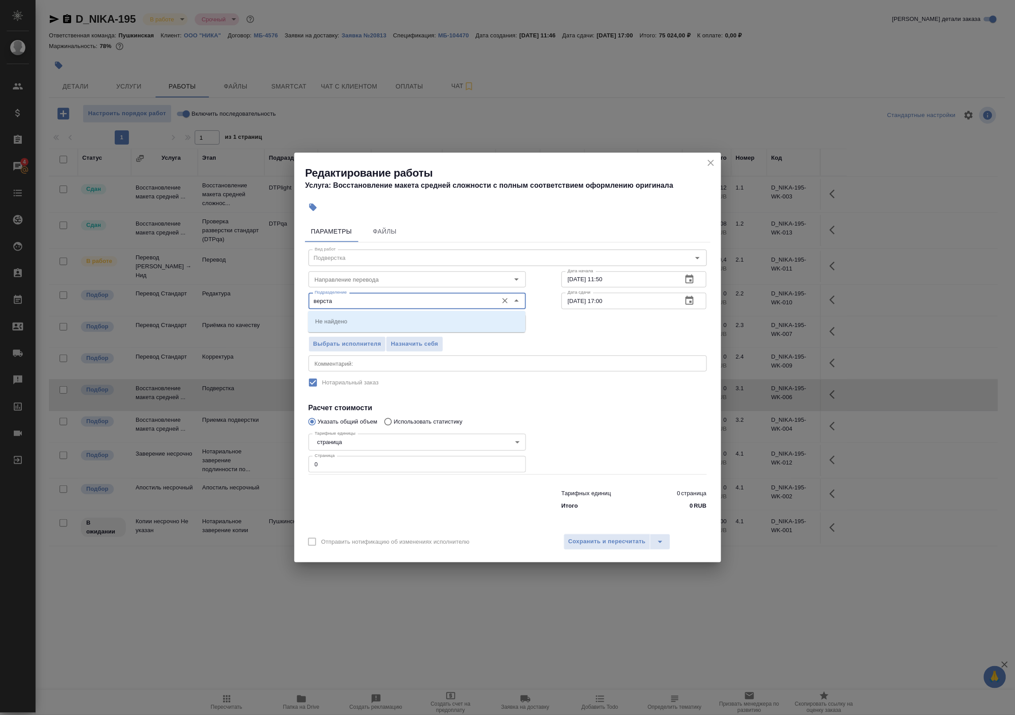
type input "верста"
click at [705, 168] on h2 "Редактирование работы Услуга: Восстановление макета средней сложности с полным …" at bounding box center [513, 178] width 416 height 25
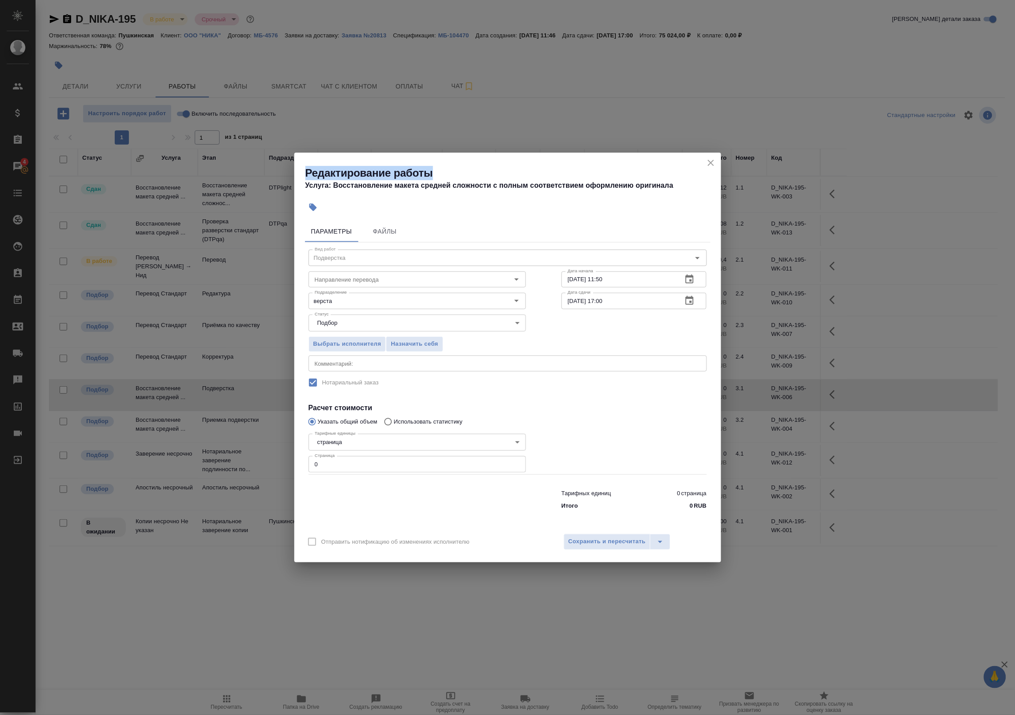
click at [713, 165] on icon "close" at bounding box center [711, 162] width 11 height 11
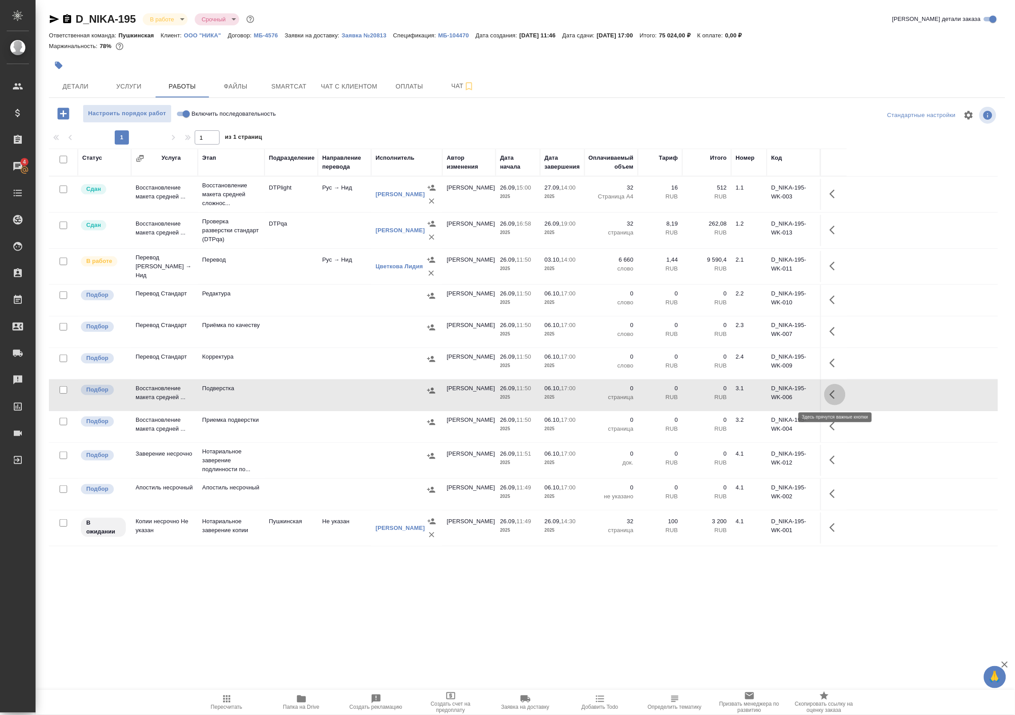
click at [836, 395] on icon "button" at bounding box center [835, 394] width 11 height 11
click at [771, 397] on icon "button" at bounding box center [769, 394] width 11 height 11
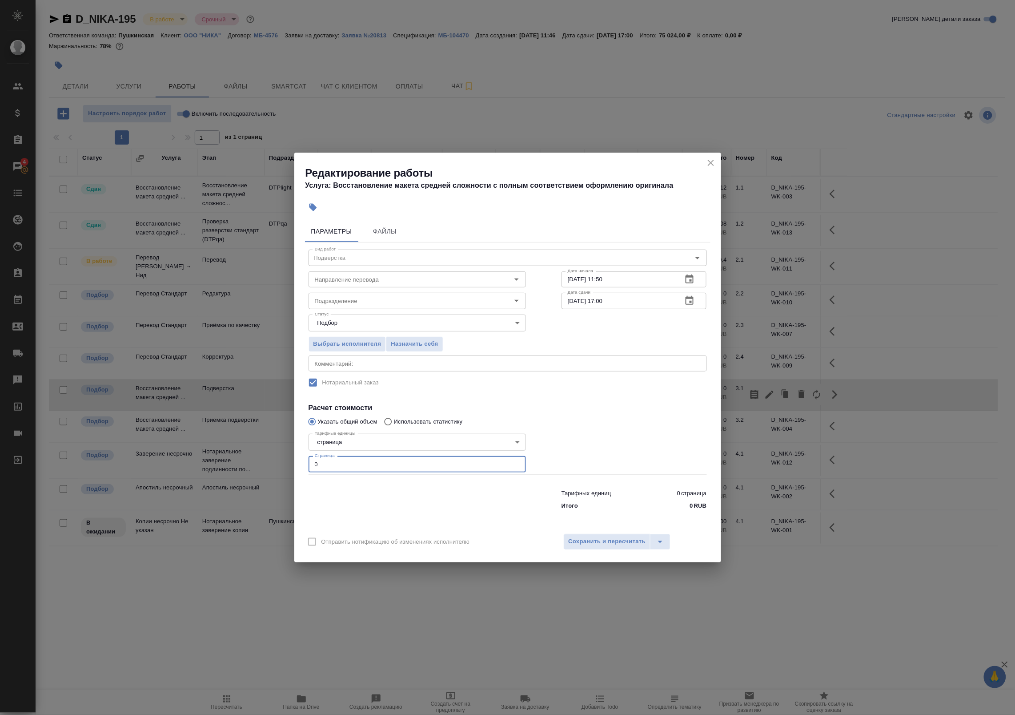
drag, startPoint x: 319, startPoint y: 469, endPoint x: 270, endPoint y: 463, distance: 49.7
click at [273, 463] on div "Редактирование работы Услуга: Восстановление макета средней сложности с полным …" at bounding box center [507, 357] width 1015 height 715
click at [350, 306] on div "Подразделение" at bounding box center [417, 301] width 217 height 16
type input "32"
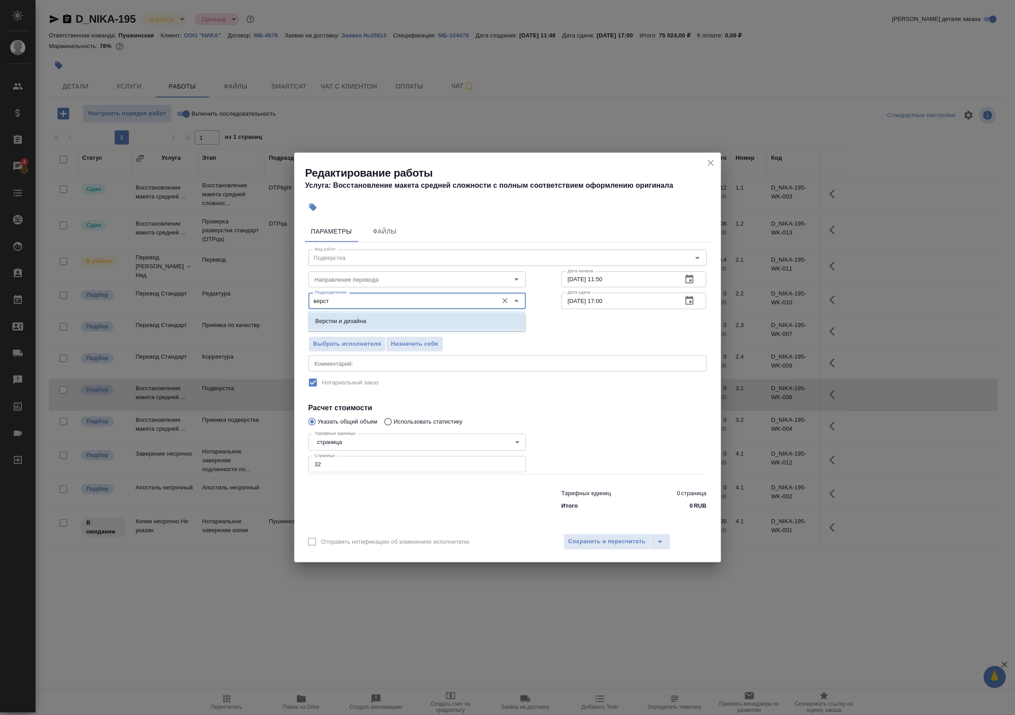
click at [359, 320] on p "Верстки и дизайна" at bounding box center [340, 321] width 51 height 9
type input "Верстки и дизайна"
click at [695, 301] on icon "button" at bounding box center [689, 300] width 11 height 11
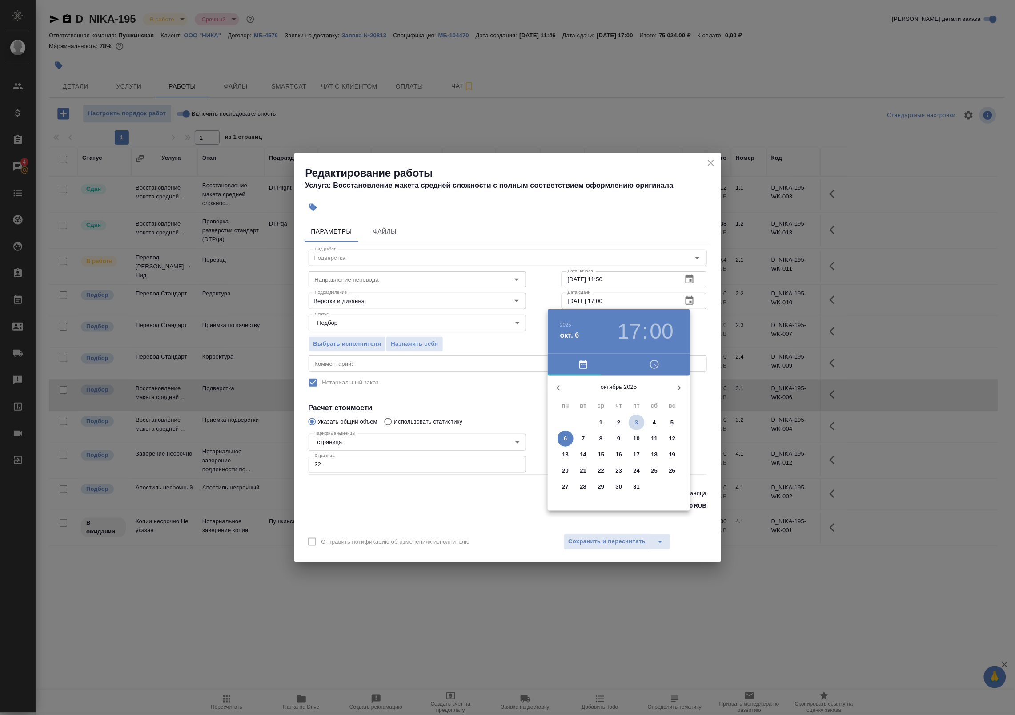
click at [635, 423] on p "3" at bounding box center [636, 422] width 3 height 9
click at [652, 442] on div at bounding box center [619, 445] width 116 height 116
type input "[DATE] 15:00"
click at [617, 392] on div at bounding box center [619, 445] width 116 height 116
click at [707, 329] on div at bounding box center [507, 357] width 1015 height 715
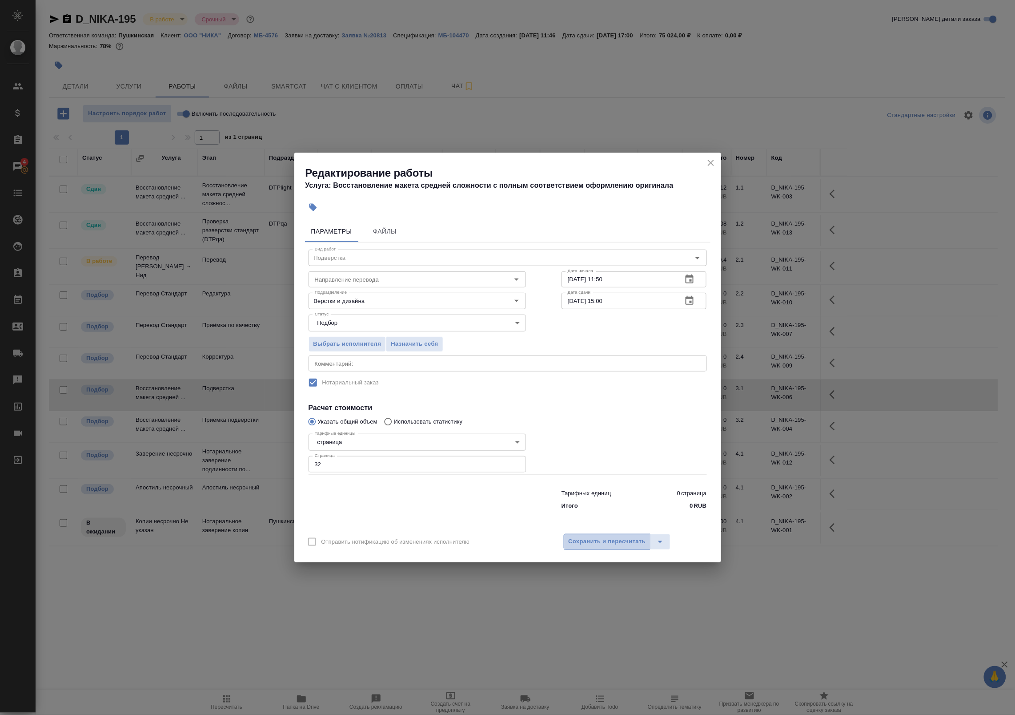
click at [592, 543] on span "Сохранить и пересчитать" at bounding box center [607, 541] width 77 height 10
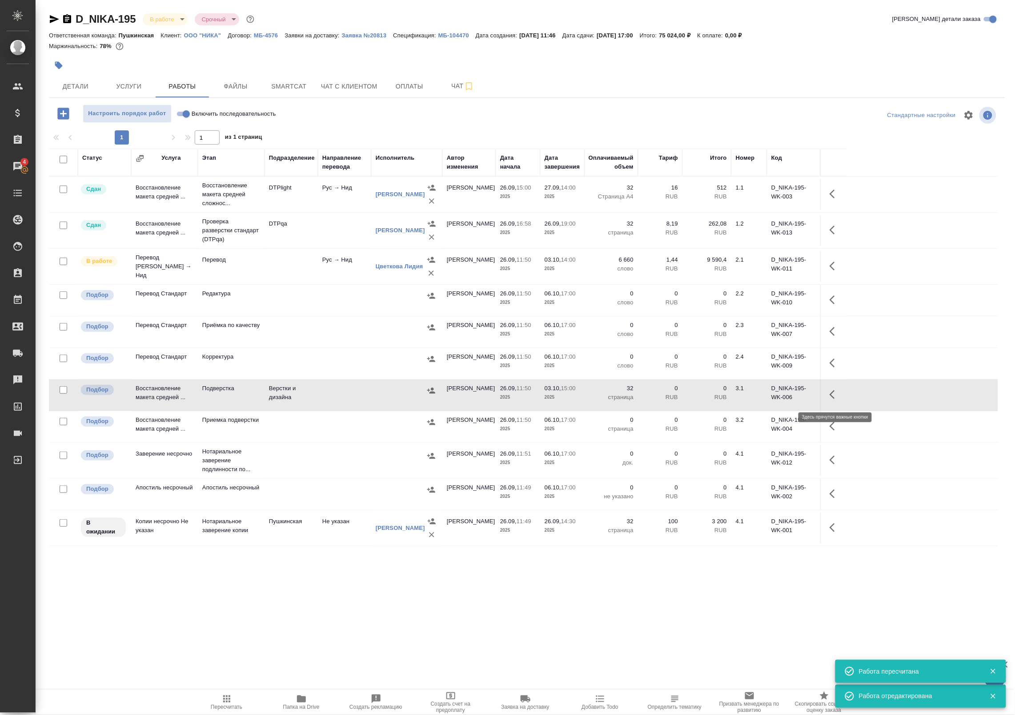
click at [835, 394] on icon "button" at bounding box center [835, 394] width 11 height 11
click at [768, 394] on icon "button" at bounding box center [769, 394] width 11 height 11
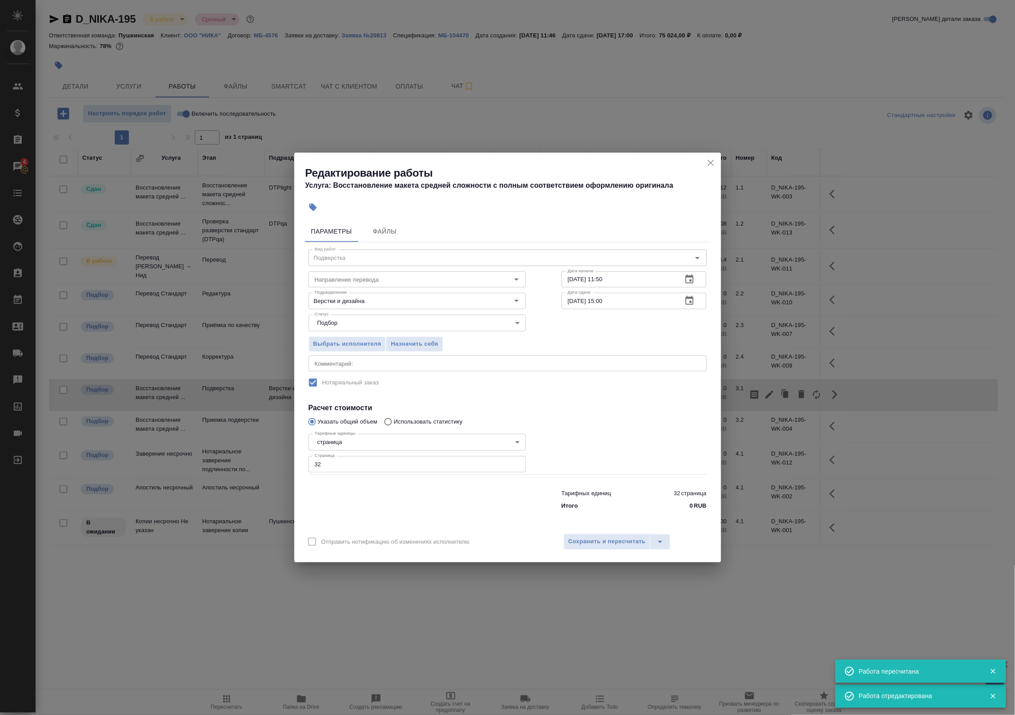
click at [387, 365] on textarea at bounding box center [508, 363] width 386 height 7
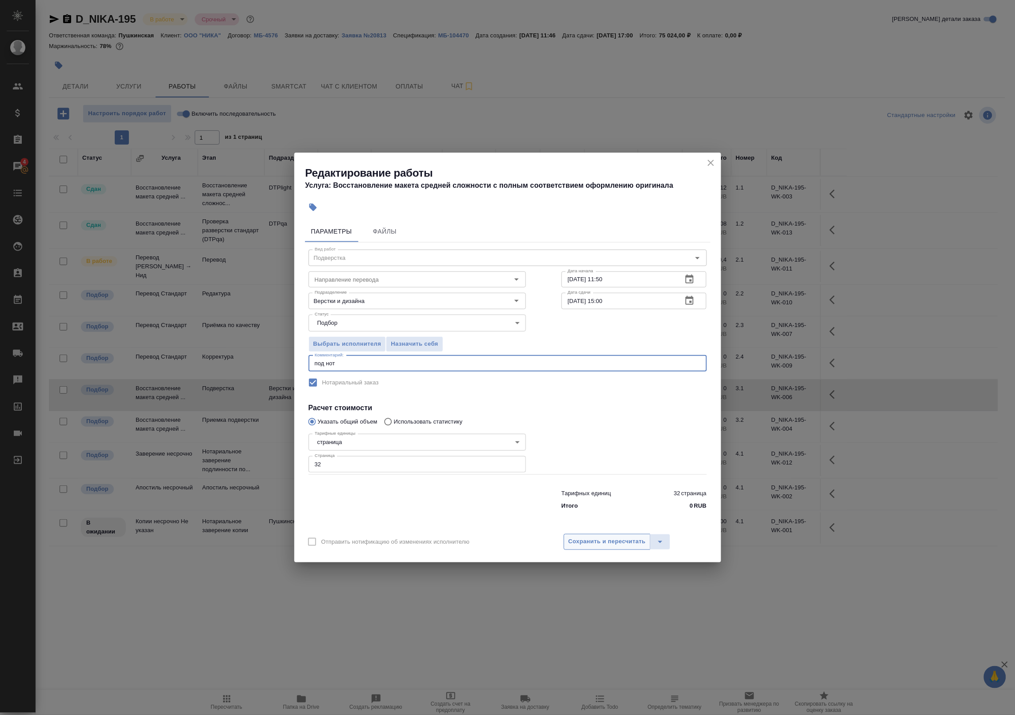
type textarea "под нот"
click at [575, 538] on span "Сохранить и пересчитать" at bounding box center [607, 541] width 77 height 10
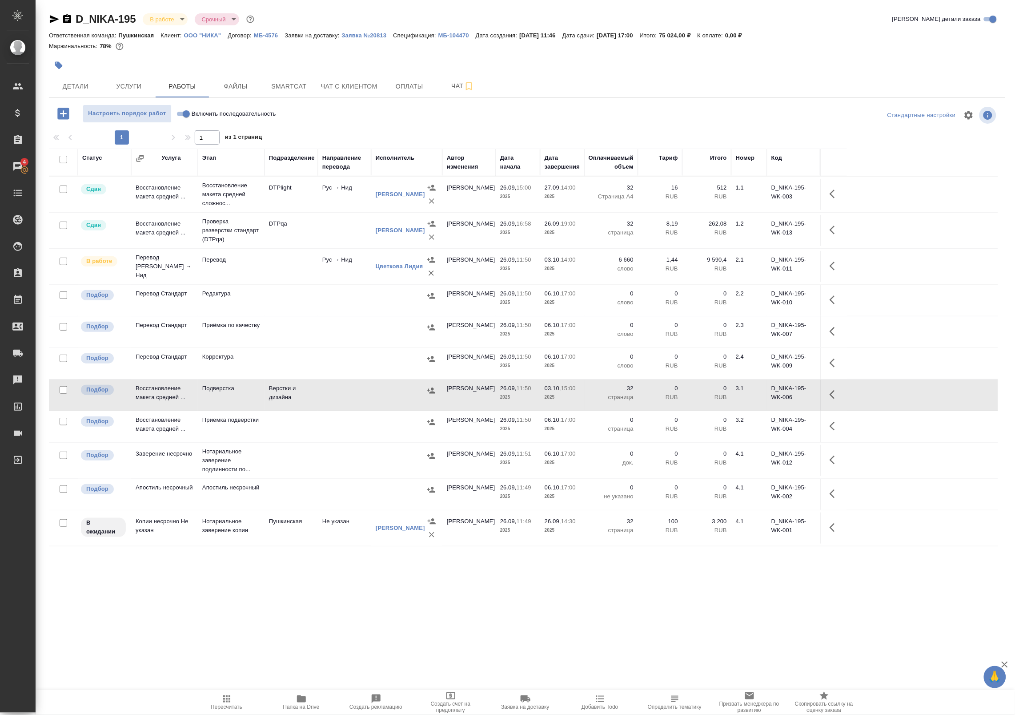
click at [56, 390] on div at bounding box center [63, 390] width 20 height 12
click at [63, 390] on input "checkbox" at bounding box center [64, 390] width 8 height 8
checkbox input "true"
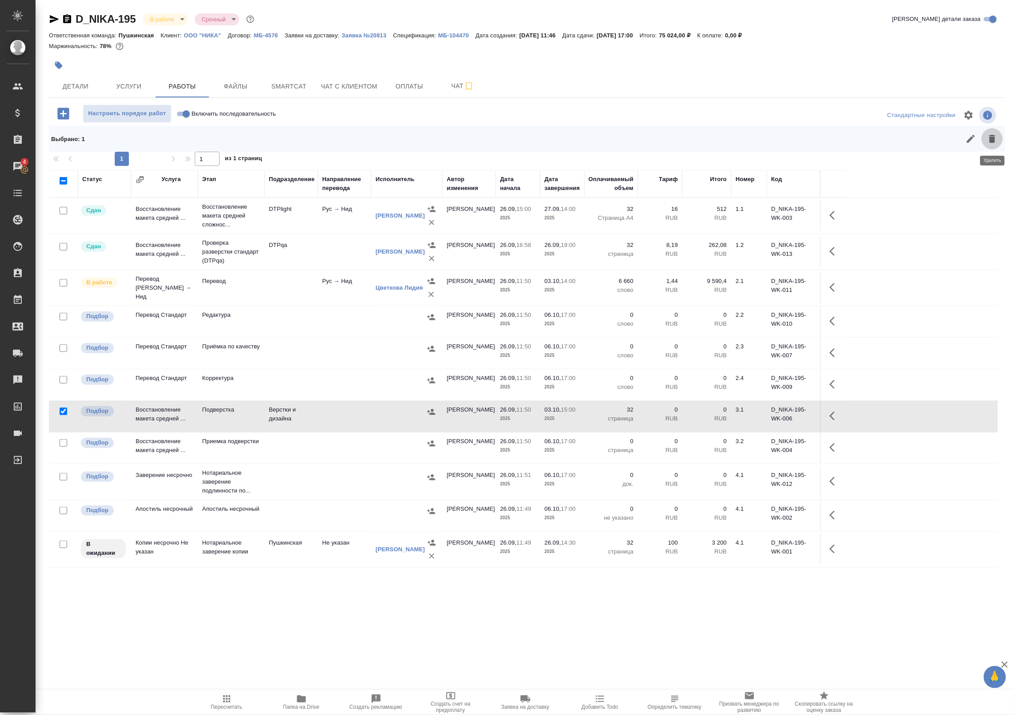
click at [993, 134] on icon "button" at bounding box center [992, 138] width 11 height 11
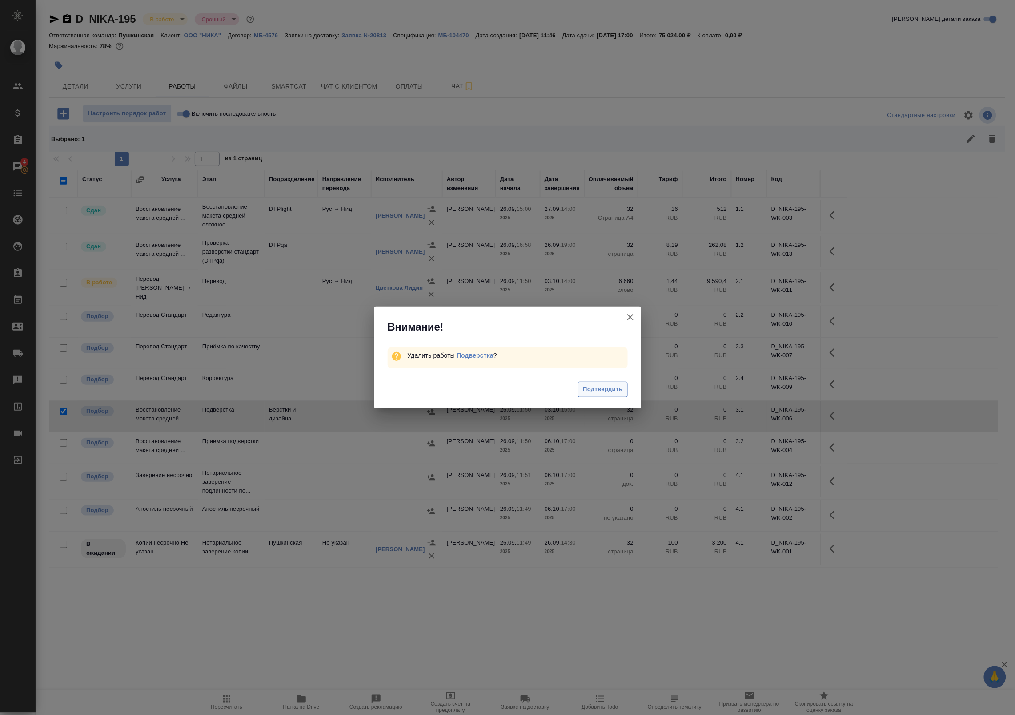
click at [617, 388] on span "Подтвердить" at bounding box center [603, 389] width 40 height 10
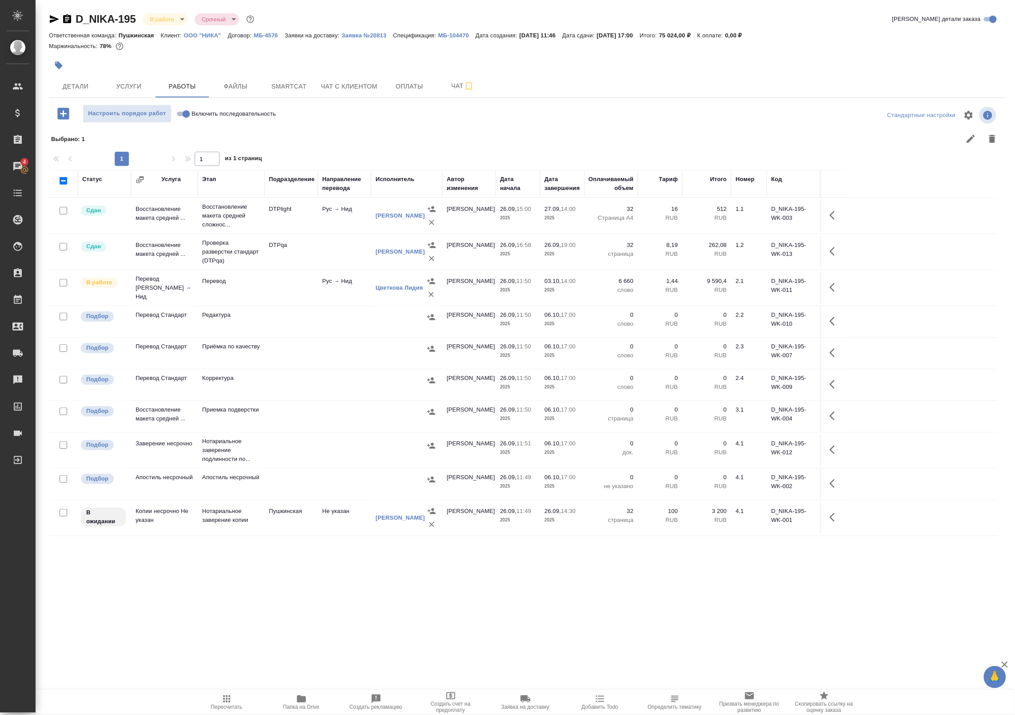
drag, startPoint x: 976, startPoint y: 135, endPoint x: 898, endPoint y: 306, distance: 188.2
click at [902, 294] on div "Настроить порядок работ Включить последовательность Стандартные настройки Выбра…" at bounding box center [527, 337] width 956 height 466
drag, startPoint x: 219, startPoint y: 354, endPoint x: 269, endPoint y: 352, distance: 50.3
click at [221, 354] on td "Приёмка по качеству" at bounding box center [231, 352] width 67 height 31
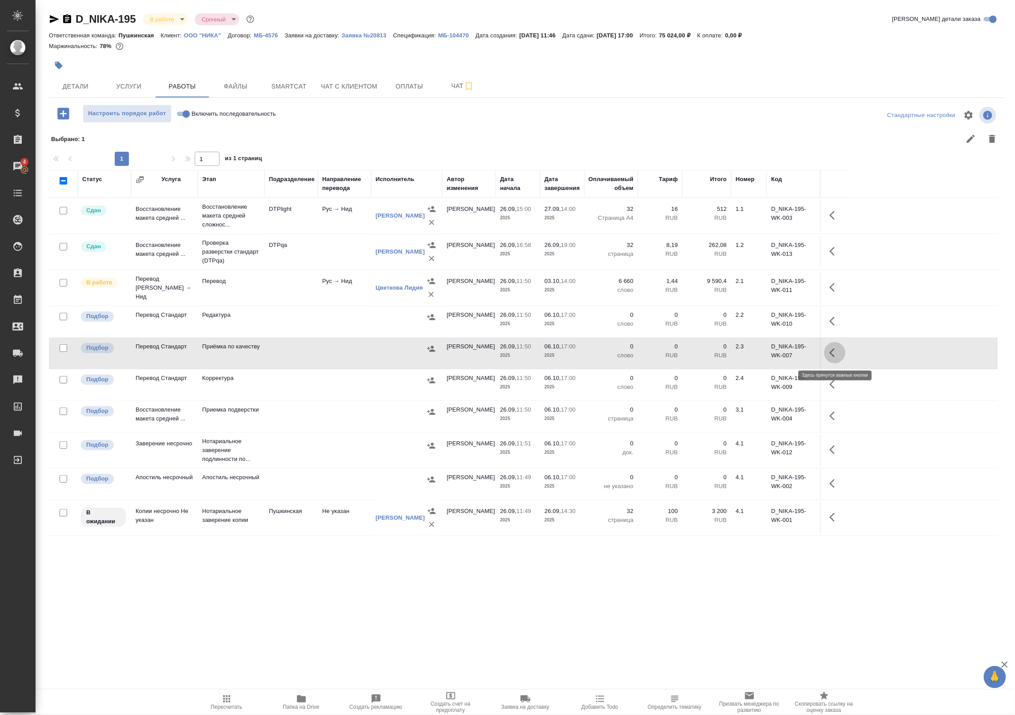
click at [832, 352] on icon "button" at bounding box center [832, 352] width 5 height 9
click at [765, 351] on icon "button" at bounding box center [769, 352] width 11 height 11
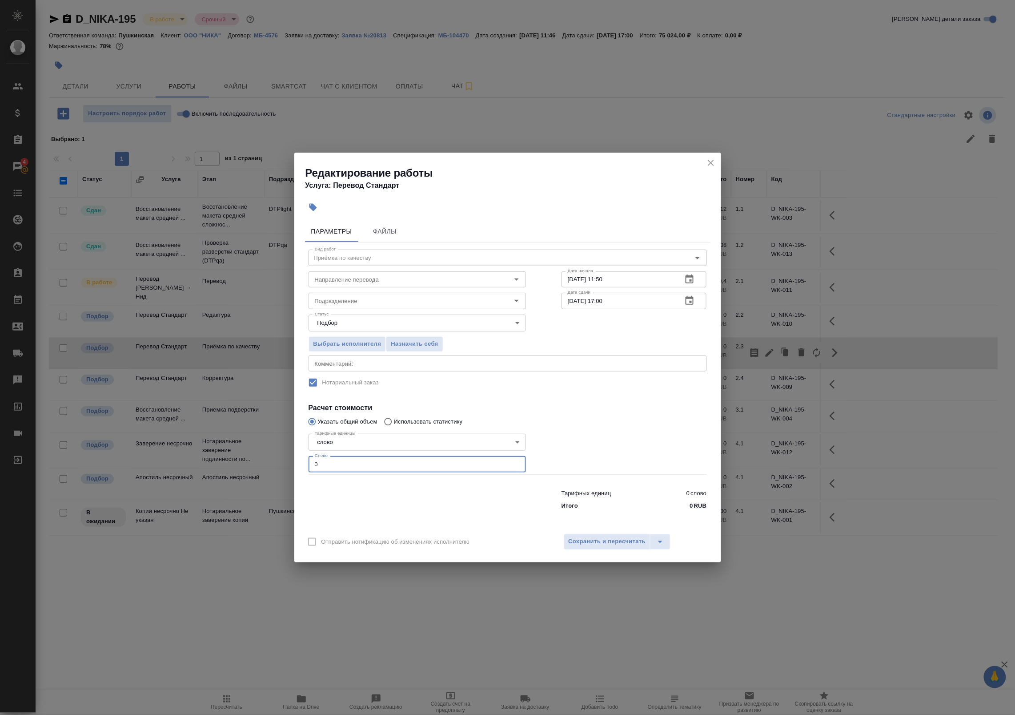
drag, startPoint x: 350, startPoint y: 465, endPoint x: 249, endPoint y: 457, distance: 101.2
click at [253, 457] on div "Редактирование работы Услуга: Перевод Стандарт Параметры Файлы Вид работ [PERSO…" at bounding box center [507, 357] width 1015 height 715
type input "1"
click at [585, 546] on span "Сохранить и пересчитать" at bounding box center [607, 541] width 77 height 10
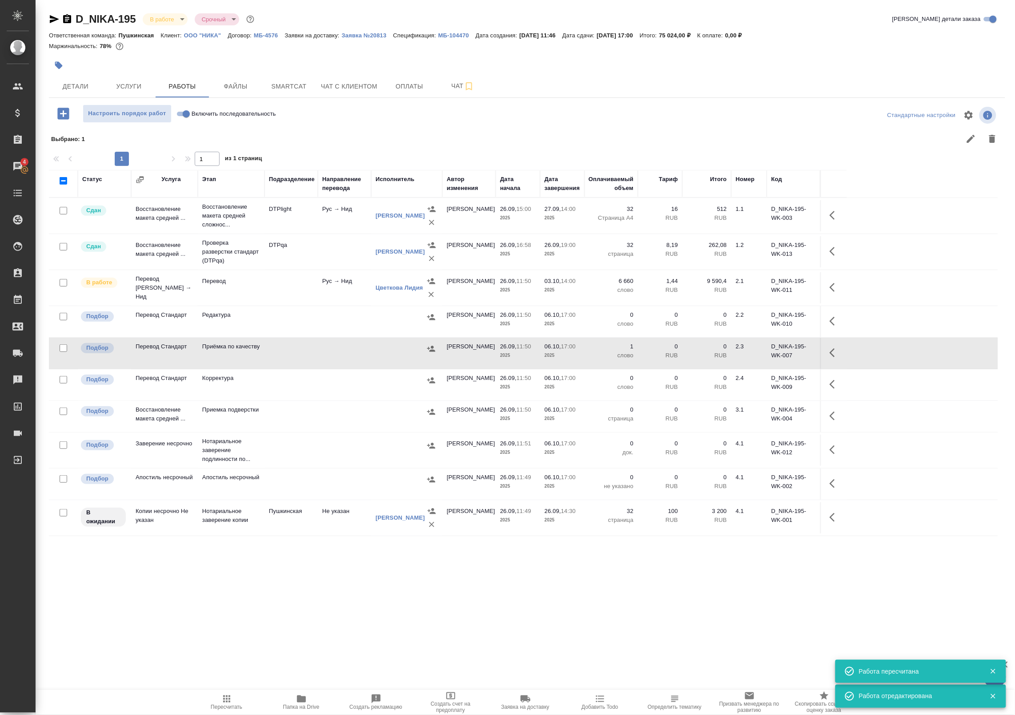
click at [832, 356] on icon "button" at bounding box center [835, 352] width 11 height 11
click at [776, 352] on button "button" at bounding box center [769, 352] width 15 height 21
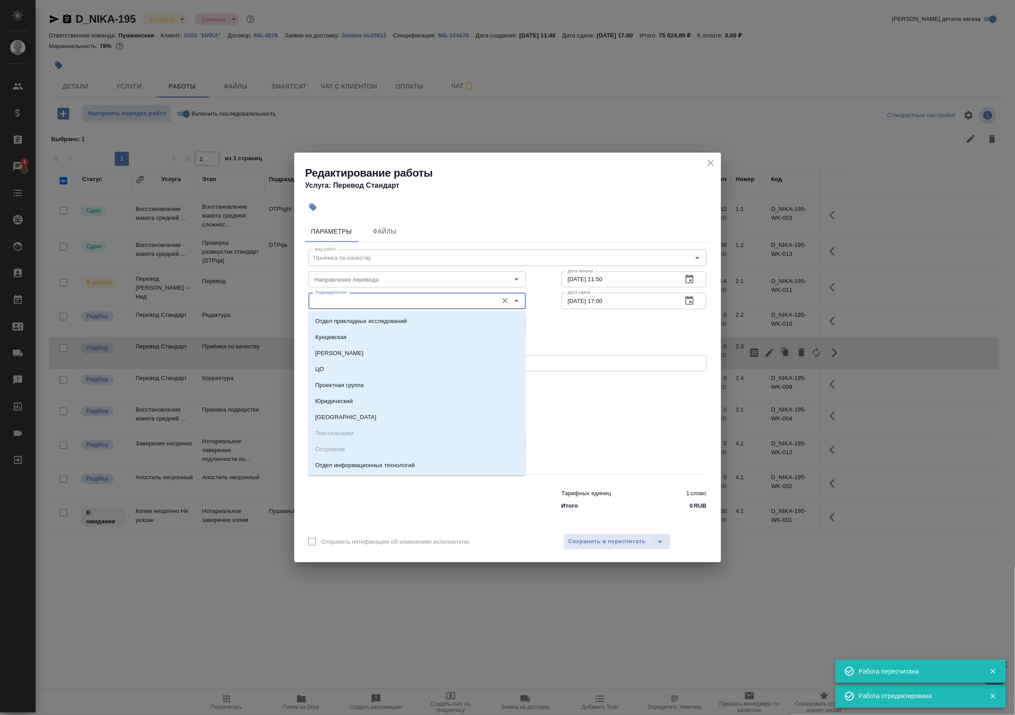
click at [360, 304] on input "Подразделение" at bounding box center [402, 300] width 182 height 11
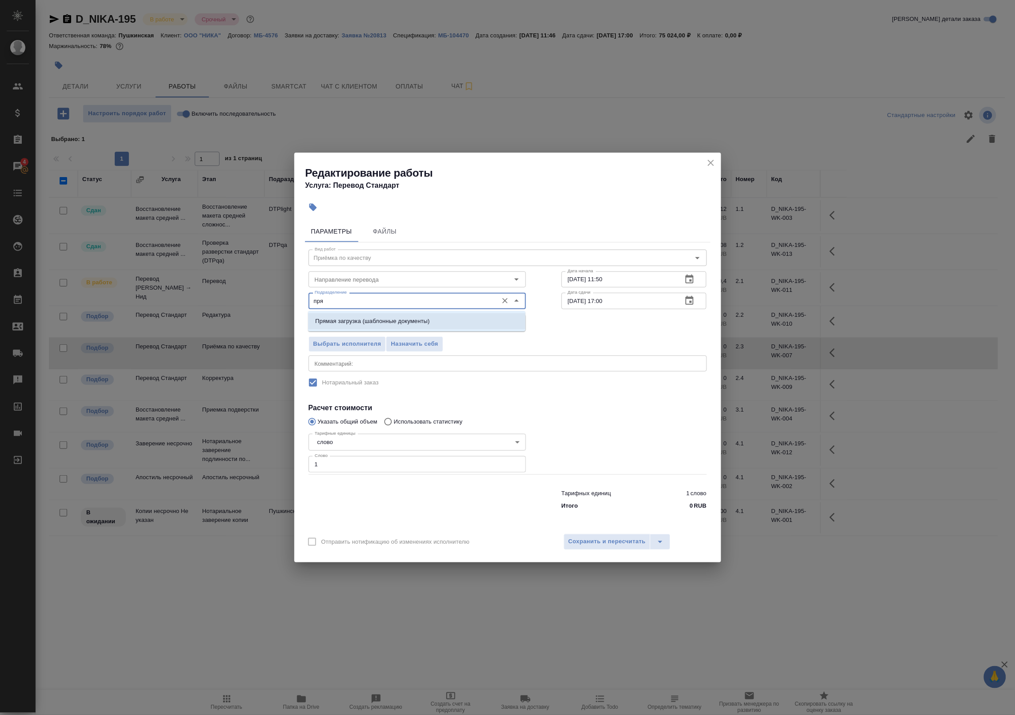
click at [360, 317] on p "Прямая загрузка (шаблонные документы)" at bounding box center [372, 321] width 114 height 9
type input "Прямая загрузка (шаблонные документы)"
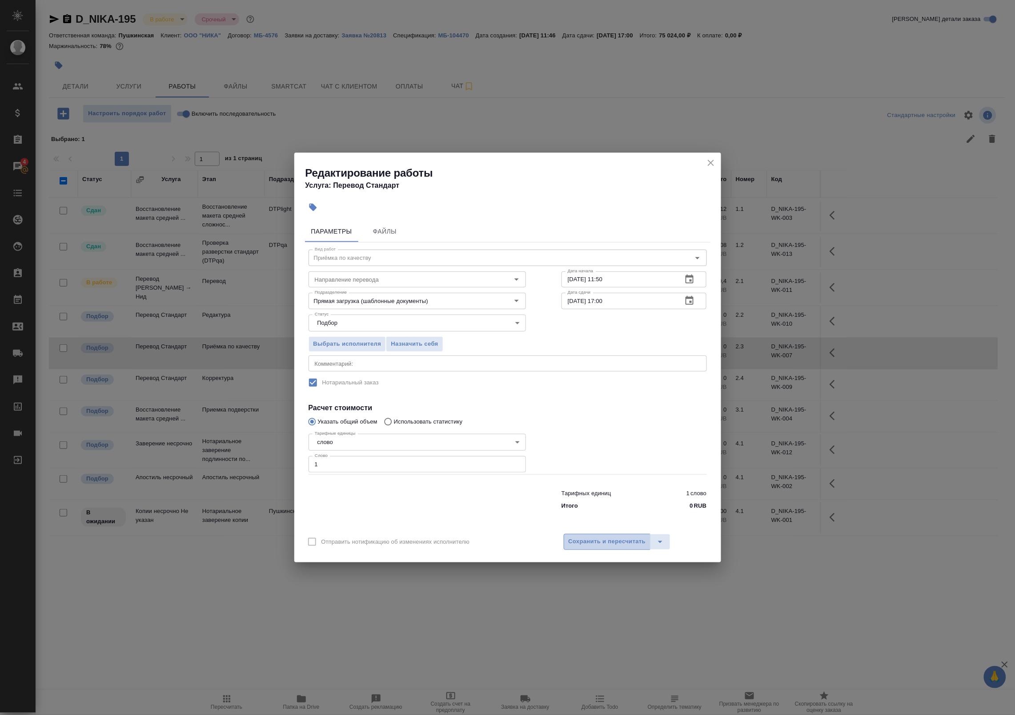
click at [584, 543] on span "Сохранить и пересчитать" at bounding box center [607, 541] width 77 height 10
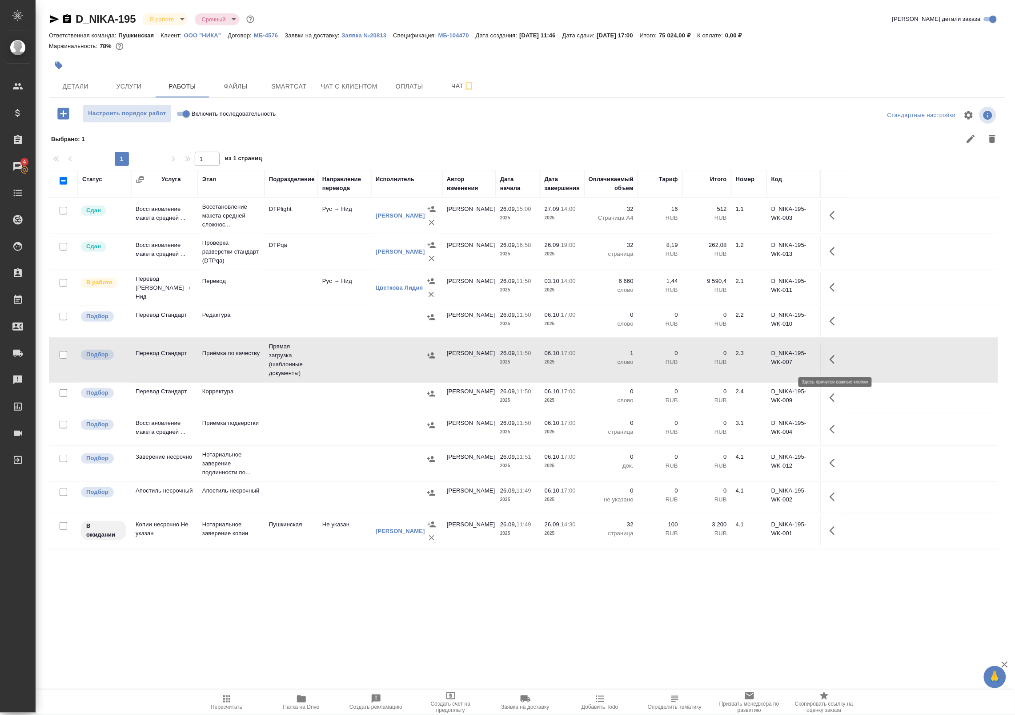
click at [842, 356] on button "button" at bounding box center [834, 359] width 21 height 21
click at [765, 360] on icon "button" at bounding box center [769, 359] width 11 height 11
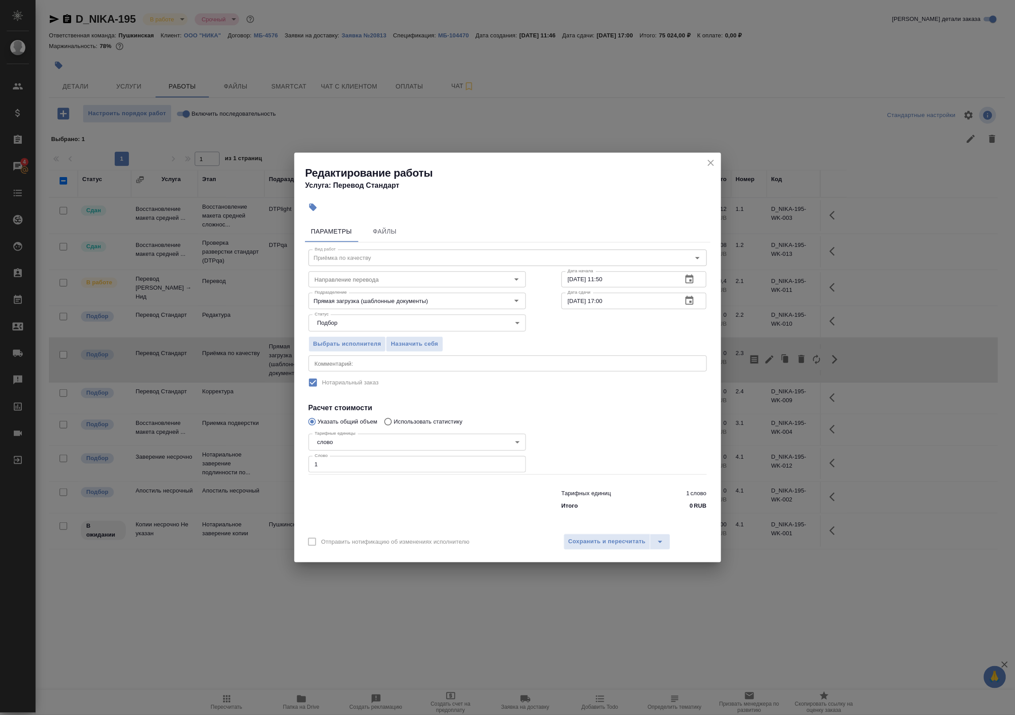
click at [427, 362] on textarea at bounding box center [508, 363] width 386 height 7
type textarea "Под нот"
click at [610, 540] on span "Сохранить и пересчитать" at bounding box center [607, 541] width 77 height 10
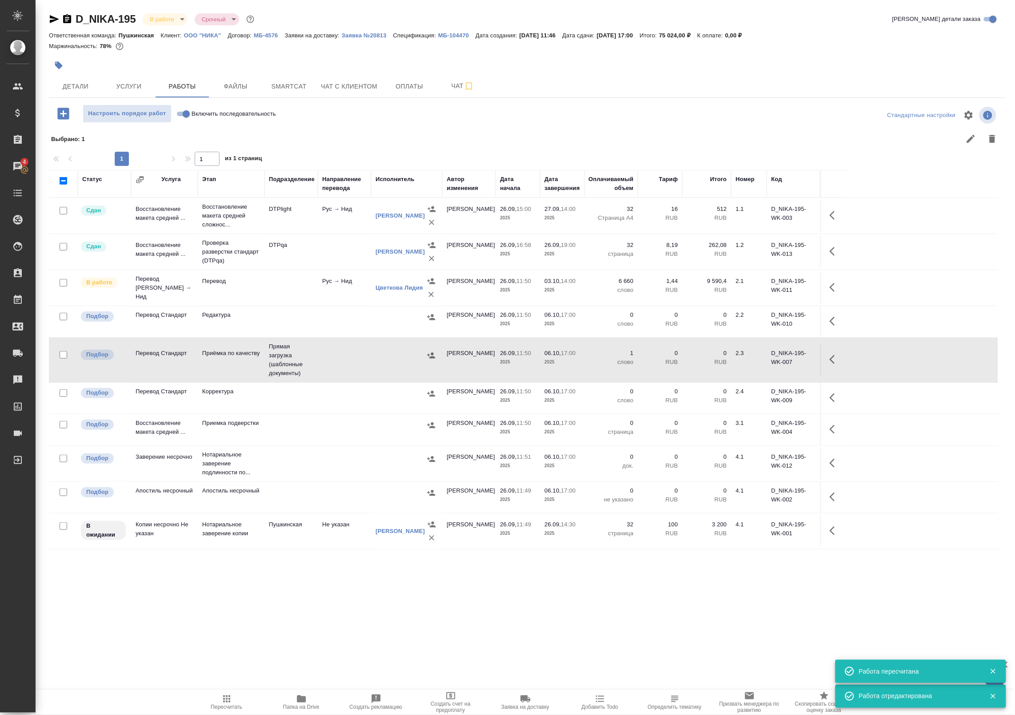
click at [828, 365] on button "button" at bounding box center [834, 359] width 21 height 21
click at [772, 362] on icon "button" at bounding box center [769, 359] width 11 height 11
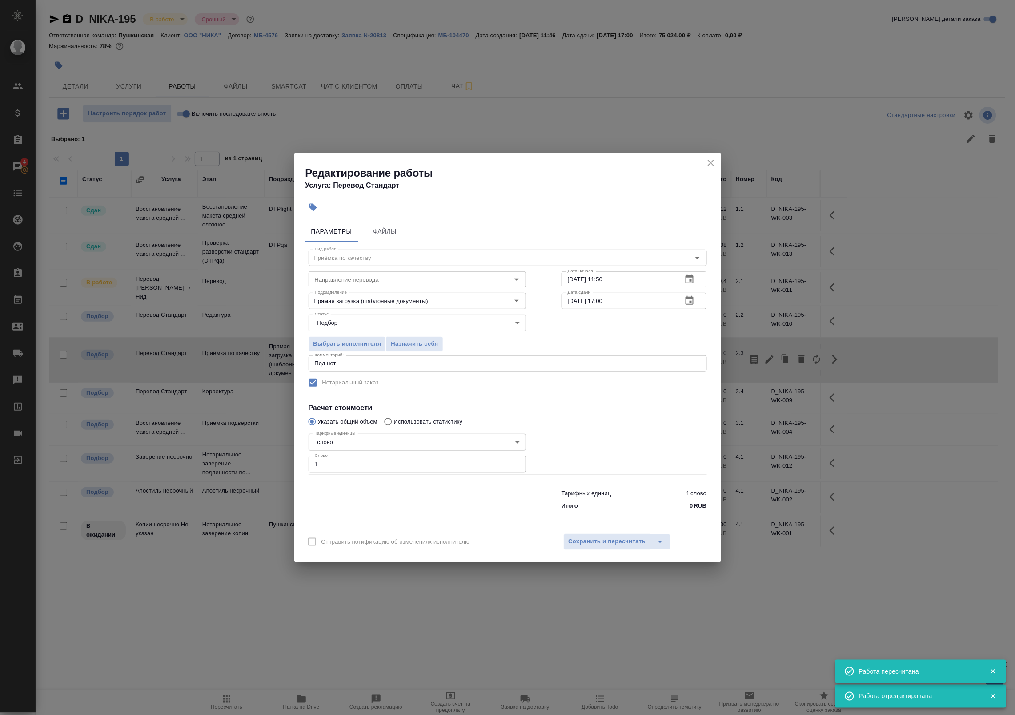
click at [702, 297] on div "06.10.2025 17:00 Дата сдачи" at bounding box center [634, 301] width 145 height 16
click at [699, 298] on button "button" at bounding box center [689, 300] width 21 height 21
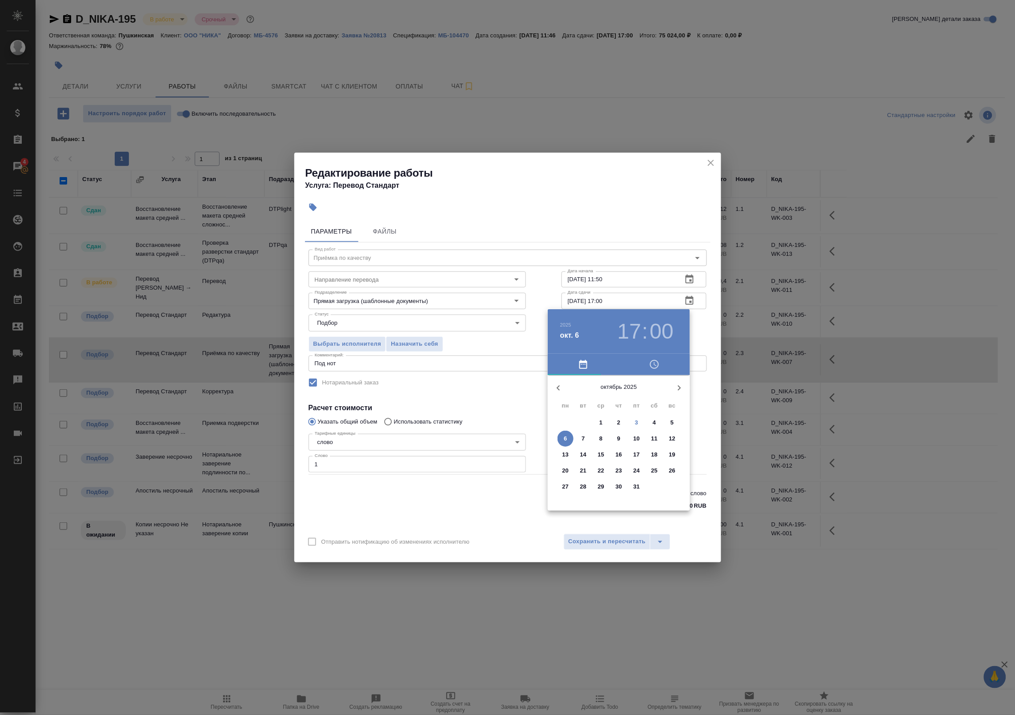
click at [638, 426] on p "3" at bounding box center [636, 422] width 3 height 9
click at [655, 443] on div at bounding box center [619, 445] width 116 height 116
click at [622, 394] on div at bounding box center [619, 445] width 116 height 116
click at [622, 391] on div at bounding box center [619, 445] width 116 height 116
click at [619, 393] on div at bounding box center [619, 445] width 116 height 116
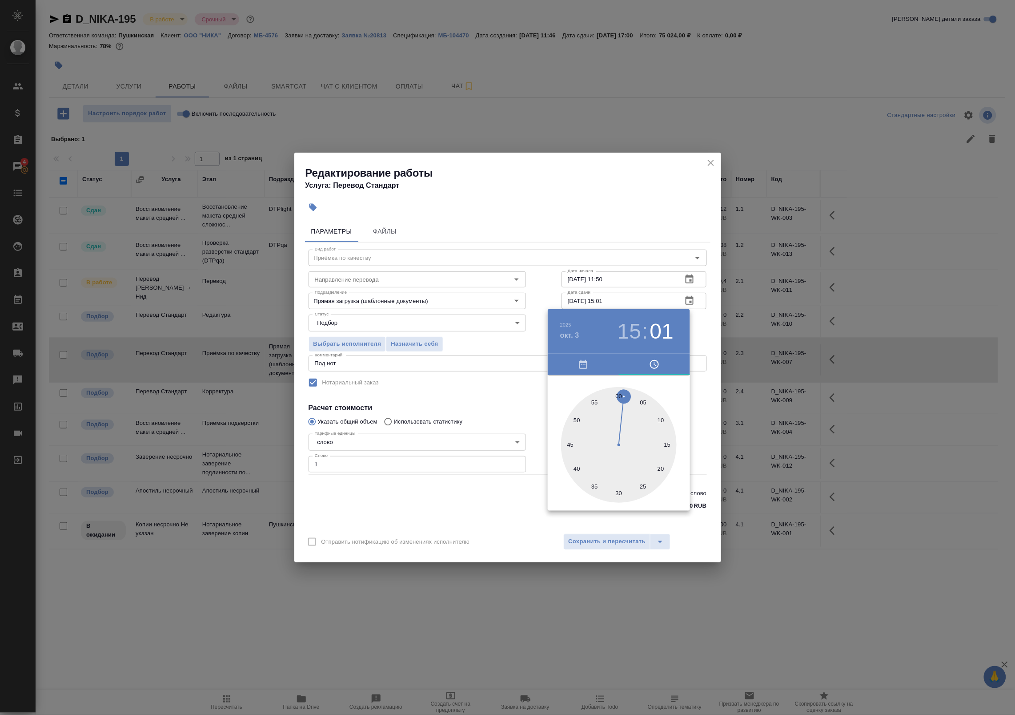
type input "03.10.2025 15:00"
click at [707, 344] on div at bounding box center [507, 357] width 1015 height 715
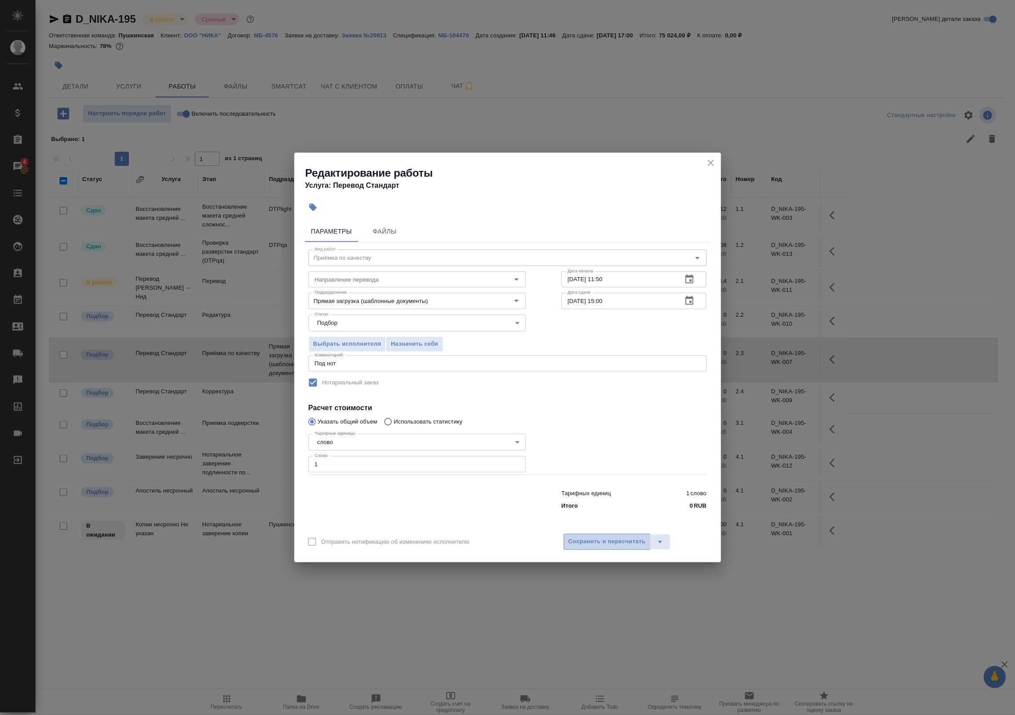
click at [620, 540] on span "Сохранить и пересчитать" at bounding box center [607, 541] width 77 height 10
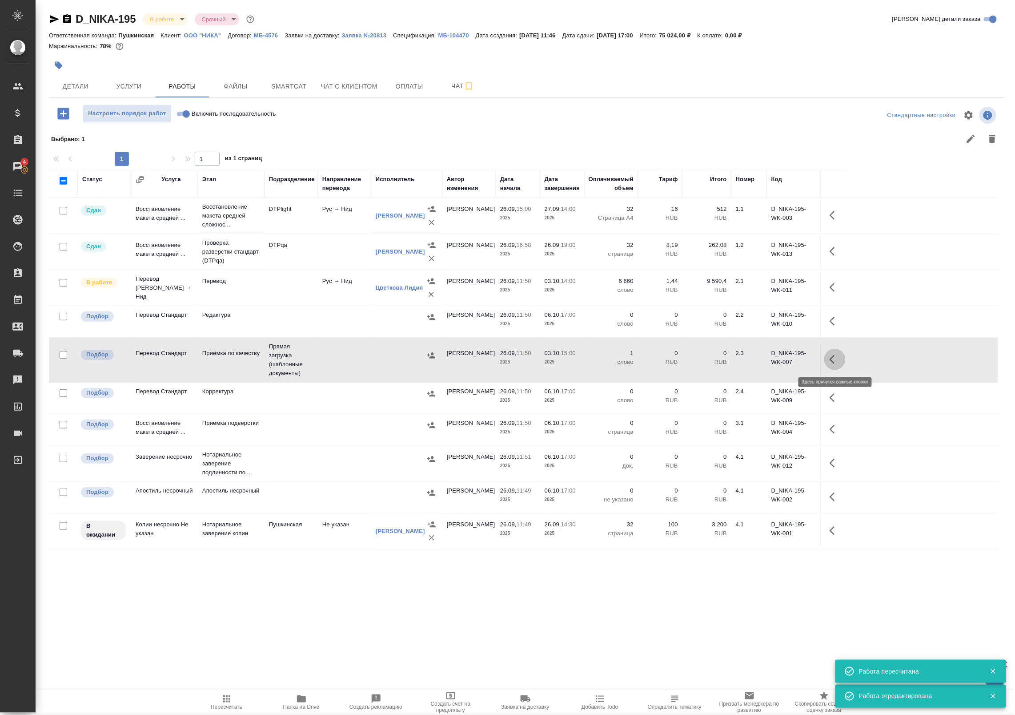
click at [837, 360] on icon "button" at bounding box center [835, 359] width 11 height 11
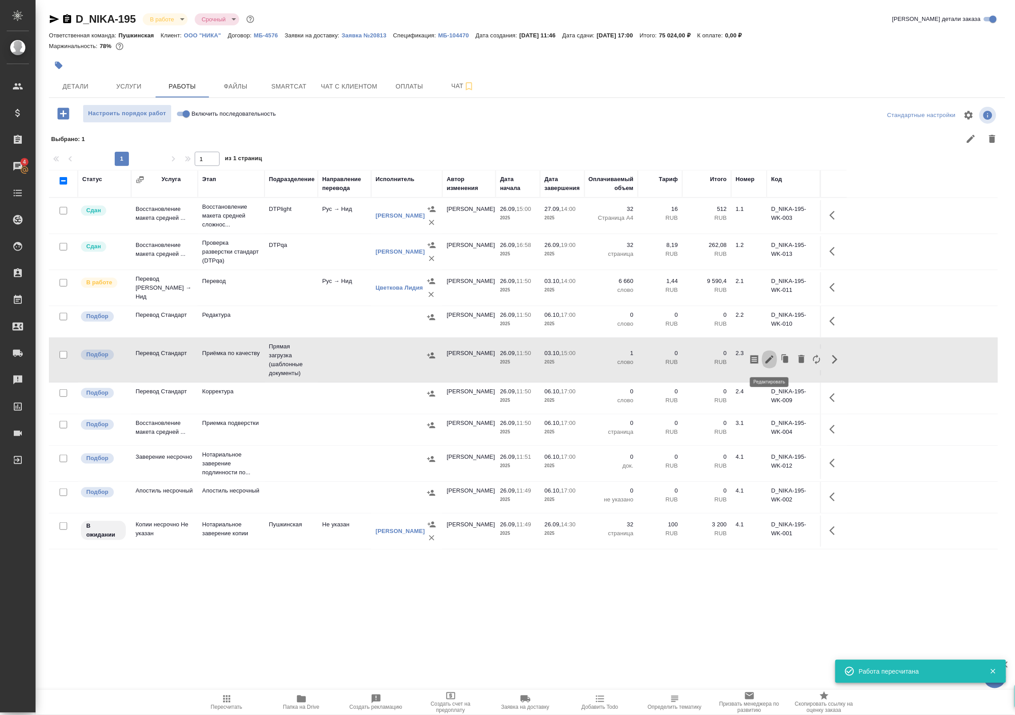
click at [774, 359] on icon "button" at bounding box center [769, 359] width 11 height 11
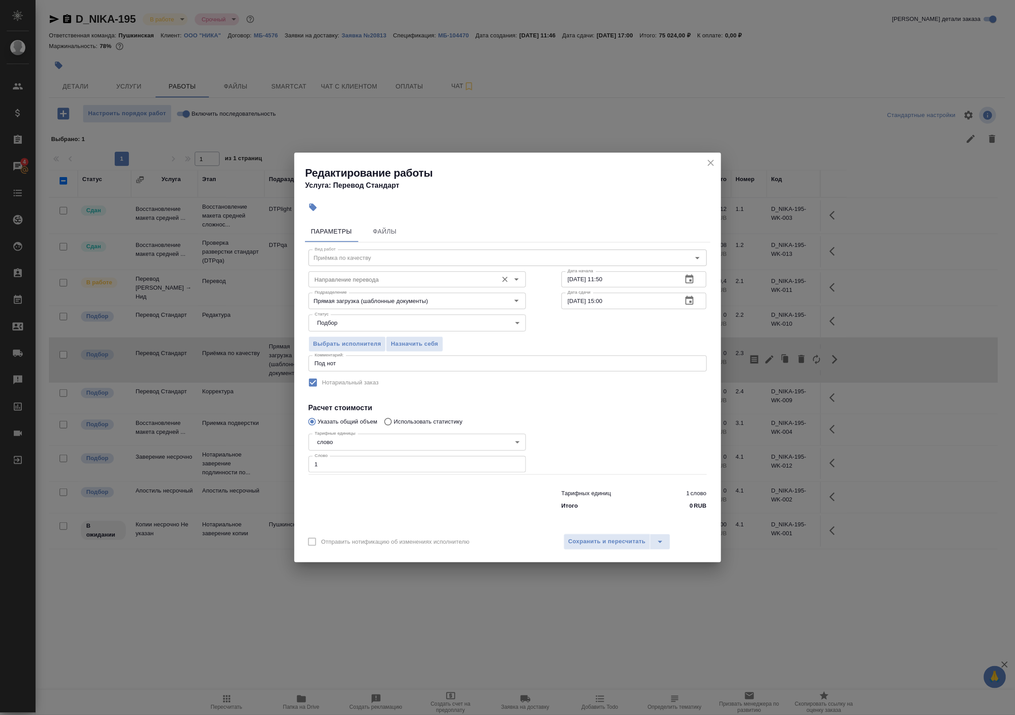
click at [357, 281] on input "Направление перевода" at bounding box center [402, 279] width 182 height 11
click at [355, 299] on li "рус-нид" at bounding box center [416, 299] width 217 height 16
type input "рус-нид"
click at [584, 537] on span "Сохранить и пересчитать" at bounding box center [607, 541] width 77 height 10
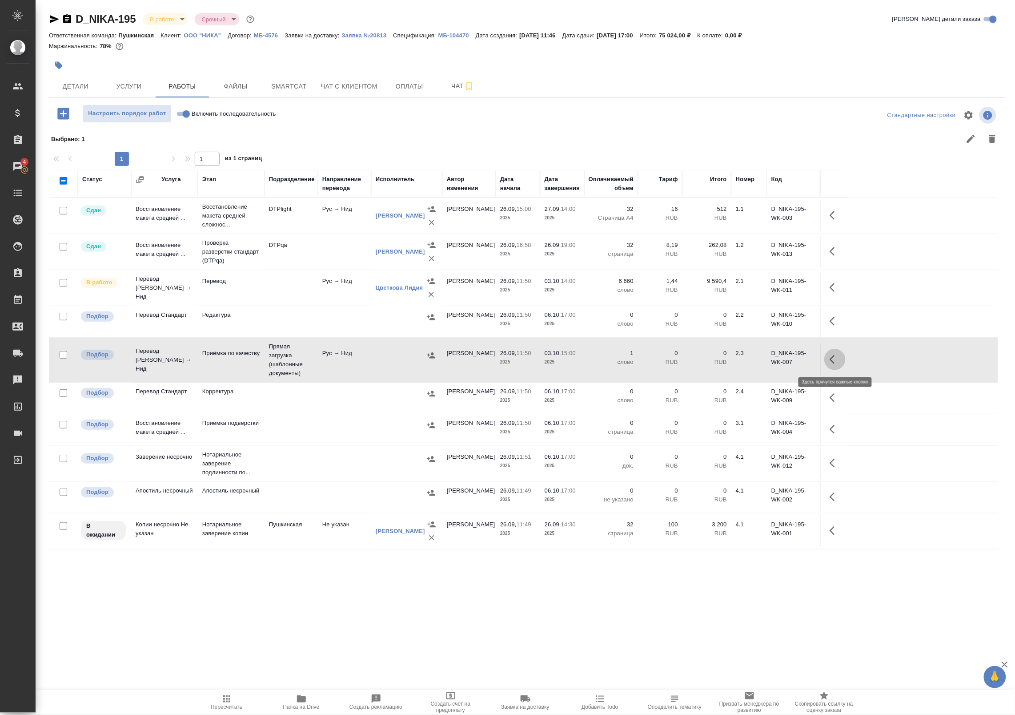
click at [828, 360] on button "button" at bounding box center [834, 359] width 21 height 21
click at [751, 360] on icon "button" at bounding box center [755, 359] width 8 height 9
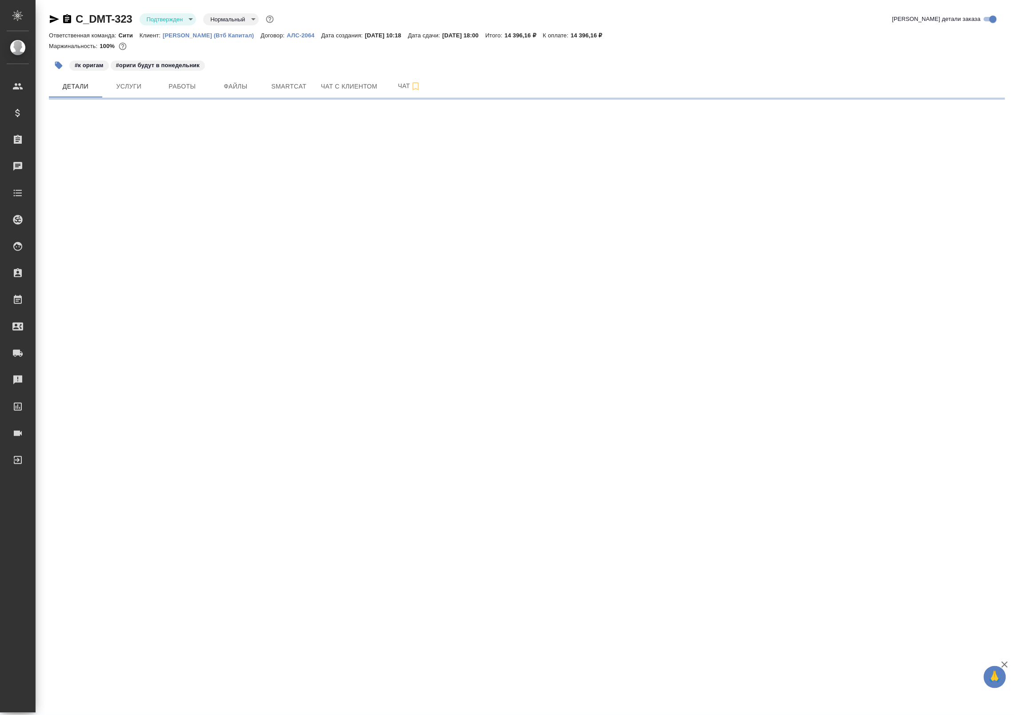
select select "RU"
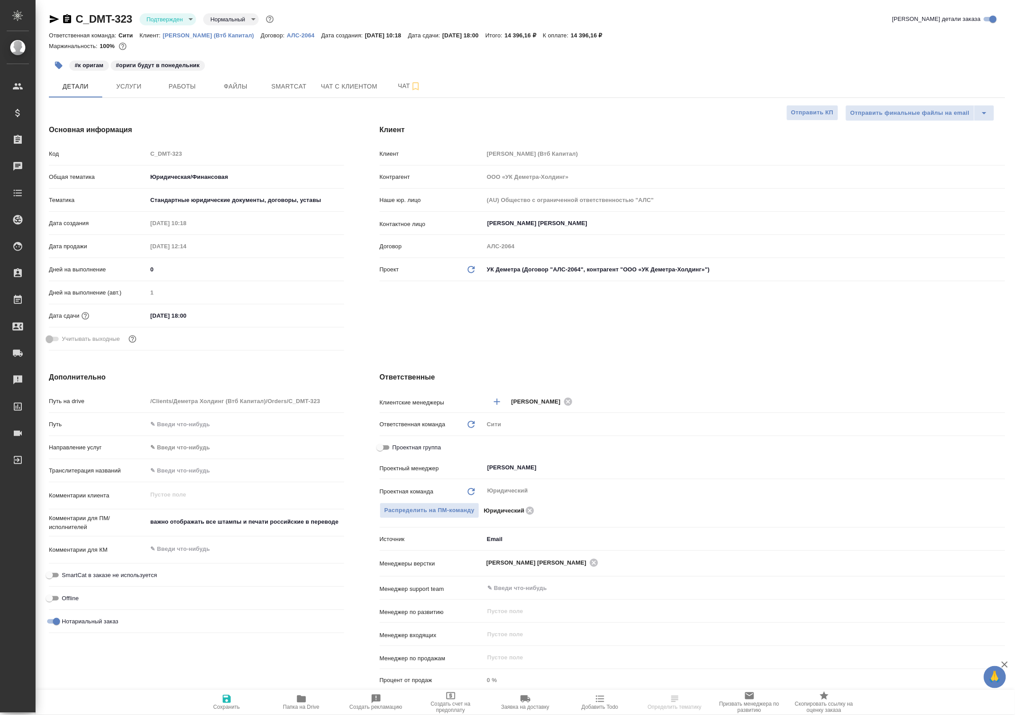
type textarea "x"
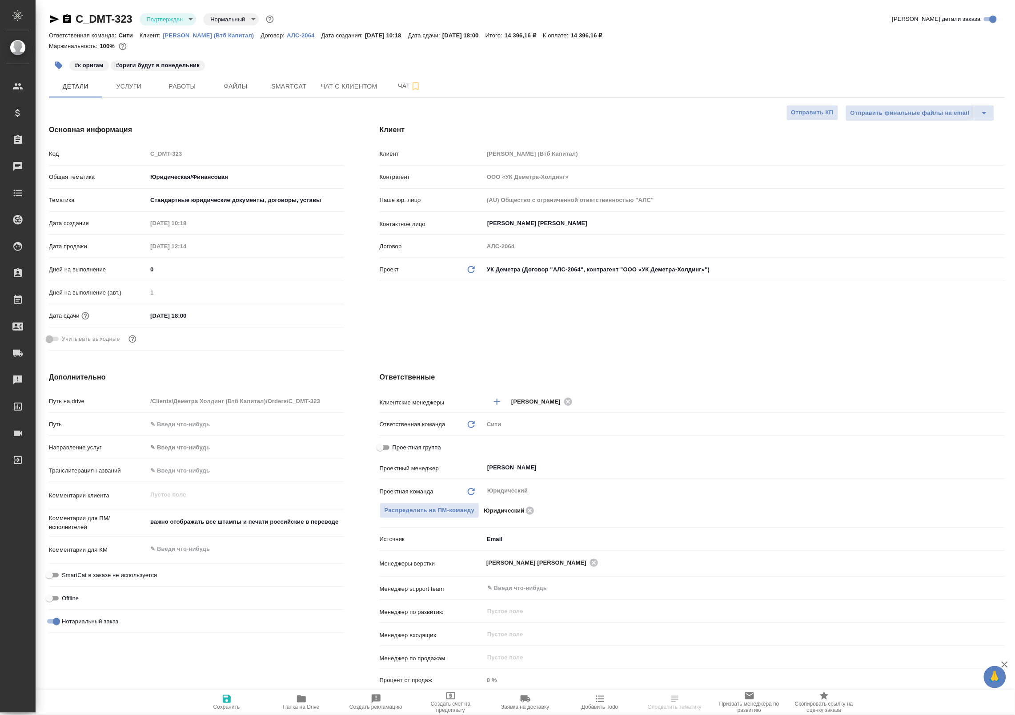
type textarea "x"
click at [170, 21] on body "🙏 .cls-1 fill:#fff; AWATERA Badanyan Artak Клиенты Спецификации Заказы Чаты Tod…" at bounding box center [507, 357] width 1015 height 715
type textarea "x"
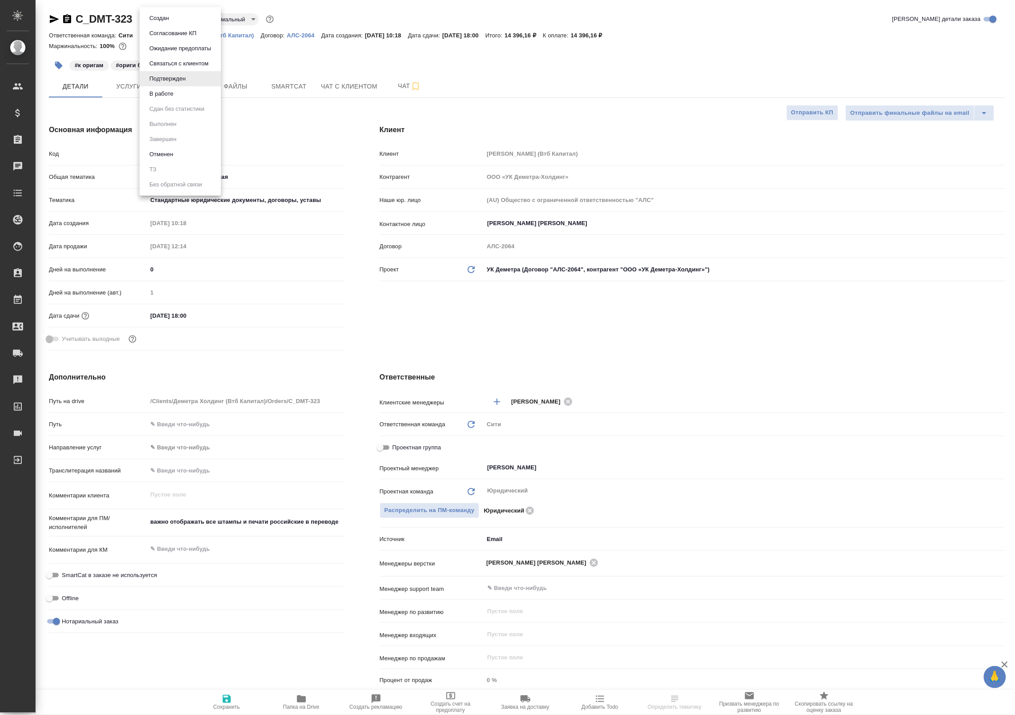
click at [176, 97] on button "В работе" at bounding box center [161, 94] width 29 height 10
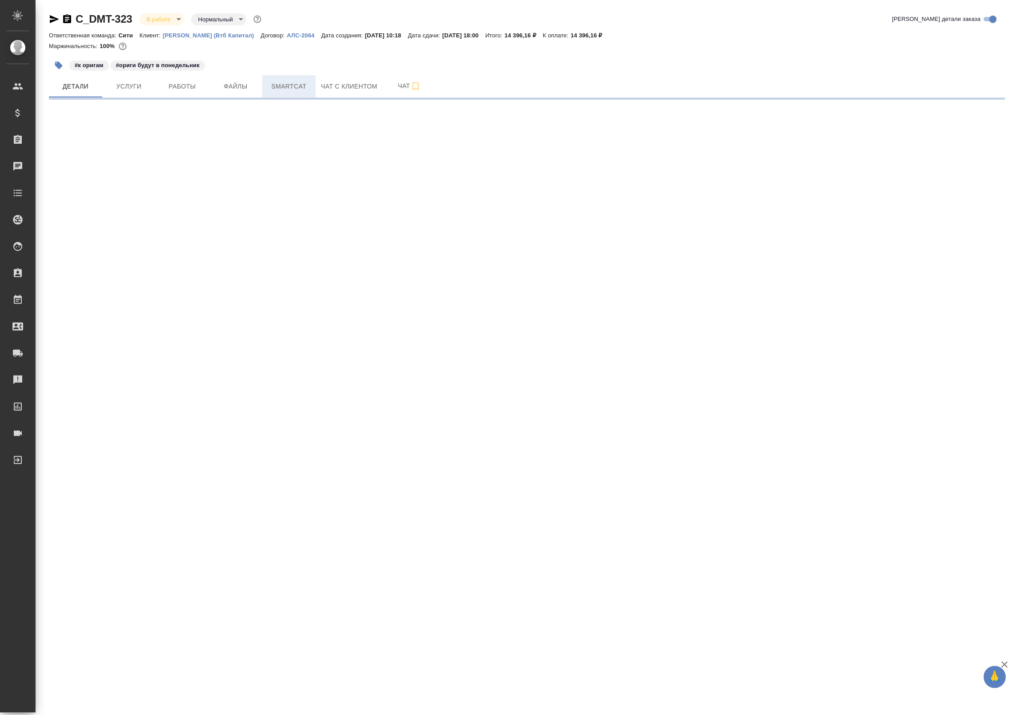
select select "RU"
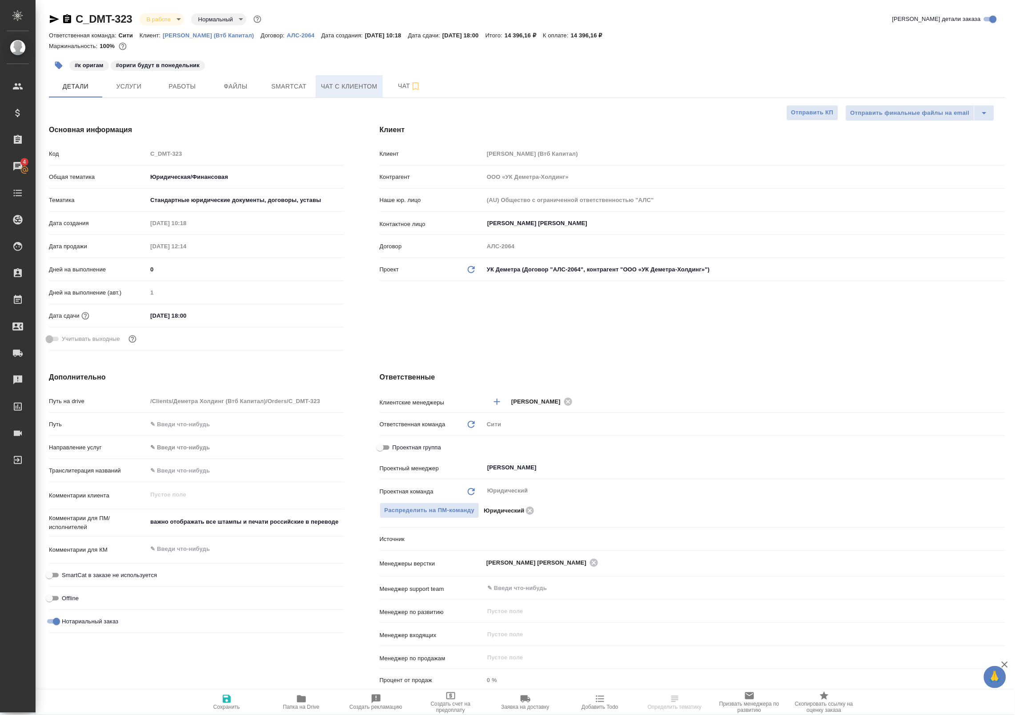
type textarea "x"
click at [405, 89] on span "Чат" at bounding box center [409, 85] width 43 height 11
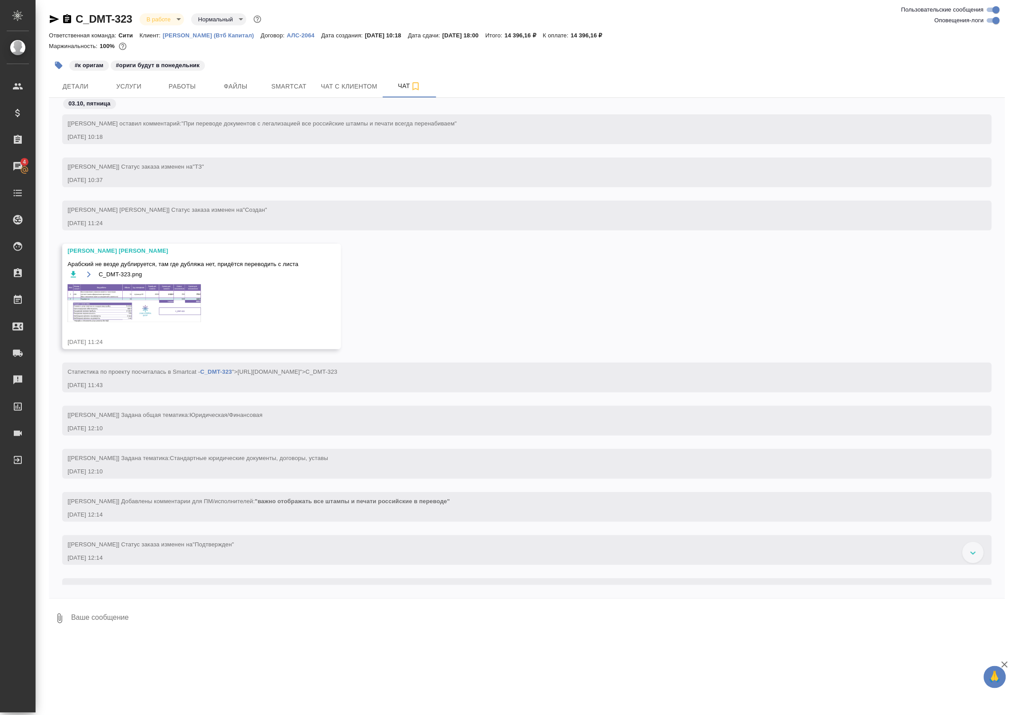
click at [136, 303] on img at bounding box center [134, 303] width 133 height 38
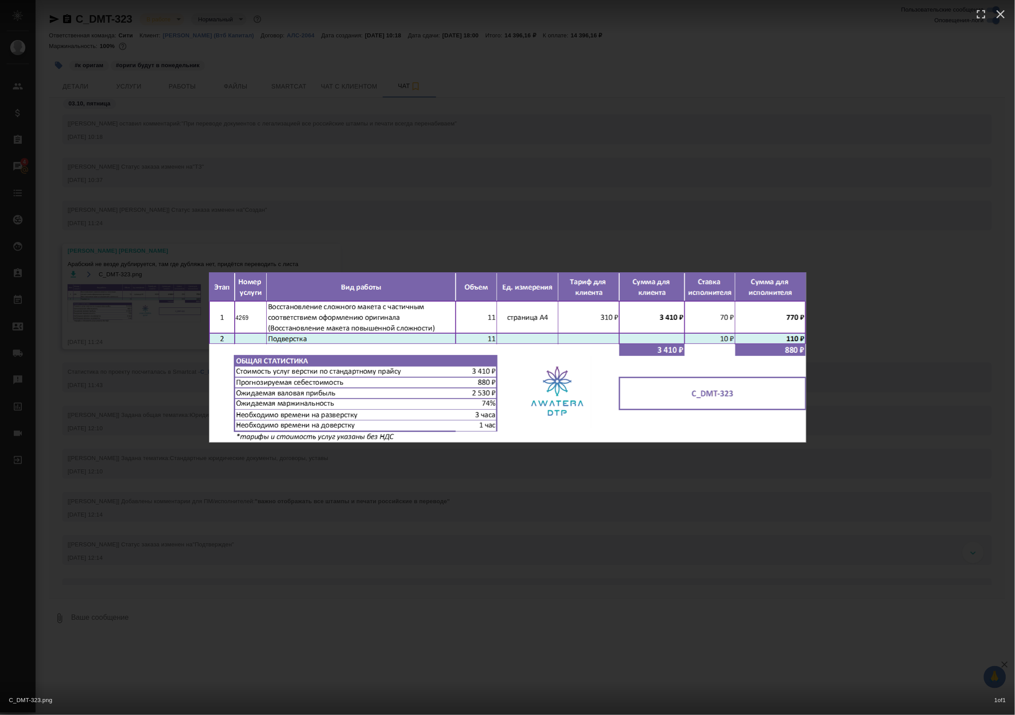
click at [383, 175] on div "C_DMT-323.png 1 of 1" at bounding box center [507, 357] width 1015 height 715
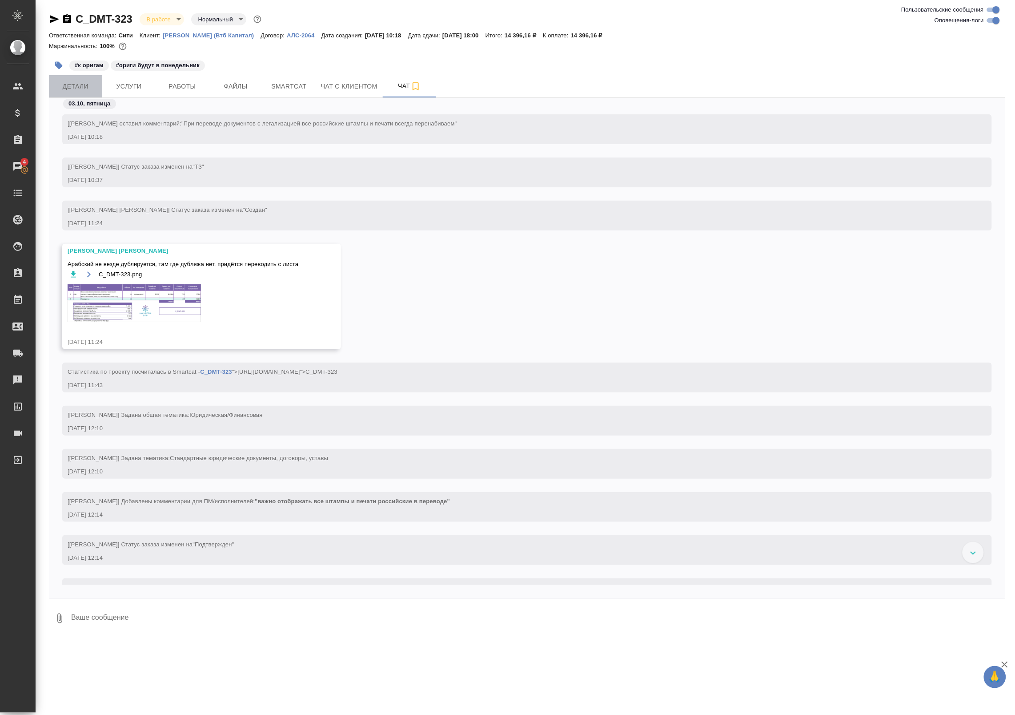
click at [85, 81] on span "Детали" at bounding box center [75, 86] width 43 height 11
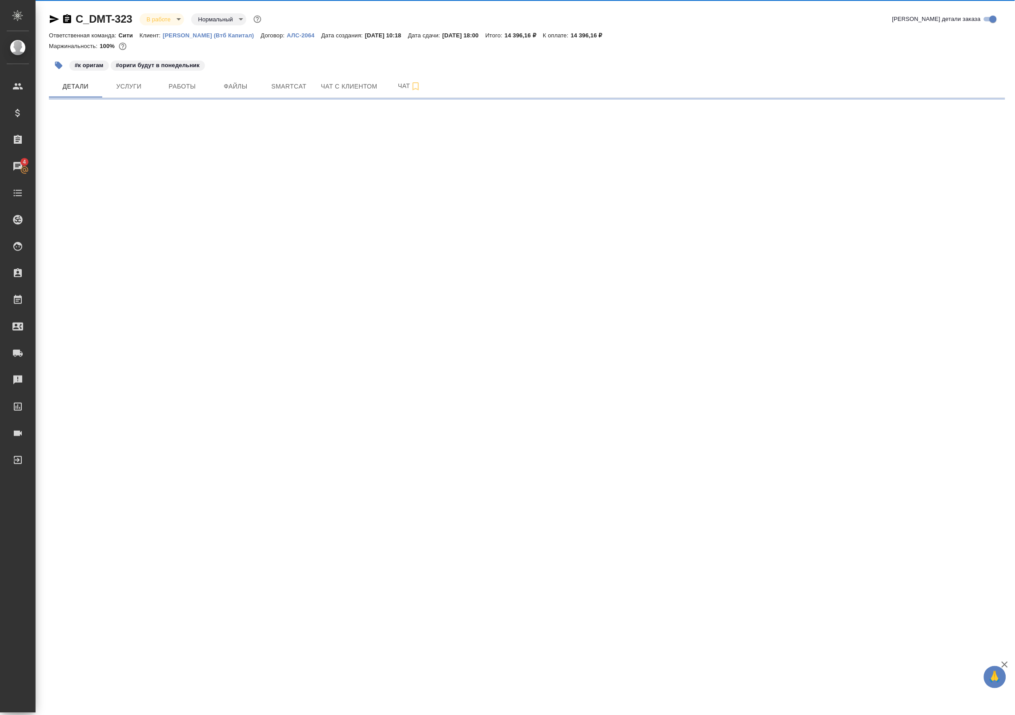
select select "RU"
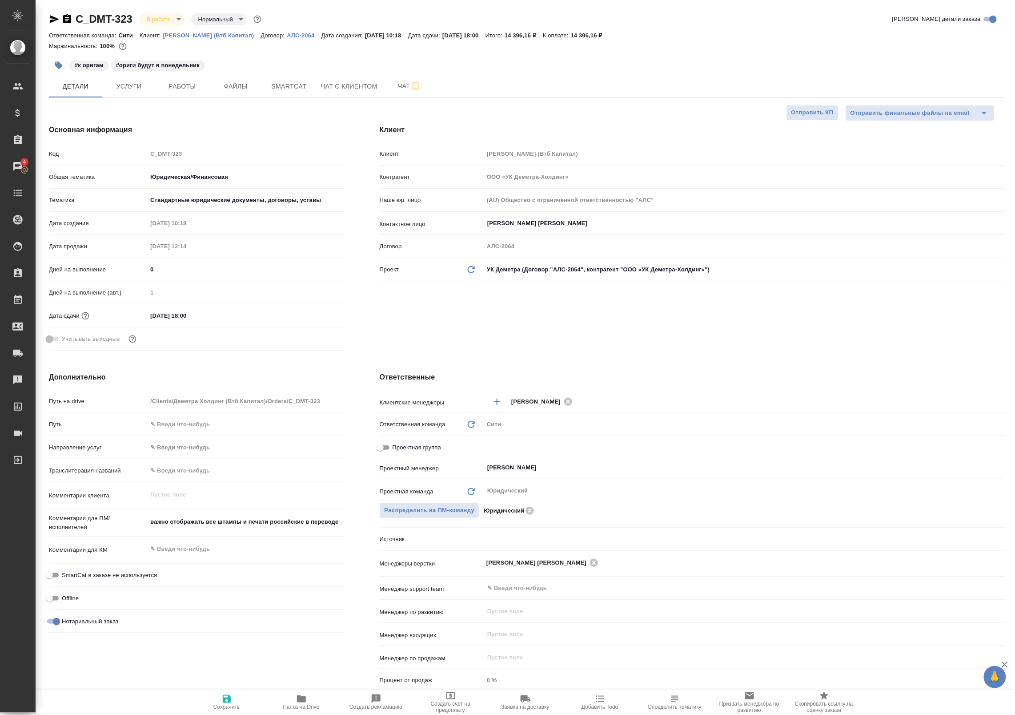
type textarea "x"
click at [184, 86] on span "Работы" at bounding box center [182, 86] width 43 height 11
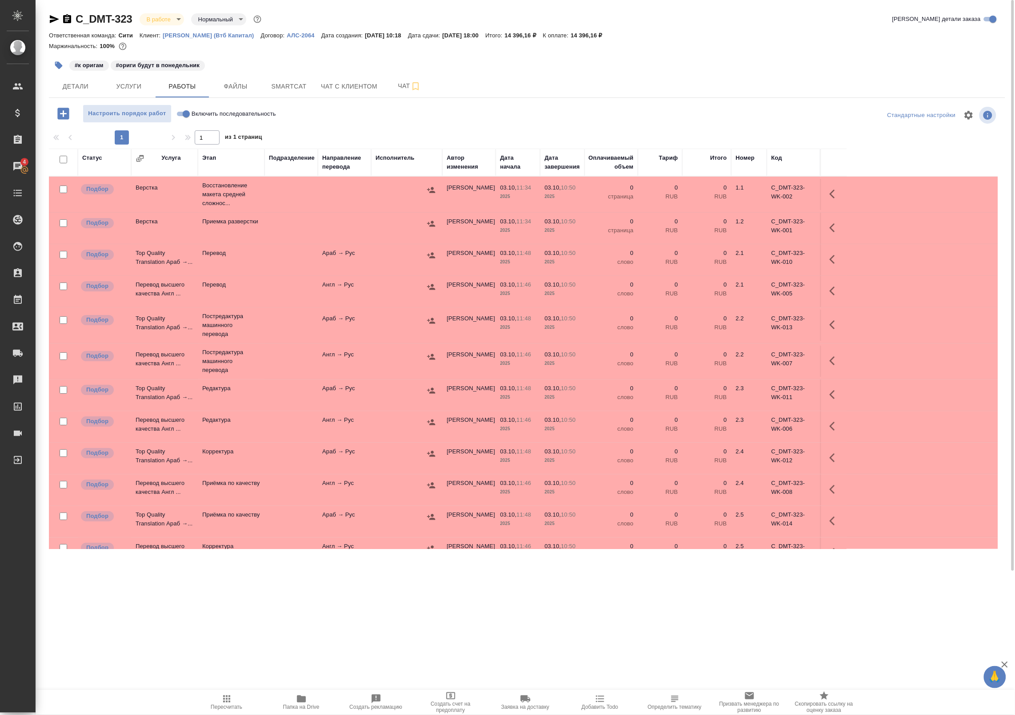
click at [301, 708] on span "Папка на Drive" at bounding box center [301, 707] width 36 height 6
click at [416, 84] on icon "button" at bounding box center [415, 86] width 11 height 11
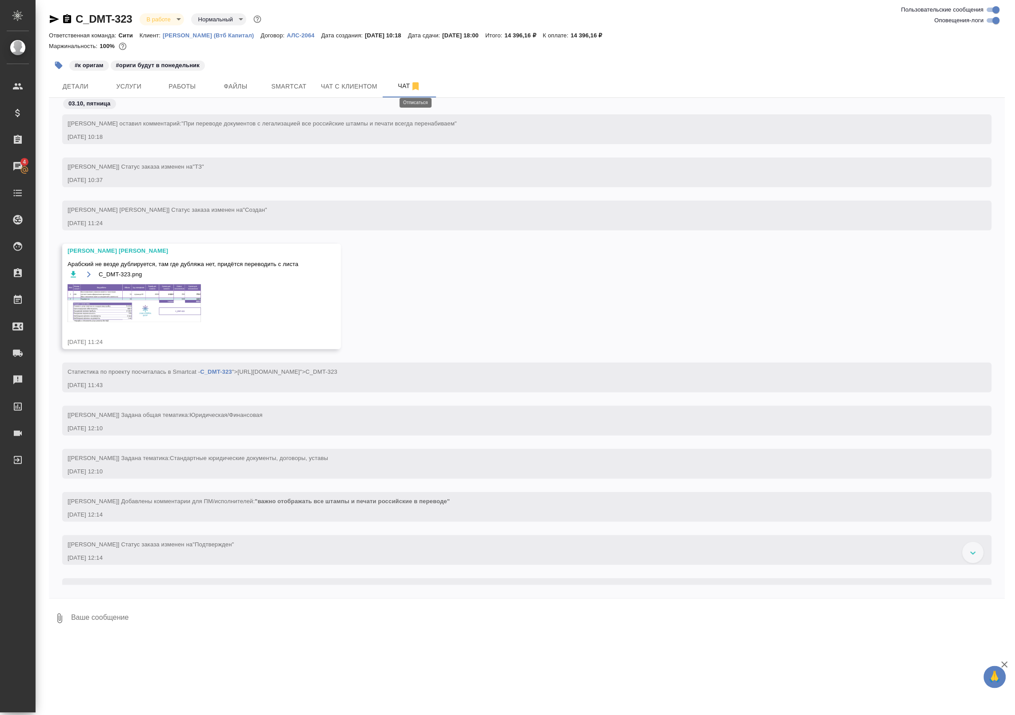
click at [147, 296] on img at bounding box center [134, 303] width 133 height 38
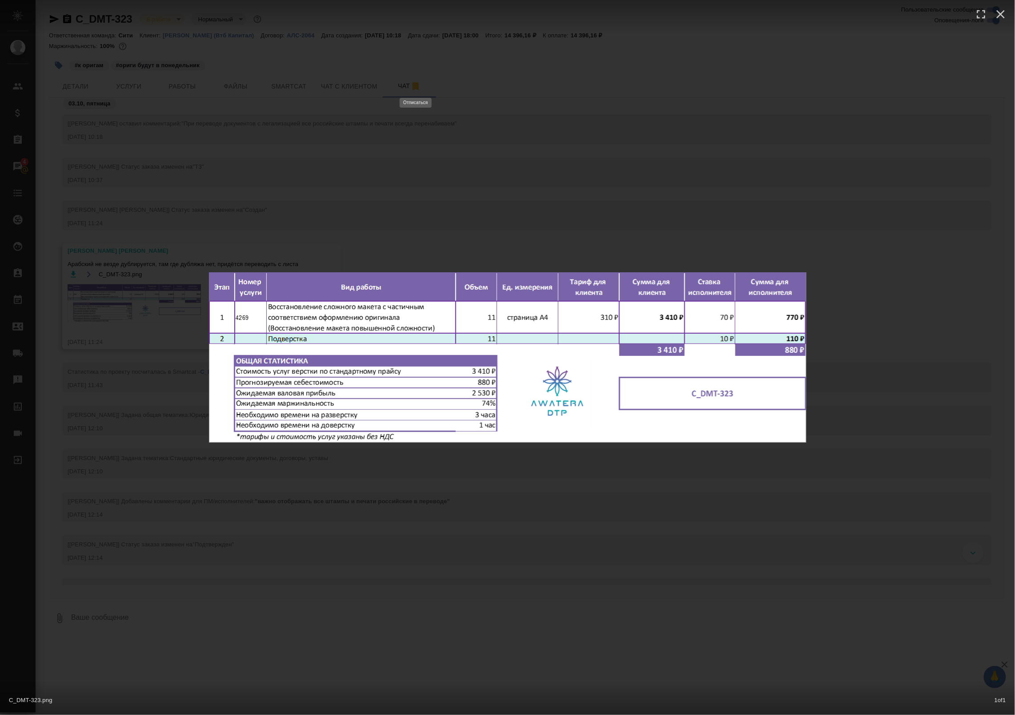
click at [310, 219] on div "C_DMT-323.png 1 of 1" at bounding box center [507, 357] width 1015 height 715
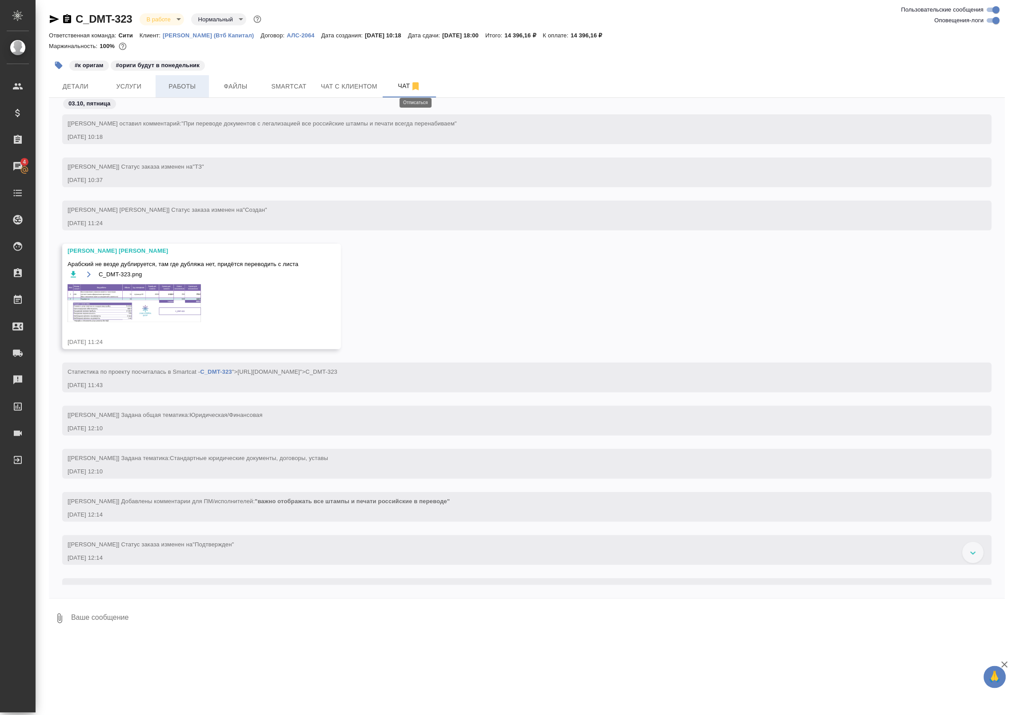
click at [194, 92] on span "Работы" at bounding box center [182, 86] width 43 height 11
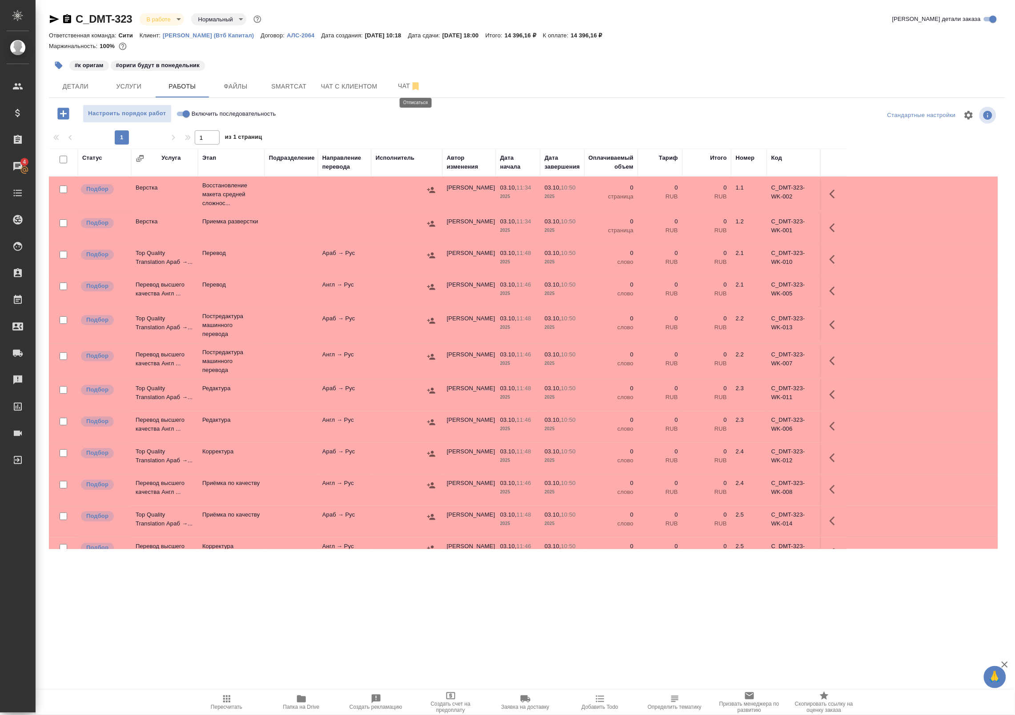
click at [386, 199] on td at bounding box center [406, 194] width 71 height 31
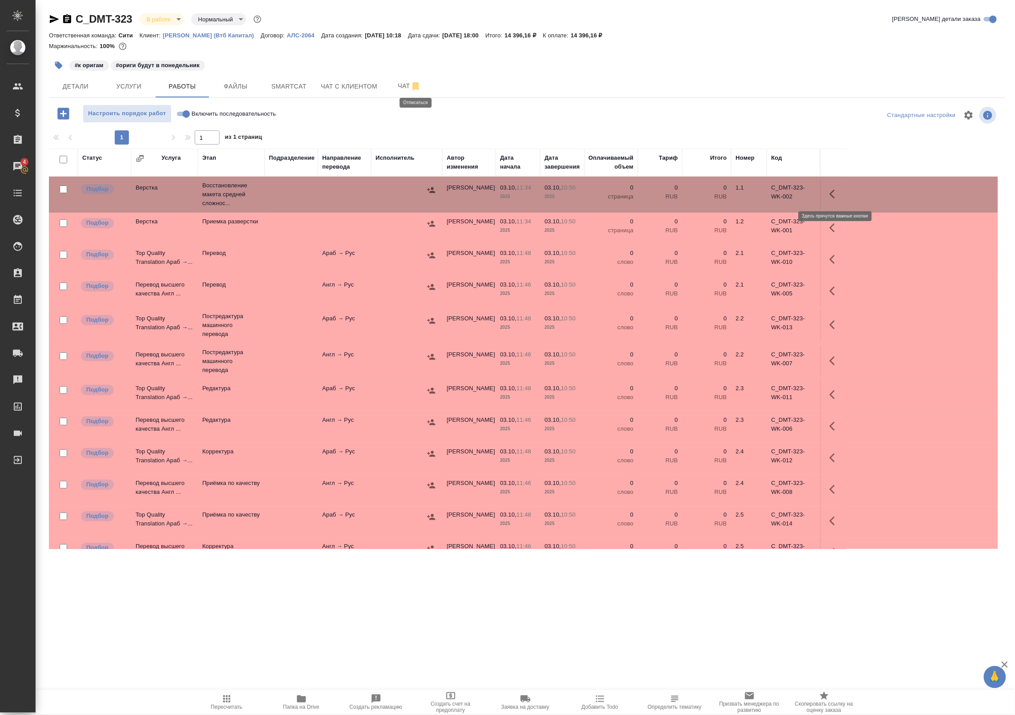
click at [842, 192] on button "button" at bounding box center [834, 193] width 21 height 21
click at [767, 194] on icon "button" at bounding box center [769, 194] width 11 height 11
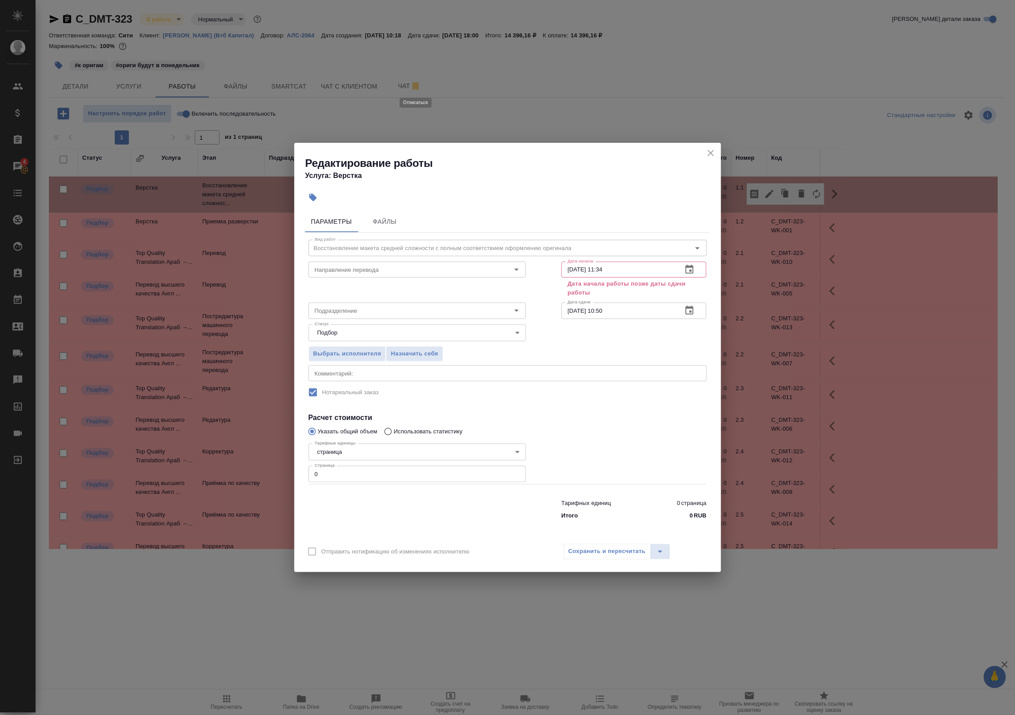
click at [692, 265] on icon "button" at bounding box center [690, 269] width 8 height 9
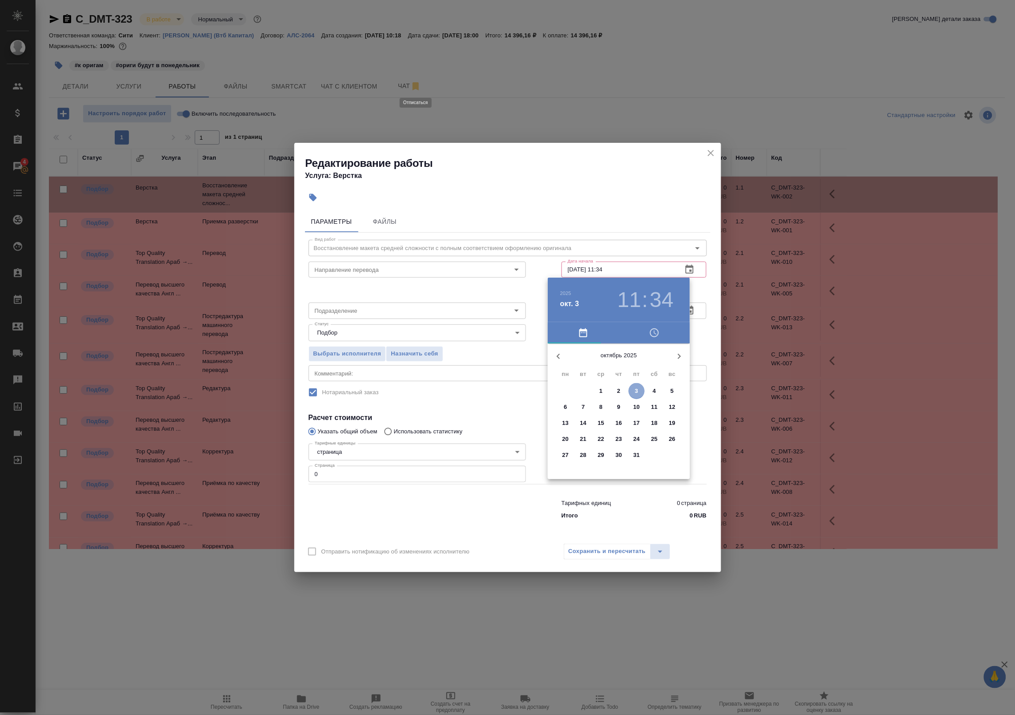
click at [635, 394] on p "3" at bounding box center [636, 390] width 3 height 9
click at [633, 386] on div at bounding box center [619, 413] width 116 height 116
click at [619, 363] on div at bounding box center [619, 413] width 116 height 116
type input "03.10.2025 13:00"
click at [700, 294] on div at bounding box center [507, 357] width 1015 height 715
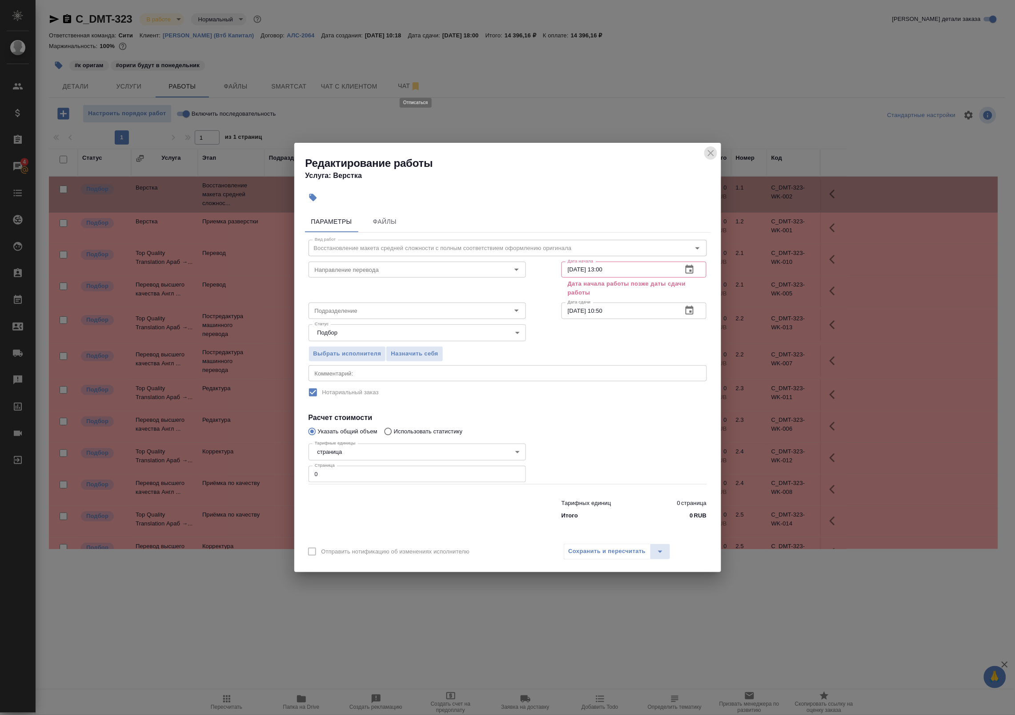
click at [714, 153] on icon "close" at bounding box center [711, 153] width 11 height 11
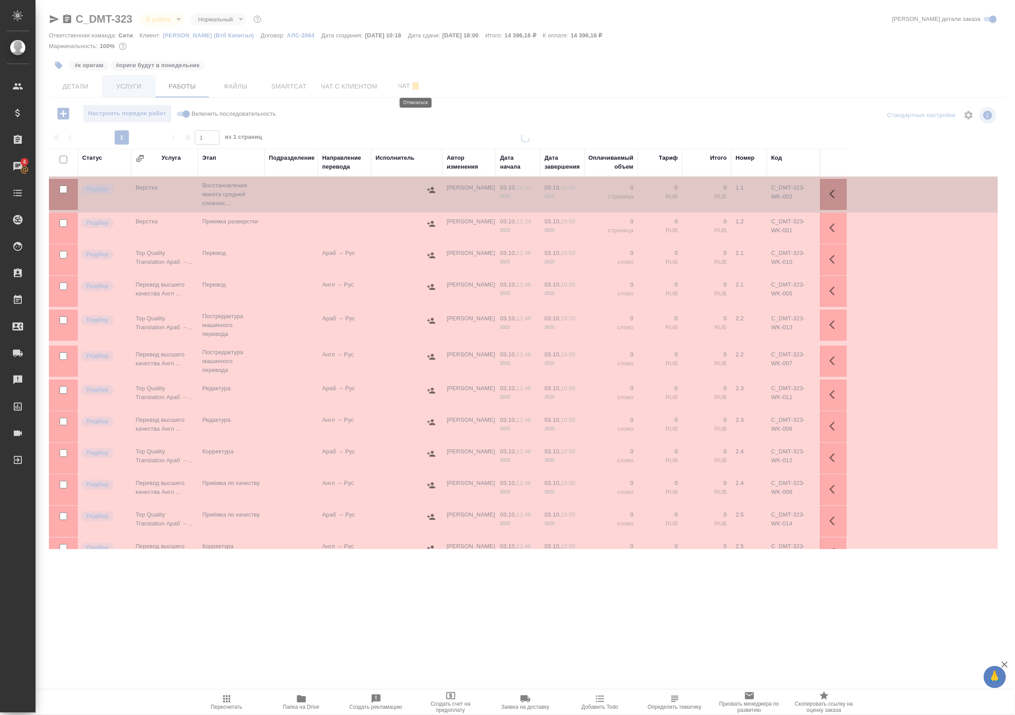
click at [142, 88] on span "Услуги" at bounding box center [129, 86] width 43 height 11
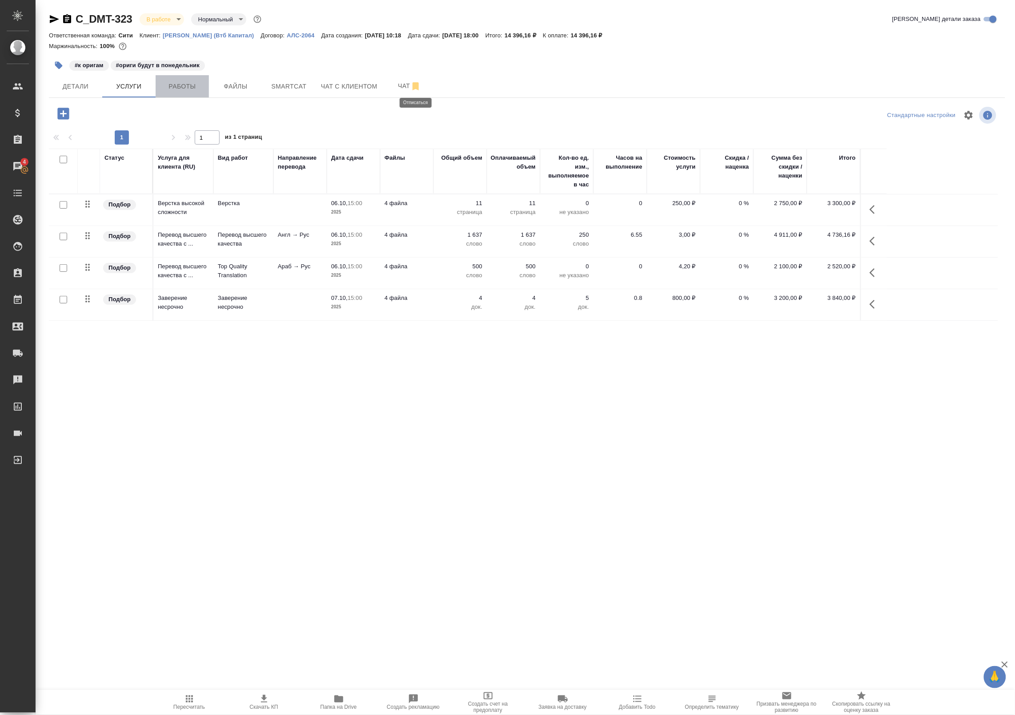
click at [196, 86] on span "Работы" at bounding box center [182, 86] width 43 height 11
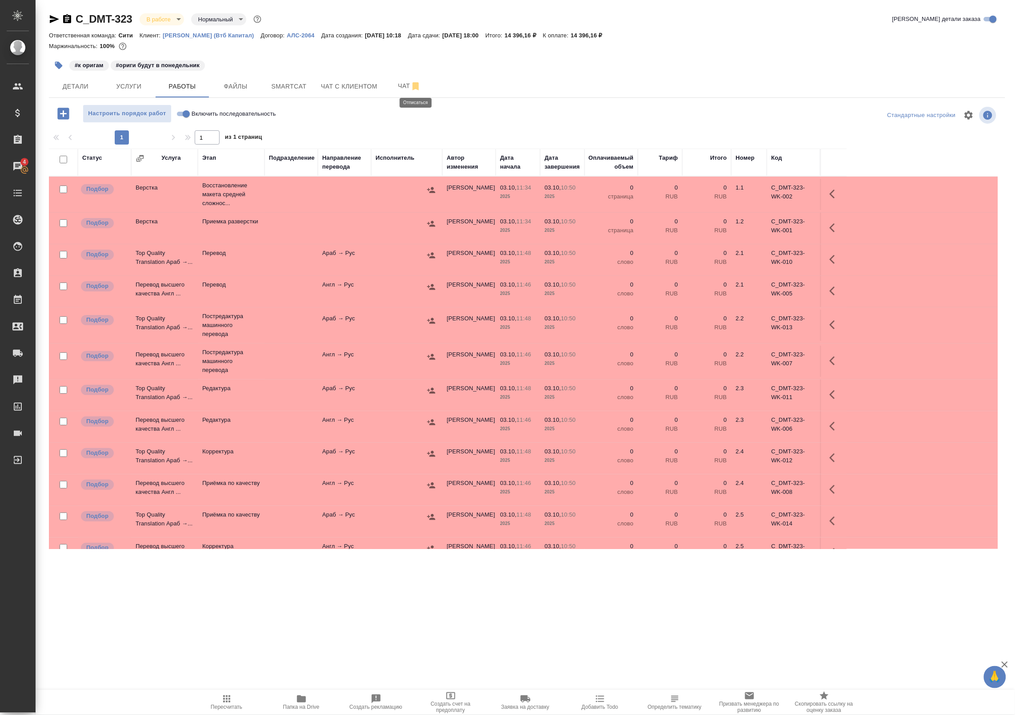
click at [225, 699] on icon "button" at bounding box center [226, 698] width 11 height 11
click at [835, 193] on icon "button" at bounding box center [835, 194] width 11 height 11
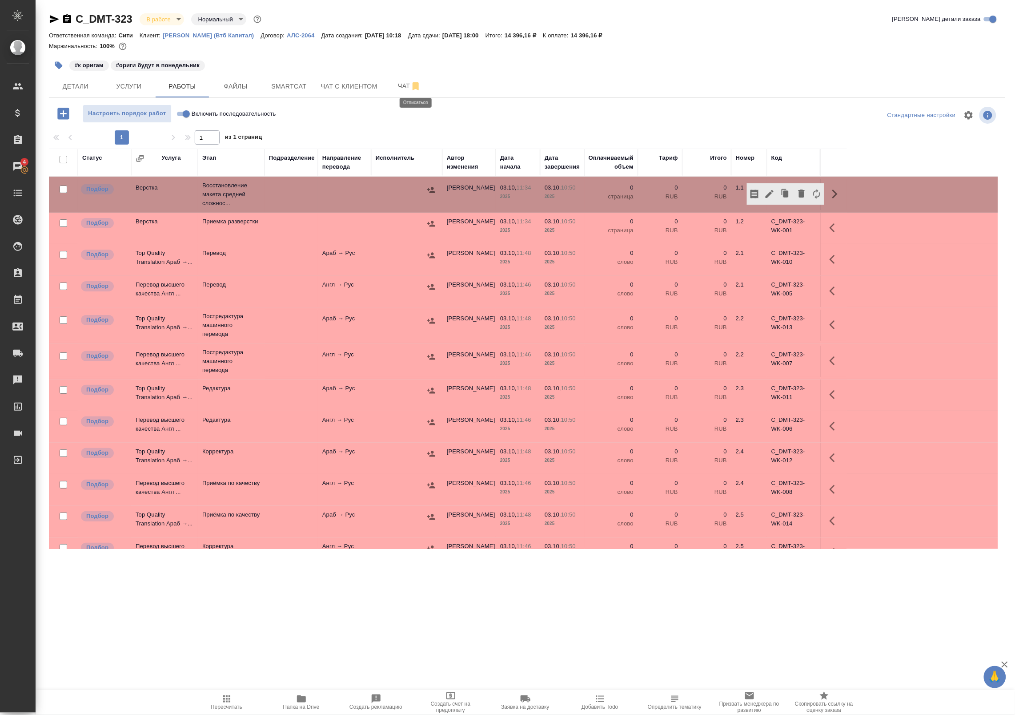
drag, startPoint x: 62, startPoint y: 158, endPoint x: 188, endPoint y: 112, distance: 133.8
click at [187, 114] on div "Настроить порядок работ Включить последовательность Стандартные настройки 1 1 и…" at bounding box center [527, 326] width 956 height 444
click at [142, 87] on span "Услуги" at bounding box center [129, 86] width 43 height 11
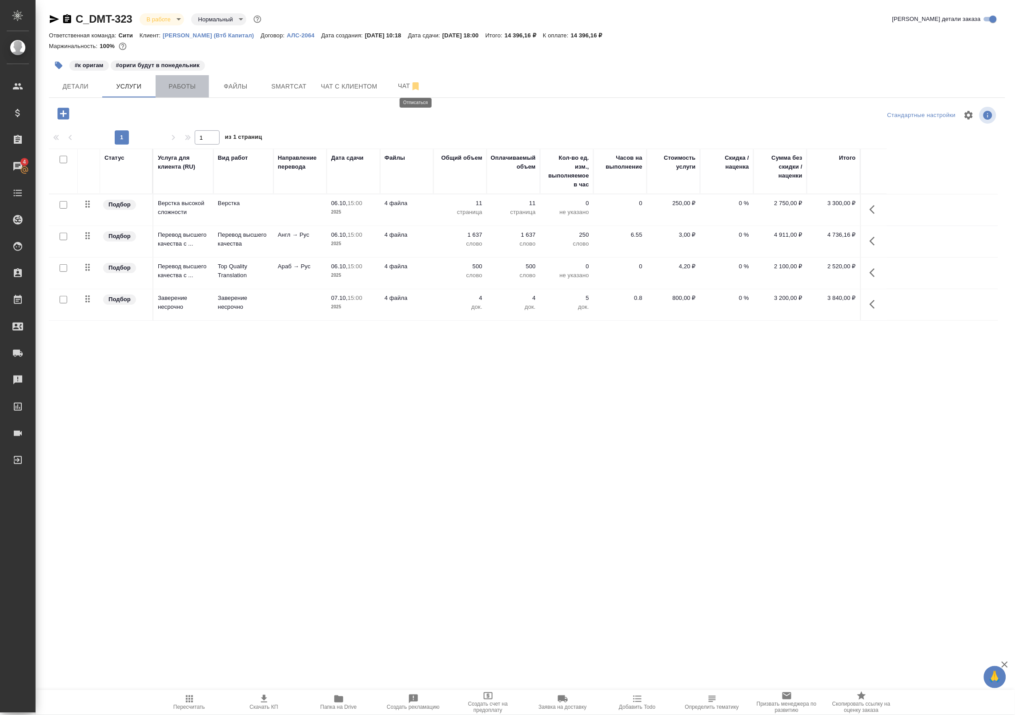
click at [172, 84] on span "Работы" at bounding box center [182, 86] width 43 height 11
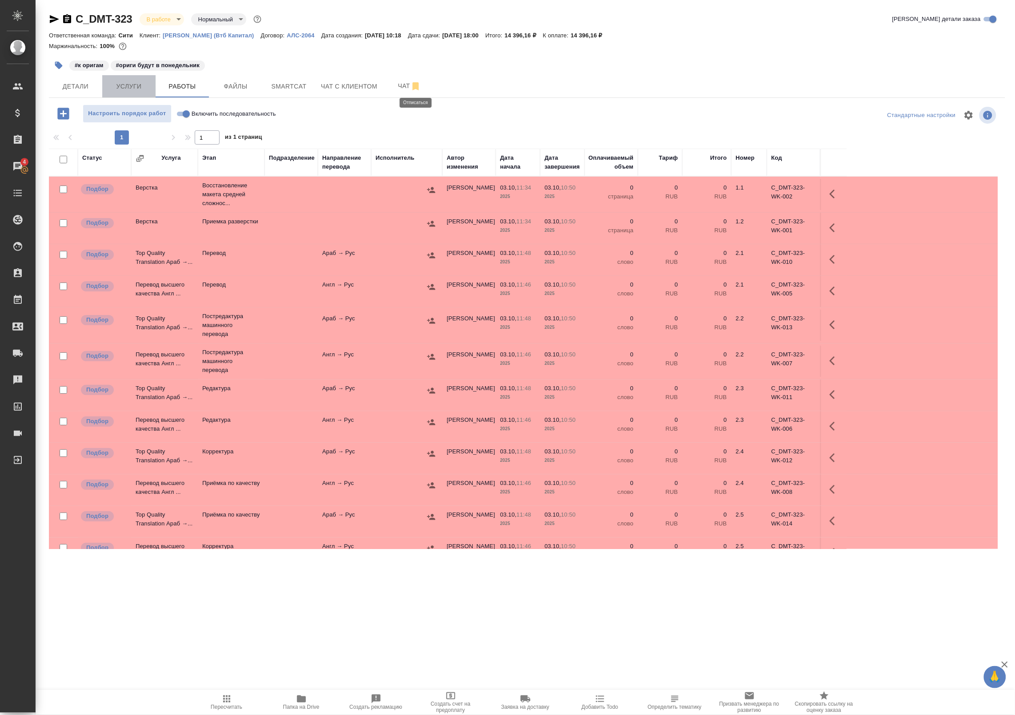
click at [123, 87] on span "Услуги" at bounding box center [129, 86] width 43 height 11
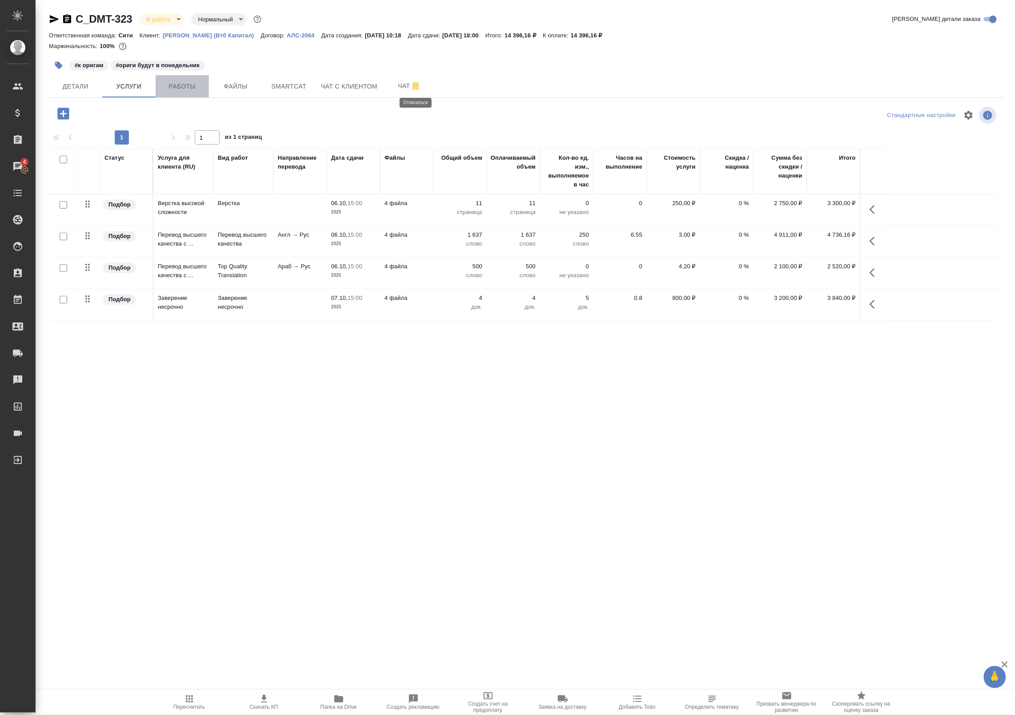
click at [176, 77] on button "Работы" at bounding box center [182, 86] width 53 height 22
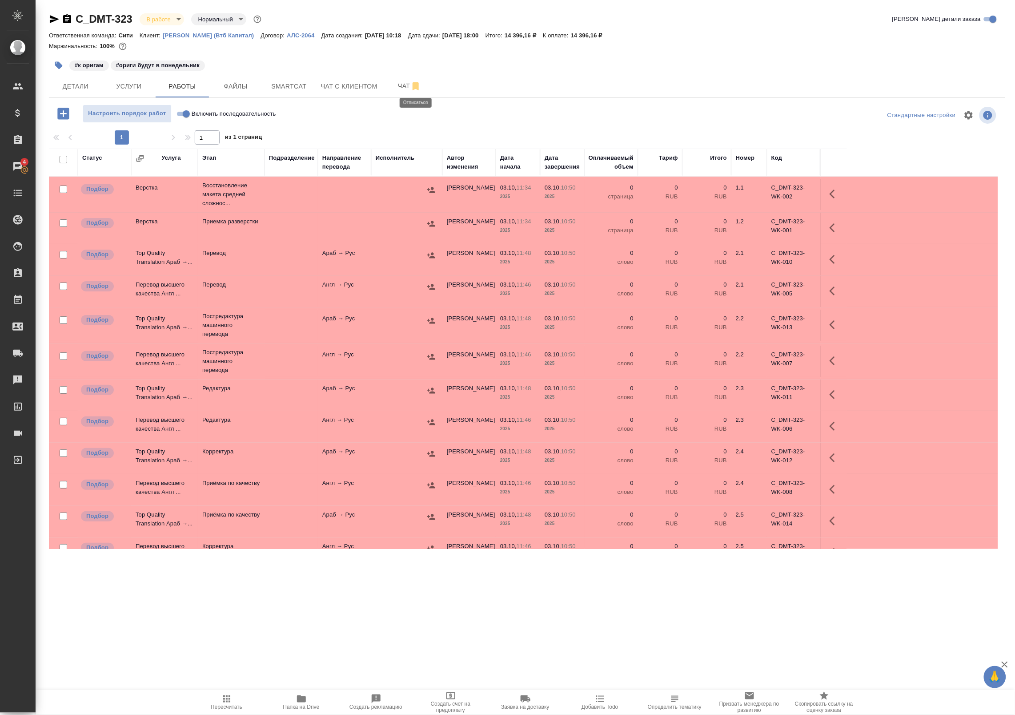
click at [62, 187] on input "checkbox" at bounding box center [64, 189] width 8 height 8
checkbox input "true"
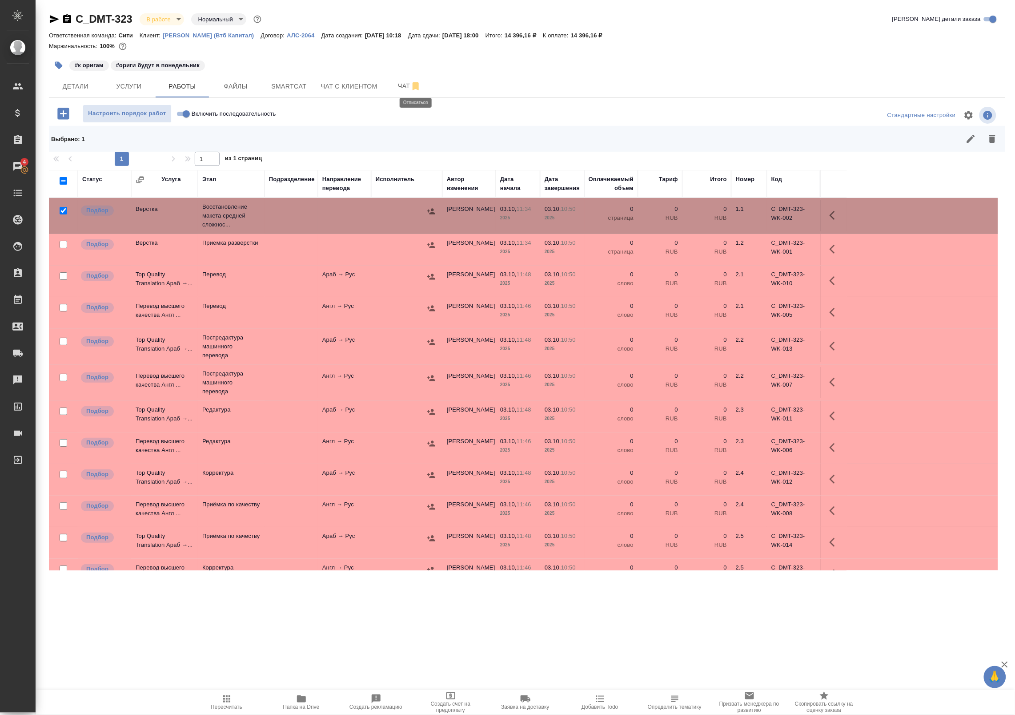
click at [64, 179] on input "checkbox" at bounding box center [64, 181] width 8 height 8
checkbox input "true"
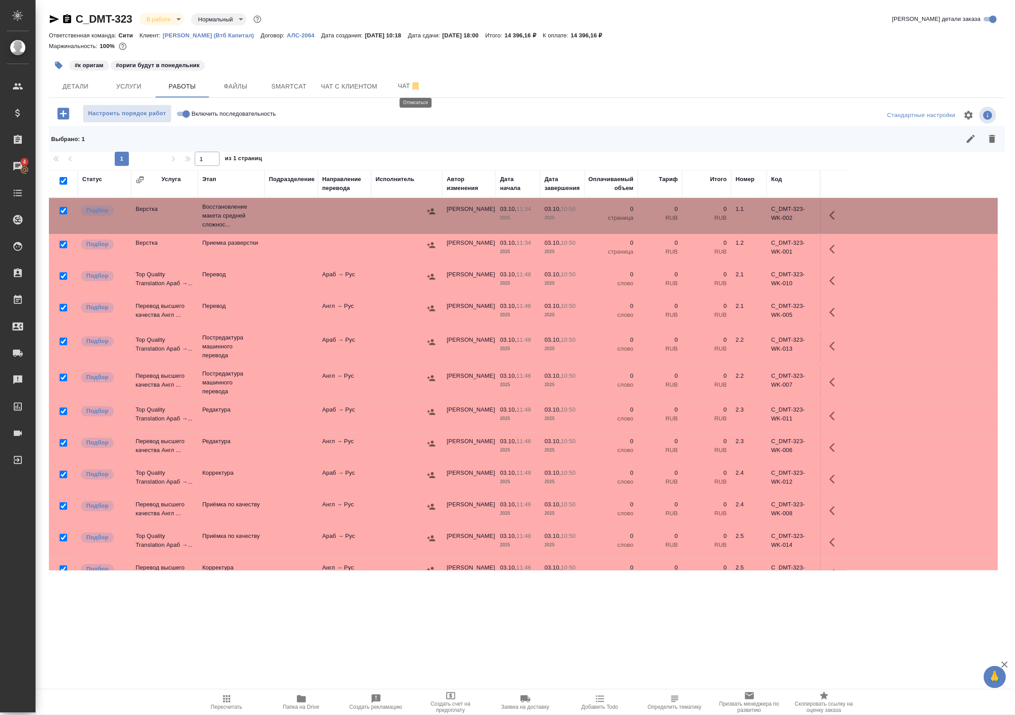
checkbox input "true"
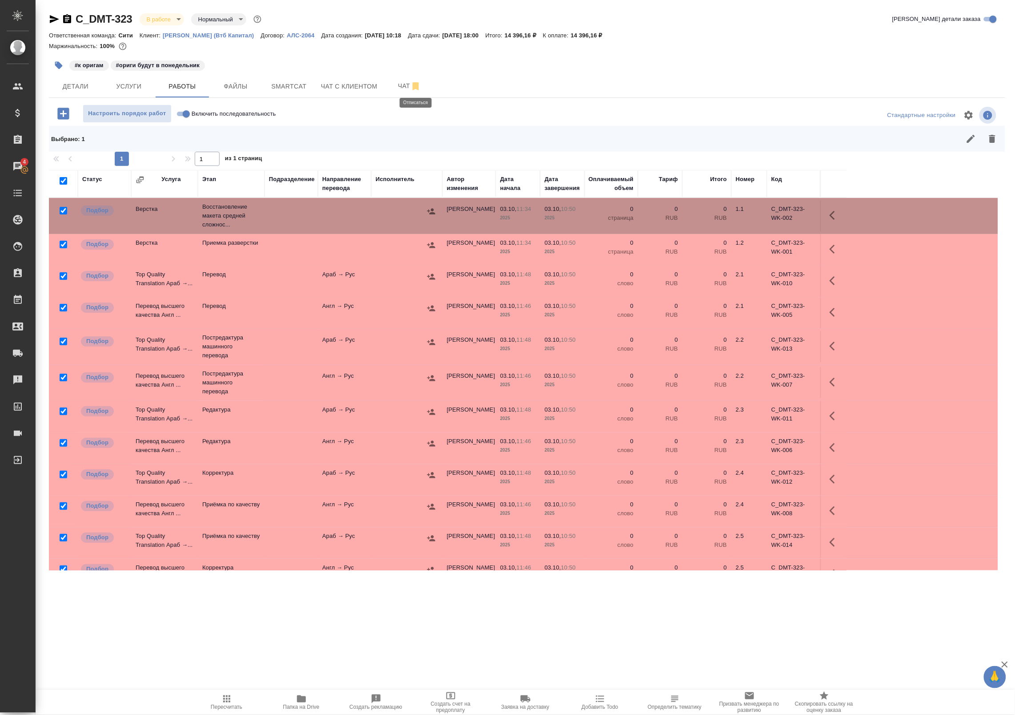
checkbox input "true"
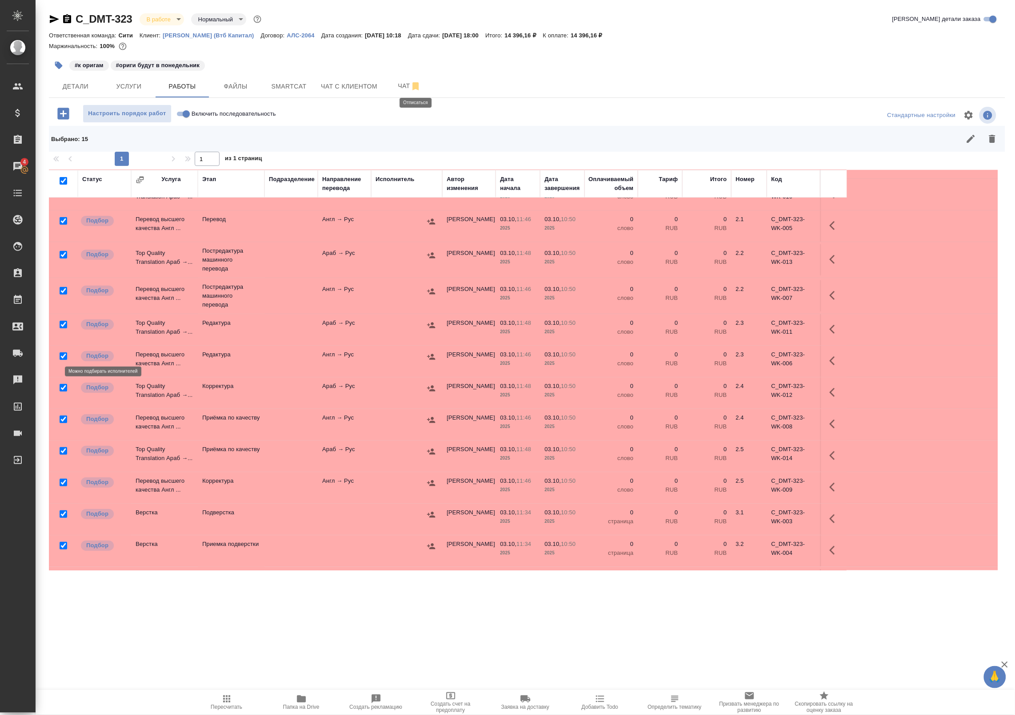
scroll to position [121, 0]
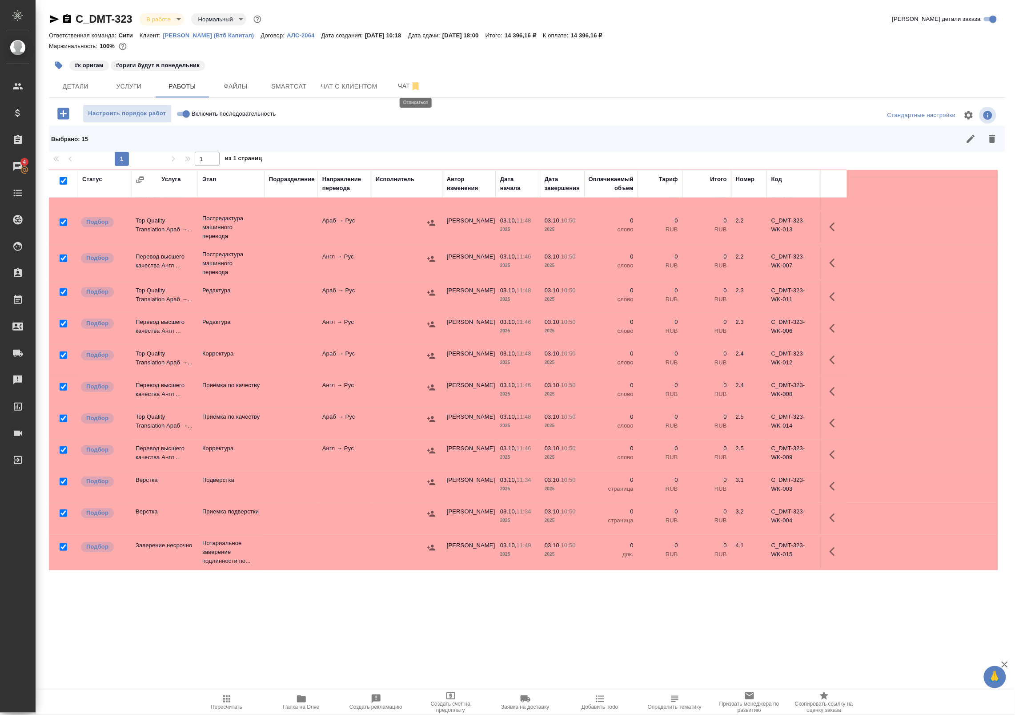
click at [61, 547] on input "checkbox" at bounding box center [64, 547] width 8 height 8
checkbox input "false"
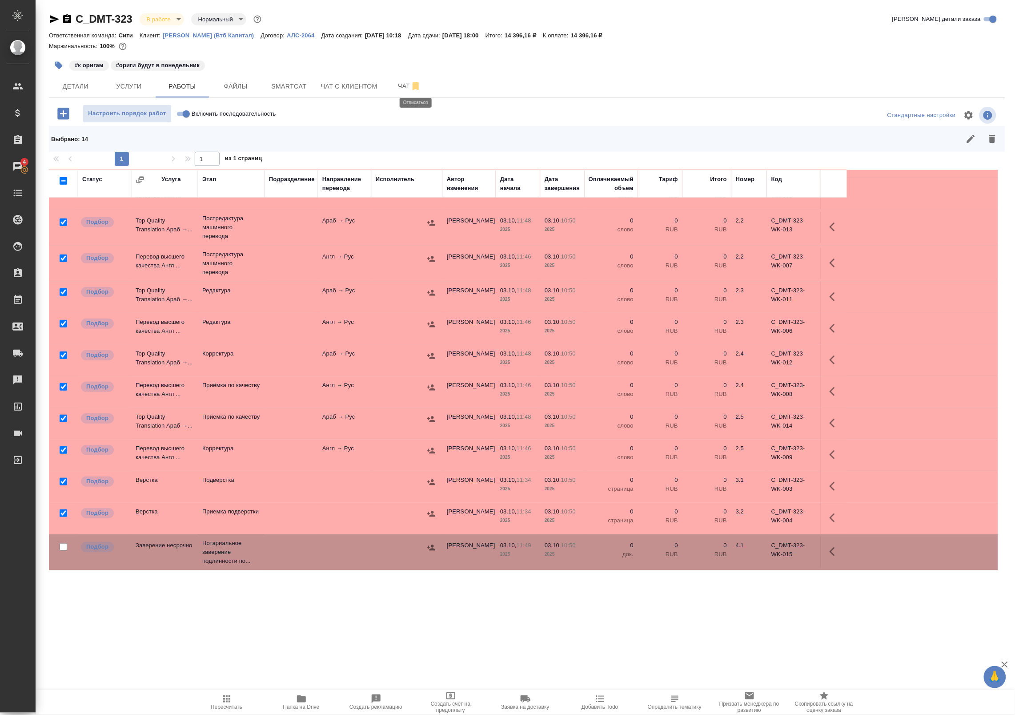
checkbox input "false"
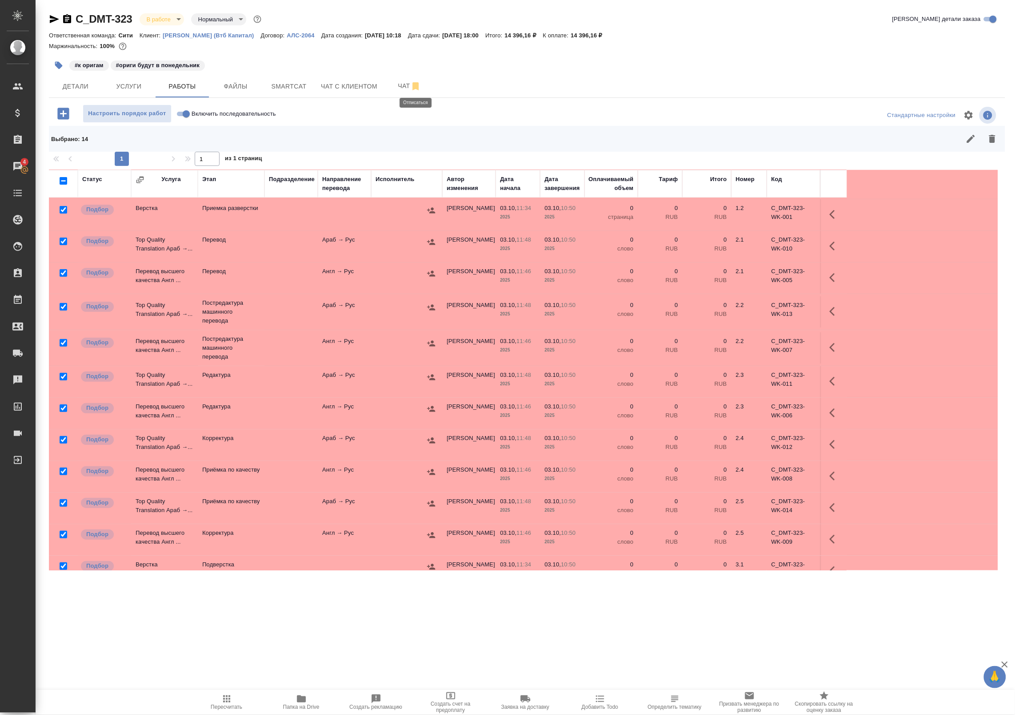
scroll to position [0, 0]
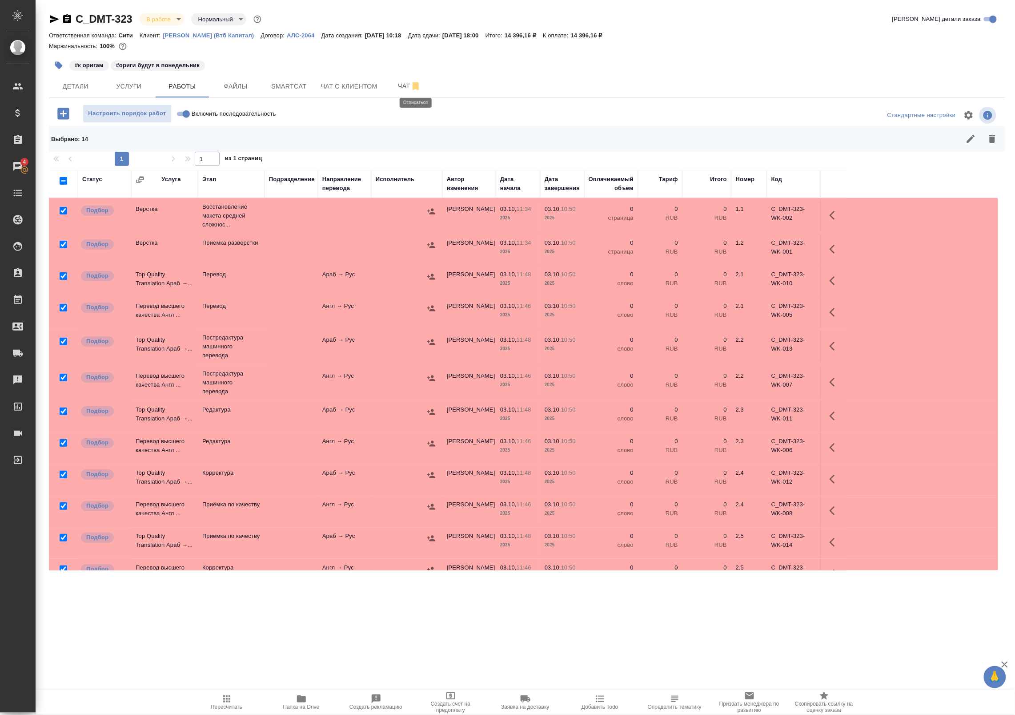
click at [970, 139] on icon "button" at bounding box center [971, 139] width 8 height 8
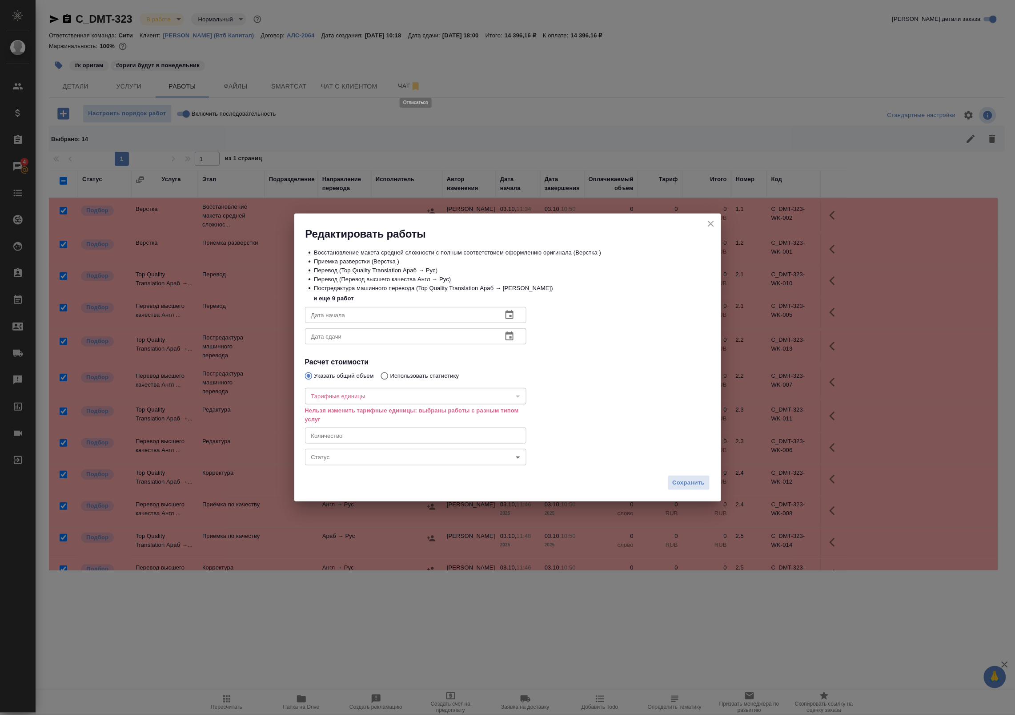
click at [522, 338] on div "Дата сдачи" at bounding box center [416, 336] width 222 height 16
click at [513, 335] on icon "button" at bounding box center [510, 335] width 8 height 9
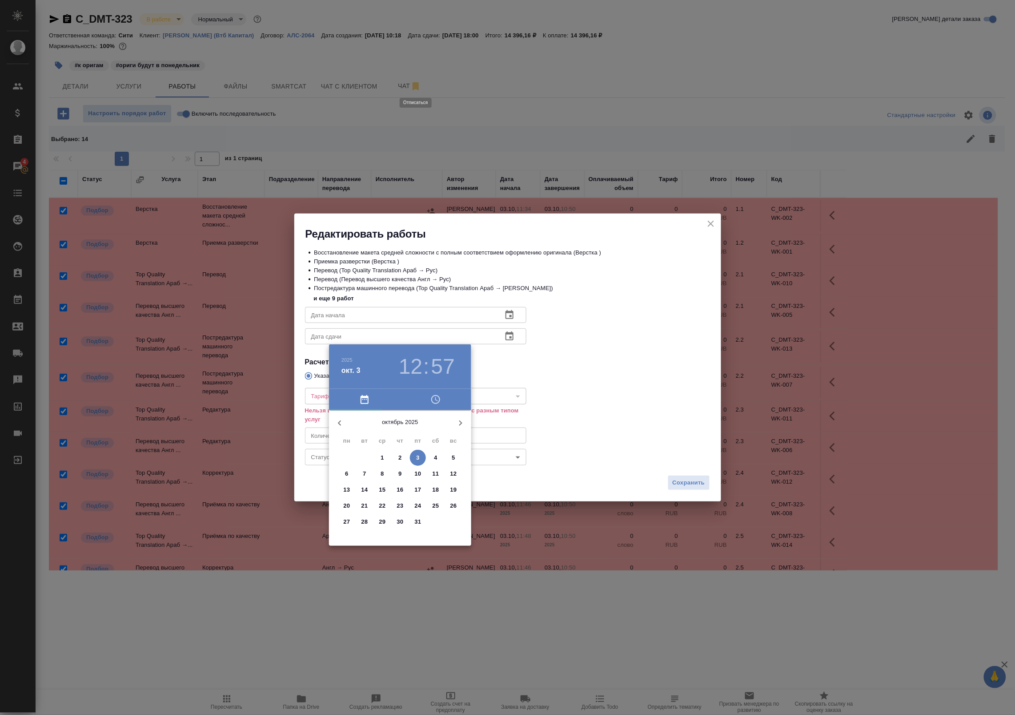
click at [345, 473] on span "6" at bounding box center [347, 473] width 16 height 9
click at [434, 478] on div at bounding box center [400, 480] width 116 height 116
click at [401, 429] on div at bounding box center [400, 480] width 116 height 116
type input "06.10.2025 15:00"
click at [517, 351] on div at bounding box center [507, 357] width 1015 height 715
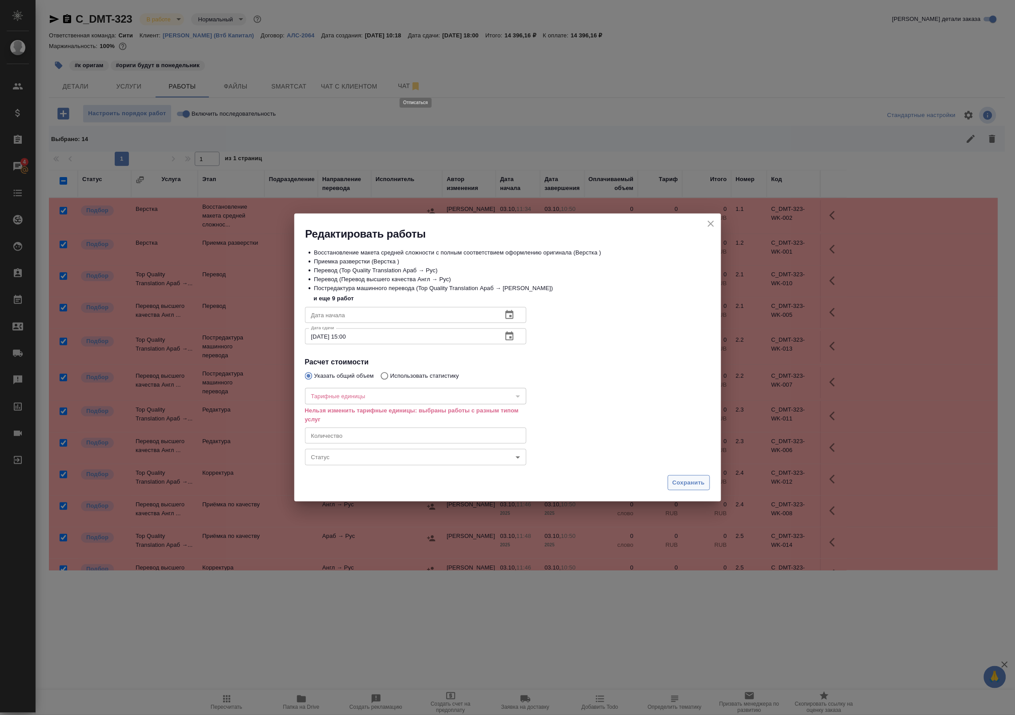
click at [683, 482] on span "Сохранить" at bounding box center [689, 483] width 32 height 10
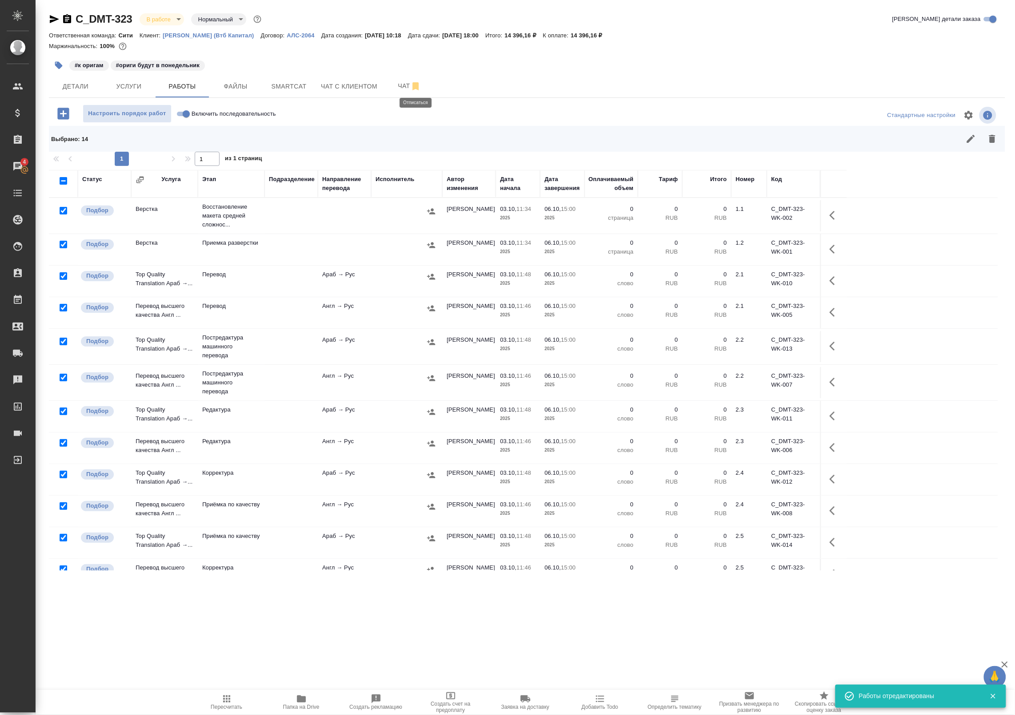
click at [327, 219] on td at bounding box center [344, 215] width 53 height 31
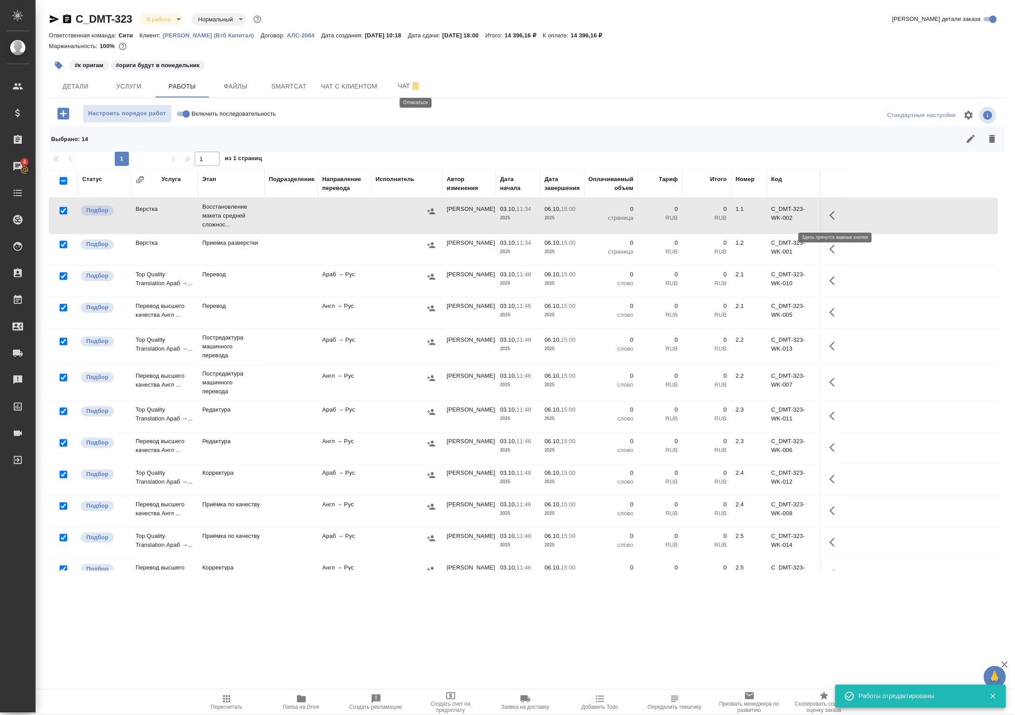
click at [828, 210] on button "button" at bounding box center [834, 215] width 21 height 21
click at [770, 218] on icon "button" at bounding box center [769, 215] width 11 height 11
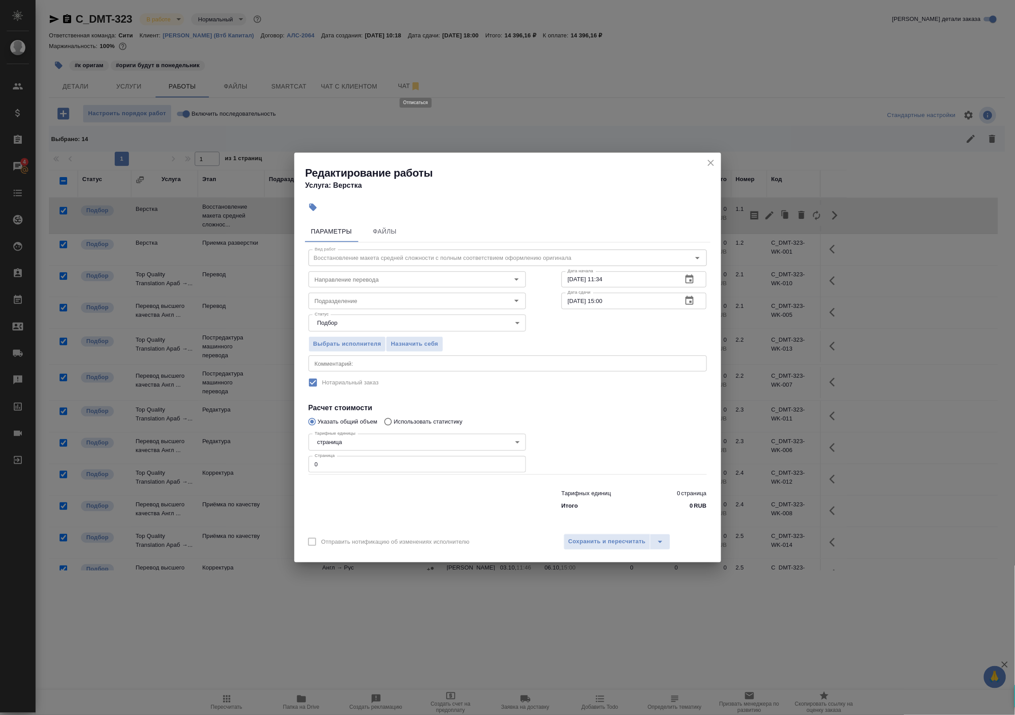
click at [395, 371] on div "x Комментарий:" at bounding box center [508, 363] width 398 height 16
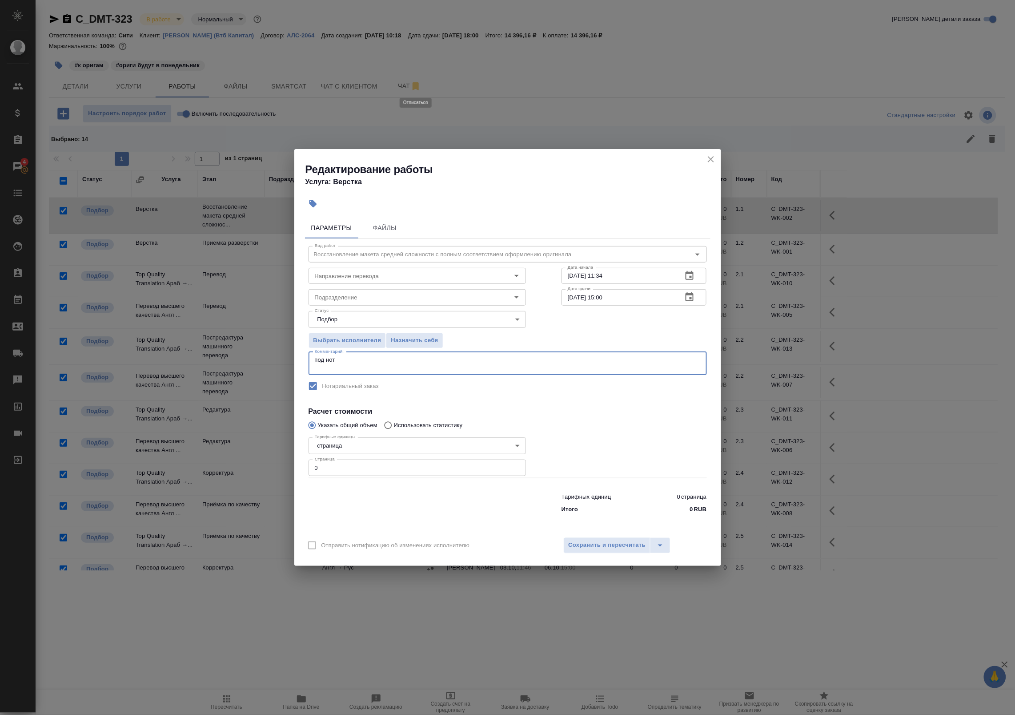
type textarea "под нот"
drag, startPoint x: 374, startPoint y: 475, endPoint x: 305, endPoint y: 464, distance: 69.8
click at [305, 464] on div "Тарифные единицы страница 5a8b1489cc6b4906c91bfdb2 Тарифные единицы Страница 0 …" at bounding box center [417, 456] width 253 height 80
click at [580, 544] on span "Сохранить и пересчитать" at bounding box center [607, 545] width 77 height 10
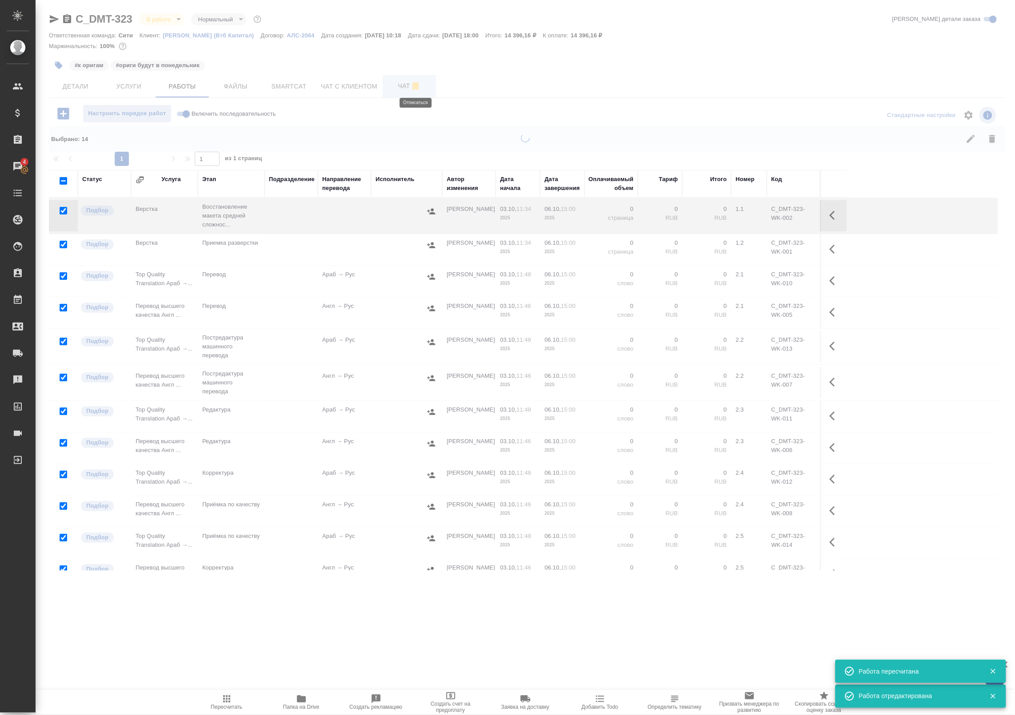
click at [405, 85] on div at bounding box center [526, 296] width 980 height 593
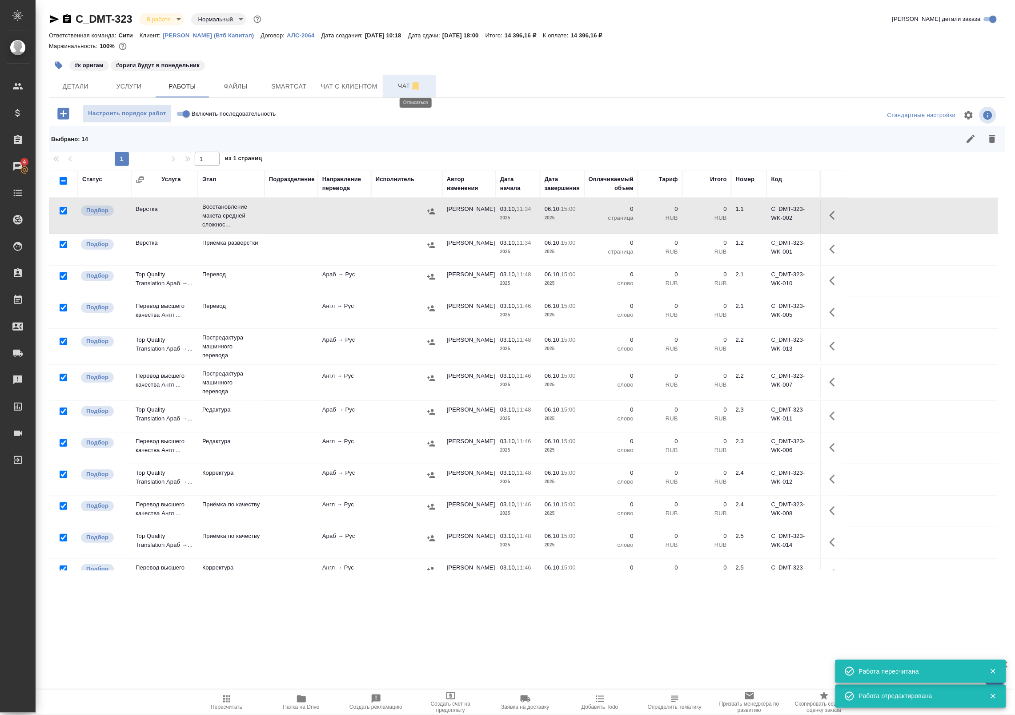
click at [399, 84] on span "Чат" at bounding box center [409, 85] width 43 height 11
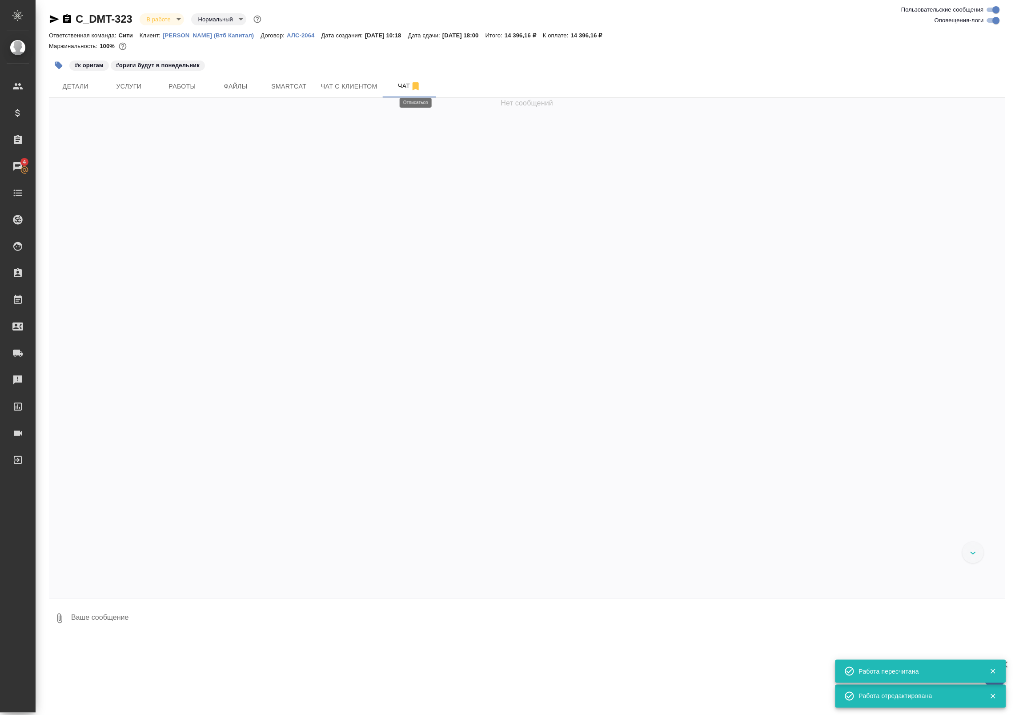
scroll to position [88, 0]
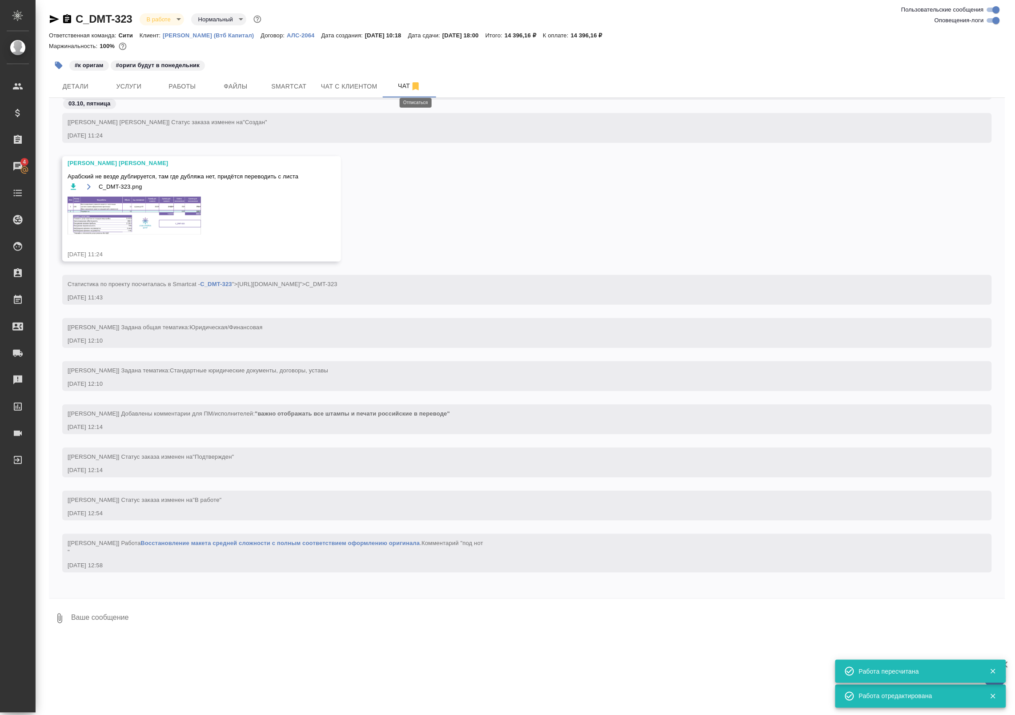
click at [149, 213] on img at bounding box center [134, 216] width 133 height 38
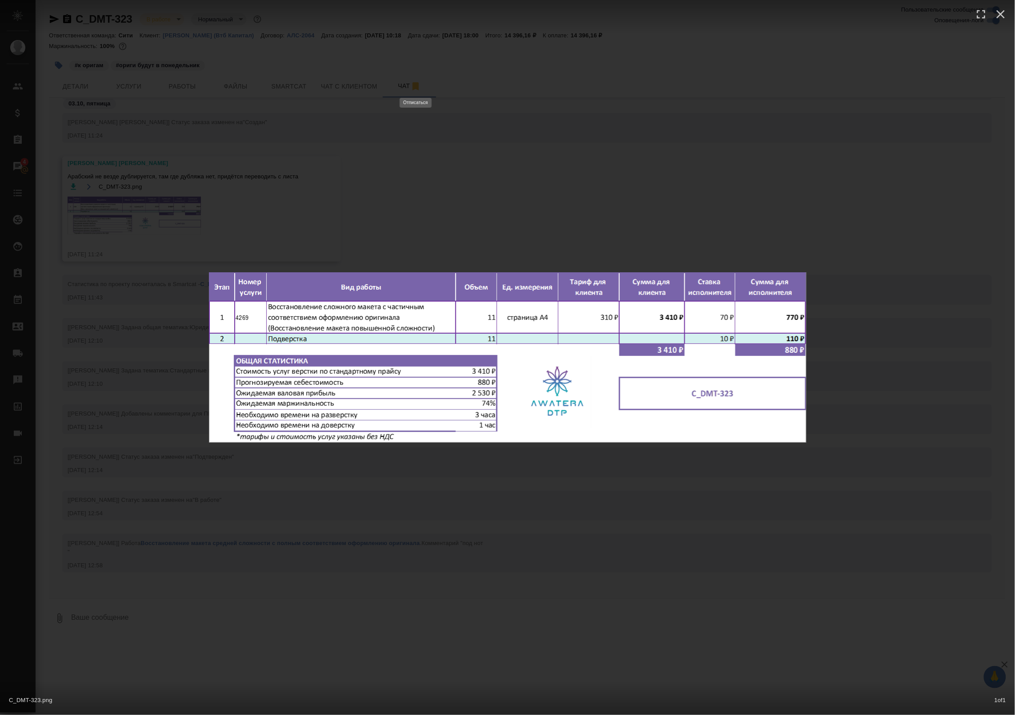
click at [248, 196] on div "C_DMT-323.png 1 of 1" at bounding box center [507, 357] width 1015 height 715
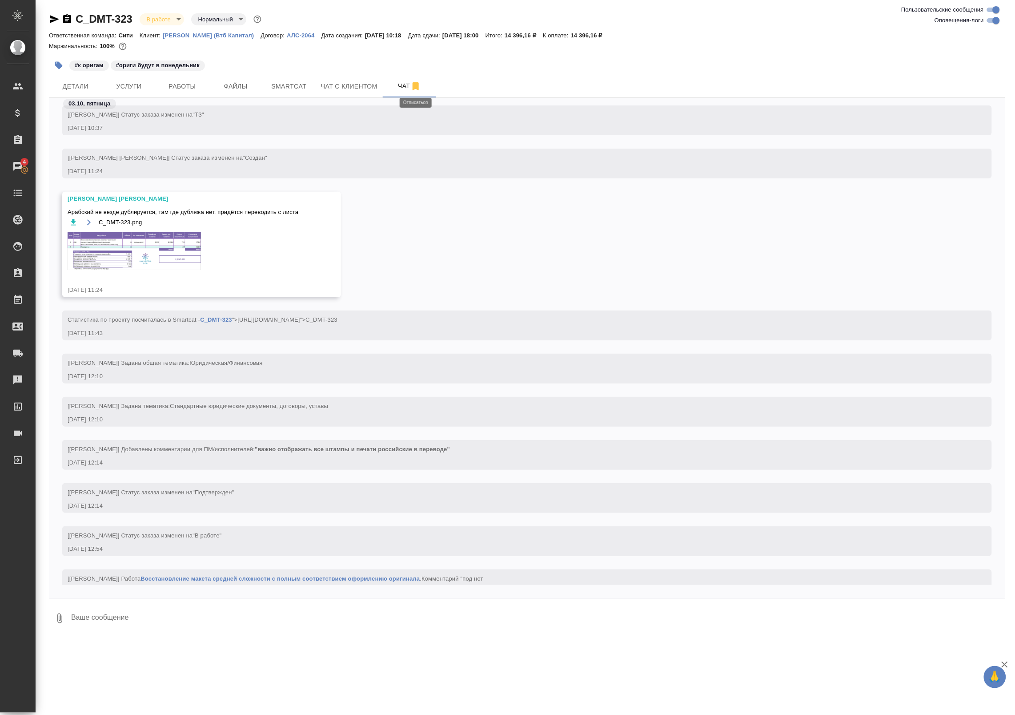
scroll to position [88, 0]
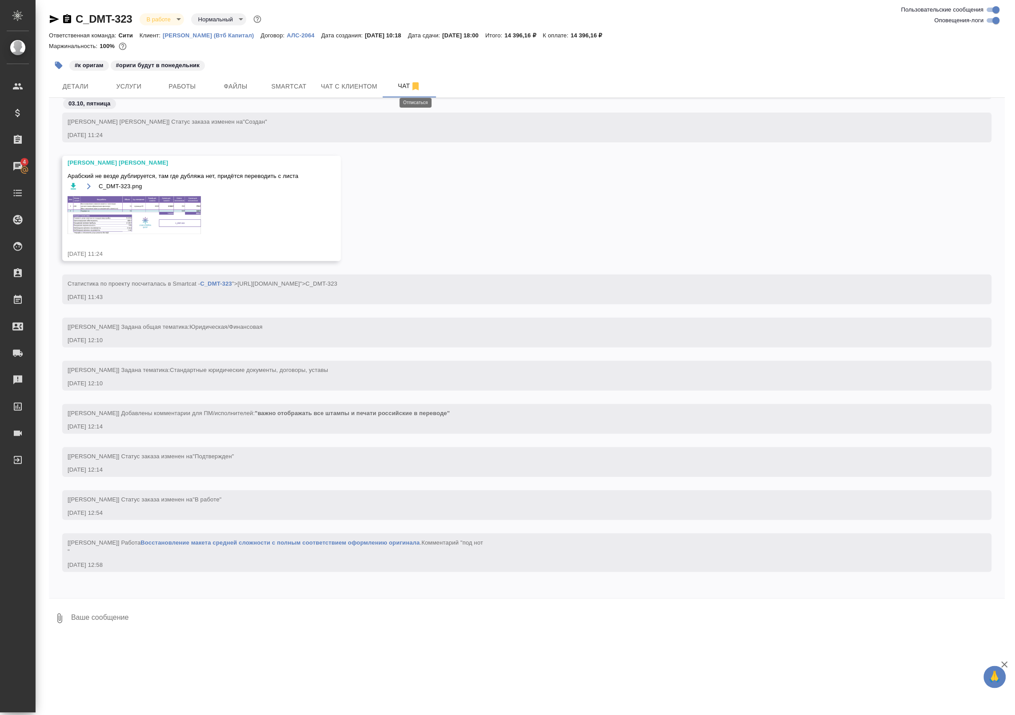
click at [115, 216] on img at bounding box center [134, 215] width 133 height 38
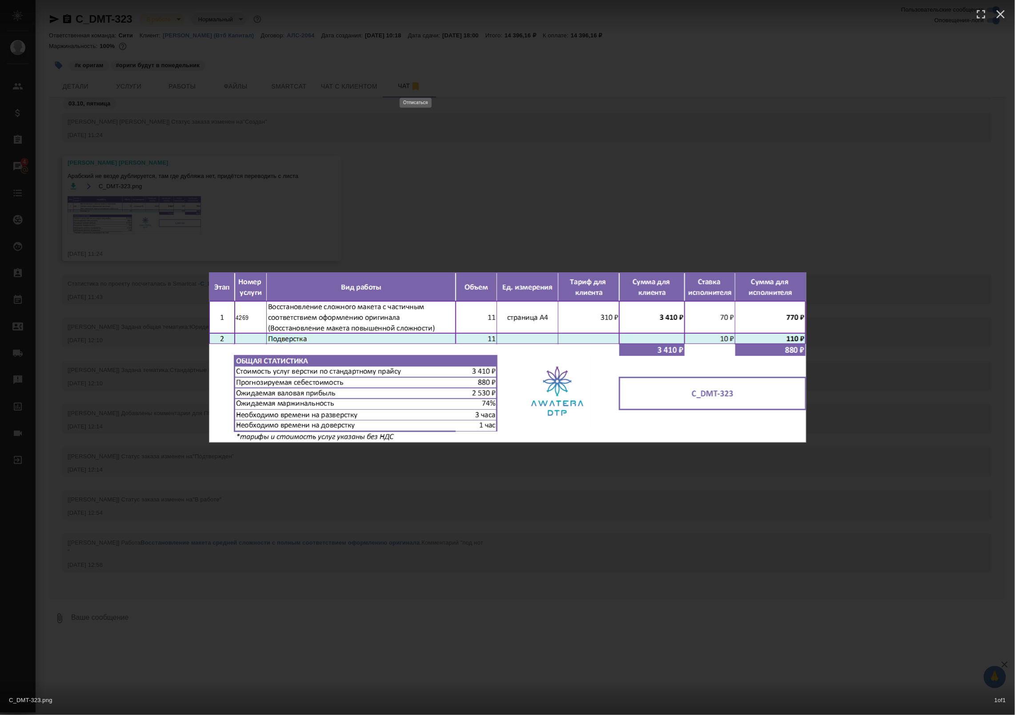
click at [184, 202] on div "C_DMT-323.png 1 of 1" at bounding box center [507, 357] width 1015 height 715
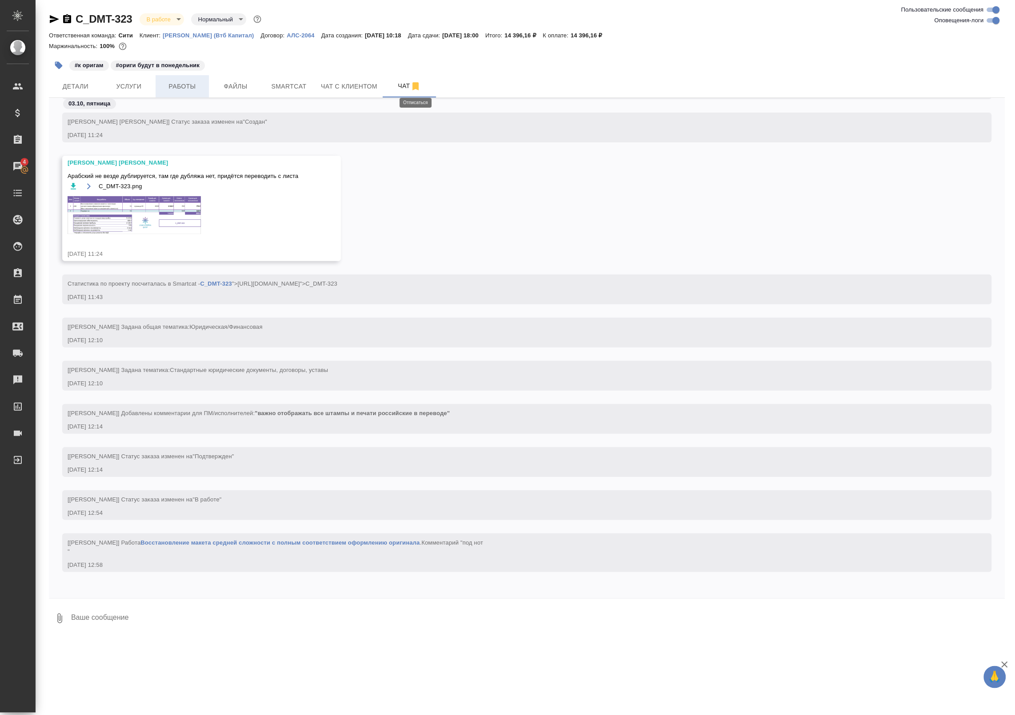
click at [196, 85] on span "Работы" at bounding box center [182, 86] width 43 height 11
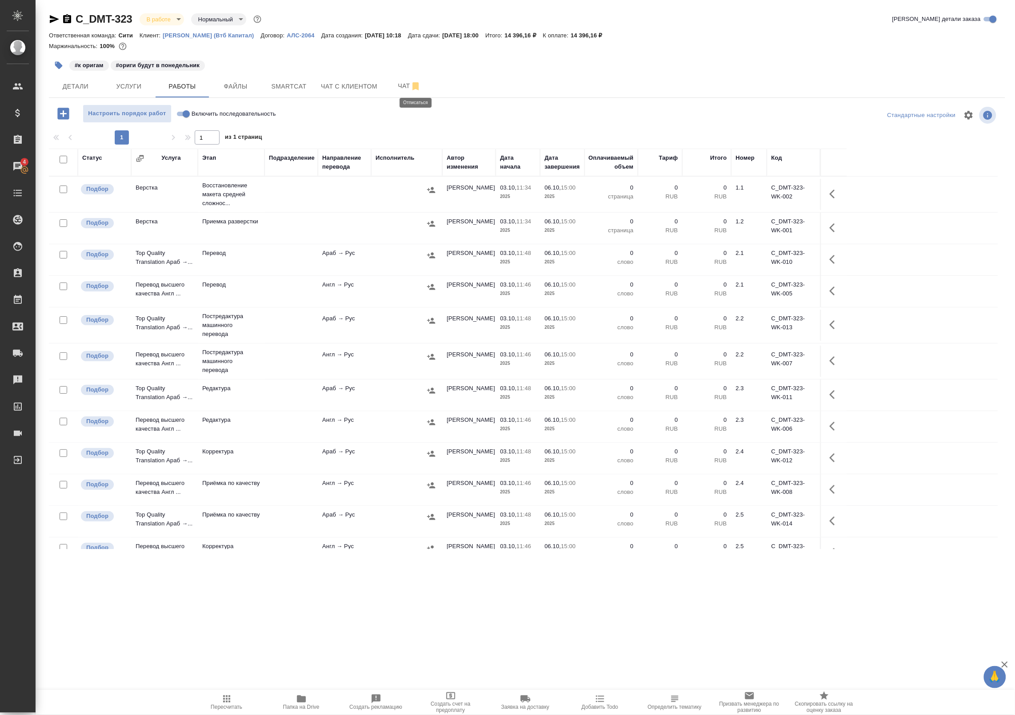
click at [841, 187] on button "button" at bounding box center [834, 193] width 21 height 21
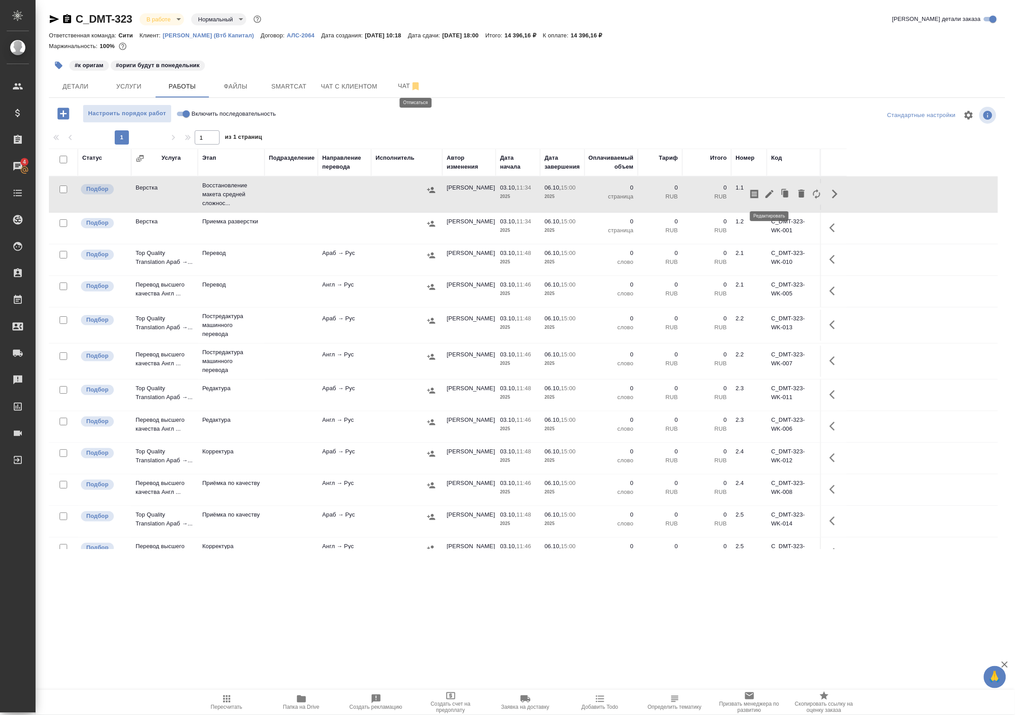
click at [770, 195] on icon "button" at bounding box center [770, 194] width 8 height 8
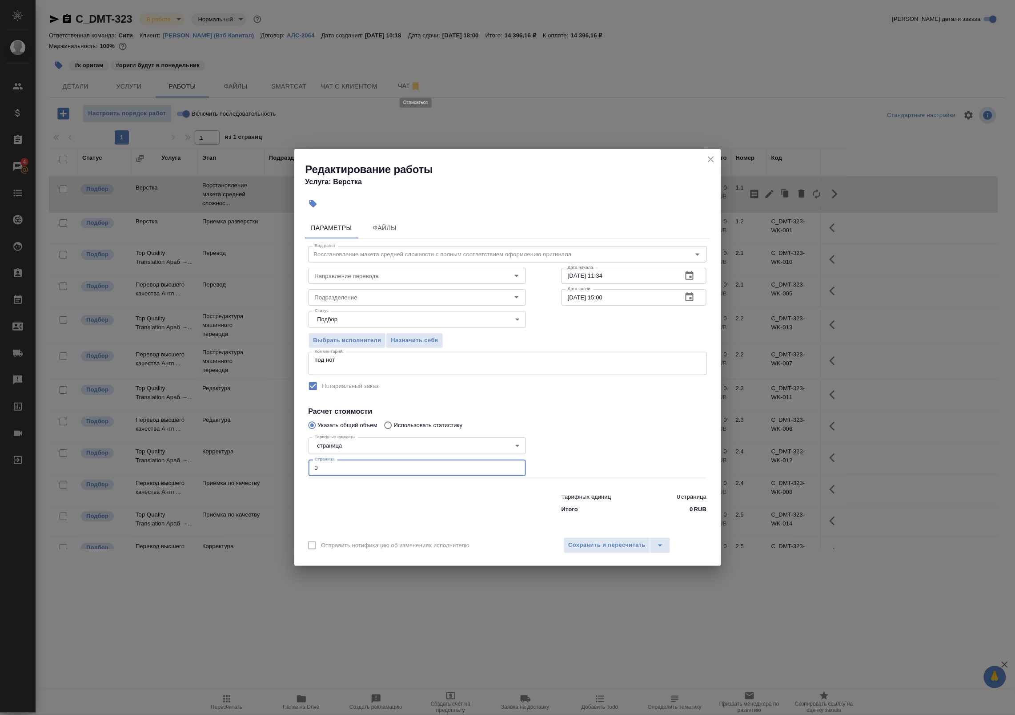
click at [252, 461] on div "Редактирование работы Услуга: Верстка Параметры Файлы Вид работ Восстановление …" at bounding box center [507, 357] width 1015 height 715
type input "11"
click at [692, 296] on icon "button" at bounding box center [689, 297] width 11 height 11
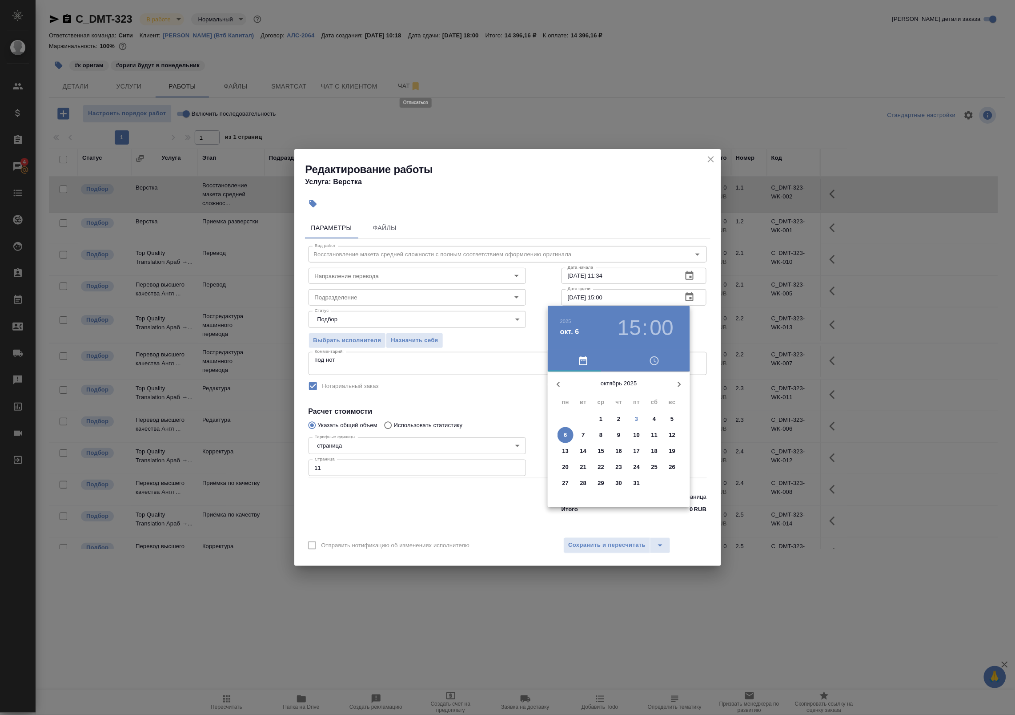
click at [640, 416] on span "3" at bounding box center [637, 418] width 16 height 9
click at [648, 458] on div at bounding box center [619, 441] width 116 height 116
type input "03.10.2025 16:00"
click at [619, 394] on div at bounding box center [619, 441] width 116 height 116
click at [711, 328] on div at bounding box center [507, 357] width 1015 height 715
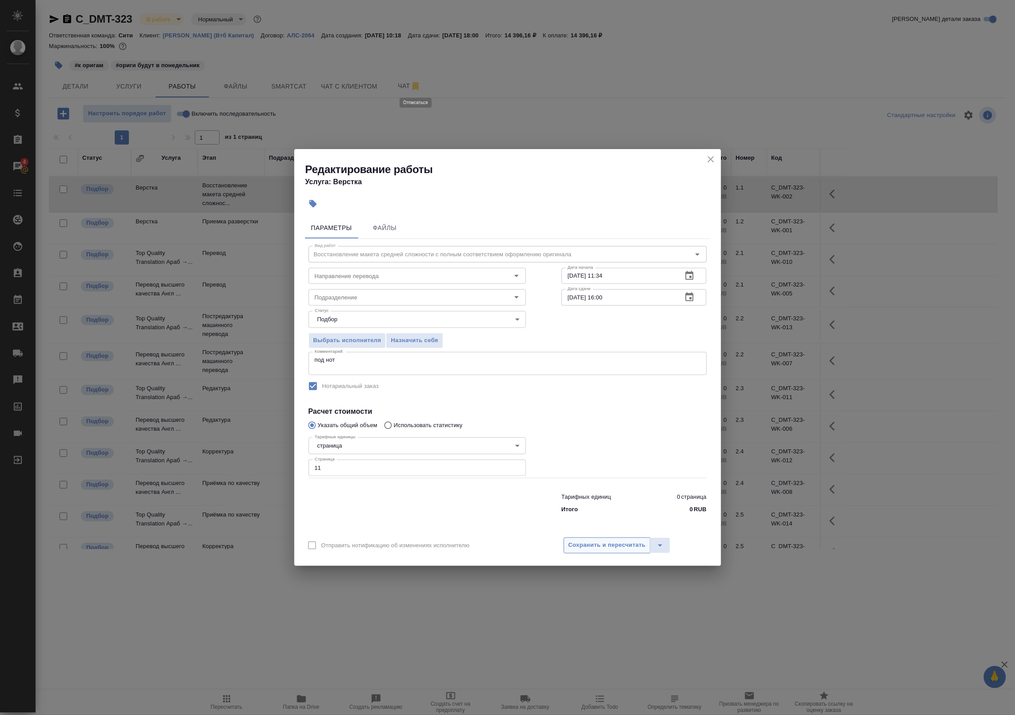
click at [617, 541] on span "Сохранить и пересчитать" at bounding box center [607, 545] width 77 height 10
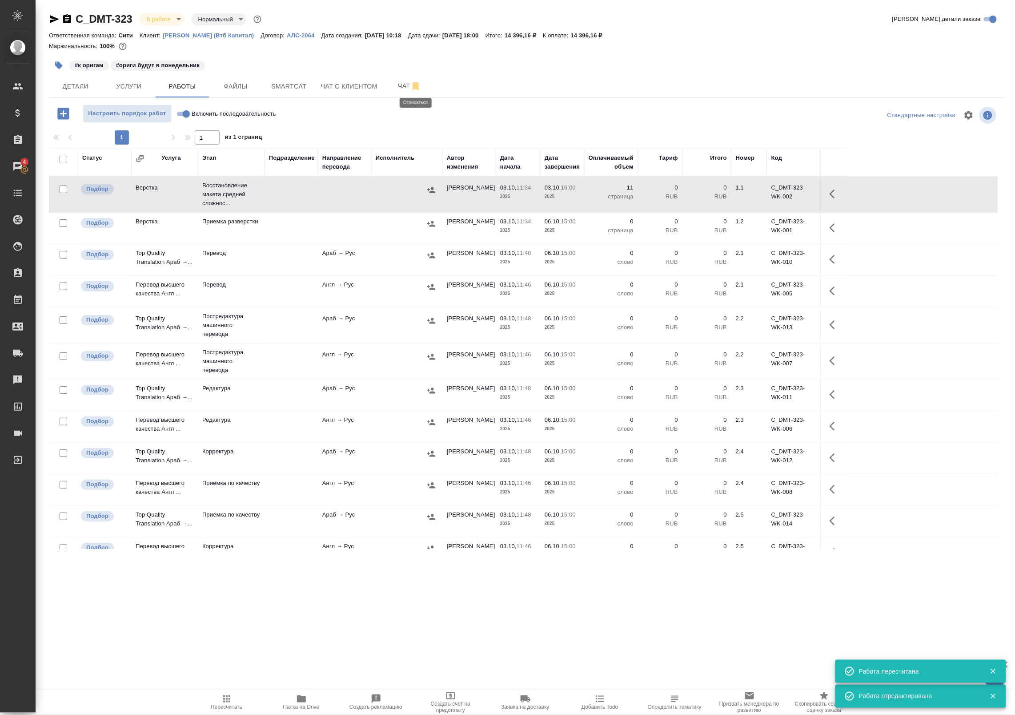
click at [833, 190] on icon "button" at bounding box center [835, 194] width 11 height 11
click at [774, 194] on button "button" at bounding box center [769, 193] width 15 height 21
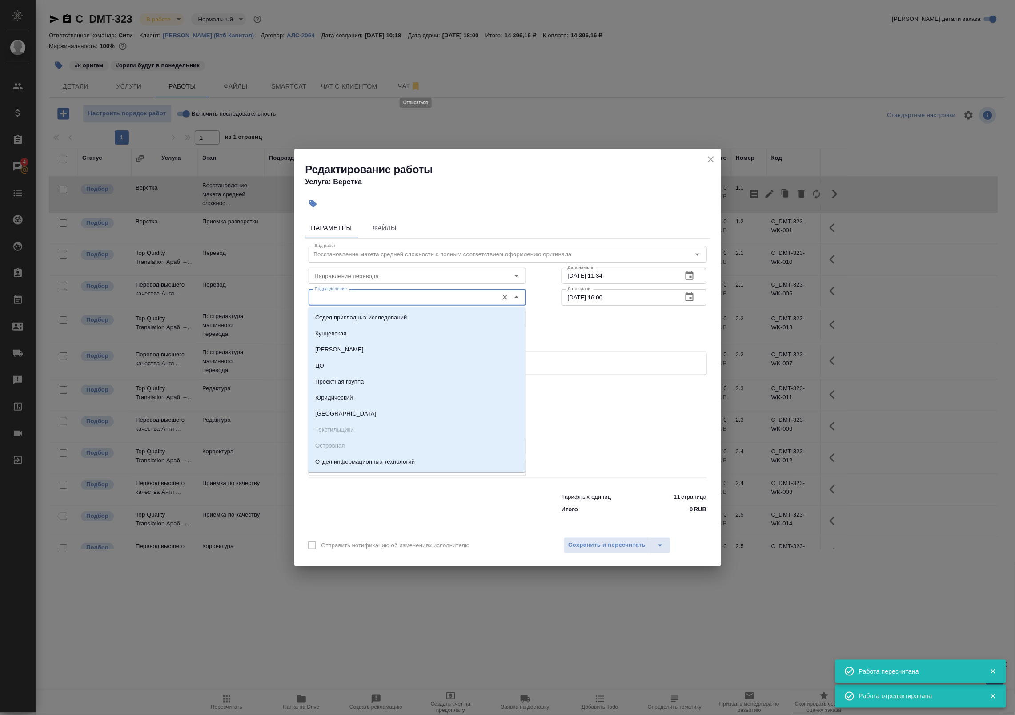
click at [390, 298] on input "Подразделение" at bounding box center [402, 297] width 182 height 11
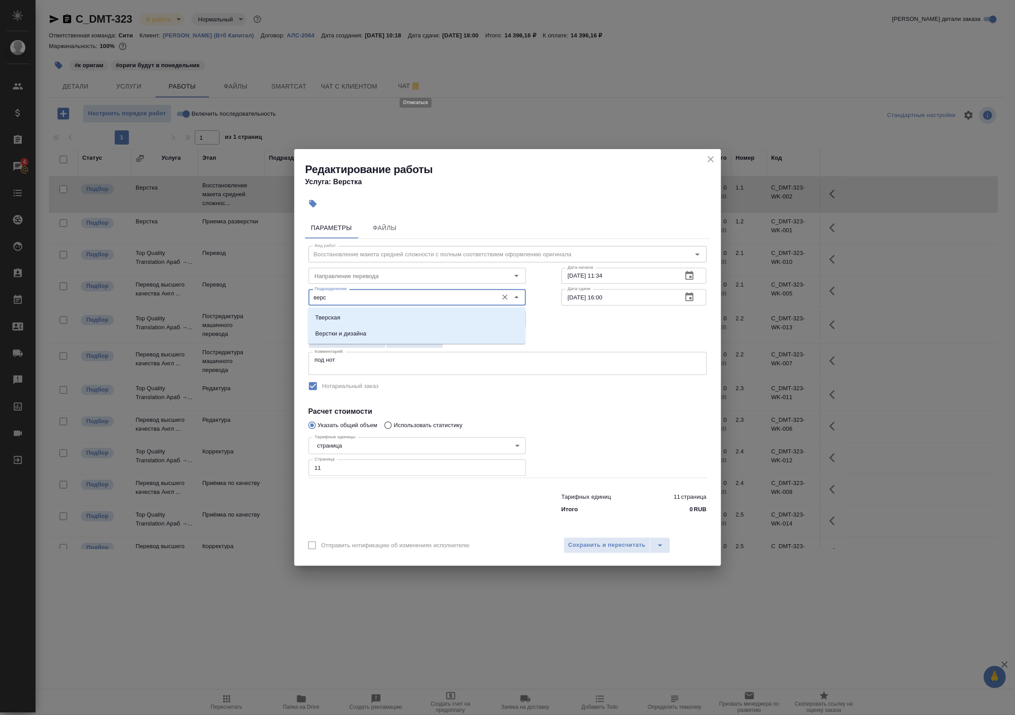
click at [375, 330] on li "Верстки и дизайна" at bounding box center [416, 333] width 217 height 16
type input "Верстки и дизайна"
click at [597, 542] on span "Сохранить и пересчитать" at bounding box center [607, 545] width 77 height 10
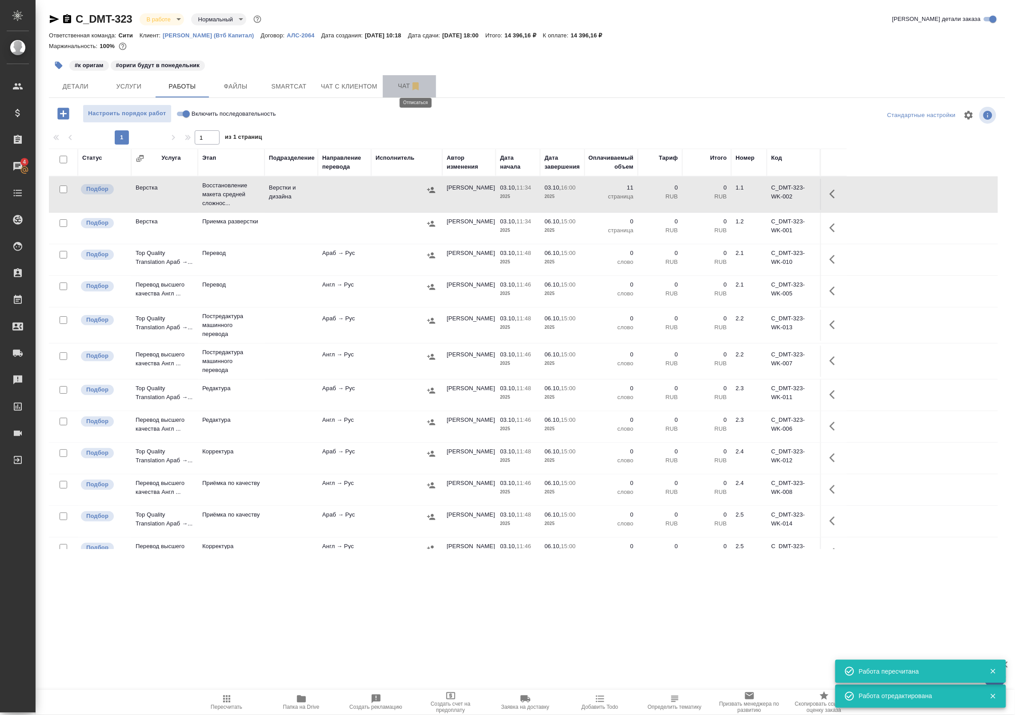
click at [401, 85] on span "Чат" at bounding box center [409, 85] width 43 height 11
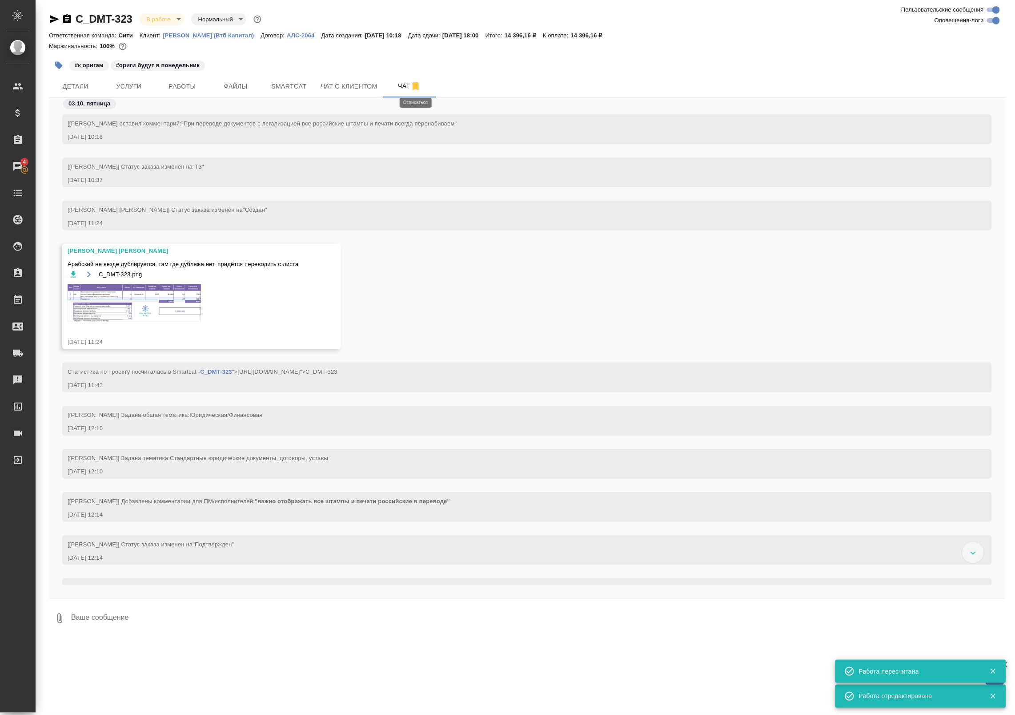
click at [148, 303] on img at bounding box center [134, 303] width 133 height 38
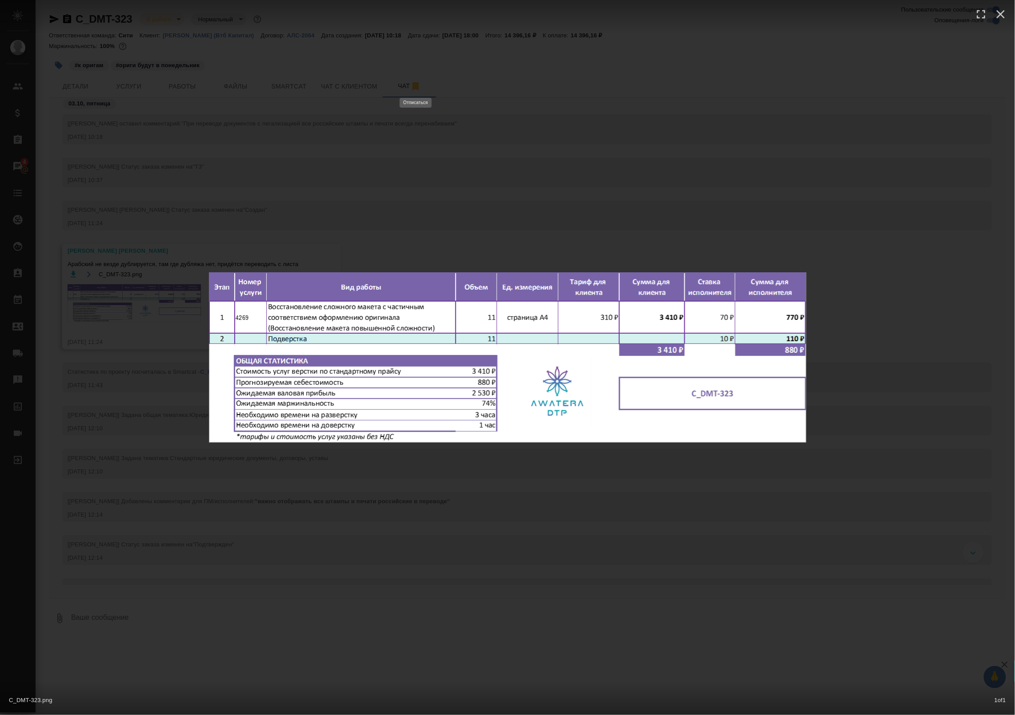
click at [208, 213] on div "C_DMT-323.png 1 of 1" at bounding box center [507, 357] width 1015 height 715
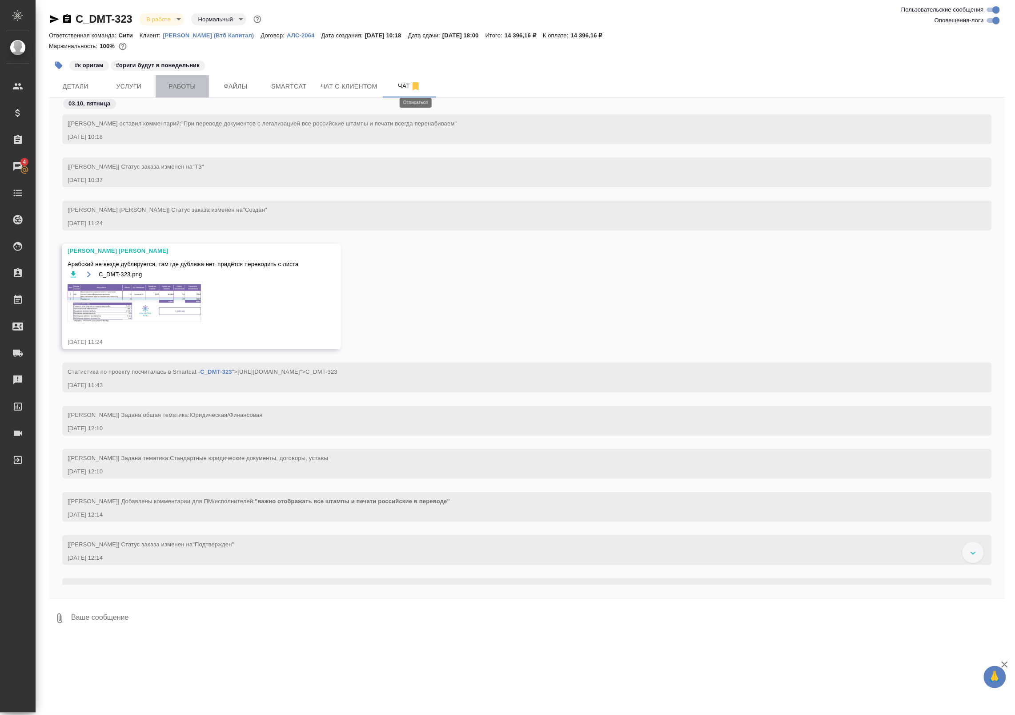
click at [192, 88] on span "Работы" at bounding box center [182, 86] width 43 height 11
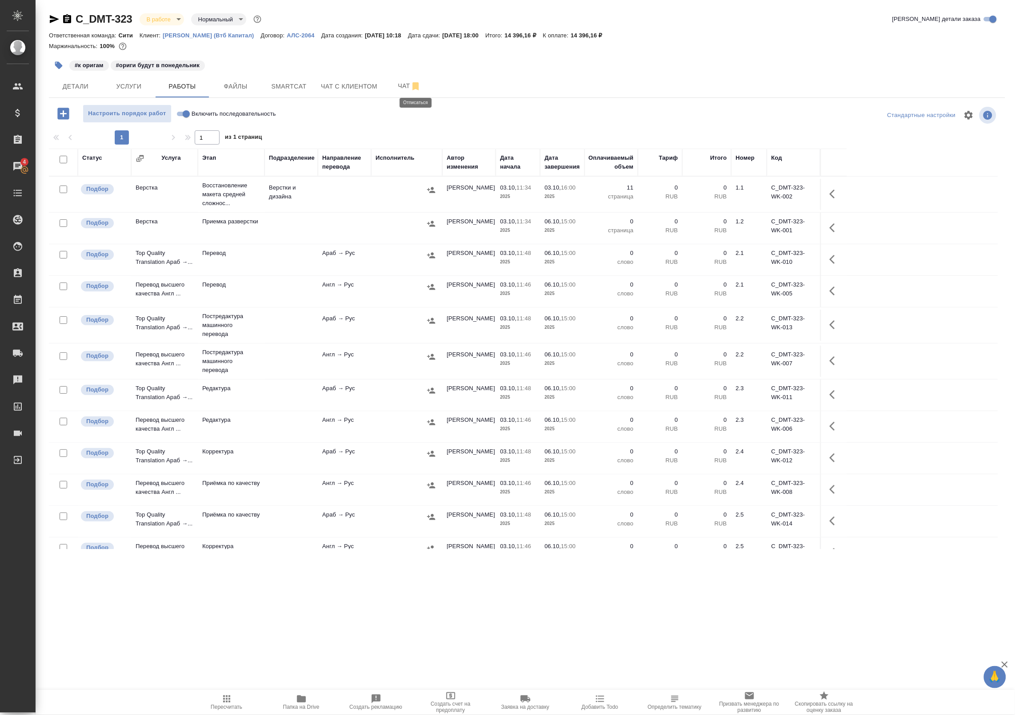
click at [846, 193] on td at bounding box center [833, 194] width 27 height 31
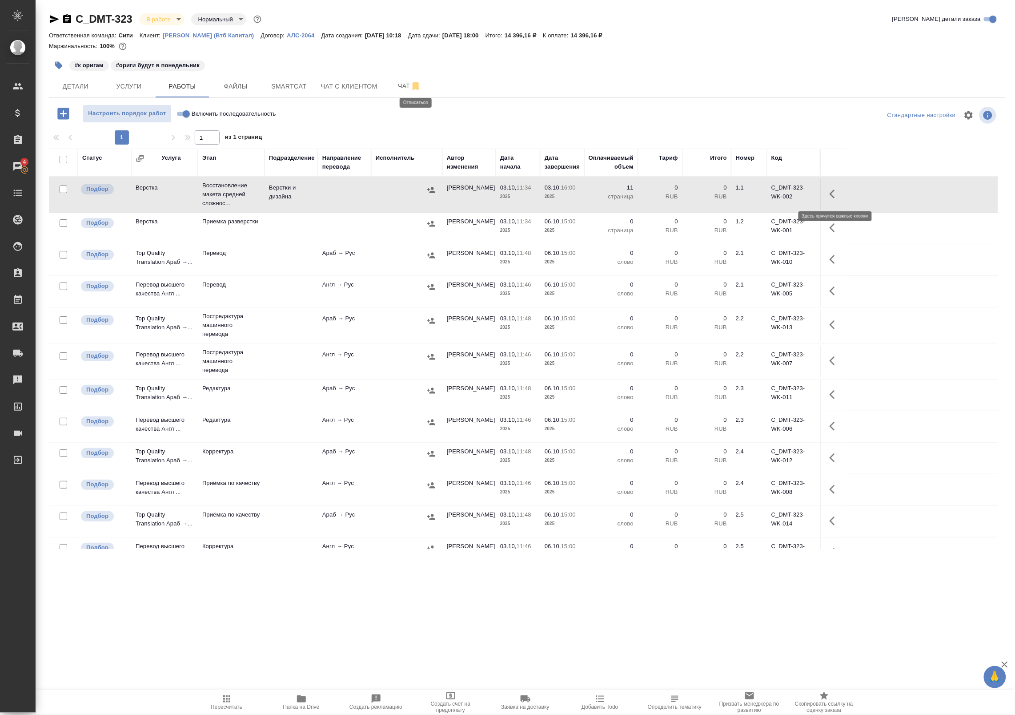
click at [835, 194] on icon "button" at bounding box center [835, 194] width 11 height 11
click at [814, 193] on icon "button" at bounding box center [816, 194] width 7 height 10
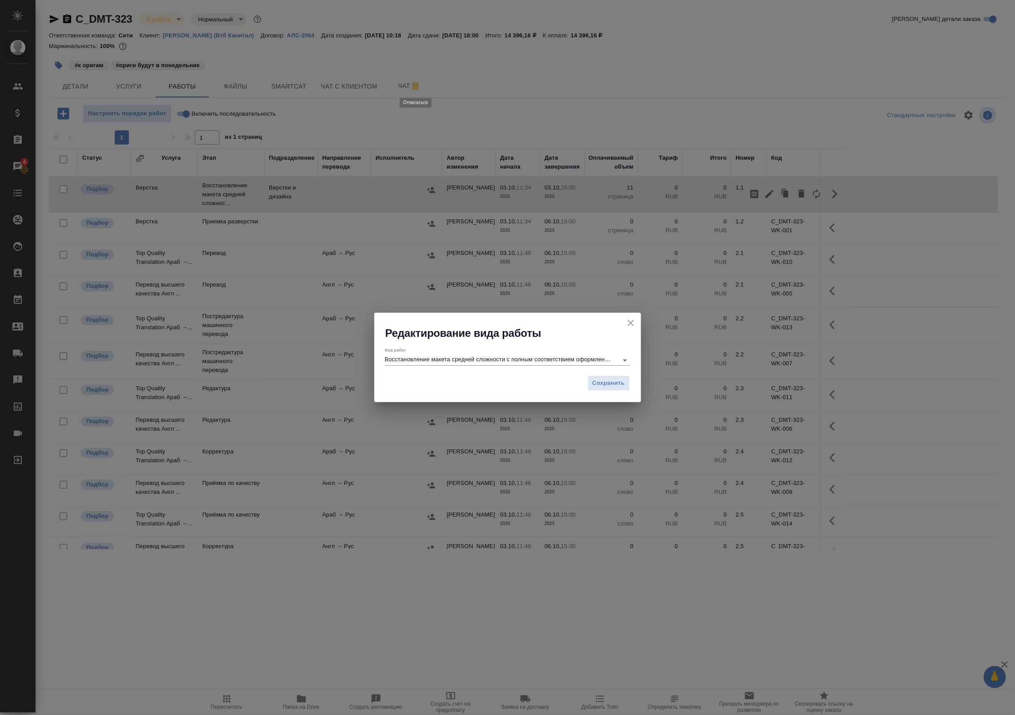
click at [437, 358] on input "Восстановление макета средней сложности с полным соответствием оформлению ориги…" at bounding box center [499, 359] width 229 height 11
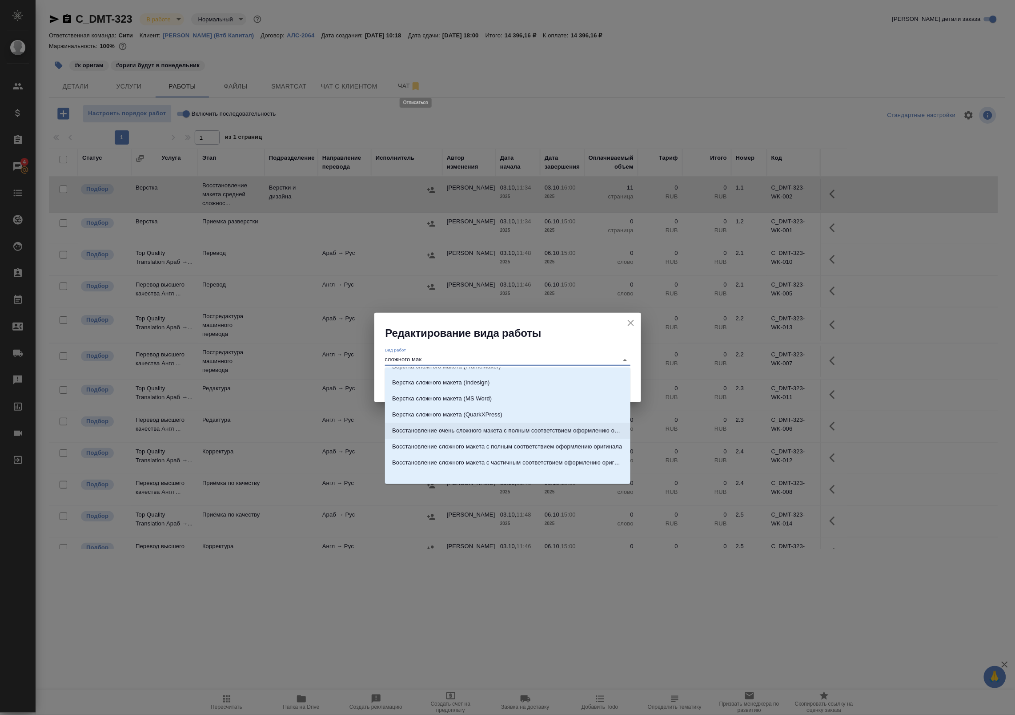
scroll to position [14, 0]
click at [492, 465] on li "Восстановление сложного макета с частичным соответствием оформлению оригинала" at bounding box center [507, 460] width 245 height 16
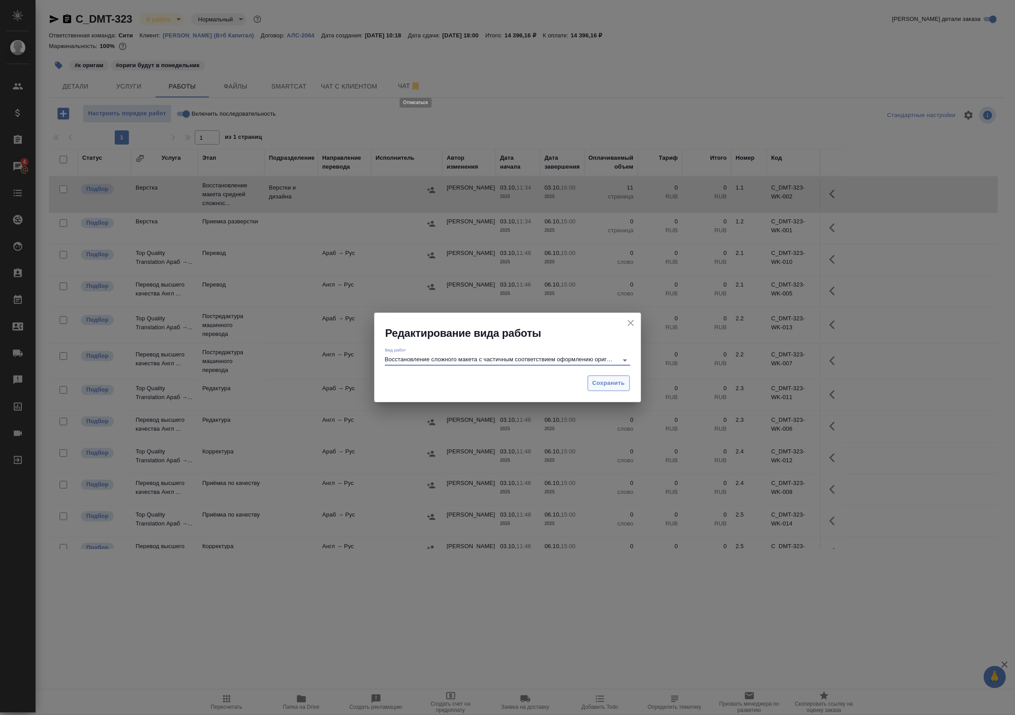
type input "Восстановление сложного макета с частичным соответствием оформлению оригинала"
click at [605, 387] on span "Сохранить" at bounding box center [609, 383] width 32 height 10
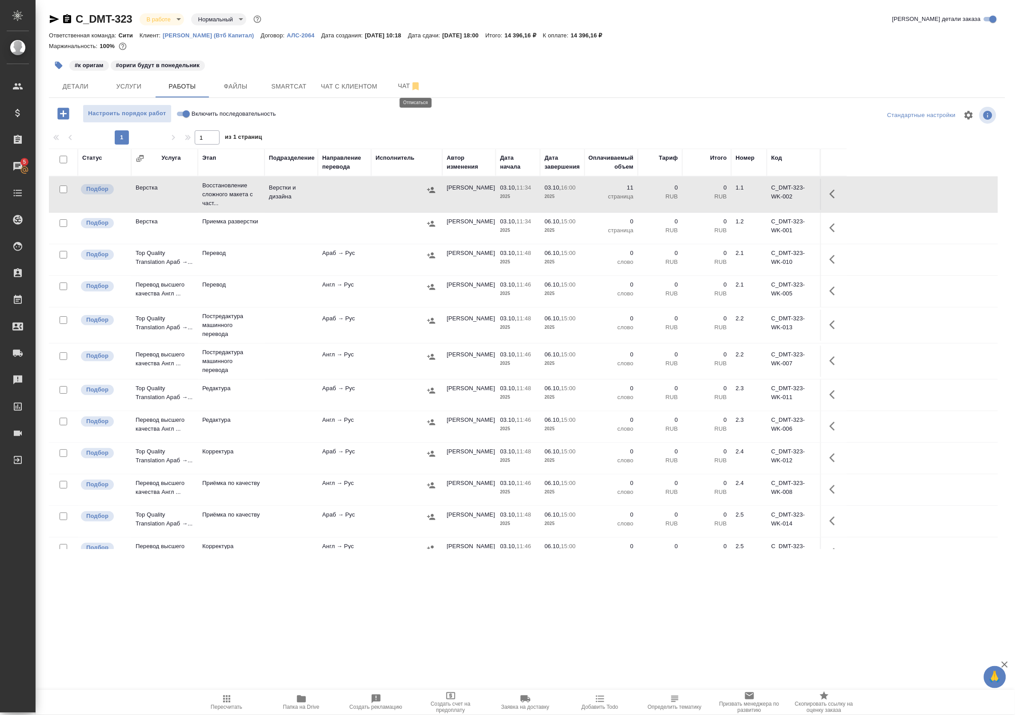
click at [99, 566] on div "C_DMT-323 В работе inProgress Нормальный normal Кратко детали заказа Ответствен…" at bounding box center [527, 285] width 966 height 571
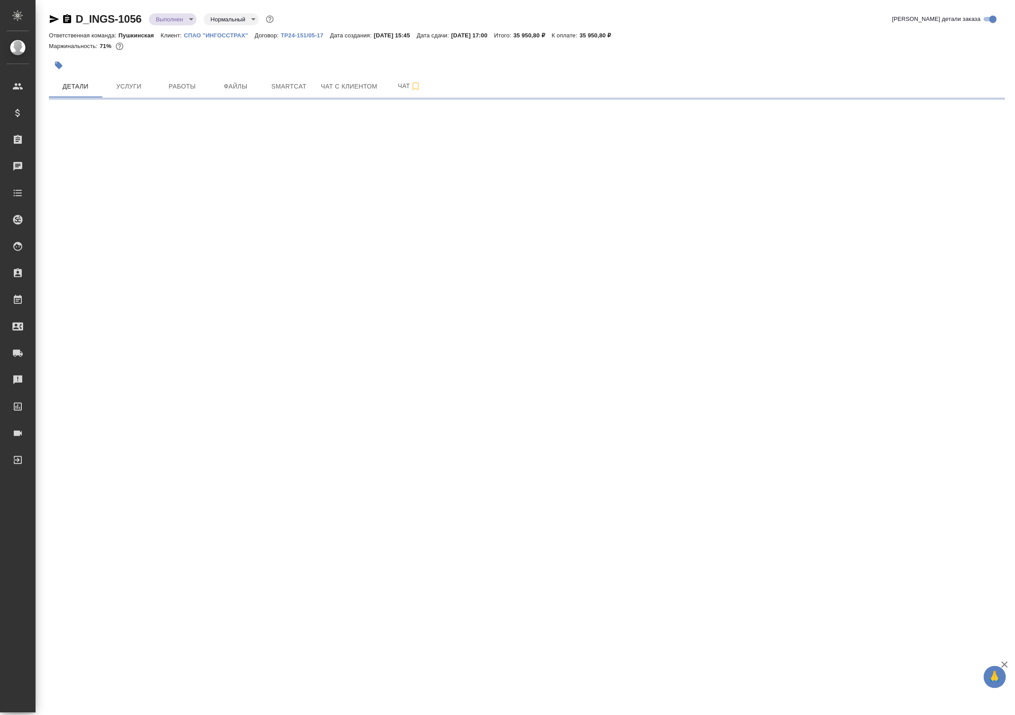
select select "RU"
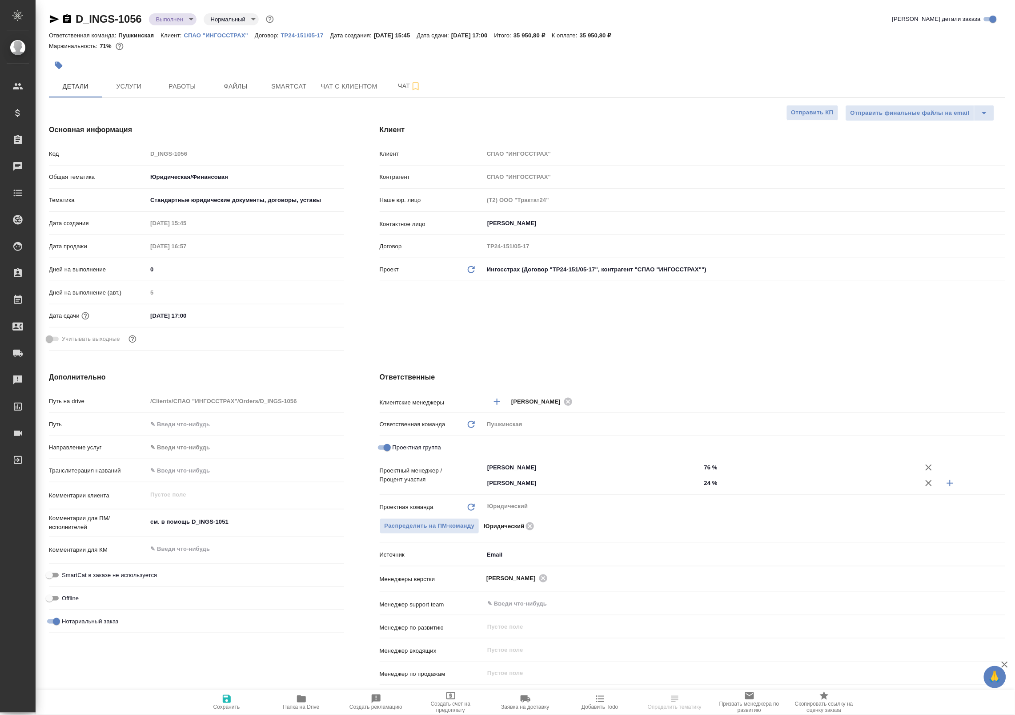
type textarea "x"
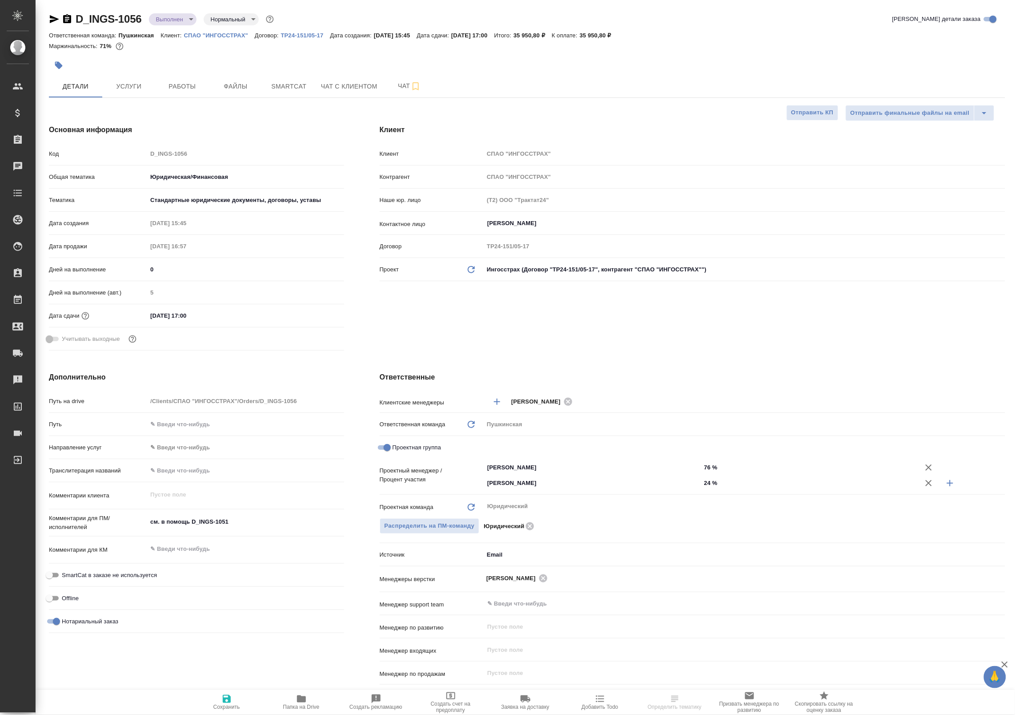
type textarea "x"
click at [133, 675] on div "Дополнительно Путь на drive /Clients/СПАО "ИНГОССТРАХ"/Orders/D_INGS-1056 Путь …" at bounding box center [196, 541] width 331 height 375
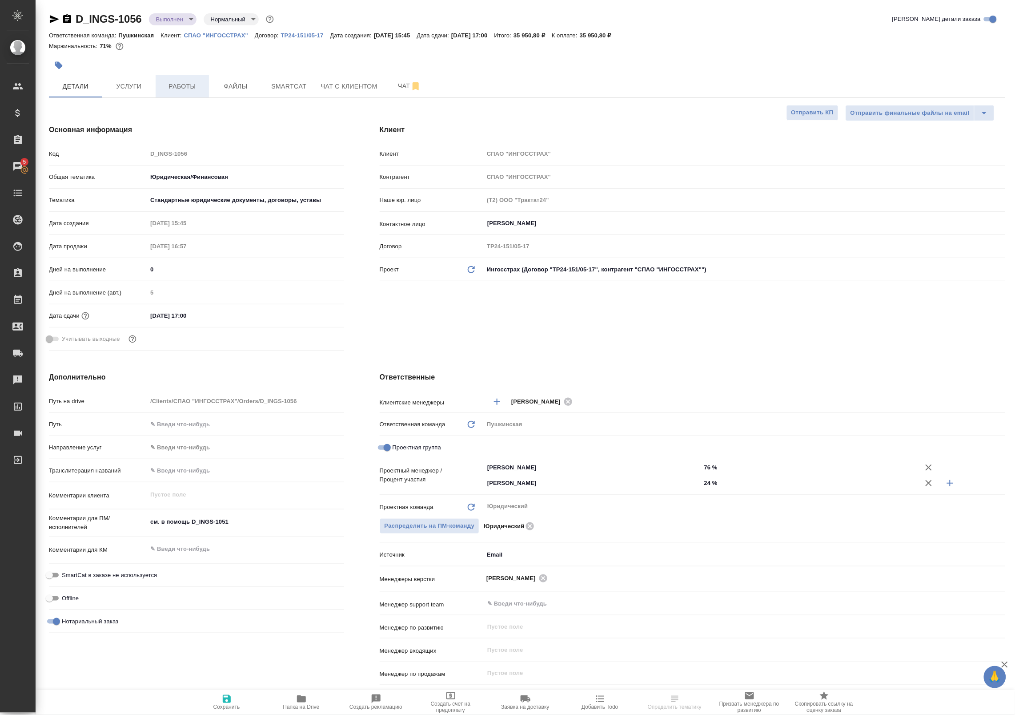
click at [192, 92] on button "Работы" at bounding box center [182, 86] width 53 height 22
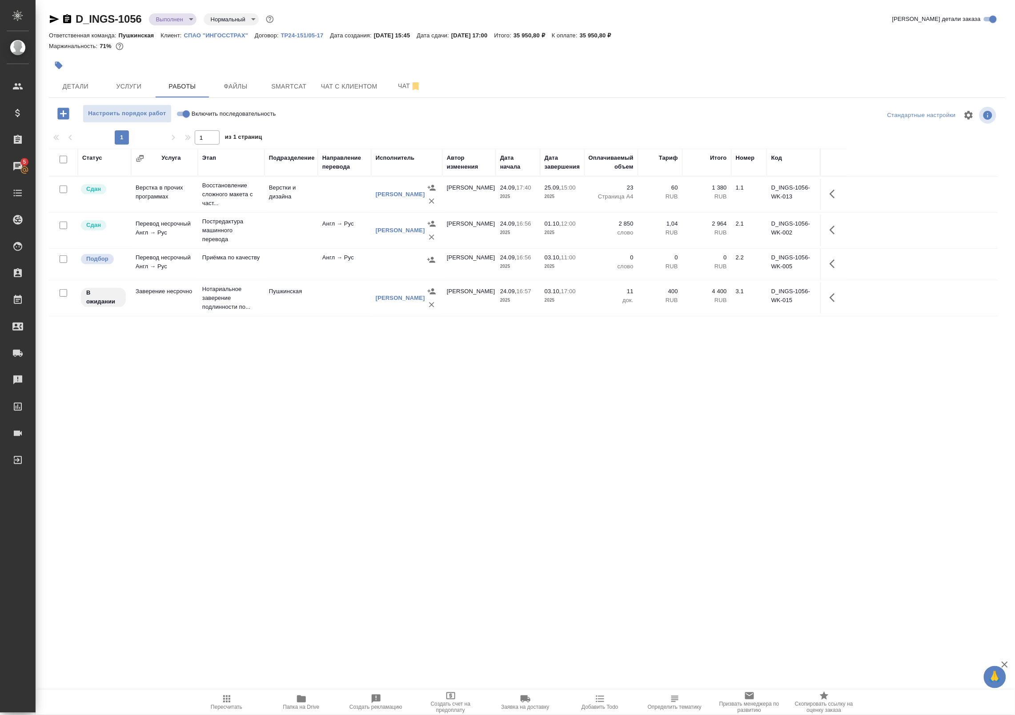
click at [66, 258] on input "checkbox" at bounding box center [64, 259] width 8 height 8
checkbox input "true"
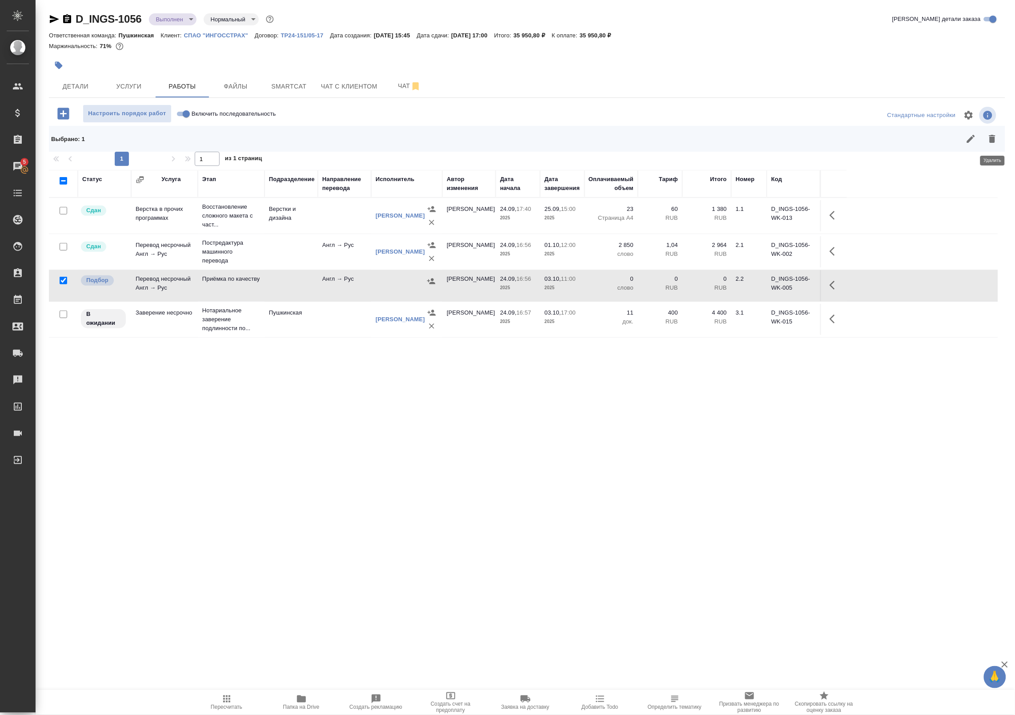
click at [1000, 140] on button "button" at bounding box center [992, 138] width 21 height 21
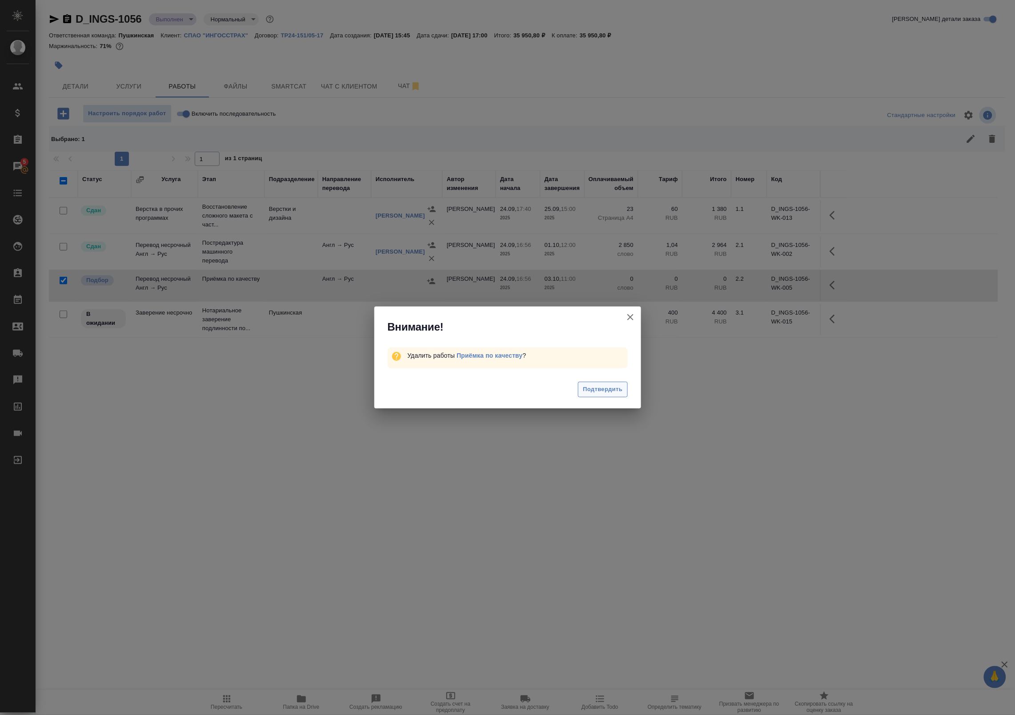
click at [605, 394] on span "Подтвердить" at bounding box center [603, 389] width 40 height 10
